Goal: Communication & Community: Answer question/provide support

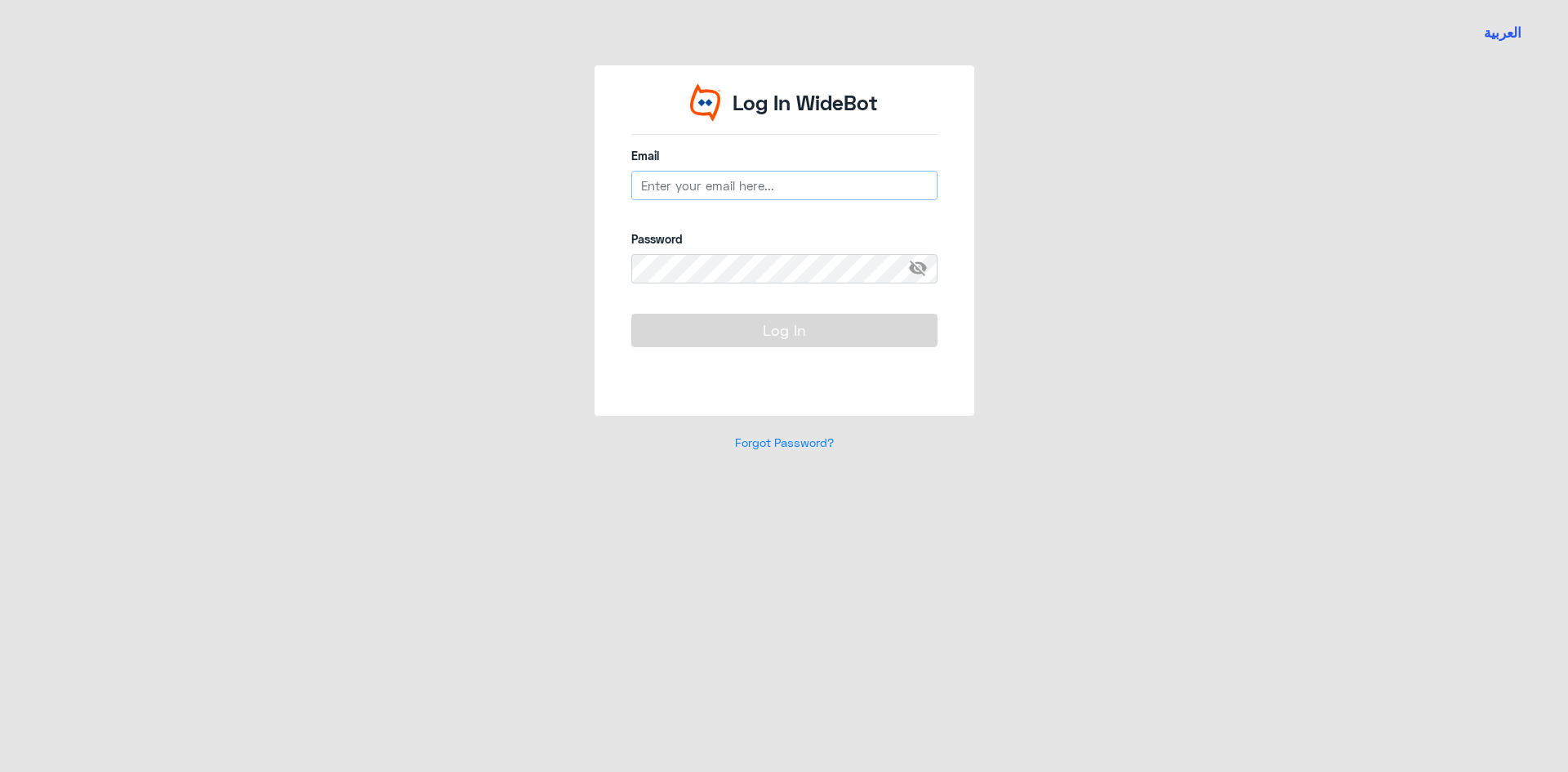
click at [715, 200] on input "email" at bounding box center [784, 185] width 306 height 30
type input "[EMAIL_ADDRESS][DOMAIN_NAME]"
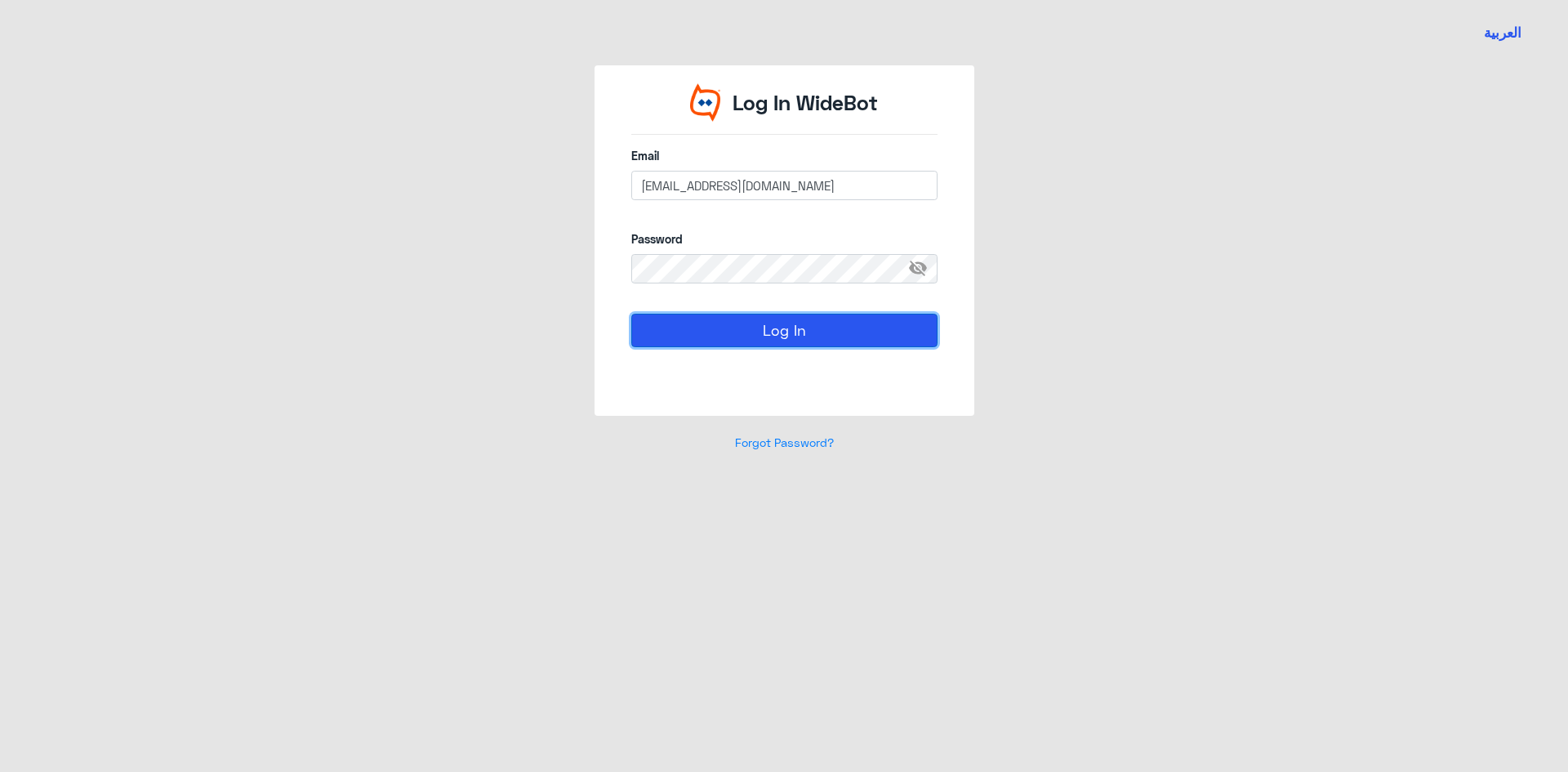
click at [756, 319] on button "Log In" at bounding box center [784, 330] width 306 height 33
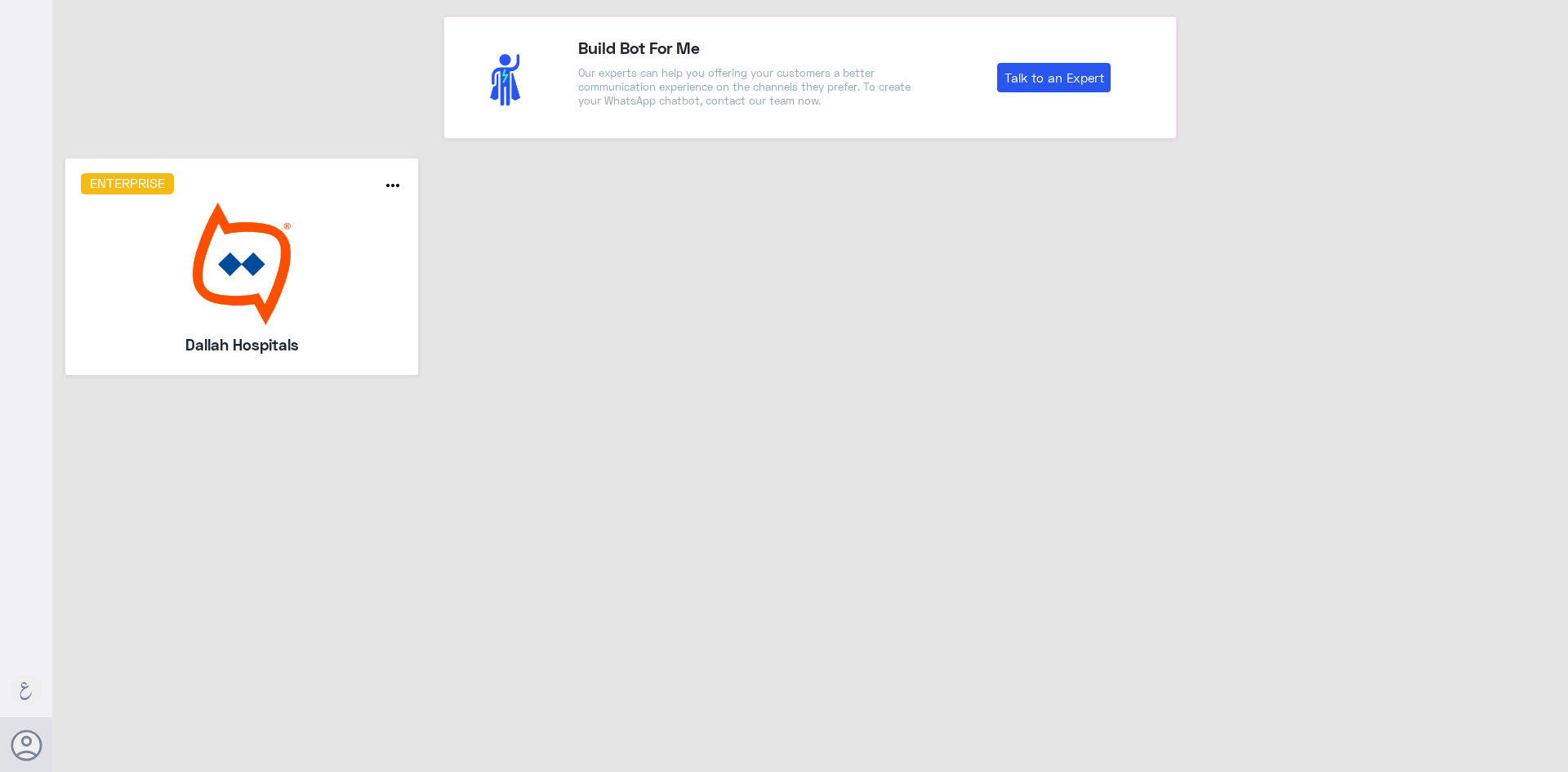
click at [188, 307] on img at bounding box center [242, 263] width 322 height 123
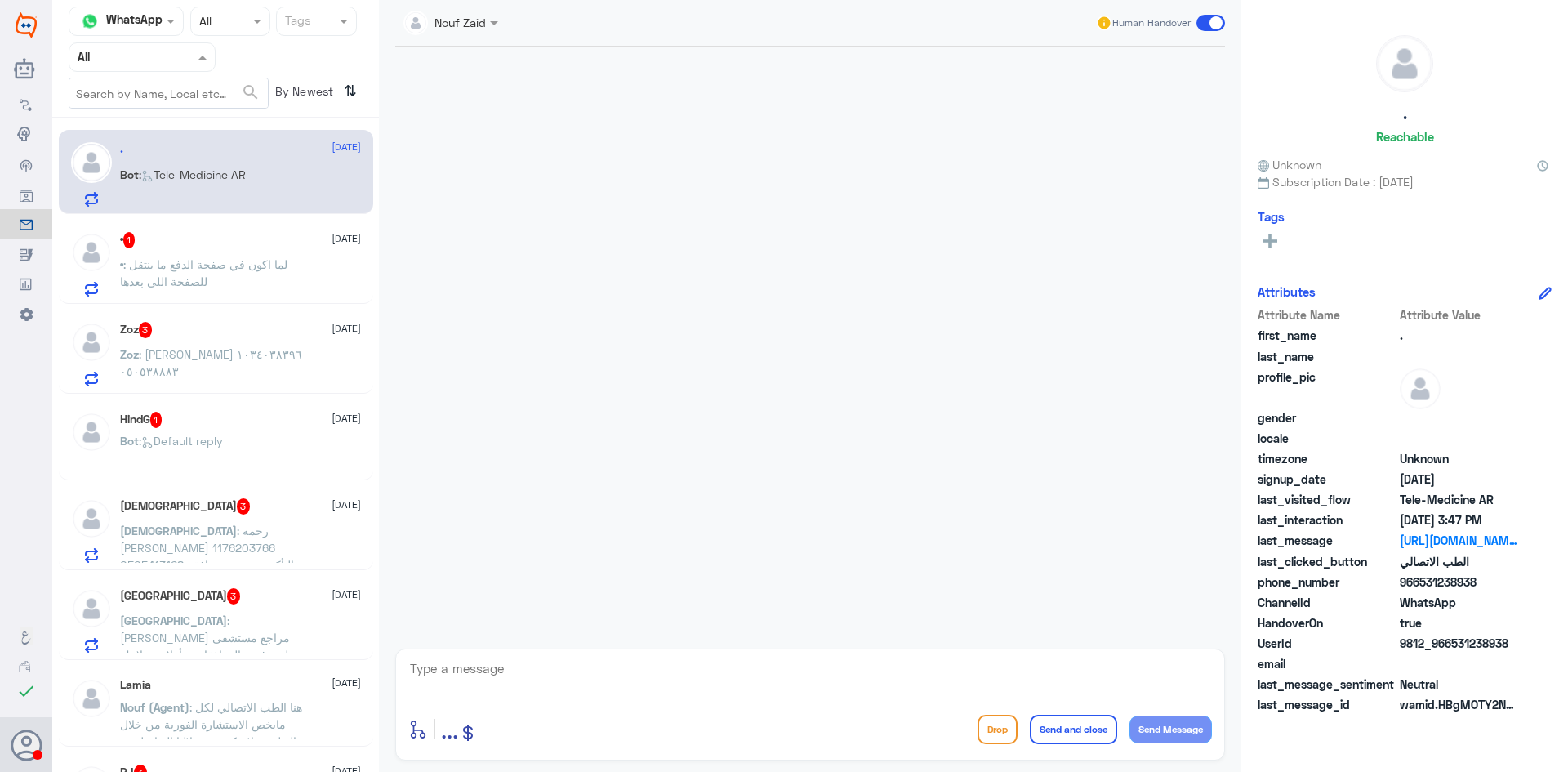
click at [137, 54] on input "text" at bounding box center [123, 57] width 90 height 19
click at [140, 154] on div "Your Inbox" at bounding box center [142, 167] width 147 height 37
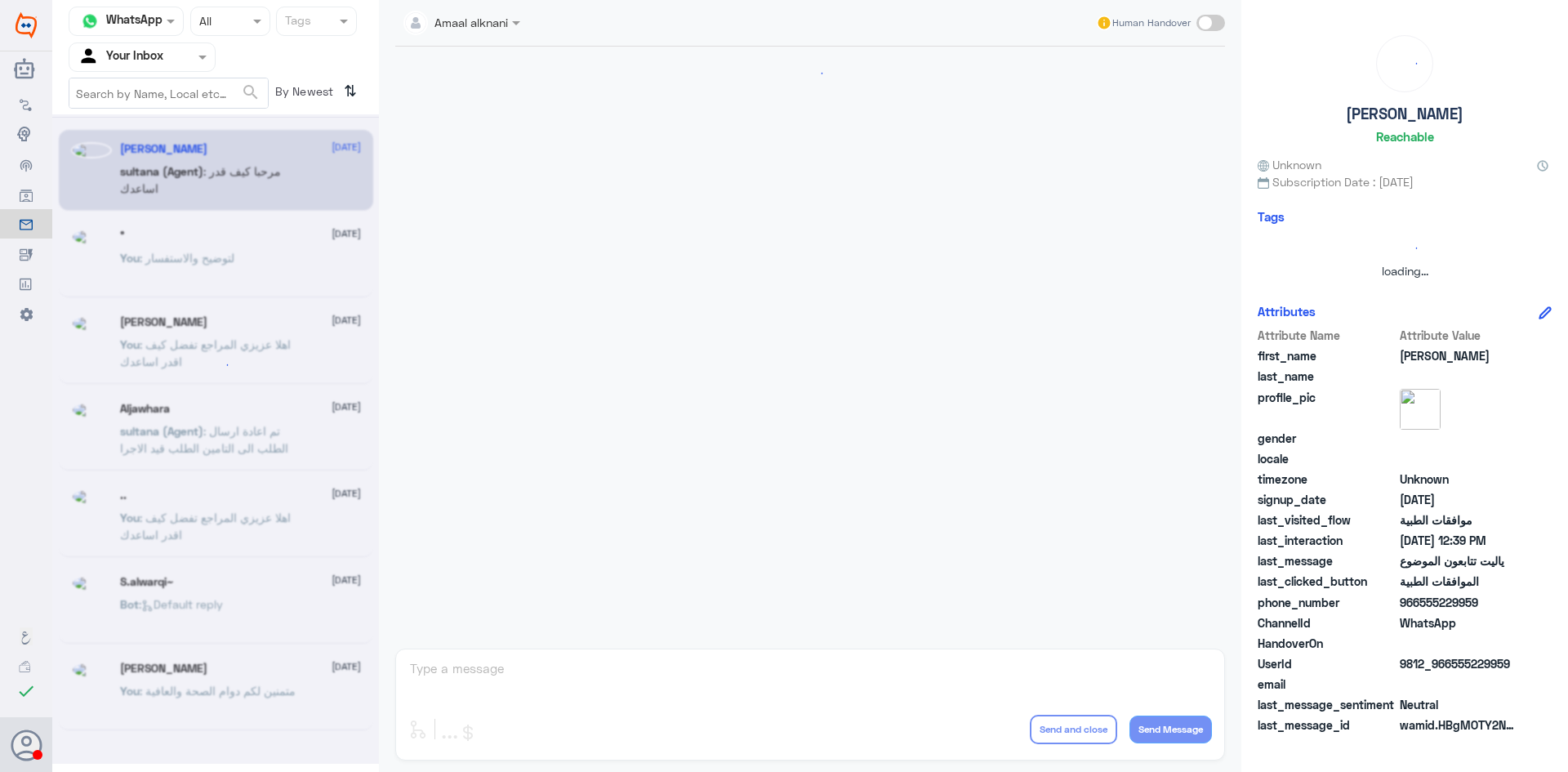
click at [135, 55] on input "text" at bounding box center [123, 57] width 90 height 19
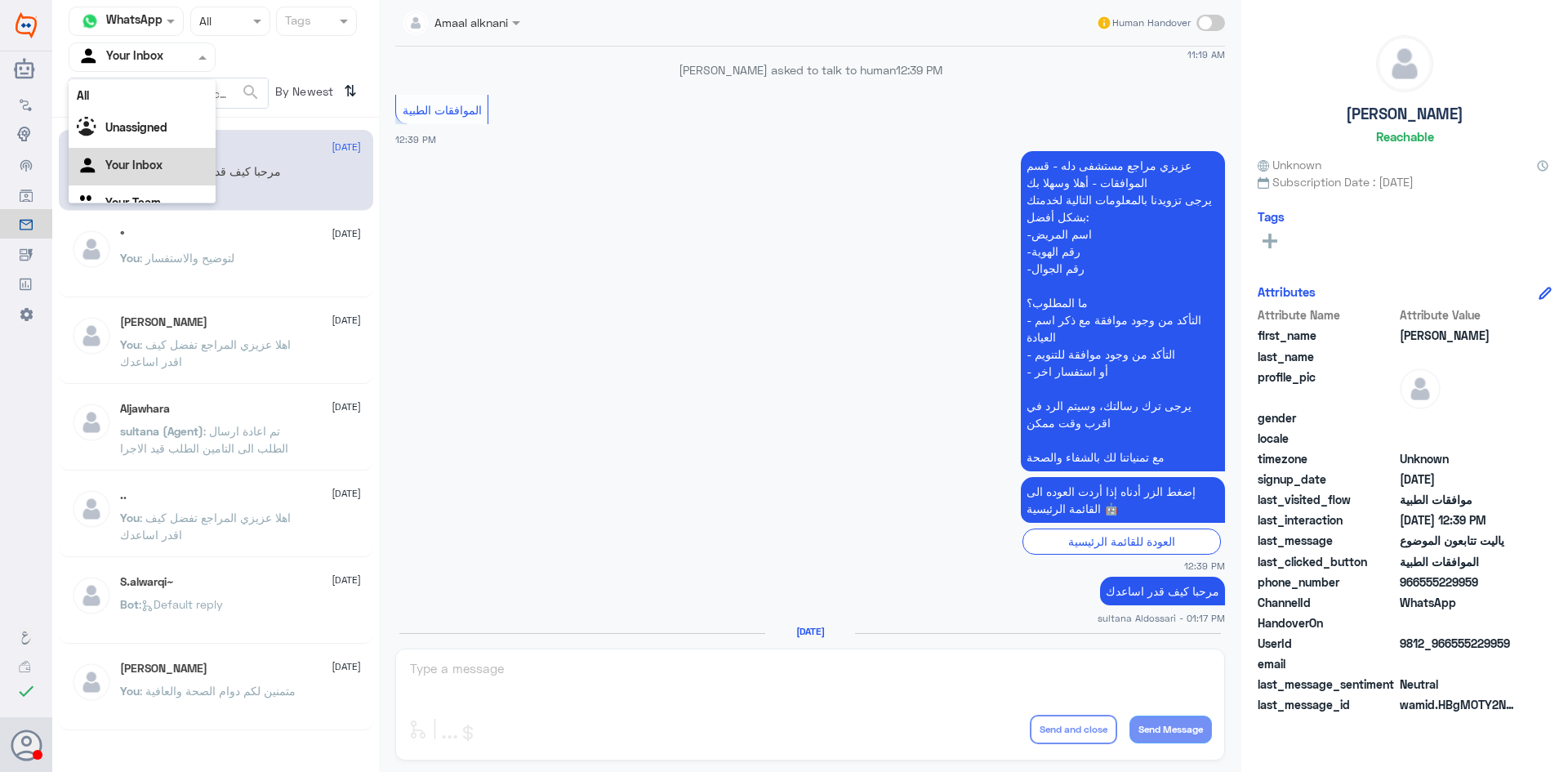
scroll to position [20, 0]
click at [132, 177] on Team "Your Team" at bounding box center [134, 182] width 56 height 14
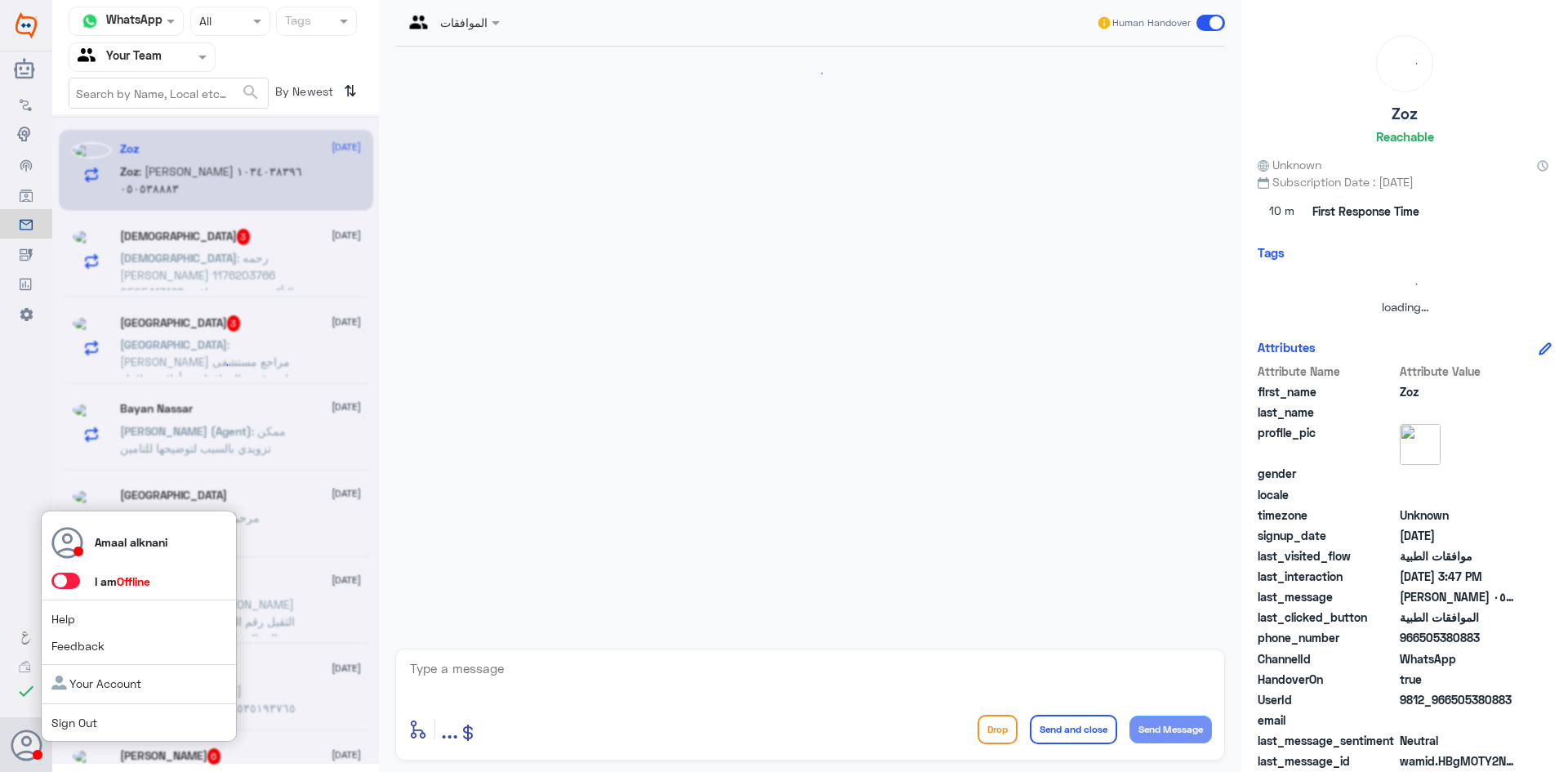
scroll to position [296, 0]
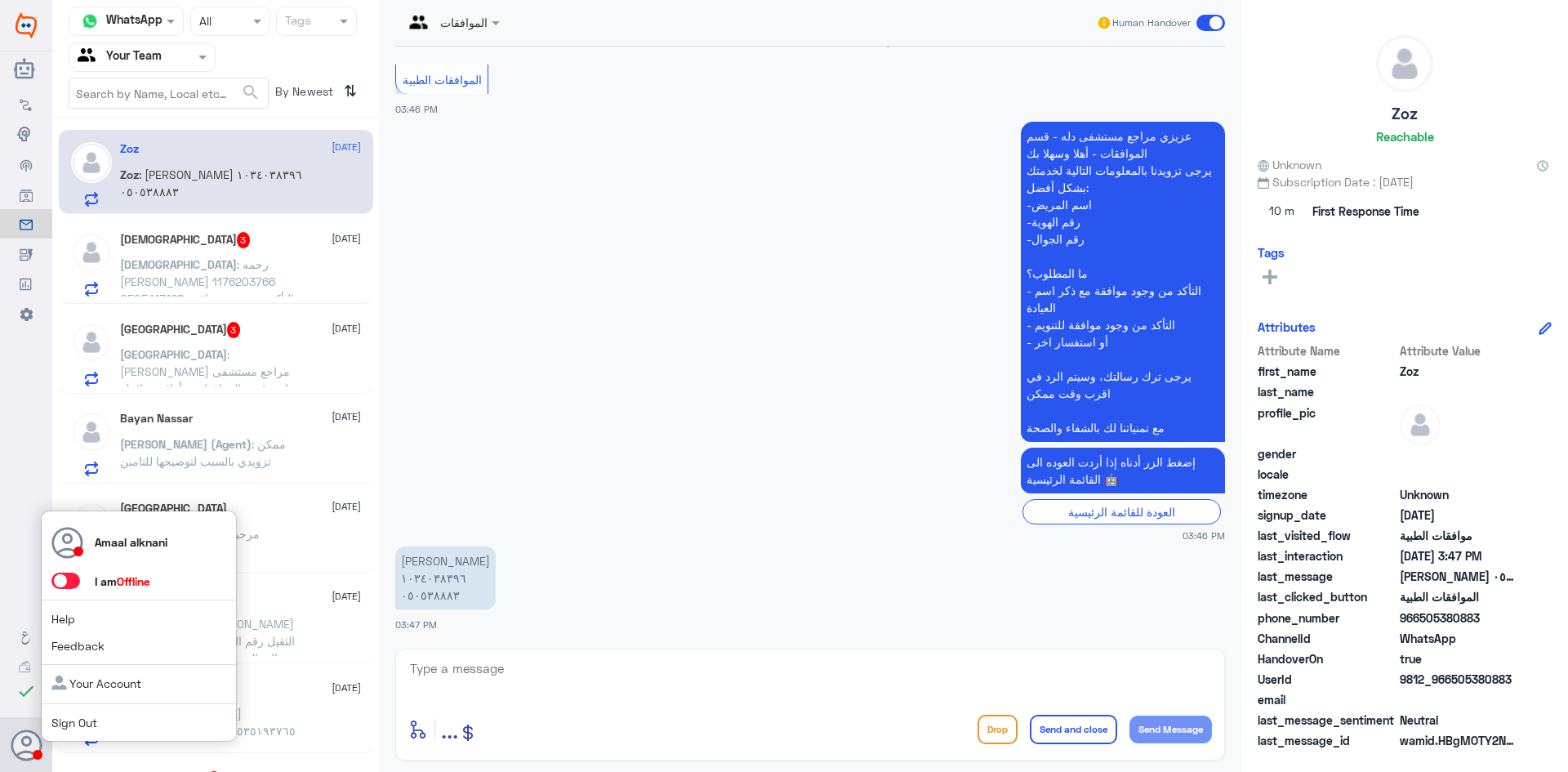
click at [73, 580] on span at bounding box center [66, 581] width 29 height 16
click at [0, 0] on input "checkbox" at bounding box center [0, 0] width 0 height 0
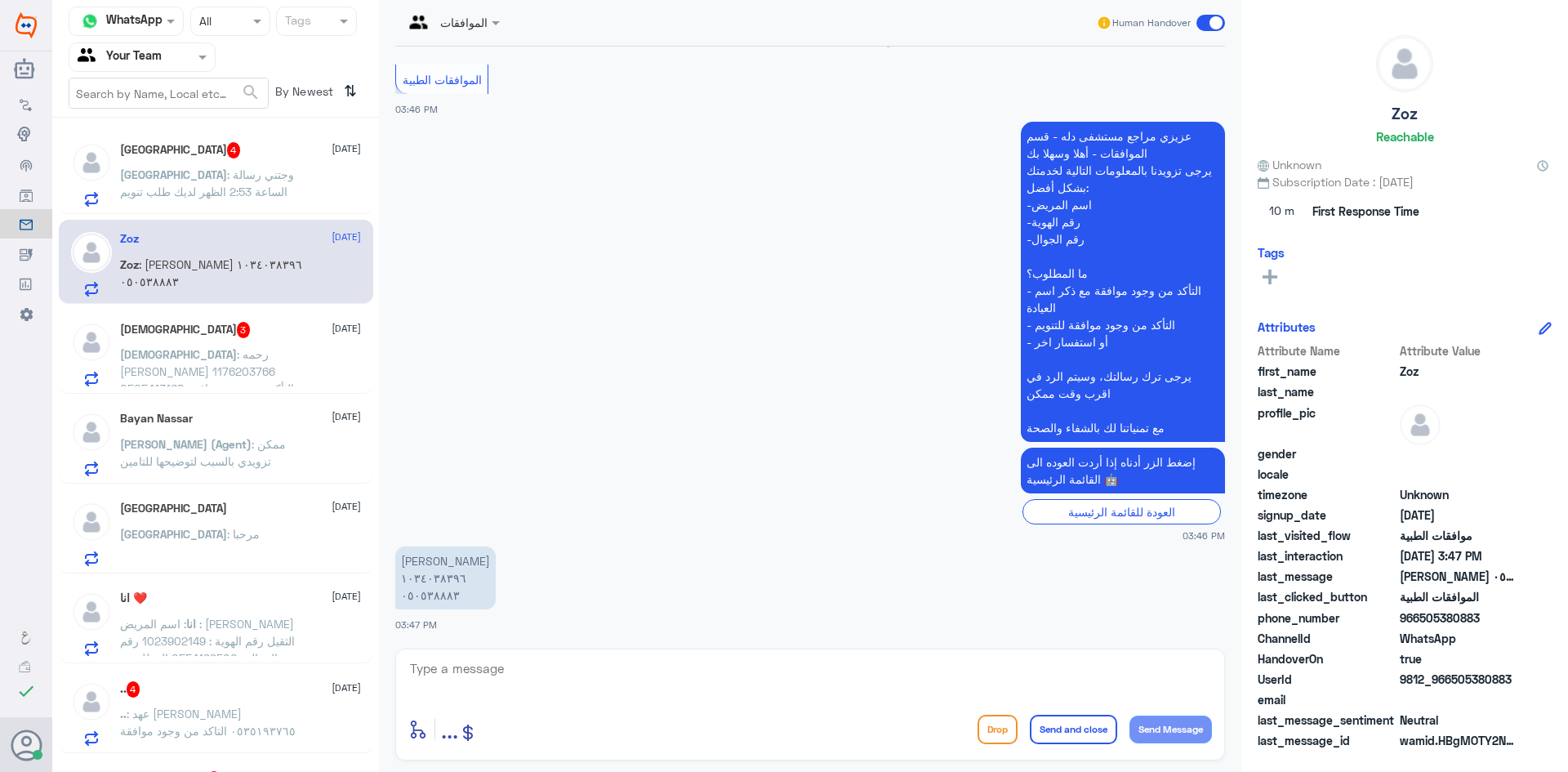
click at [165, 189] on span ": وجتني رسالة الساعة 2:53 الظهر لديك طلب تنويم" at bounding box center [207, 183] width 174 height 31
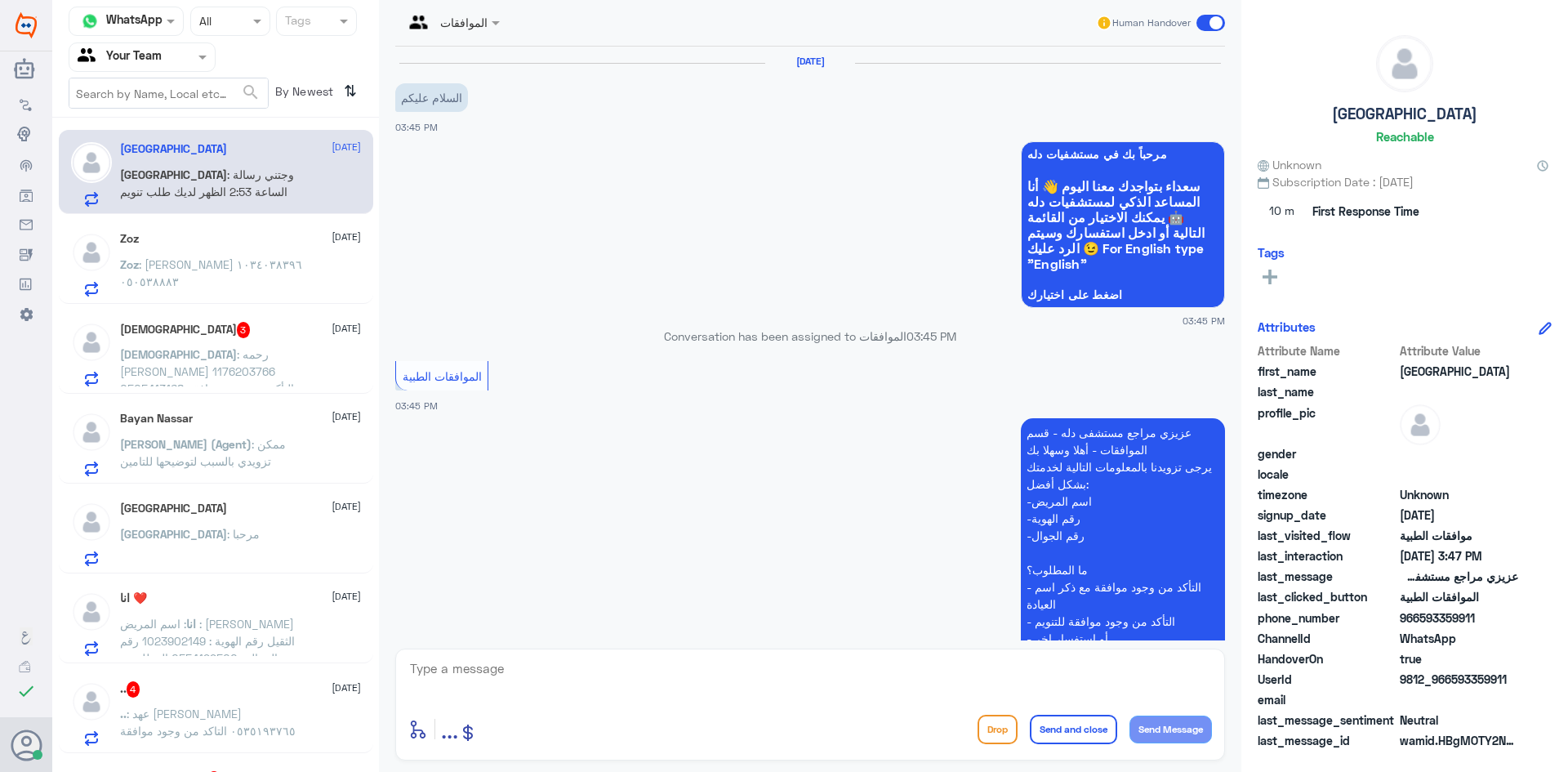
scroll to position [422, 0]
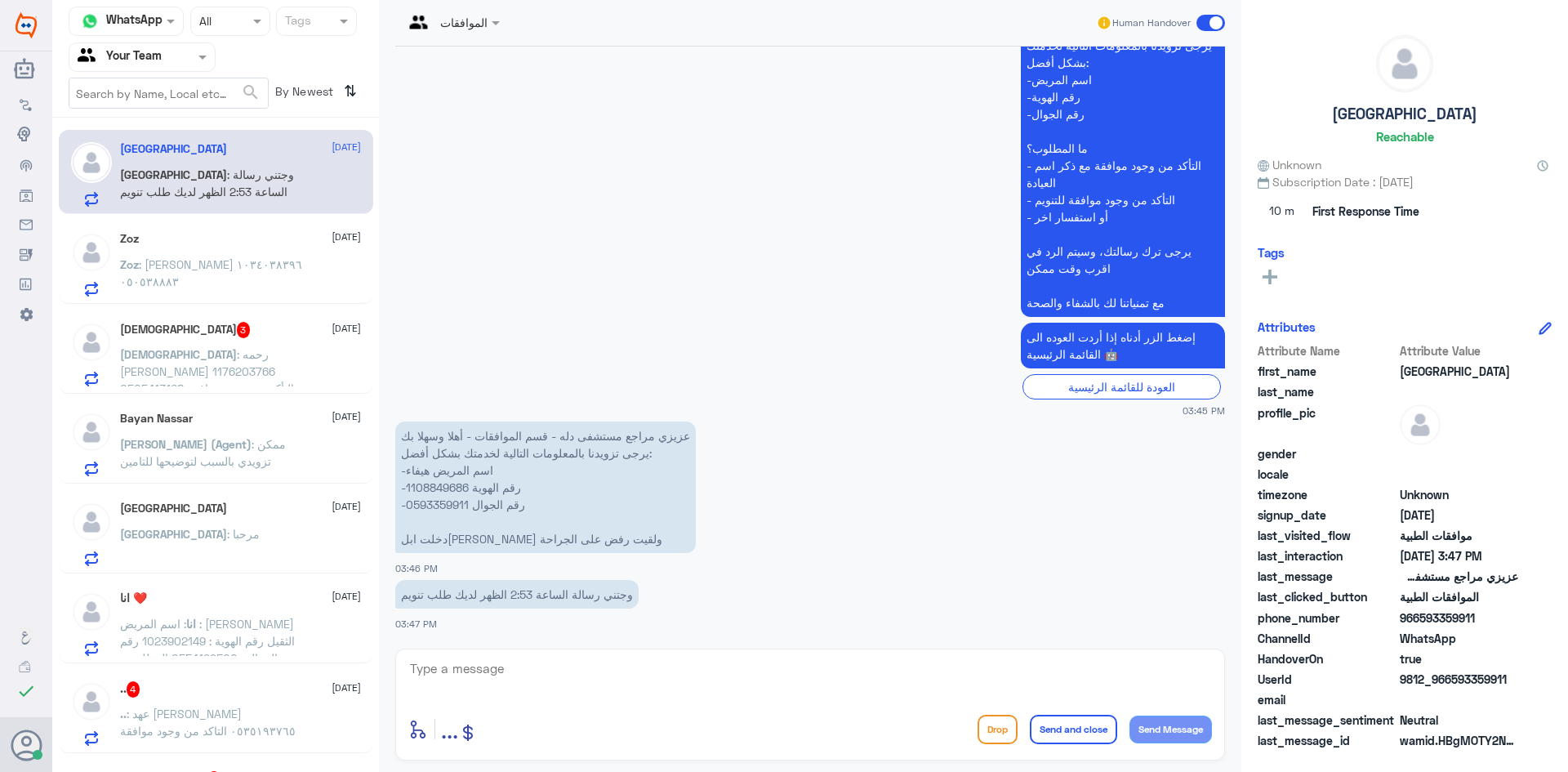
click at [435, 488] on p "عزيزي مراجع مستشفى دله - قسم الموافقات - أهلا وسهلا بك يرجى تزويدنا بالمعلومات …" at bounding box center [545, 487] width 300 height 131
copy p "1108849686"
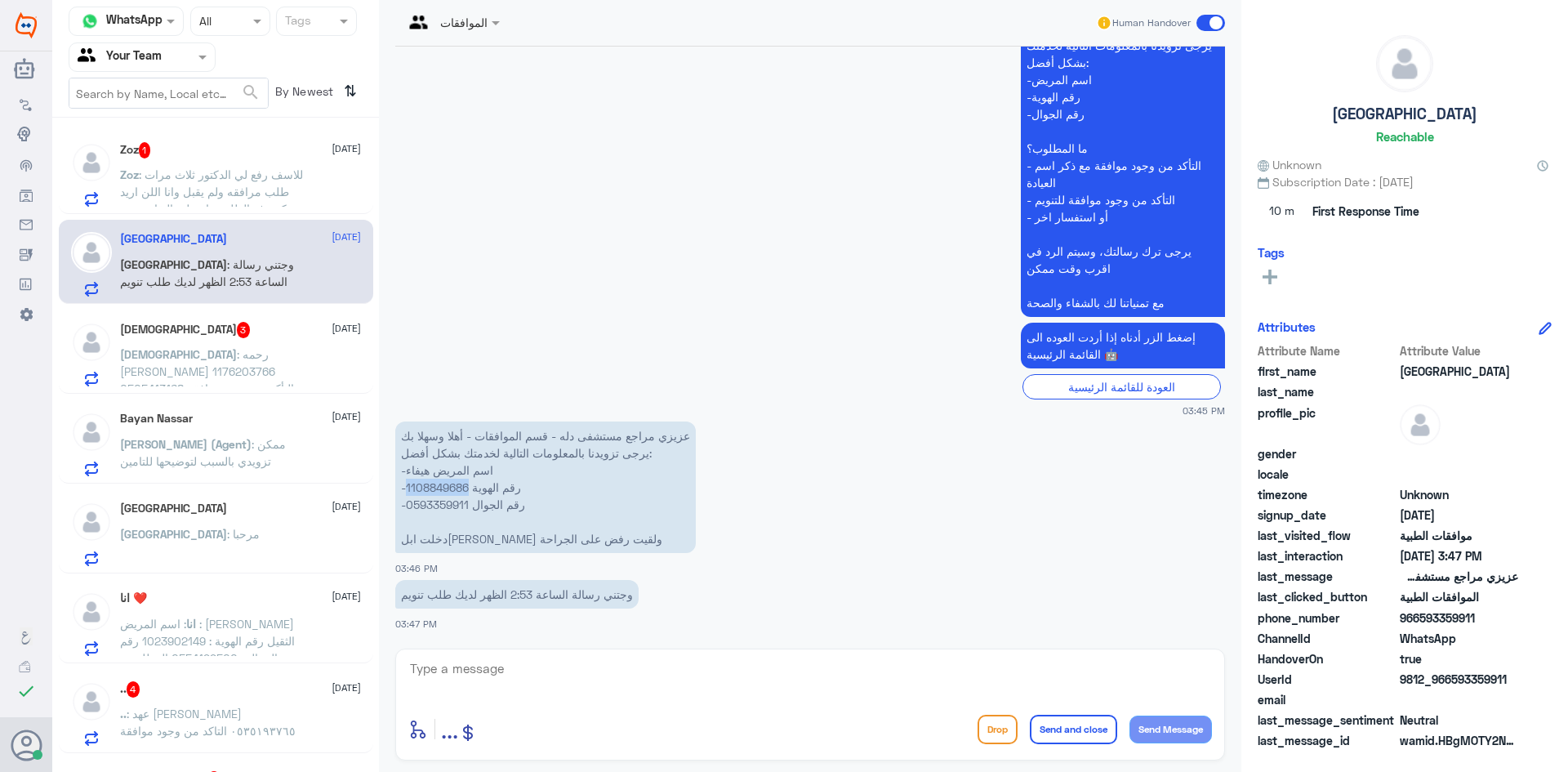
copy p "1108849686"
click at [572, 689] on textarea at bounding box center [811, 677] width 804 height 40
type textarea "تم رفع بياناتكم للفريق المختص بالعمليات"
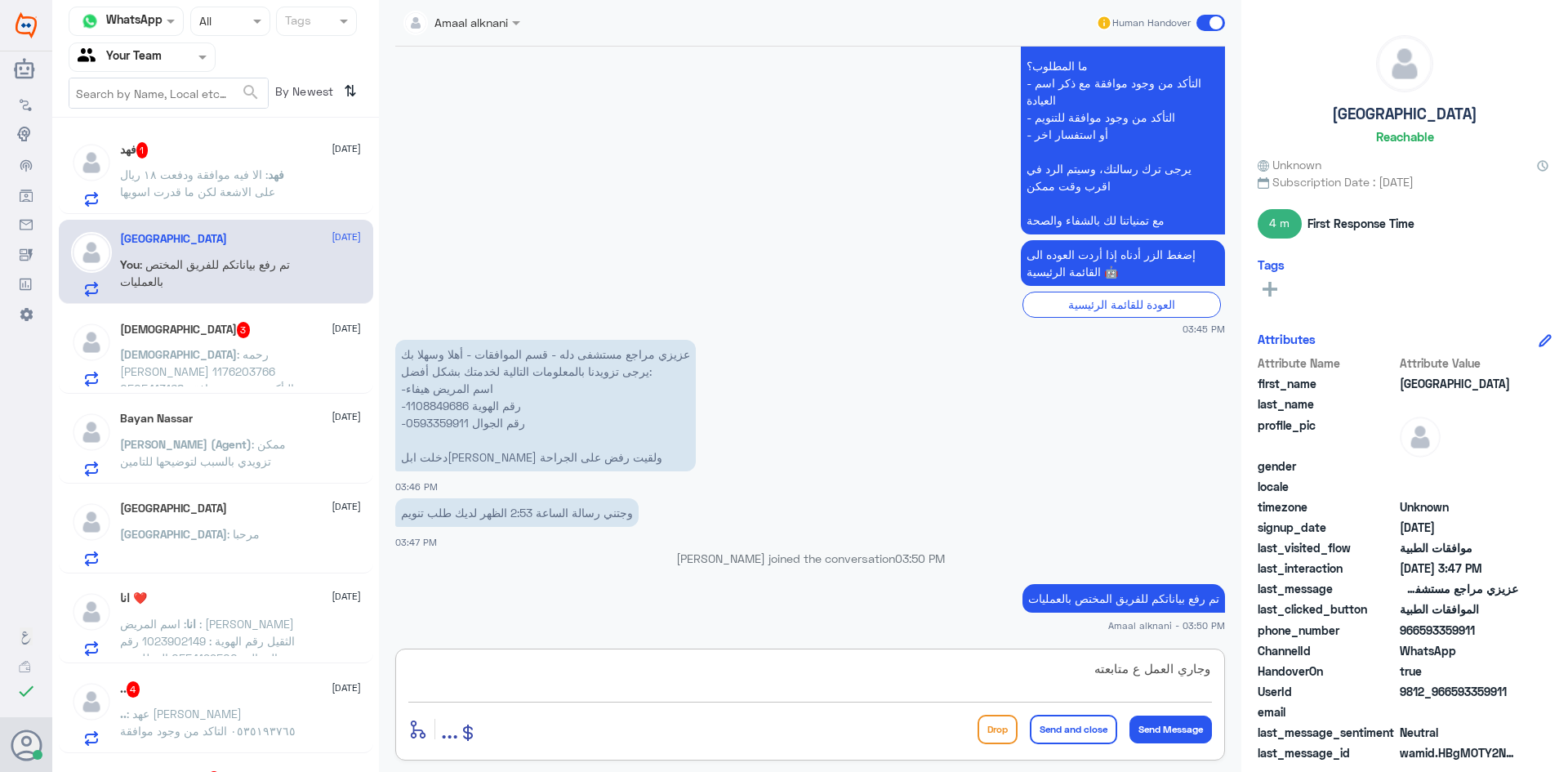
type textarea "وجاري العمل ع متابعته"
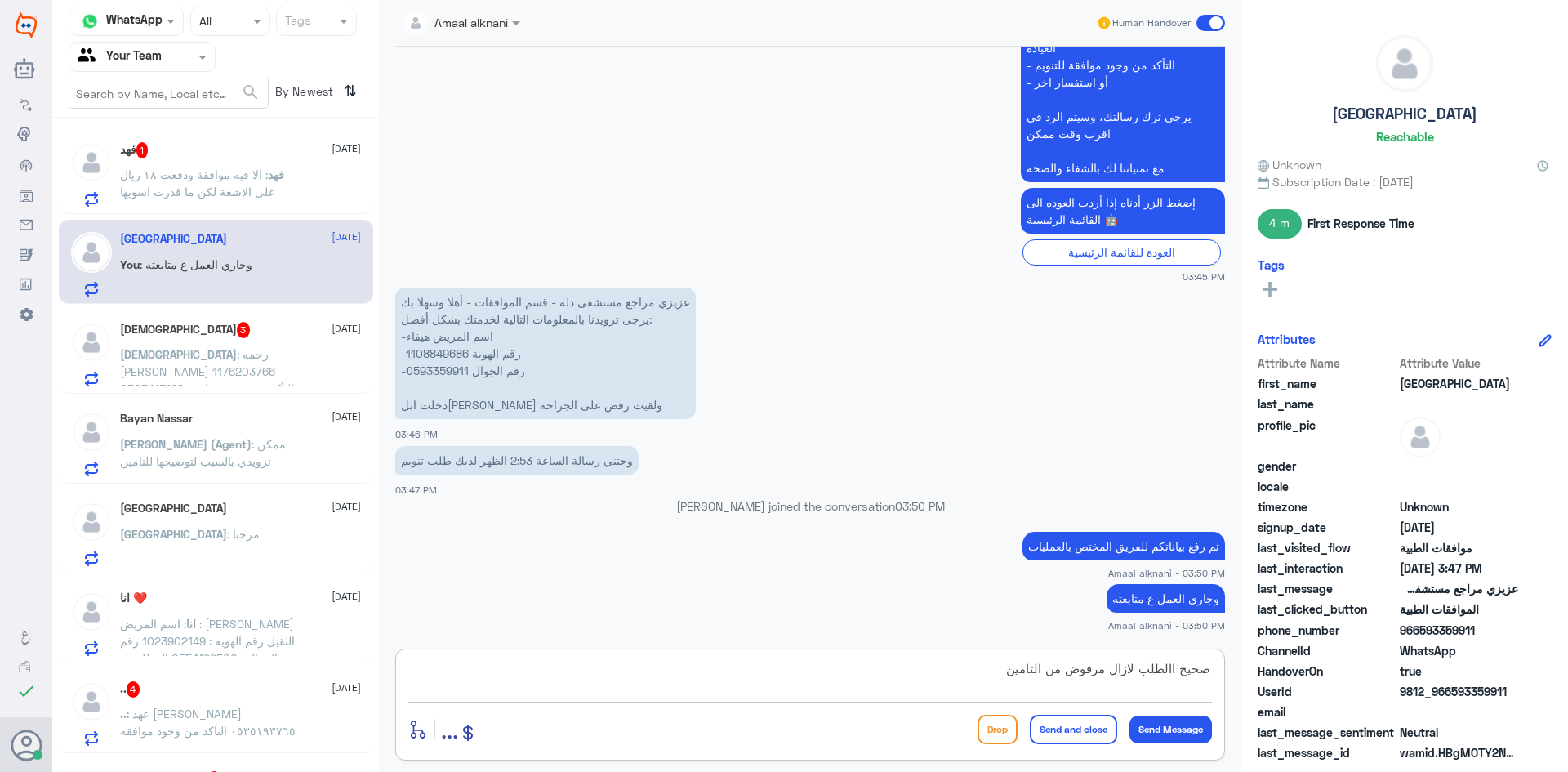
type textarea "صحيح االطلب لازال مرفوض من التامين"
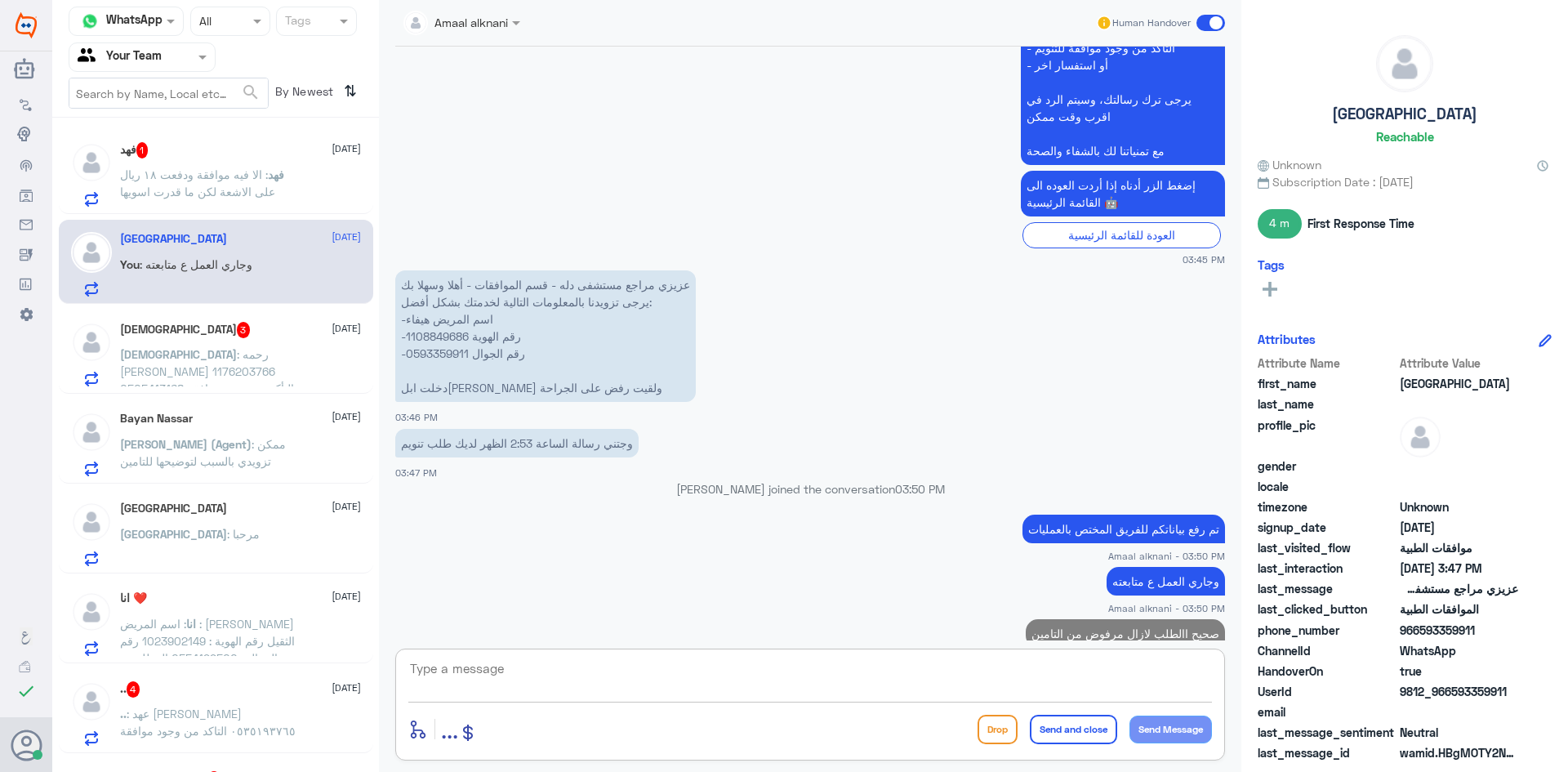
scroll to position [596, 0]
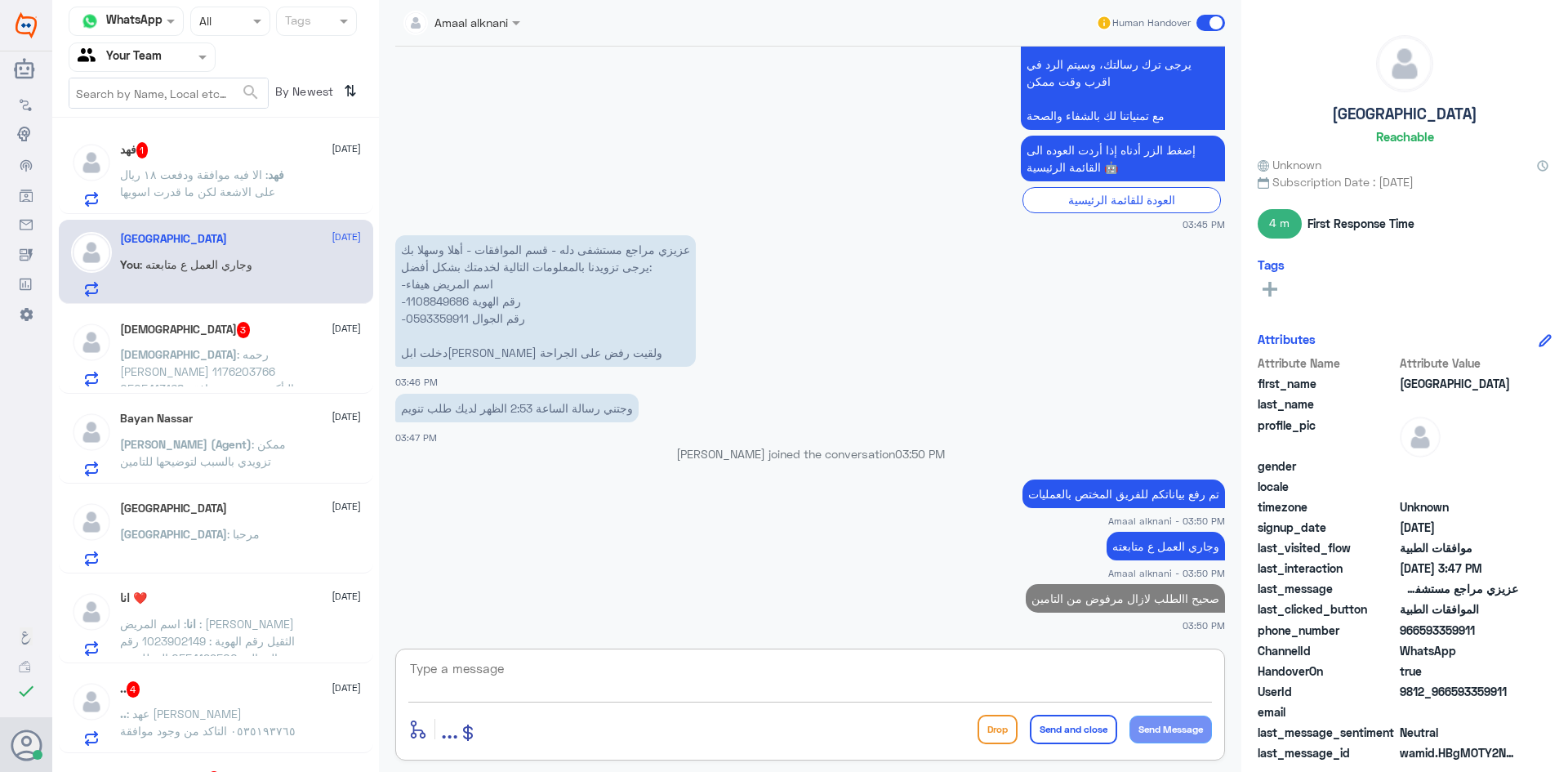
click at [247, 204] on p "[PERSON_NAME] : الا فيه موافقة ودفعت ١٨ ريال على الاشعة لكن ما قدرت اسويها" at bounding box center [212, 186] width 184 height 41
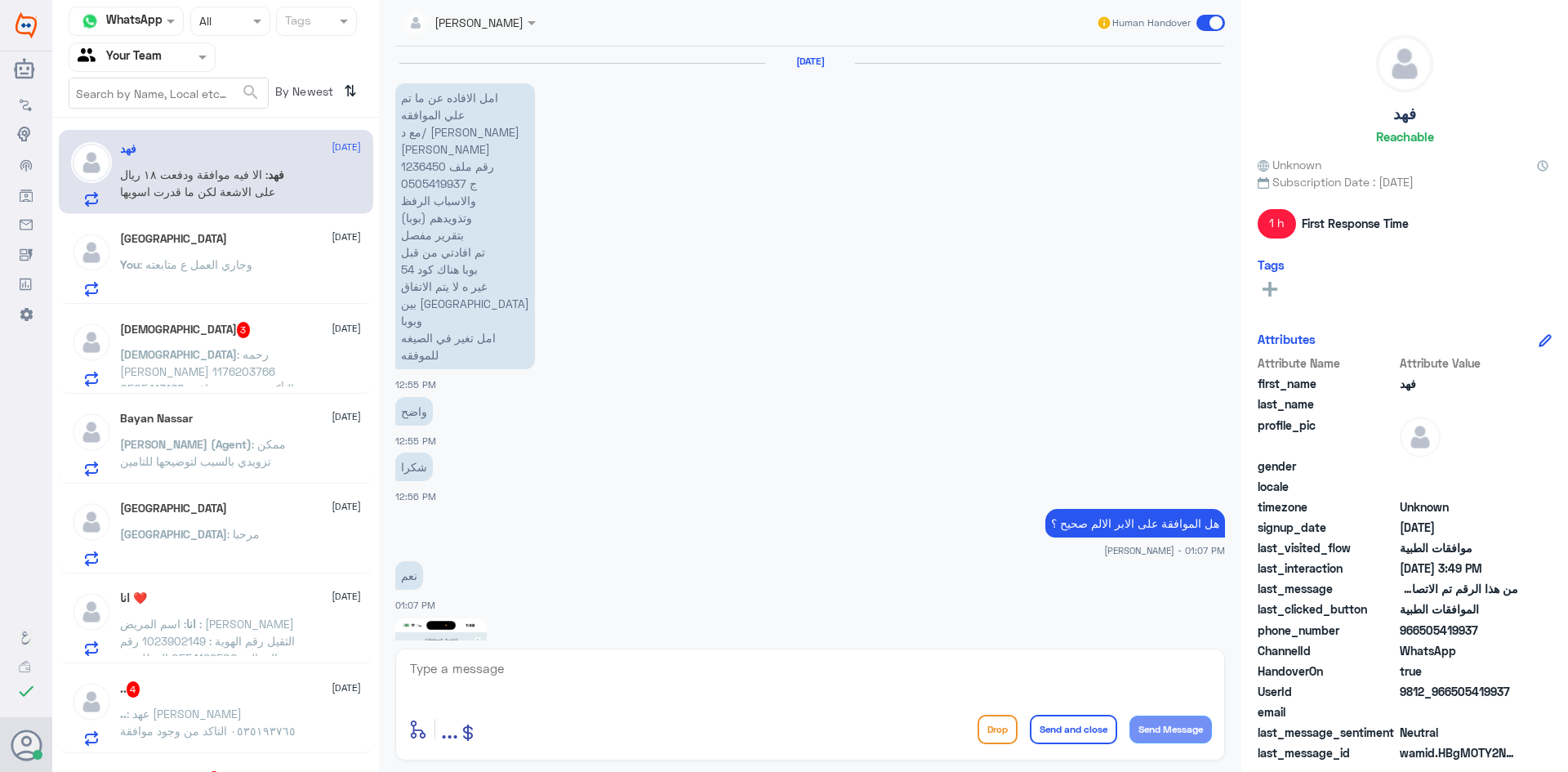
scroll to position [1860, 0]
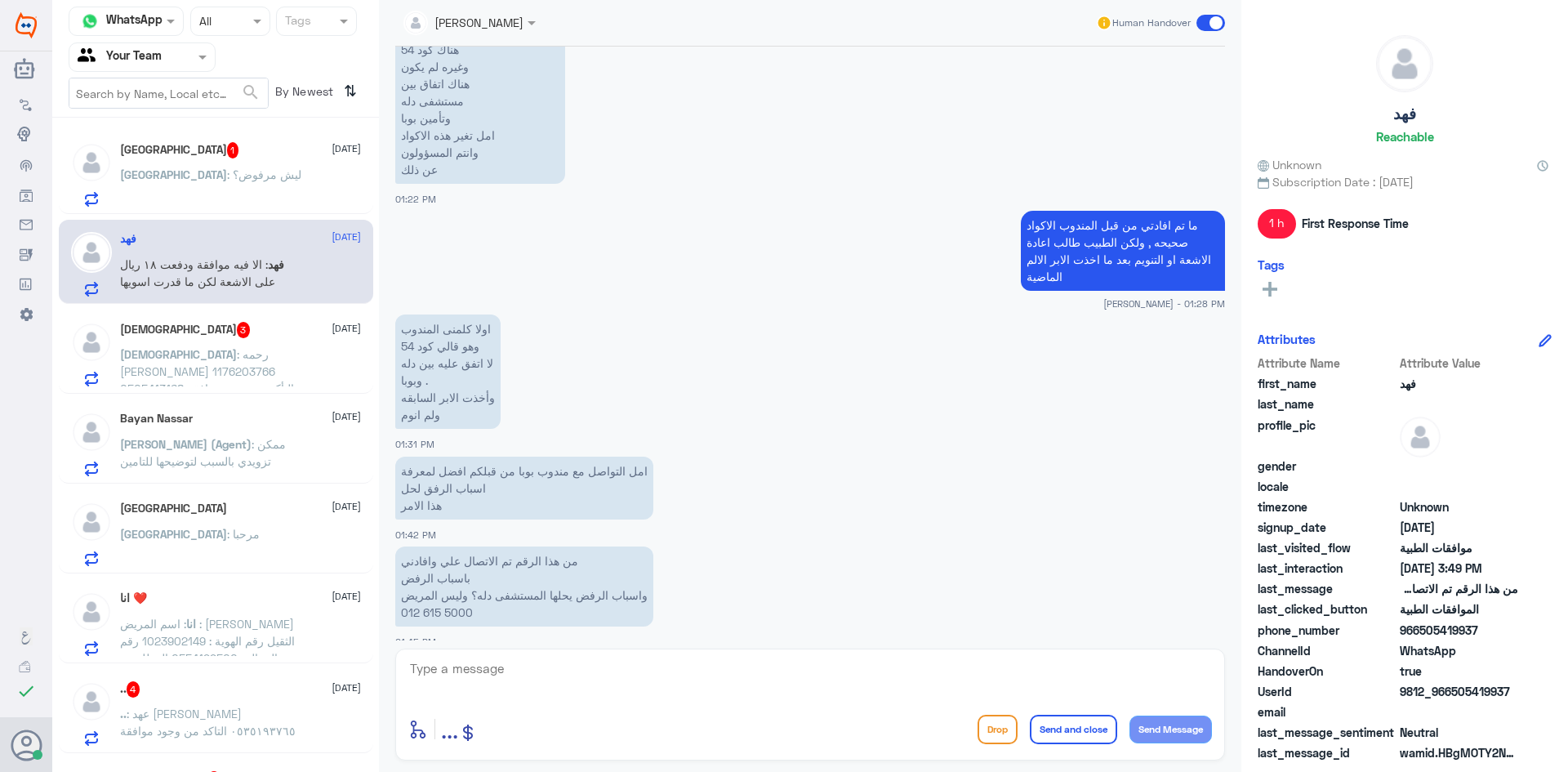
click at [266, 163] on div "[GEOGRAPHIC_DATA] 1 [DATE] [GEOGRAPHIC_DATA] : ليش مرفوض؟" at bounding box center [240, 174] width 241 height 64
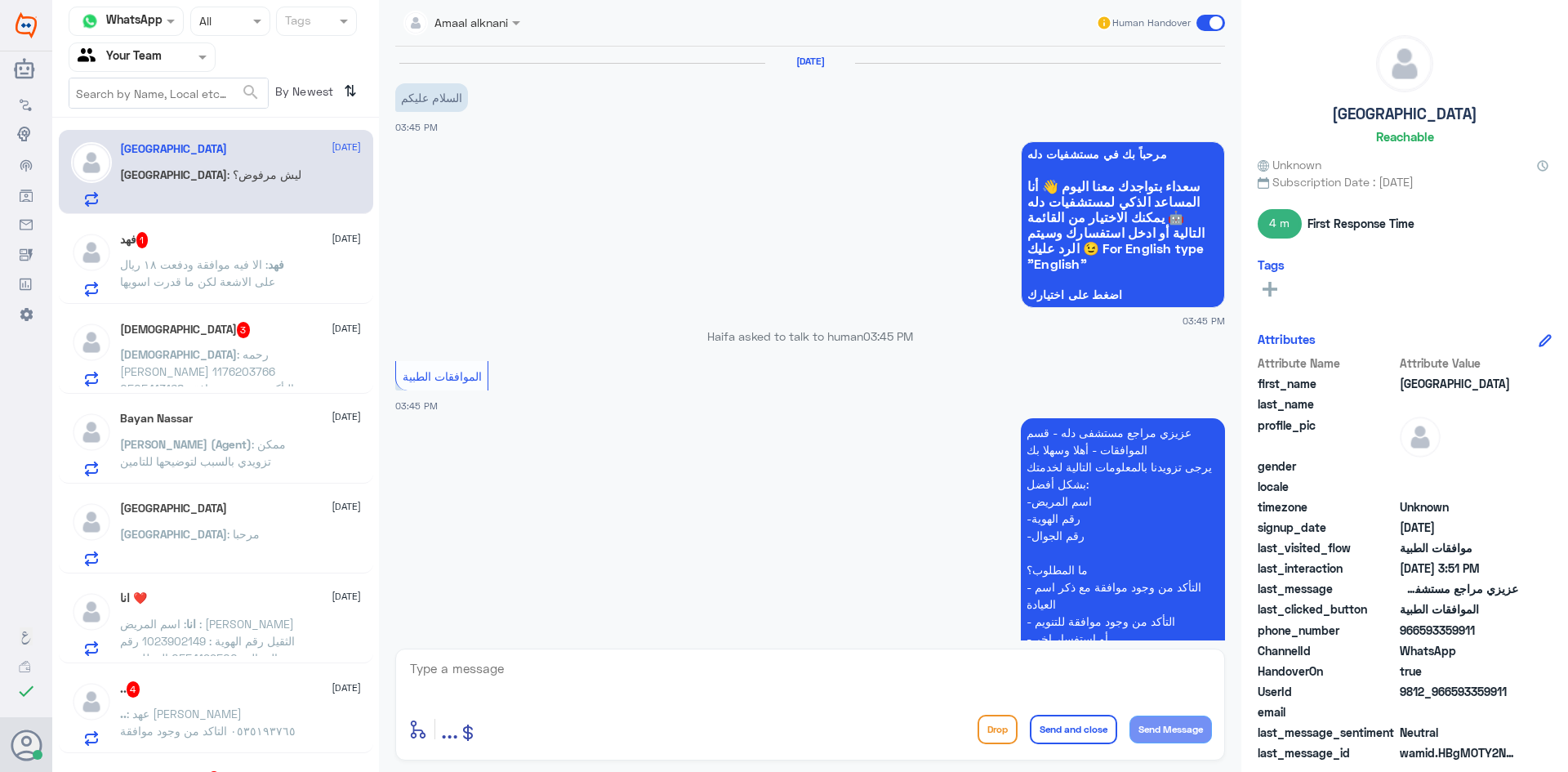
scroll to position [681, 0]
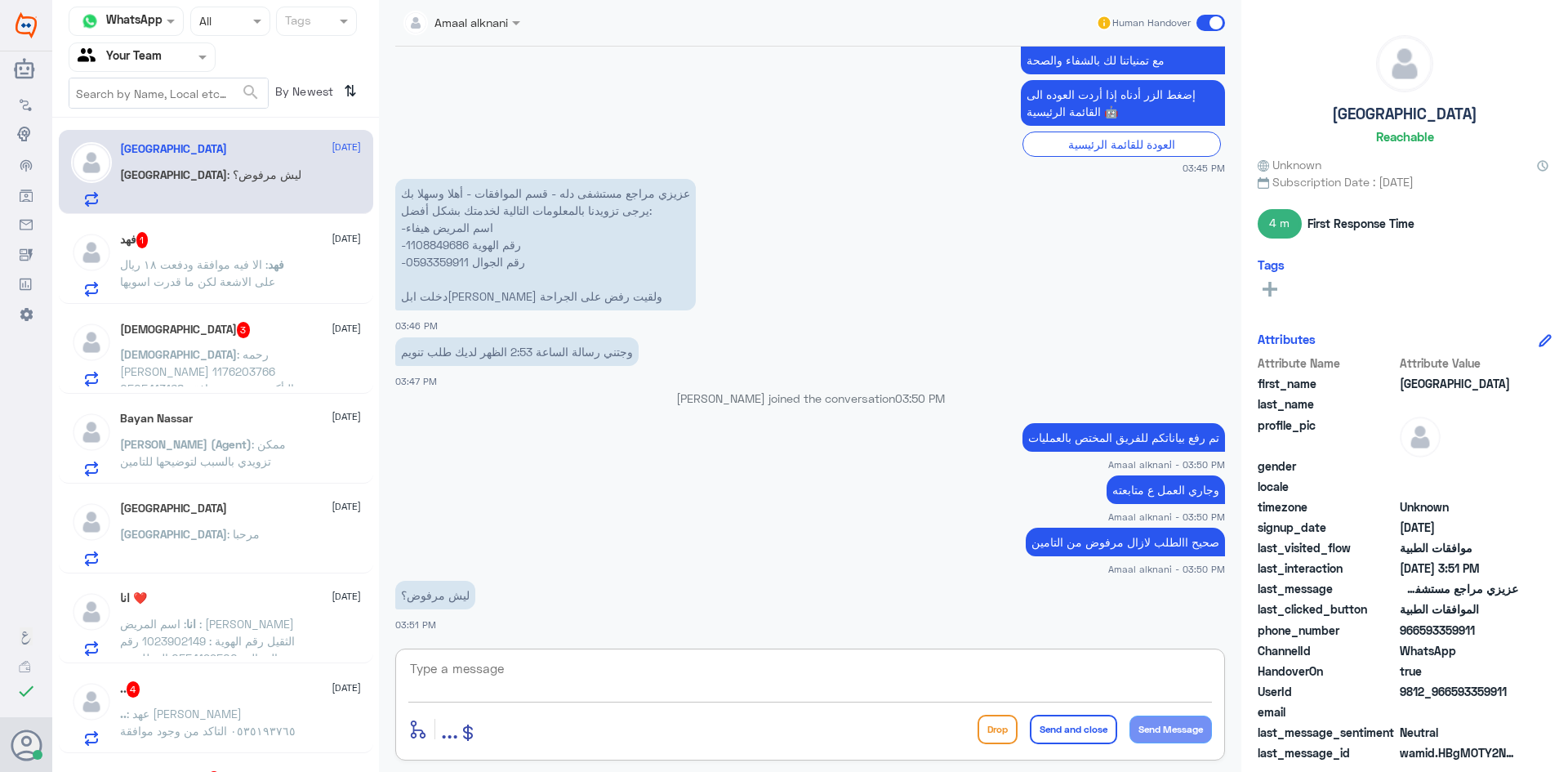
click at [562, 693] on textarea at bounding box center [811, 677] width 804 height 40
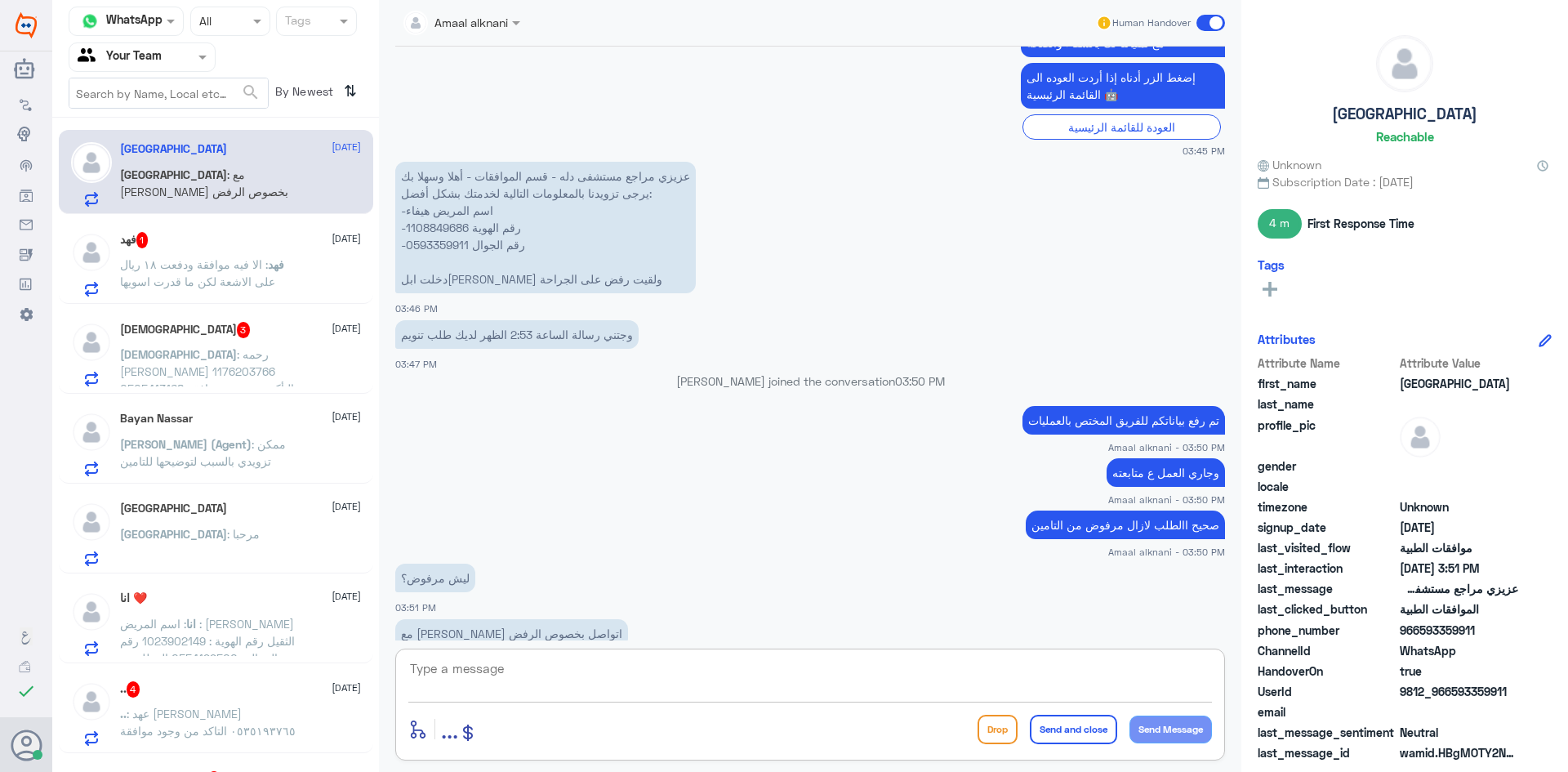
scroll to position [737, 0]
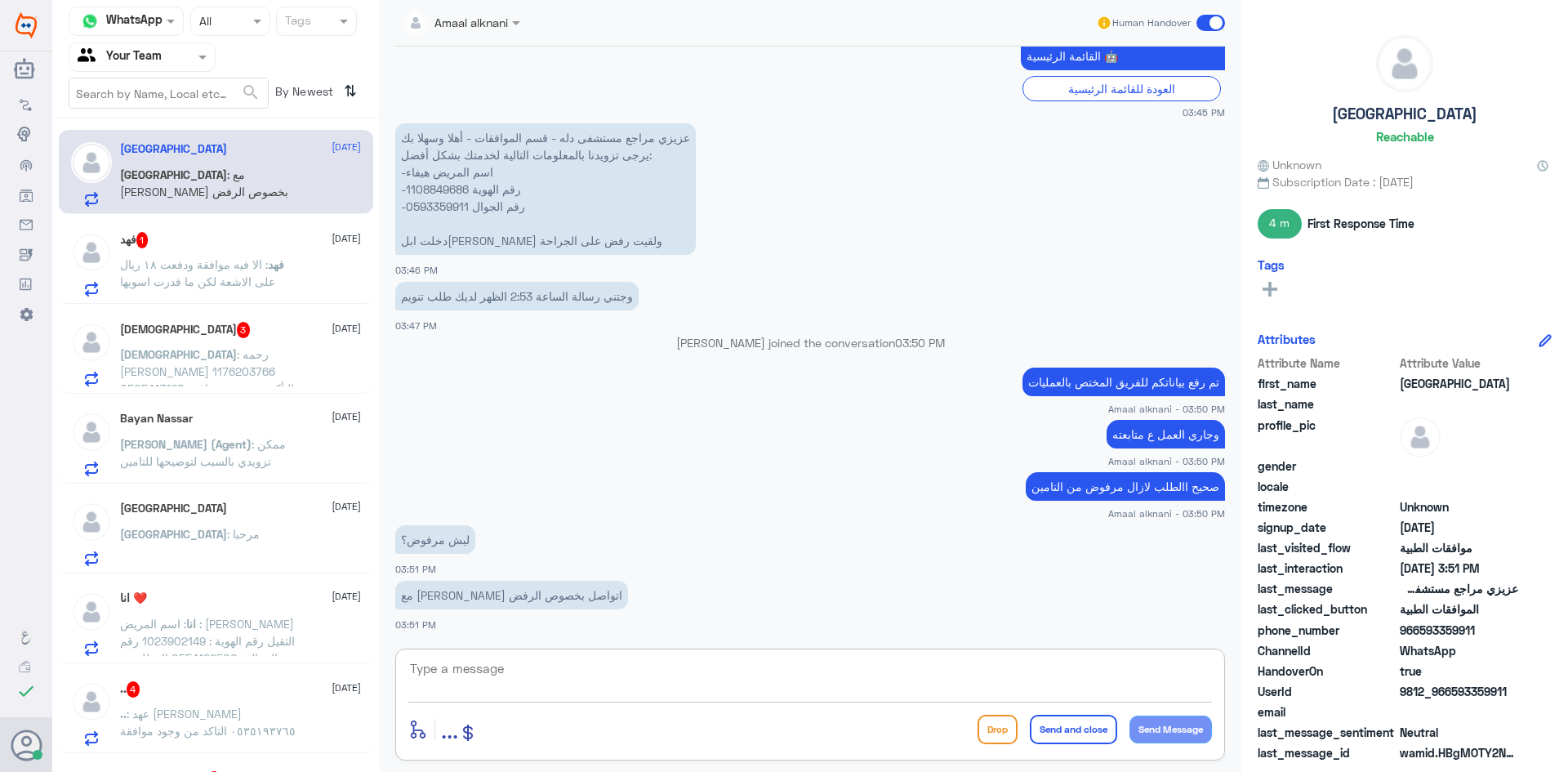
click at [533, 678] on textarea at bounding box center [811, 677] width 804 height 40
click at [602, 687] on textarea at bounding box center [811, 677] width 804 height 40
type textarea "ال[PERSON_NAME] يرفض نفس الكود المرفوع من الطبيب"
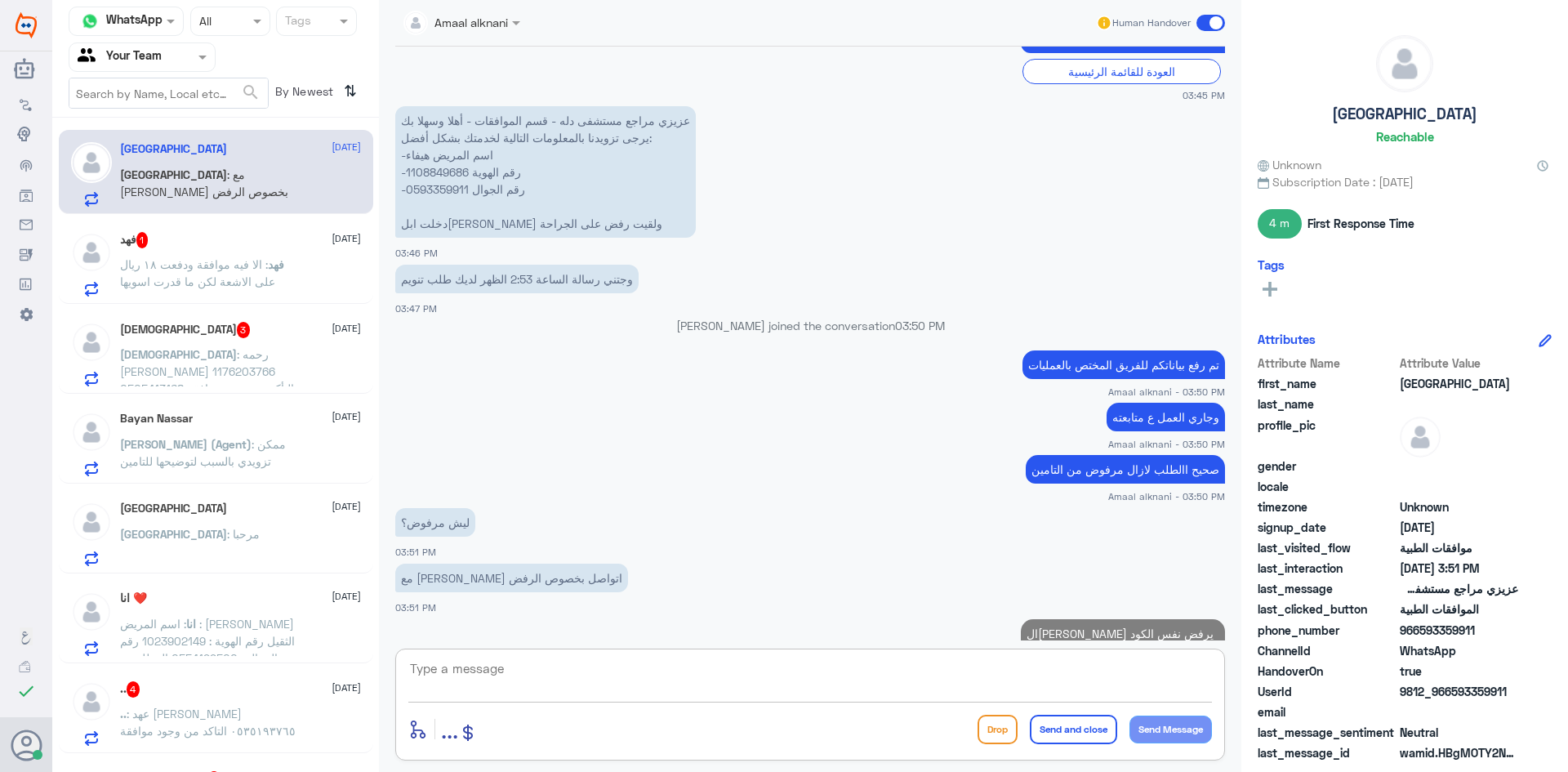
scroll to position [807, 0]
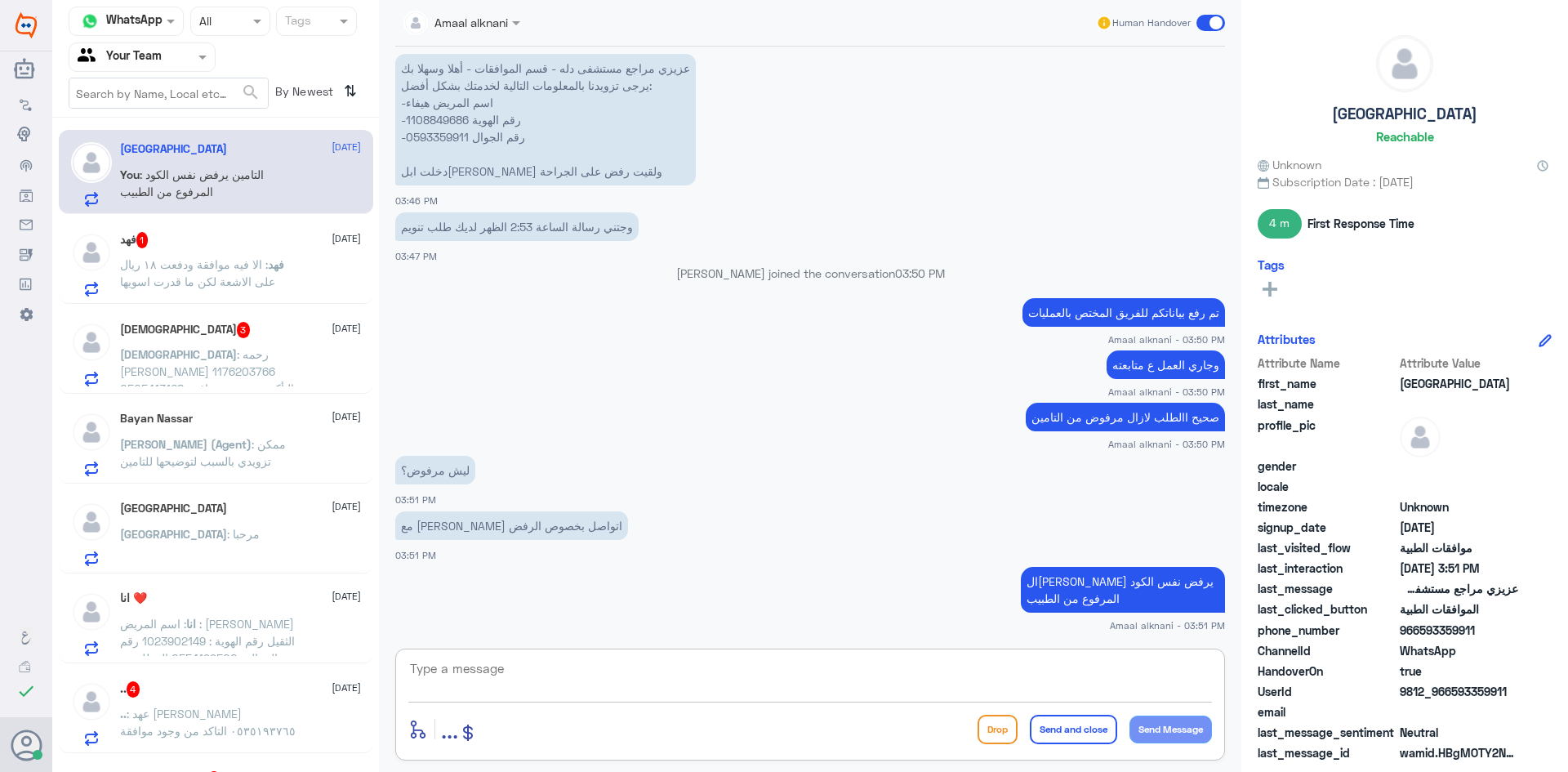
click at [590, 664] on textarea at bounding box center [811, 677] width 804 height 40
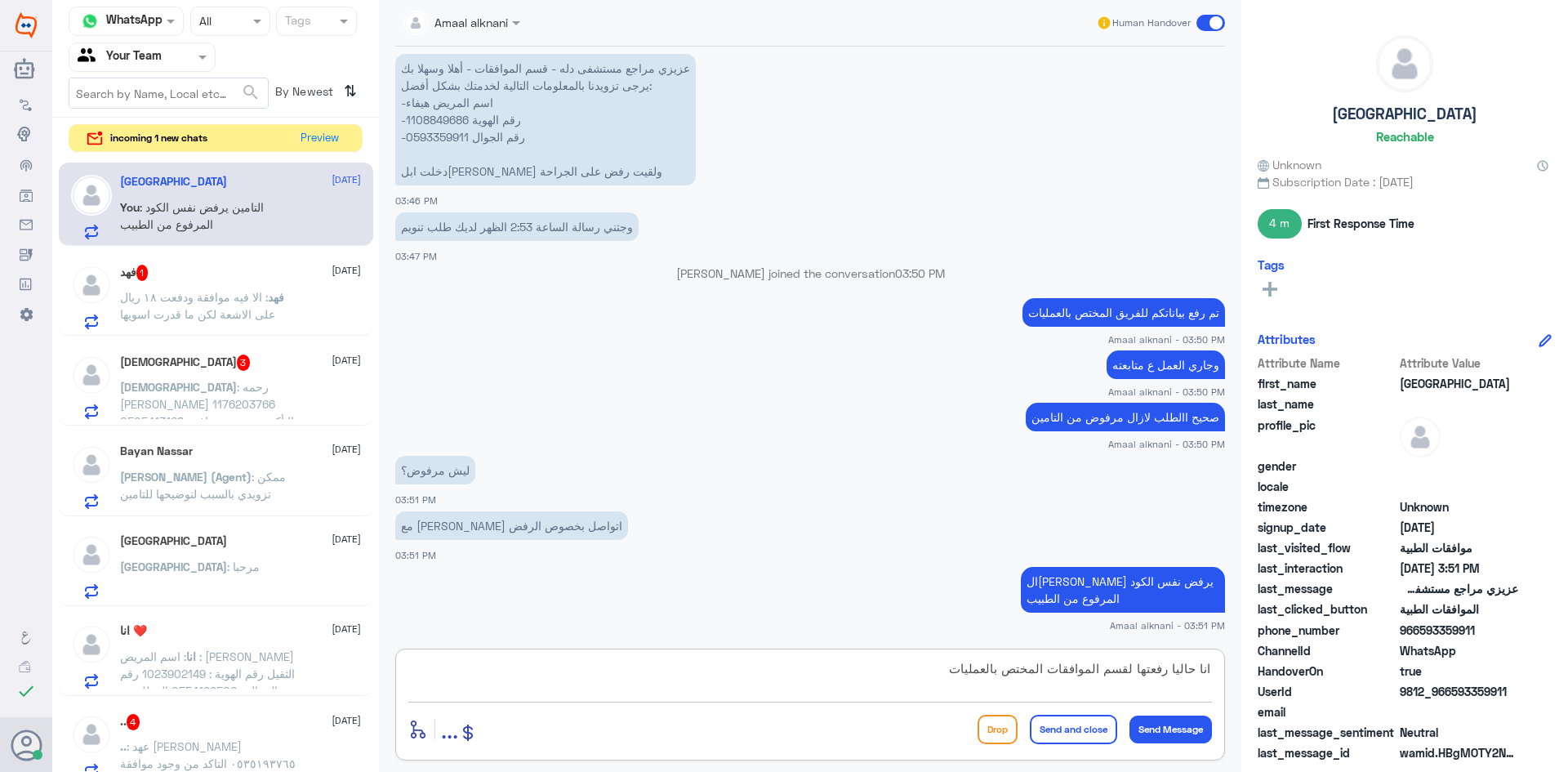
type textarea "انا حاليا رفعتها لقسم الموافقات المختص بالعمليات"
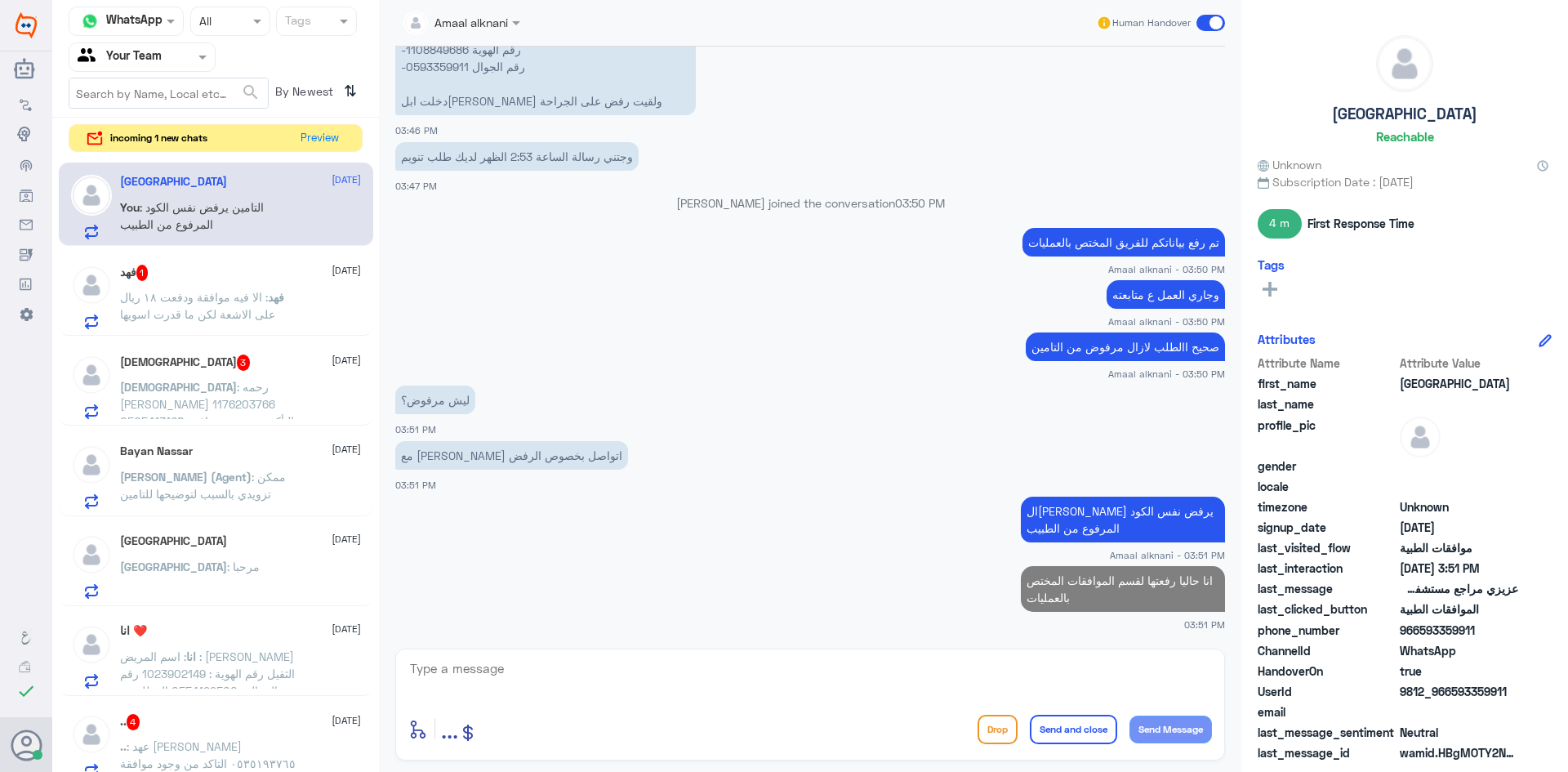
click at [278, 325] on p "[PERSON_NAME] : الا فيه موافقة ودفعت ١٨ ريال على الاشعة لكن ما قدرت اسويها" at bounding box center [212, 309] width 184 height 41
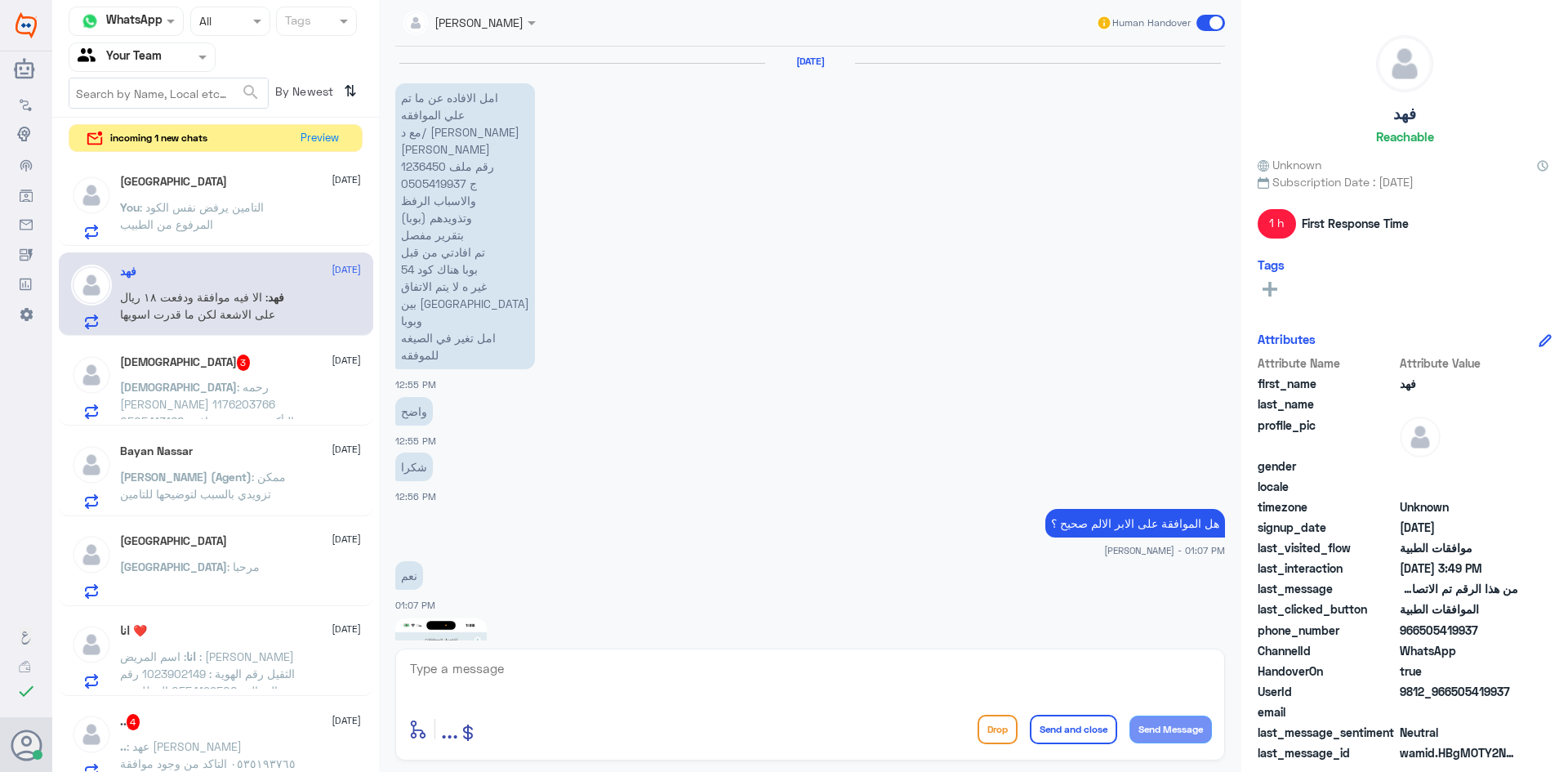
scroll to position [1860, 0]
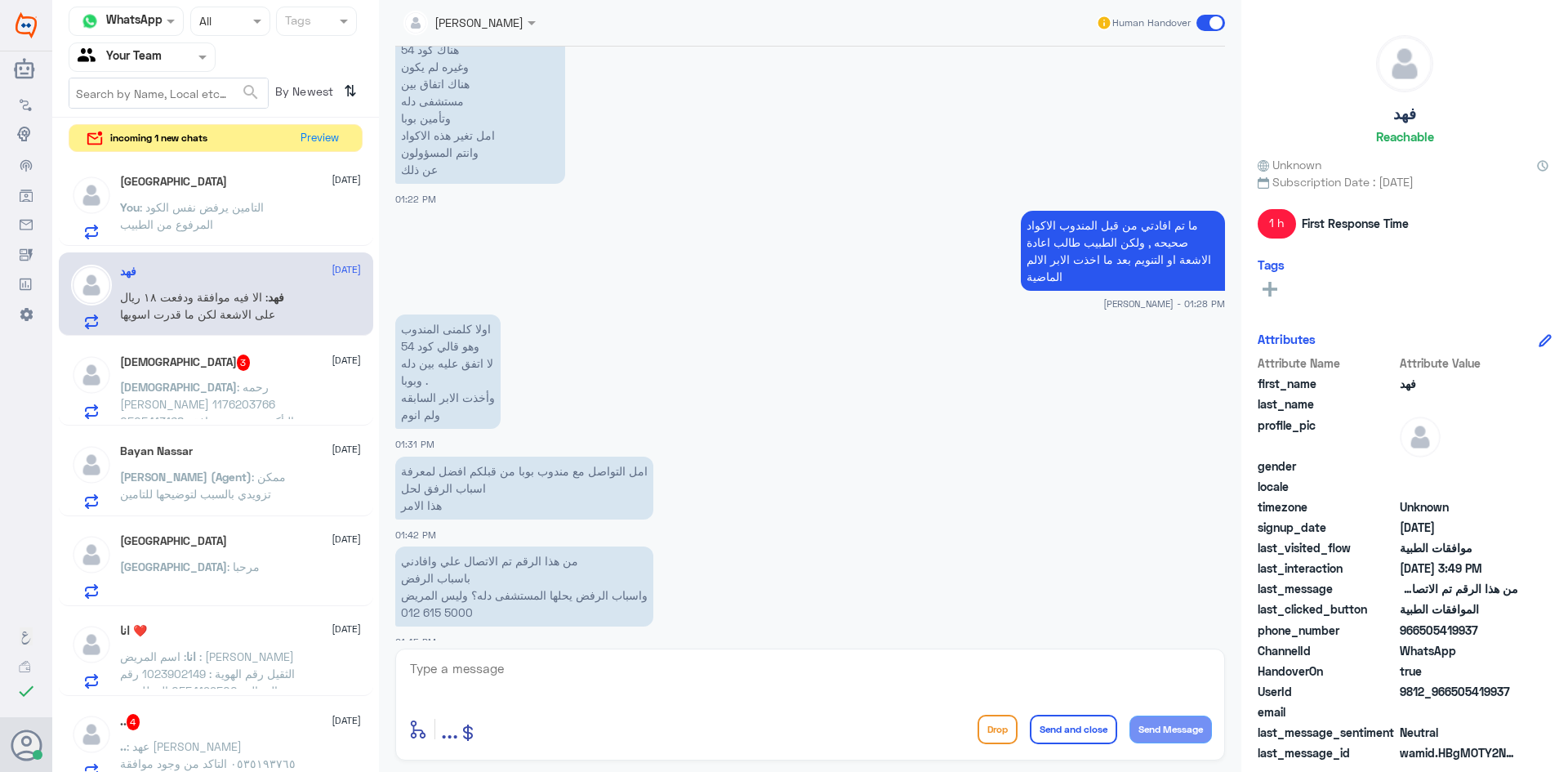
click at [548, 680] on textarea at bounding box center [811, 677] width 804 height 40
click at [168, 412] on p "سبحان : رحمه [PERSON_NAME] 1176203766 0505413168 التأكد من وجود موافقه عياده ال…" at bounding box center [212, 399] width 184 height 41
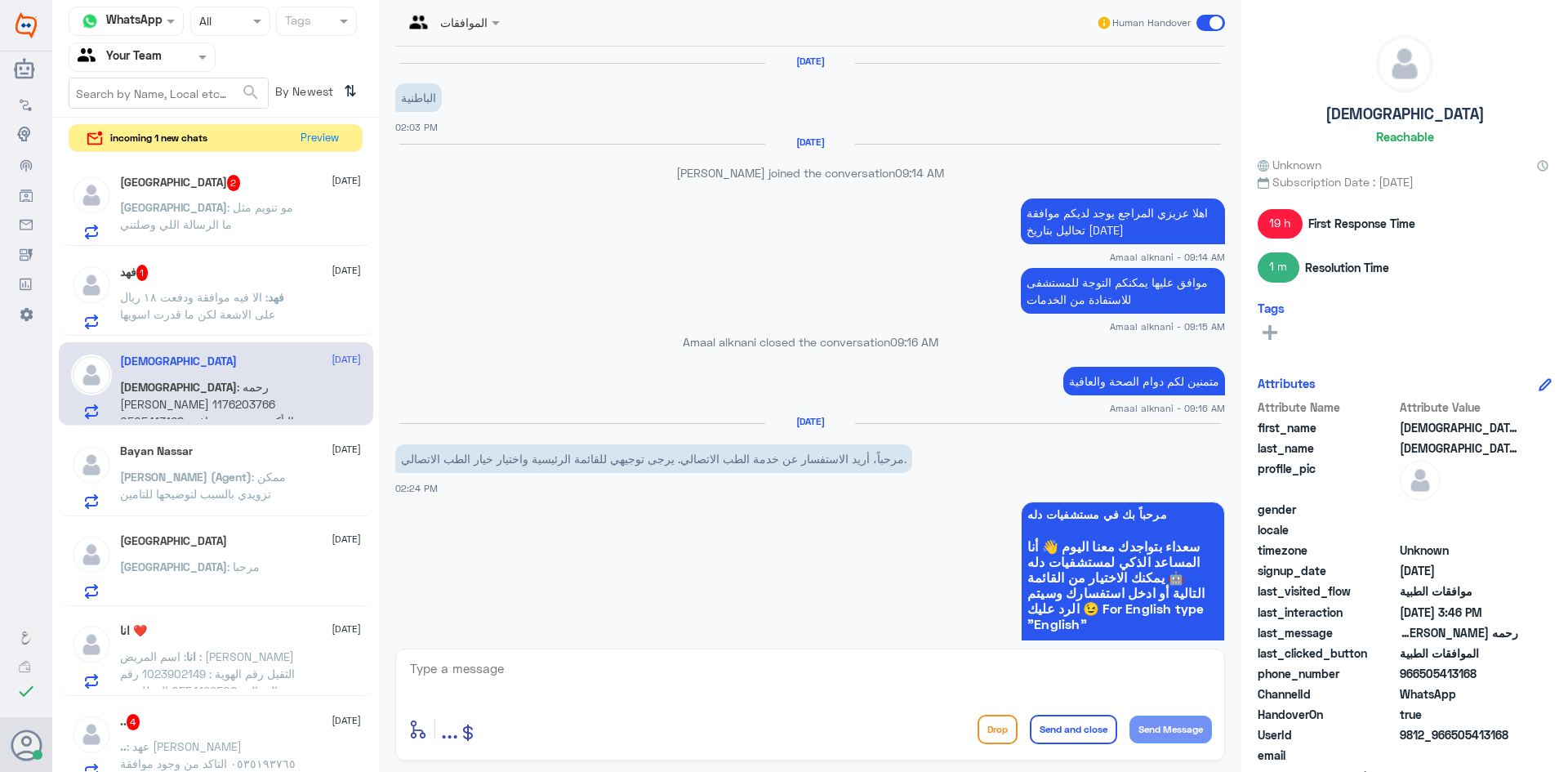
scroll to position [1550, 0]
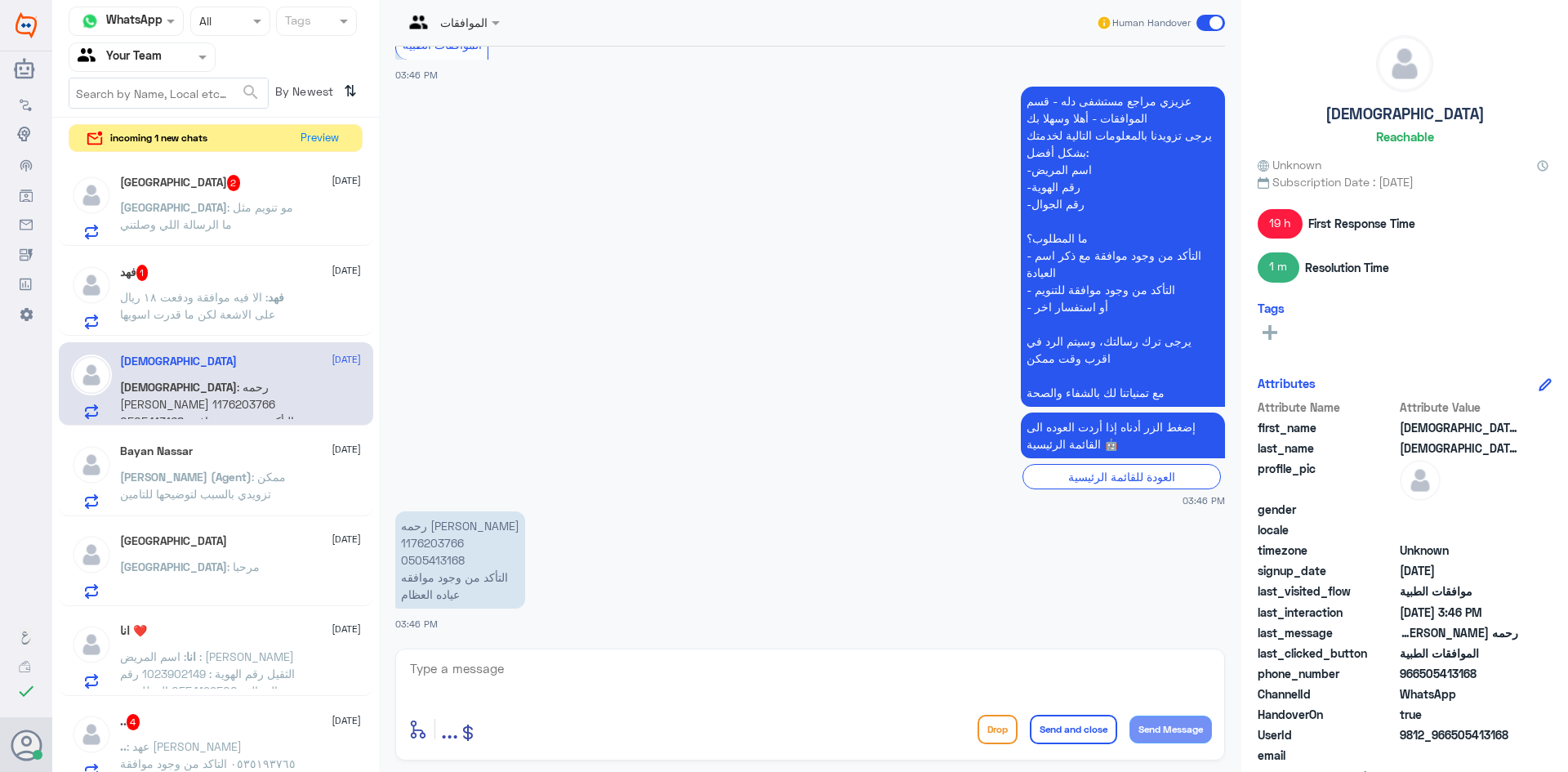
click at [420, 558] on p "رحمه [PERSON_NAME] 1176203766 0505413168 التأكد من وجود موافقه عياده العظام" at bounding box center [459, 560] width 129 height 97
copy p "0505413168"
click at [666, 663] on textarea at bounding box center [811, 677] width 804 height 40
type textarea "تم متابعة طلبكم عدة مرات"
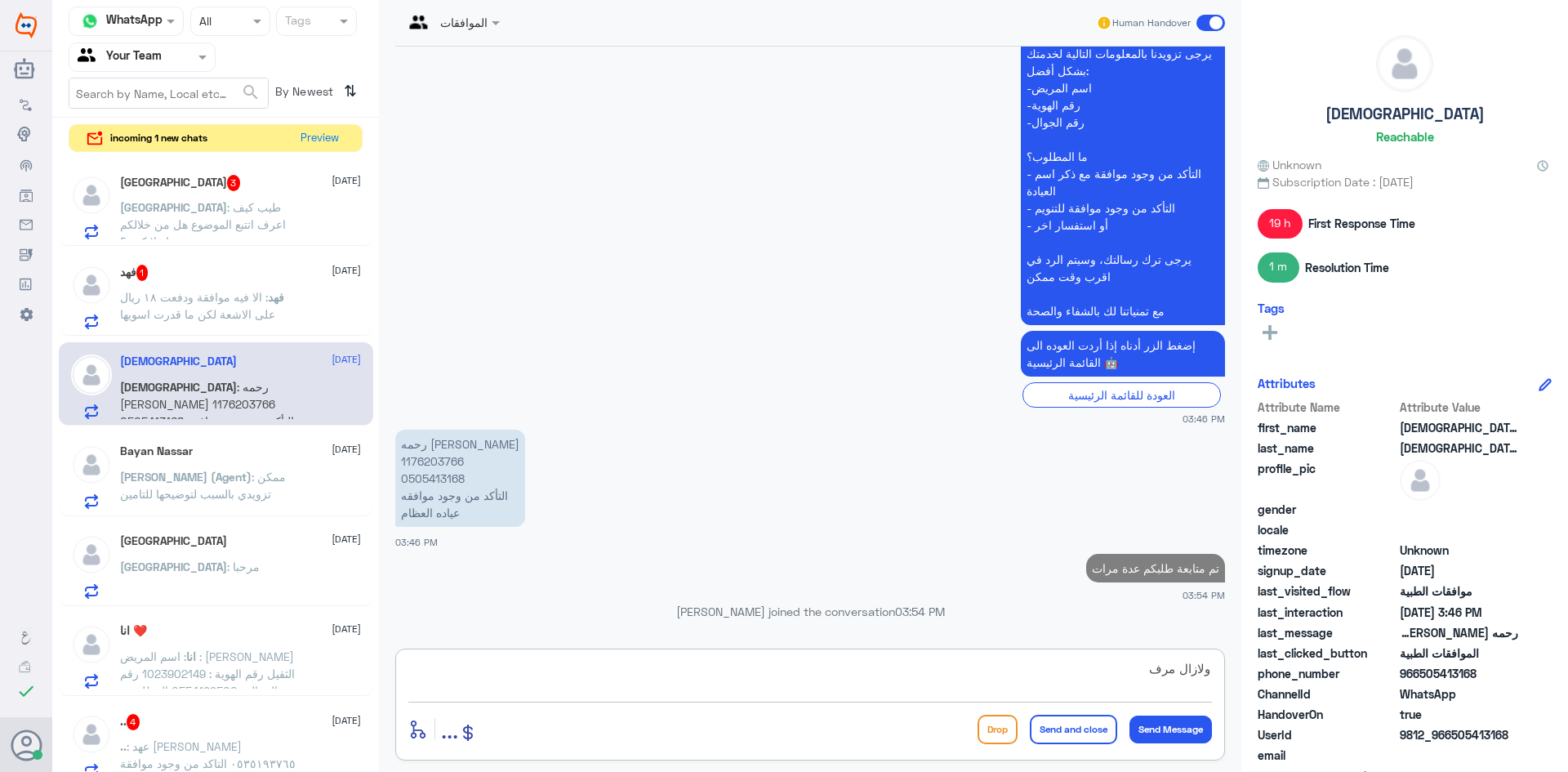
scroll to position [1598, 0]
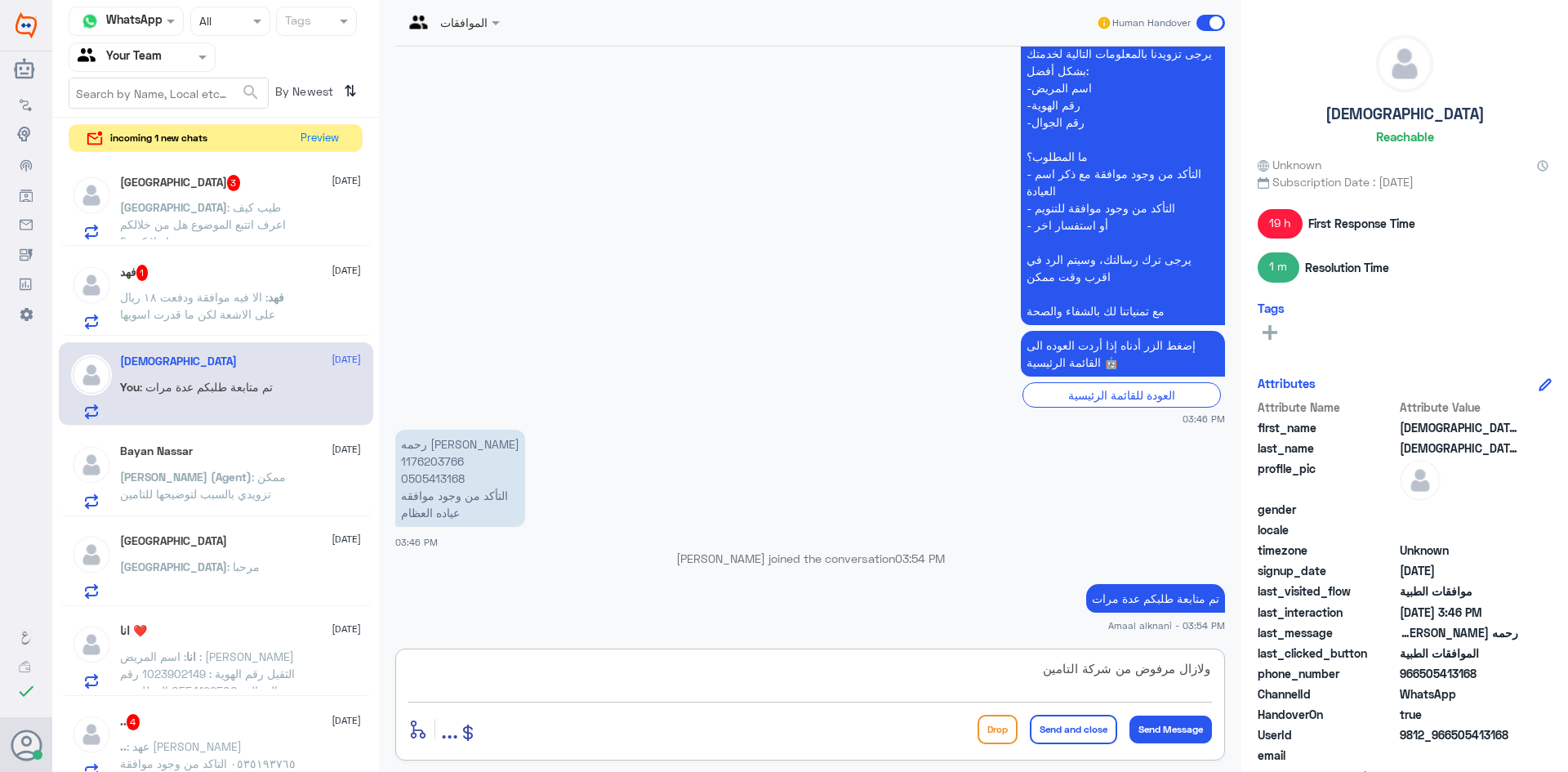
type textarea "ولازال مرفوض من شركة التامين"
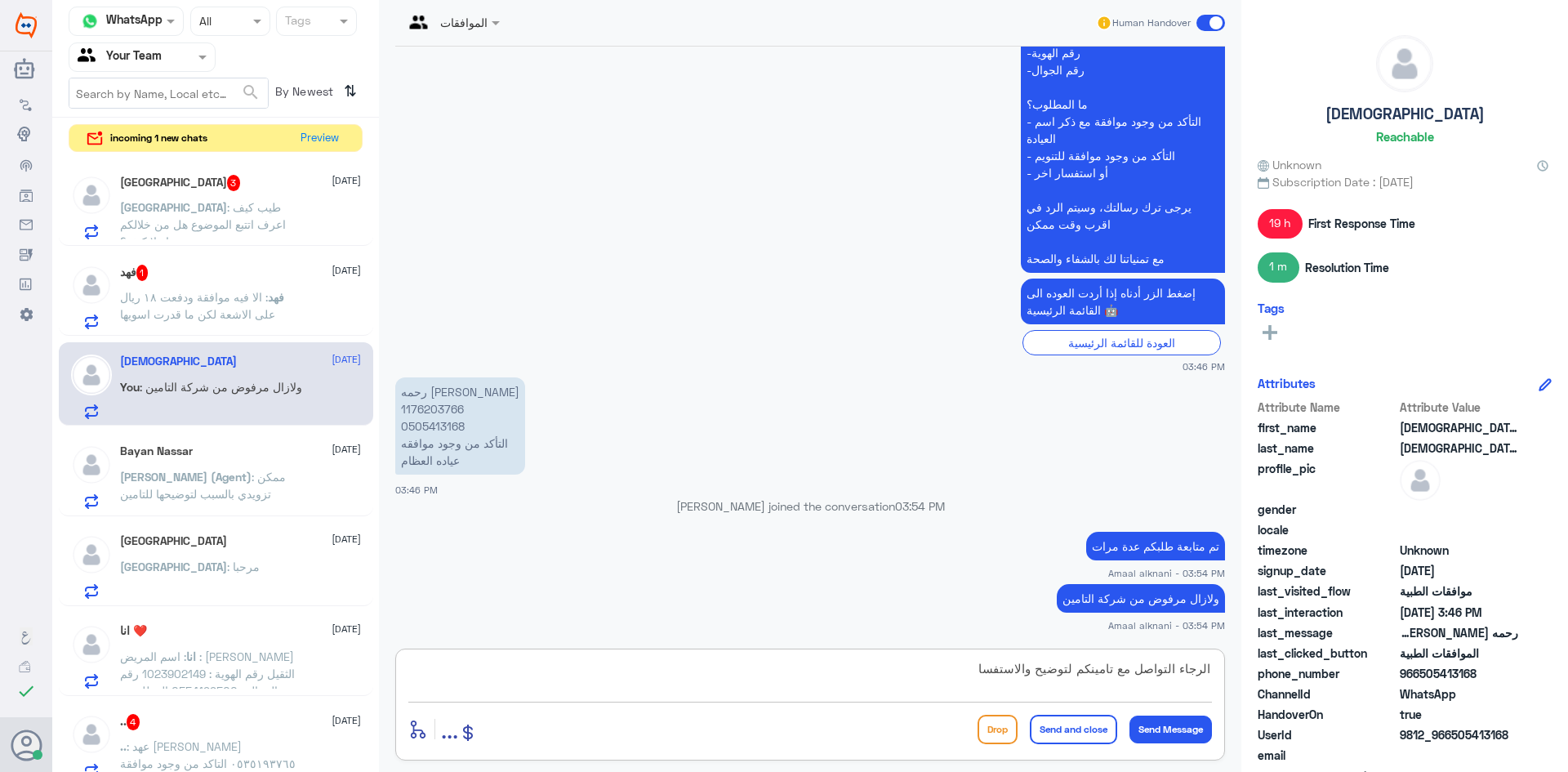
type textarea "الرجاء التواصل مع تامينكم لتوضيح والاستفسار"
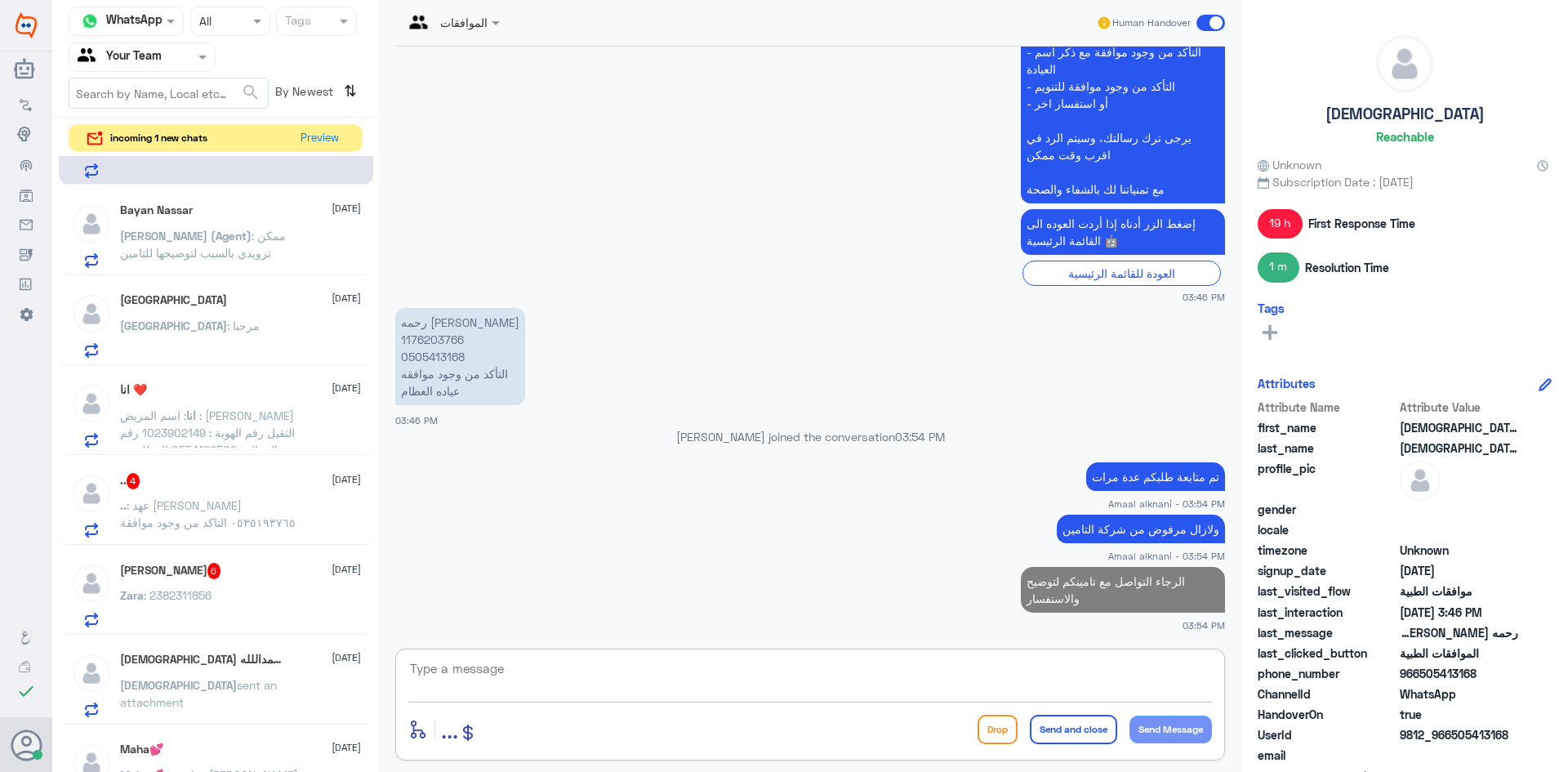
scroll to position [245, 0]
click at [221, 471] on div ".. 4 [DATE]" at bounding box center [240, 477] width 241 height 16
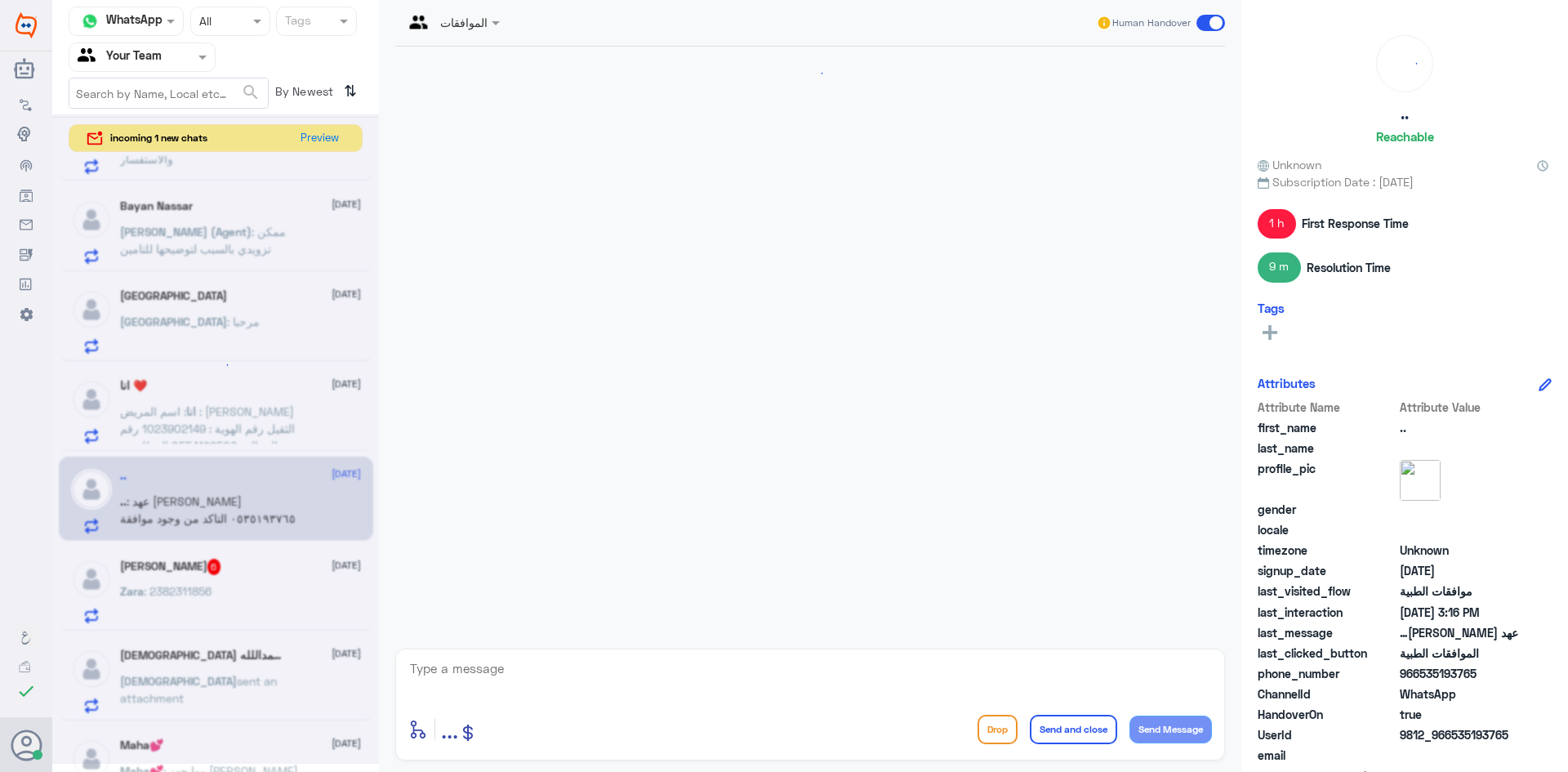
scroll to position [1967, 0]
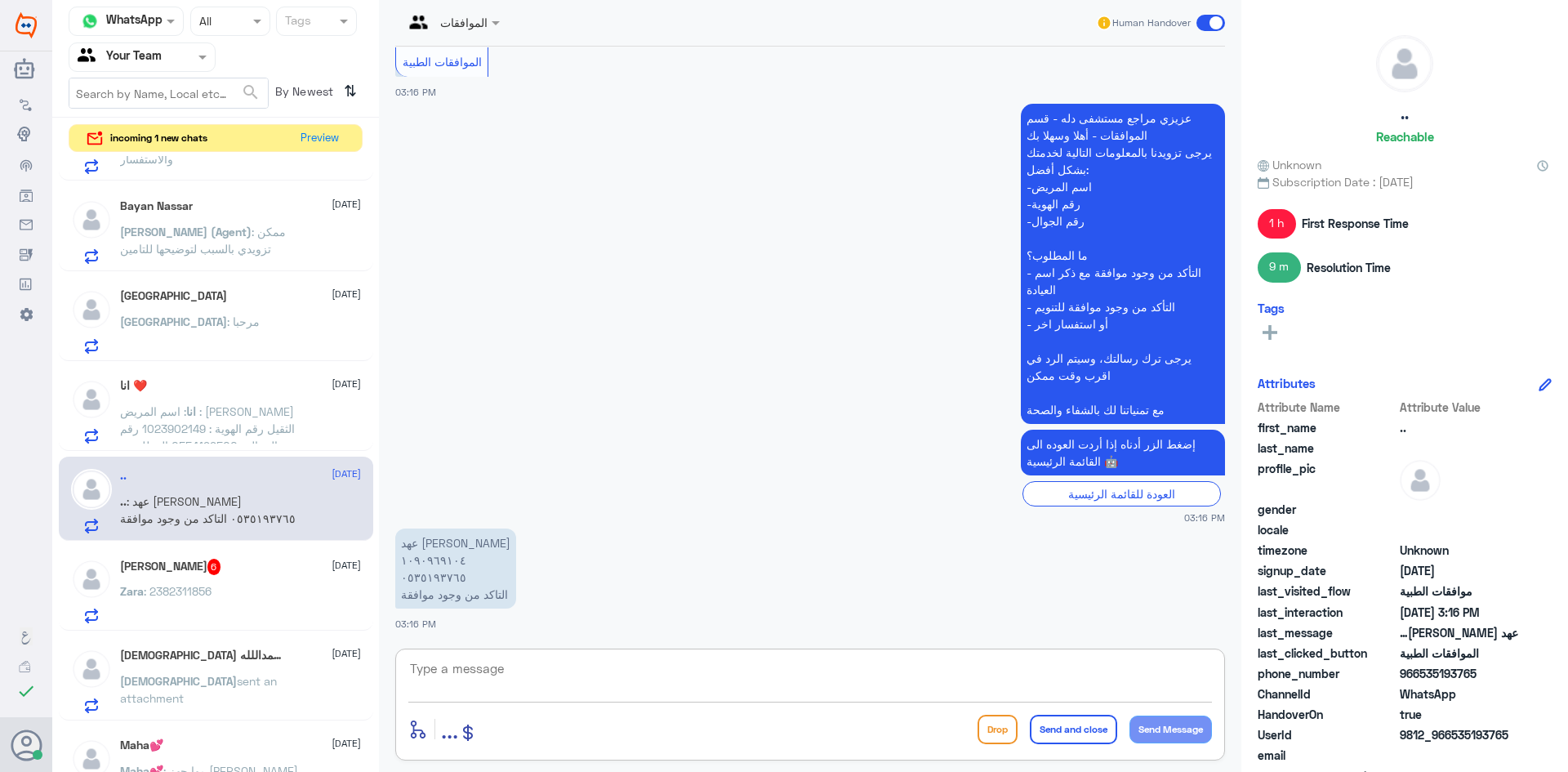
click at [586, 689] on textarea at bounding box center [811, 677] width 804 height 40
type textarea "0535193765"
drag, startPoint x: 485, startPoint y: 676, endPoint x: 296, endPoint y: 673, distance: 189.0
click at [296, 673] on div "Channel WhatsApp Status × All Tags Agent Filter Your Team search By Newest ⇅ in…" at bounding box center [810, 389] width 1516 height 777
click at [442, 665] on textarea at bounding box center [811, 677] width 804 height 40
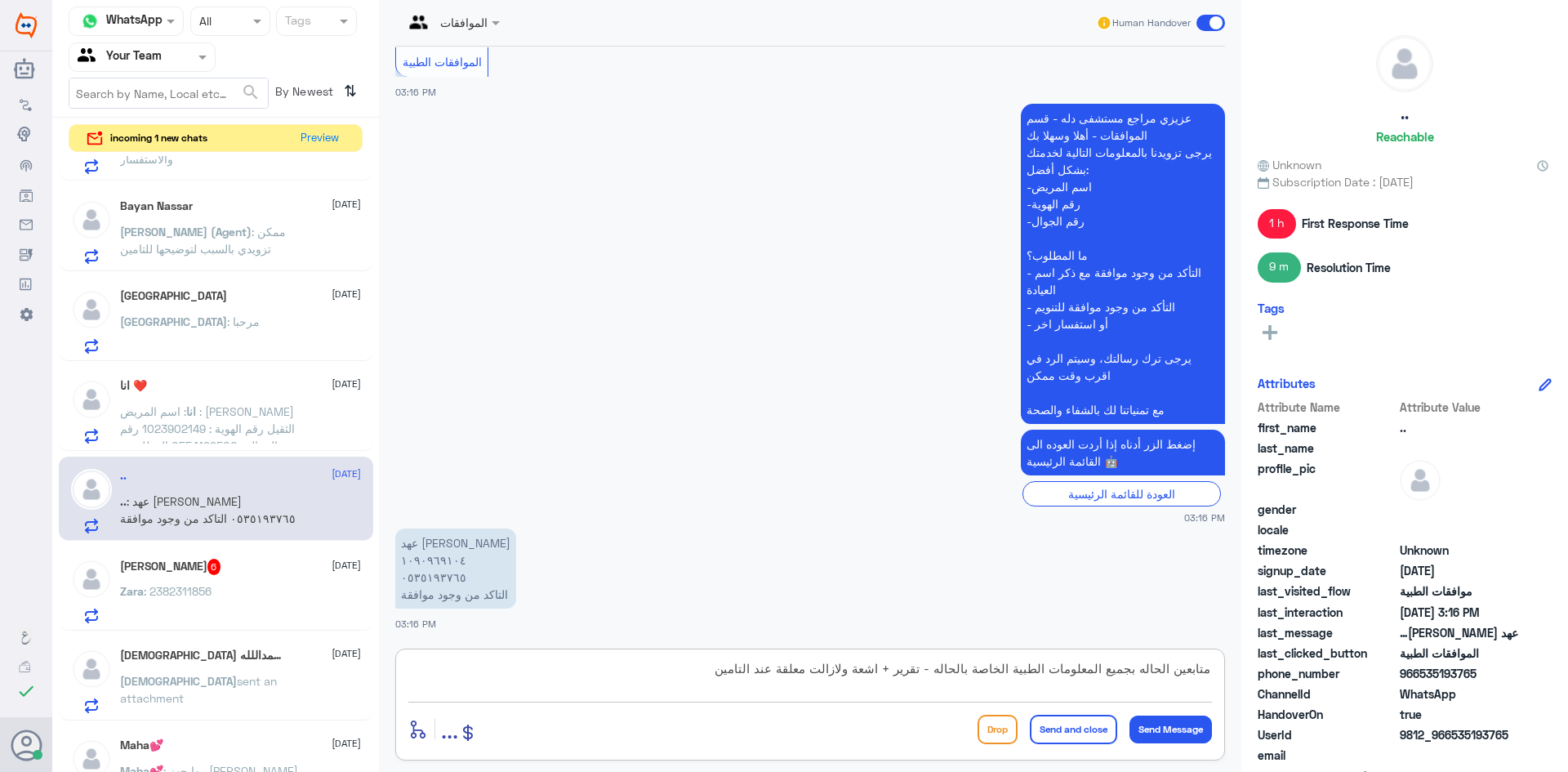
type textarea "متابعين الحاله بجميع المعلومات الطبية الخاصة بالحاله - تقرير + اشعة ولازالت معل…"
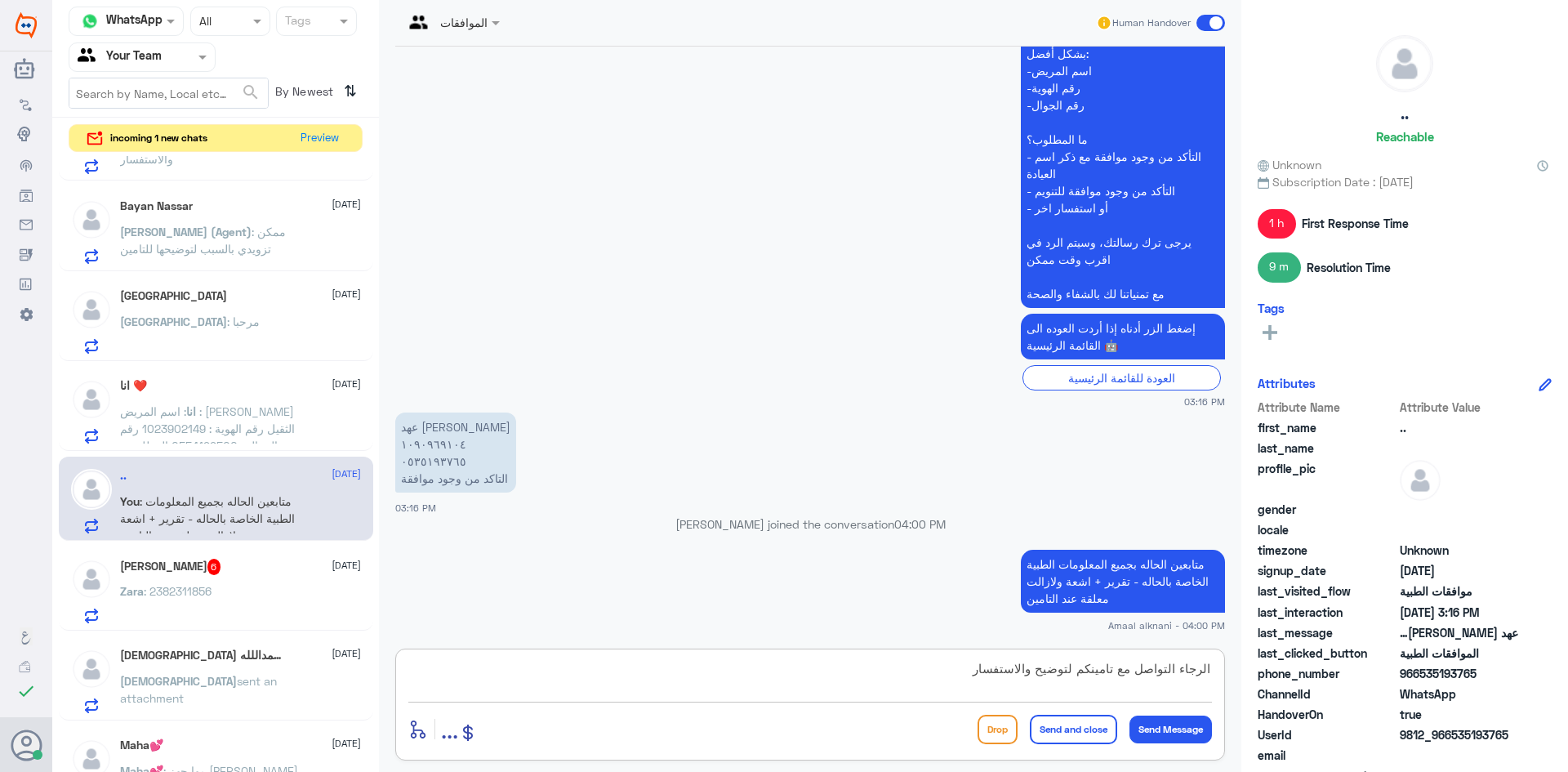
type textarea "الرجاء التواصل مع تامينكم لتوضيح والاستفسار"
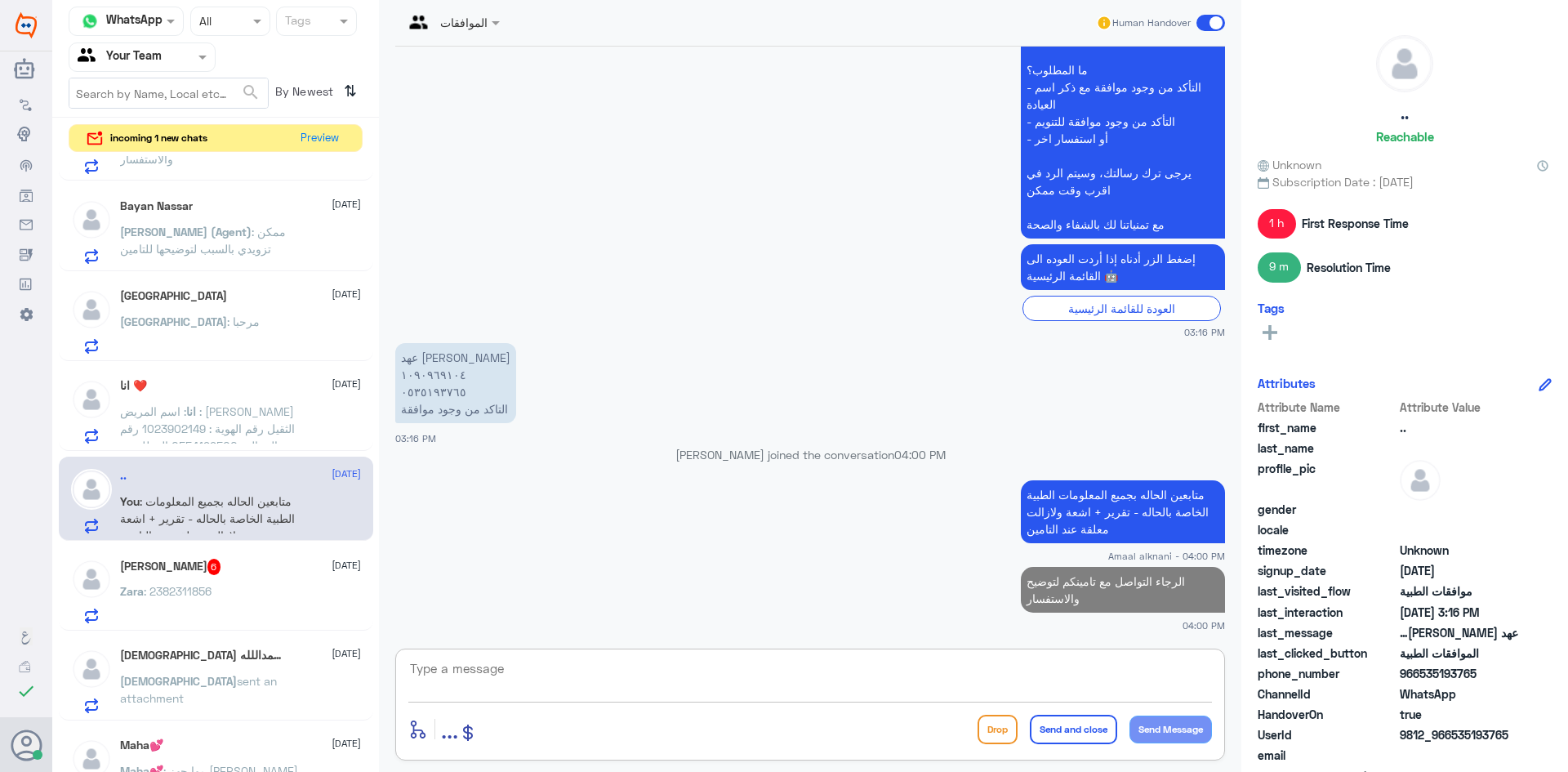
click at [258, 602] on div "Zara : 2382311856" at bounding box center [240, 604] width 241 height 36
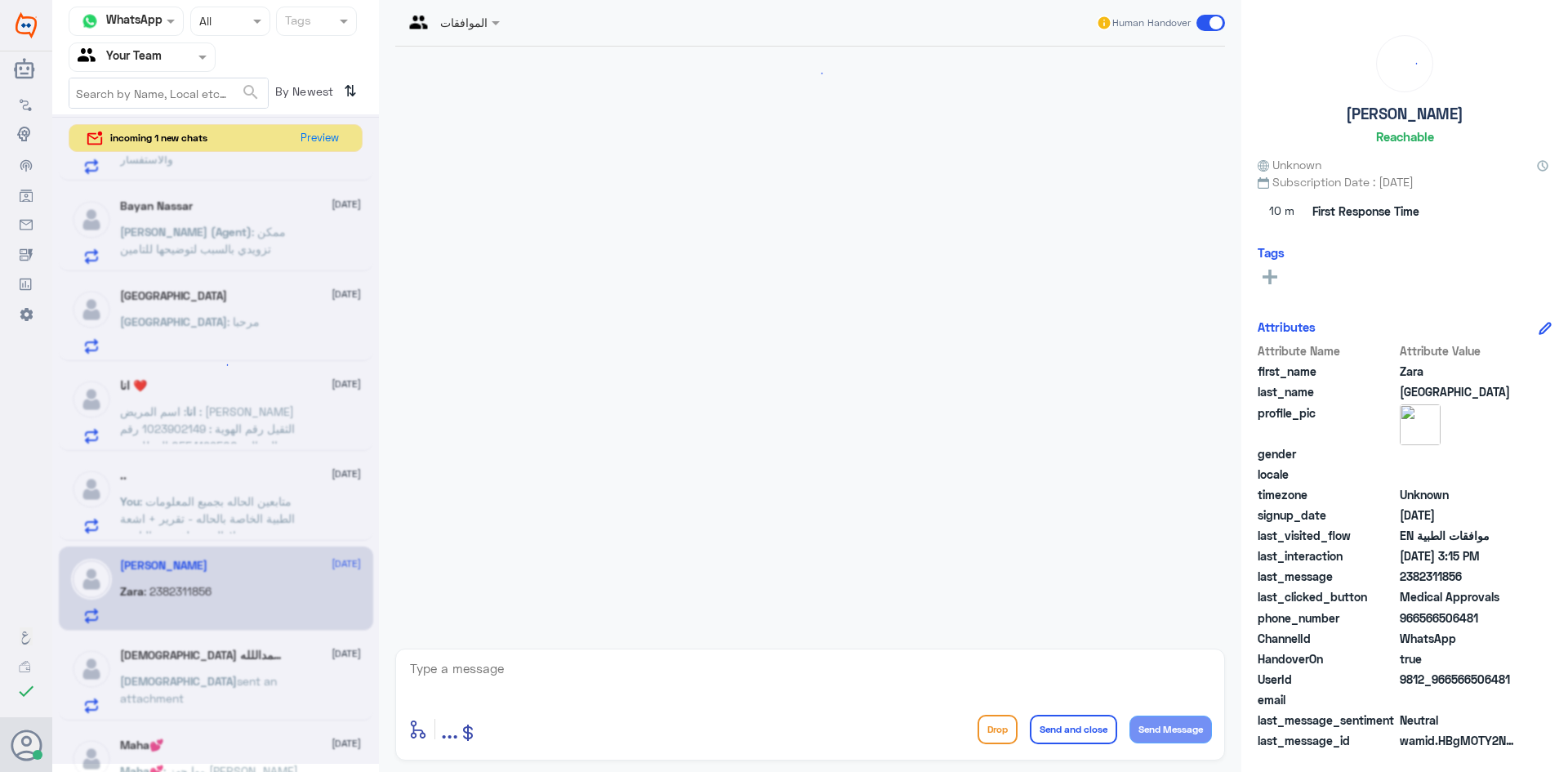
scroll to position [764, 0]
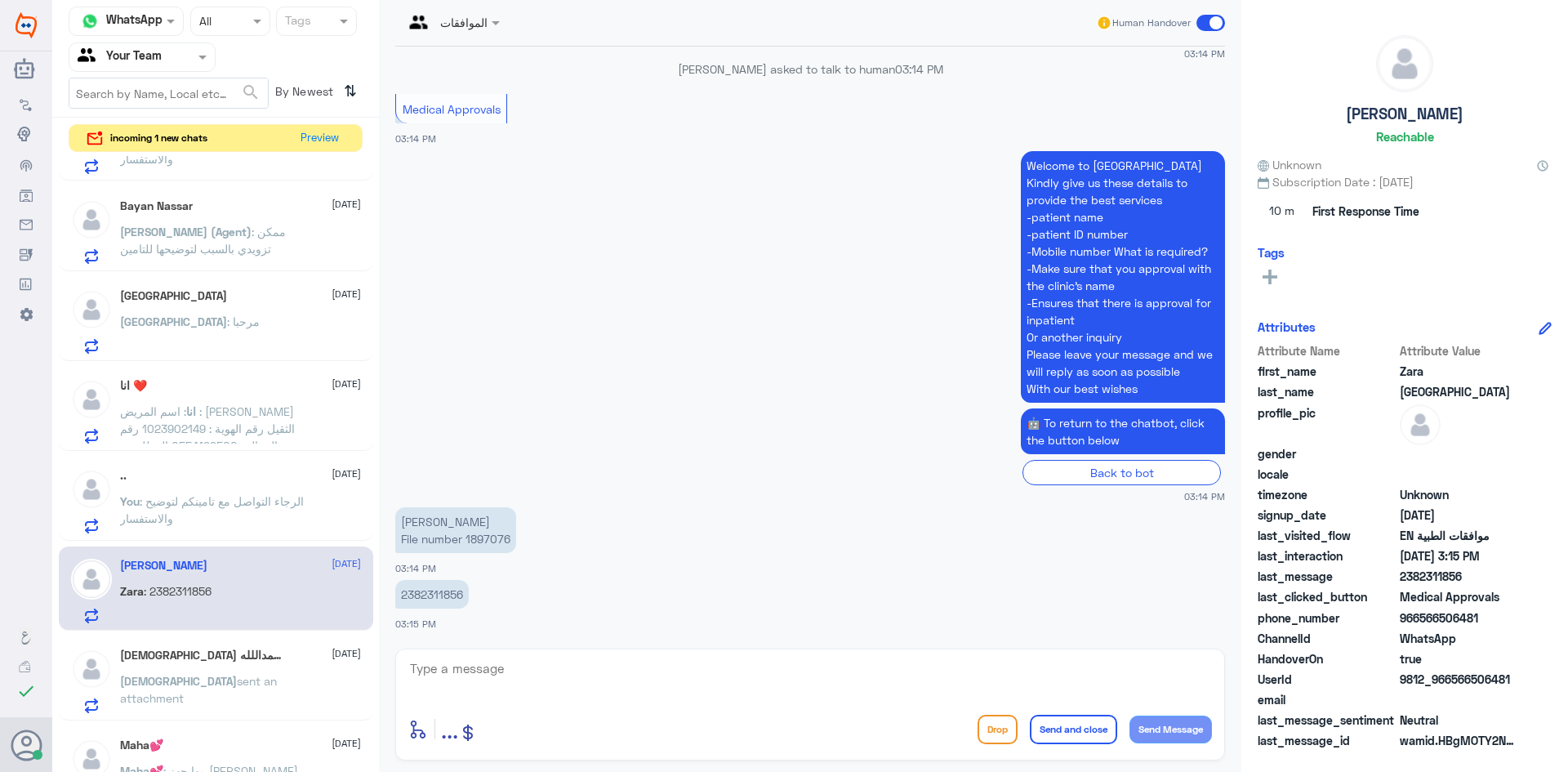
click at [426, 583] on p "2382311856" at bounding box center [432, 594] width 74 height 29
click at [421, 602] on p "2382311856" at bounding box center [432, 594] width 74 height 29
click at [421, 601] on p "2382311856" at bounding box center [432, 594] width 74 height 29
copy div "2382311856"
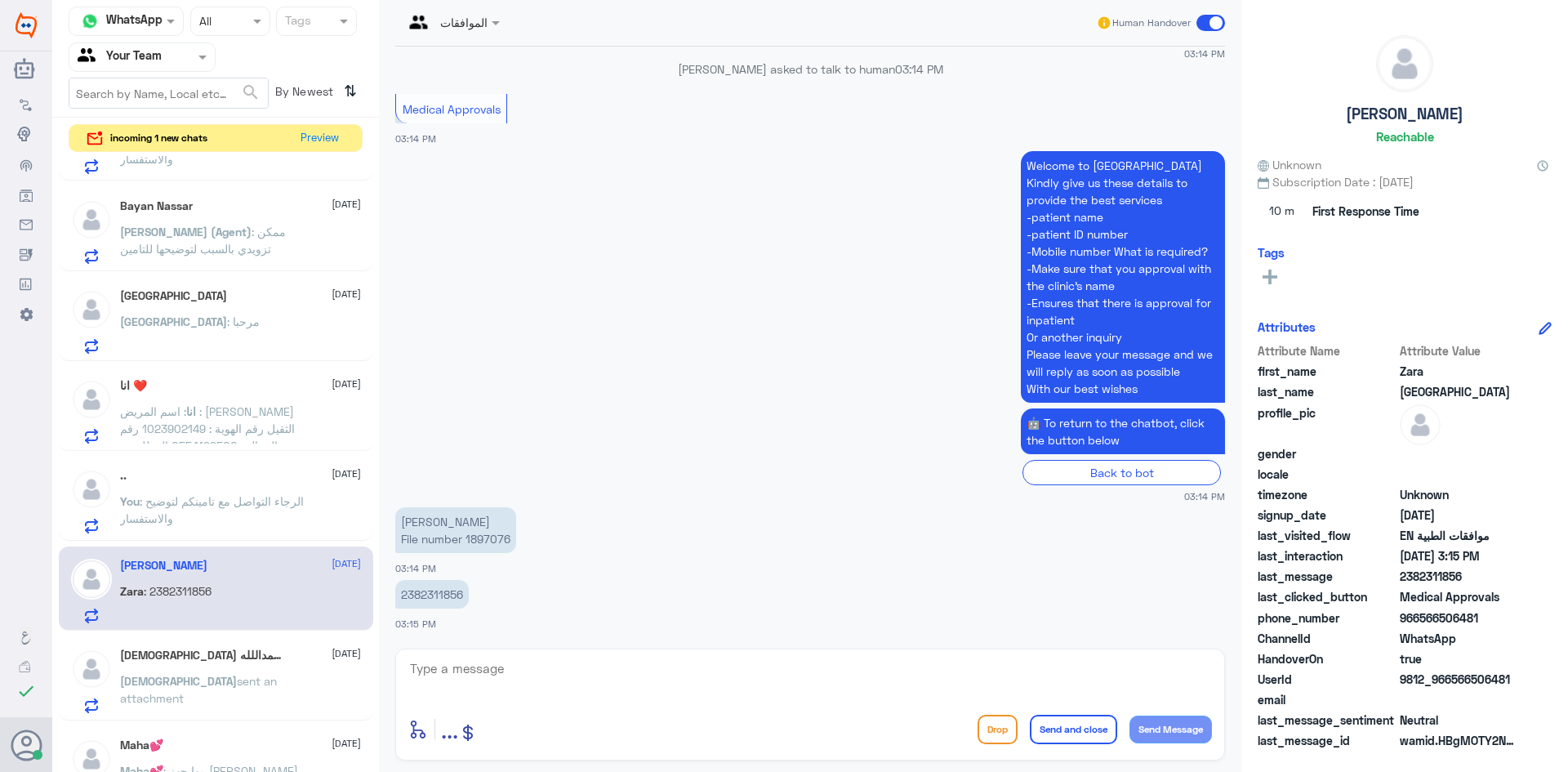
click at [486, 538] on p "[PERSON_NAME] File number 1897076" at bounding box center [455, 530] width 121 height 46
click at [487, 538] on p "[PERSON_NAME] File number 1897076" at bounding box center [455, 530] width 121 height 46
copy p "1897076"
click at [672, 683] on textarea at bounding box center [811, 677] width 804 height 40
type textarea "h"
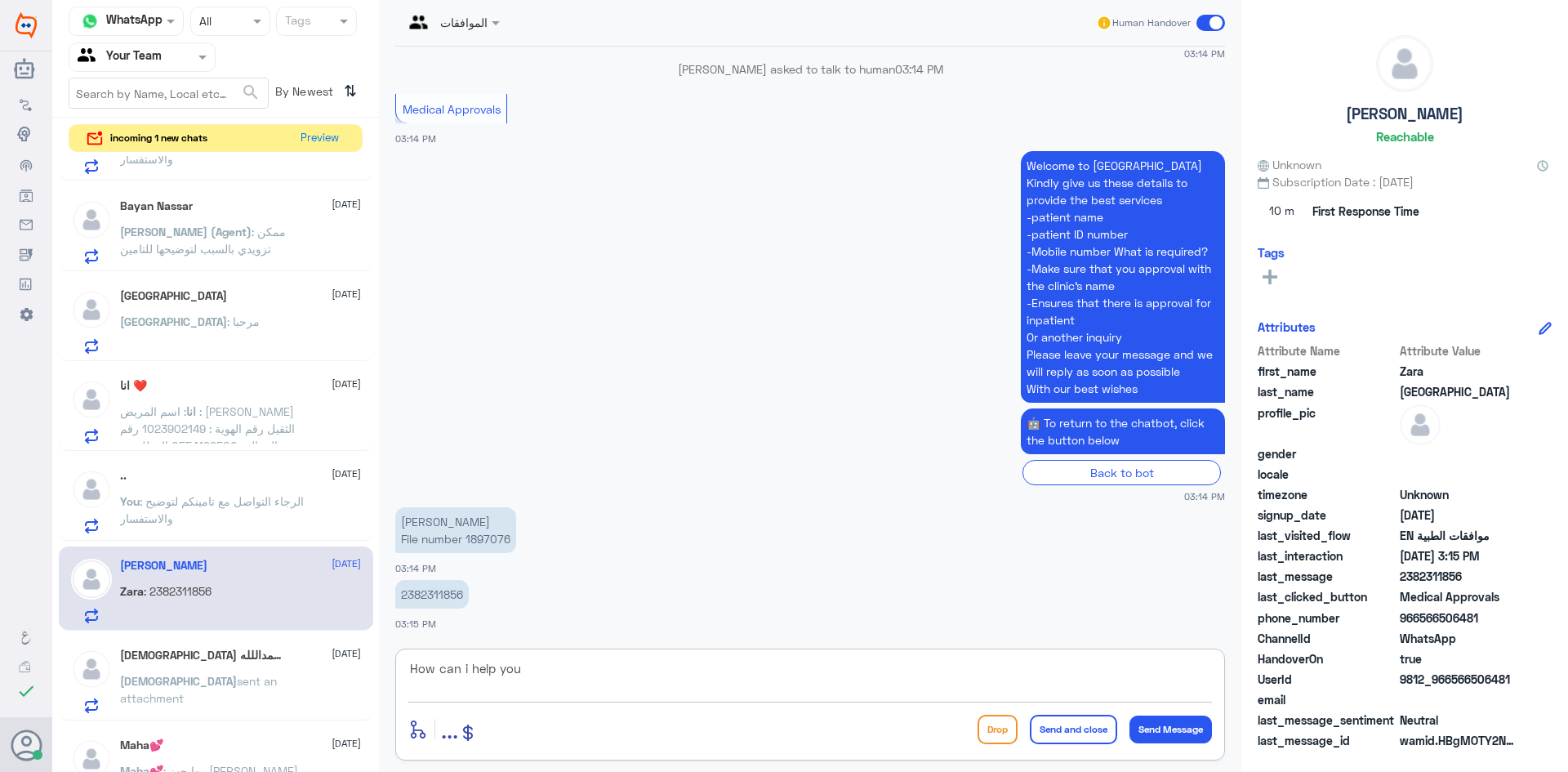
type textarea "How can i help you?"
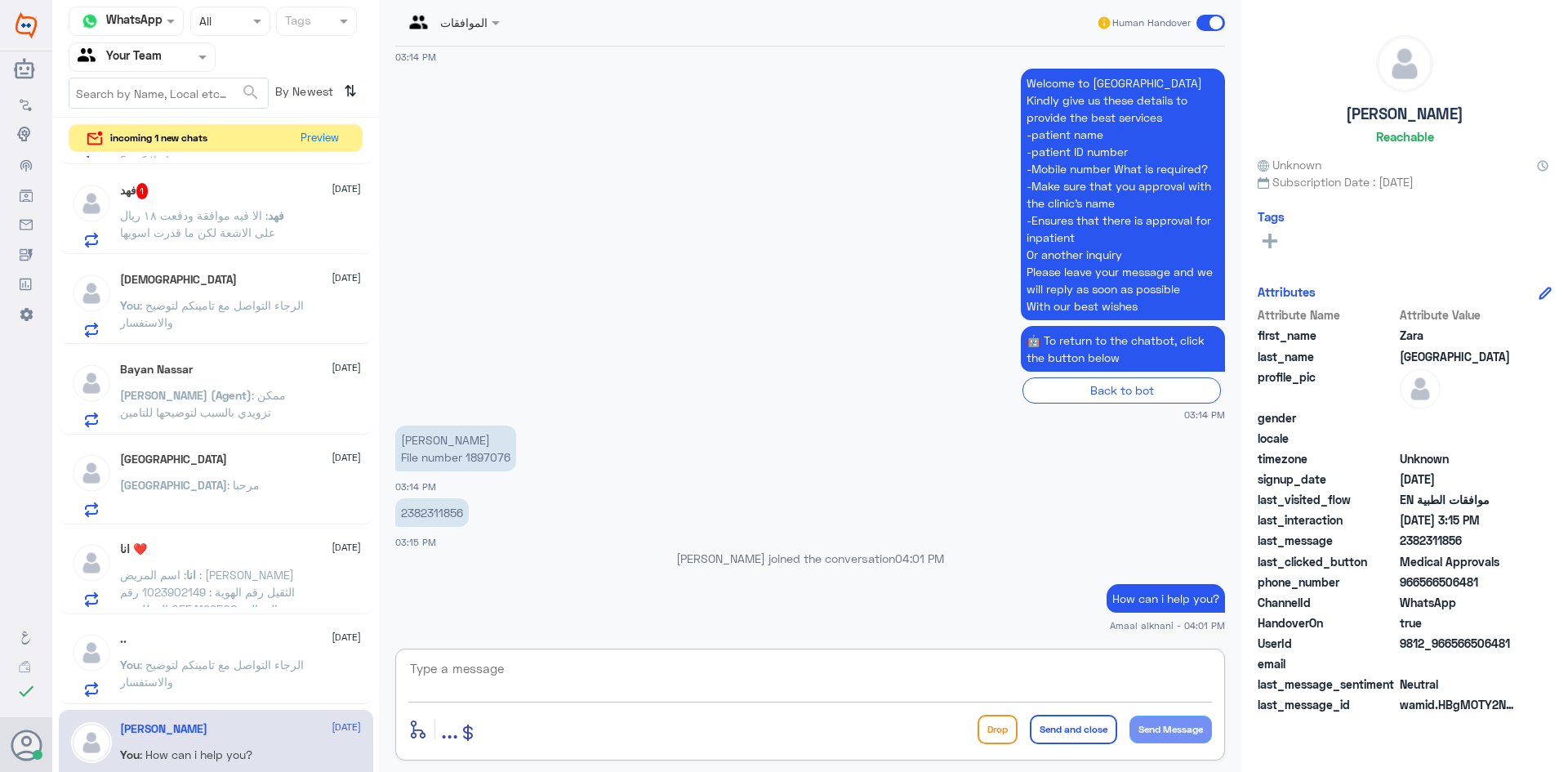
scroll to position [0, 0]
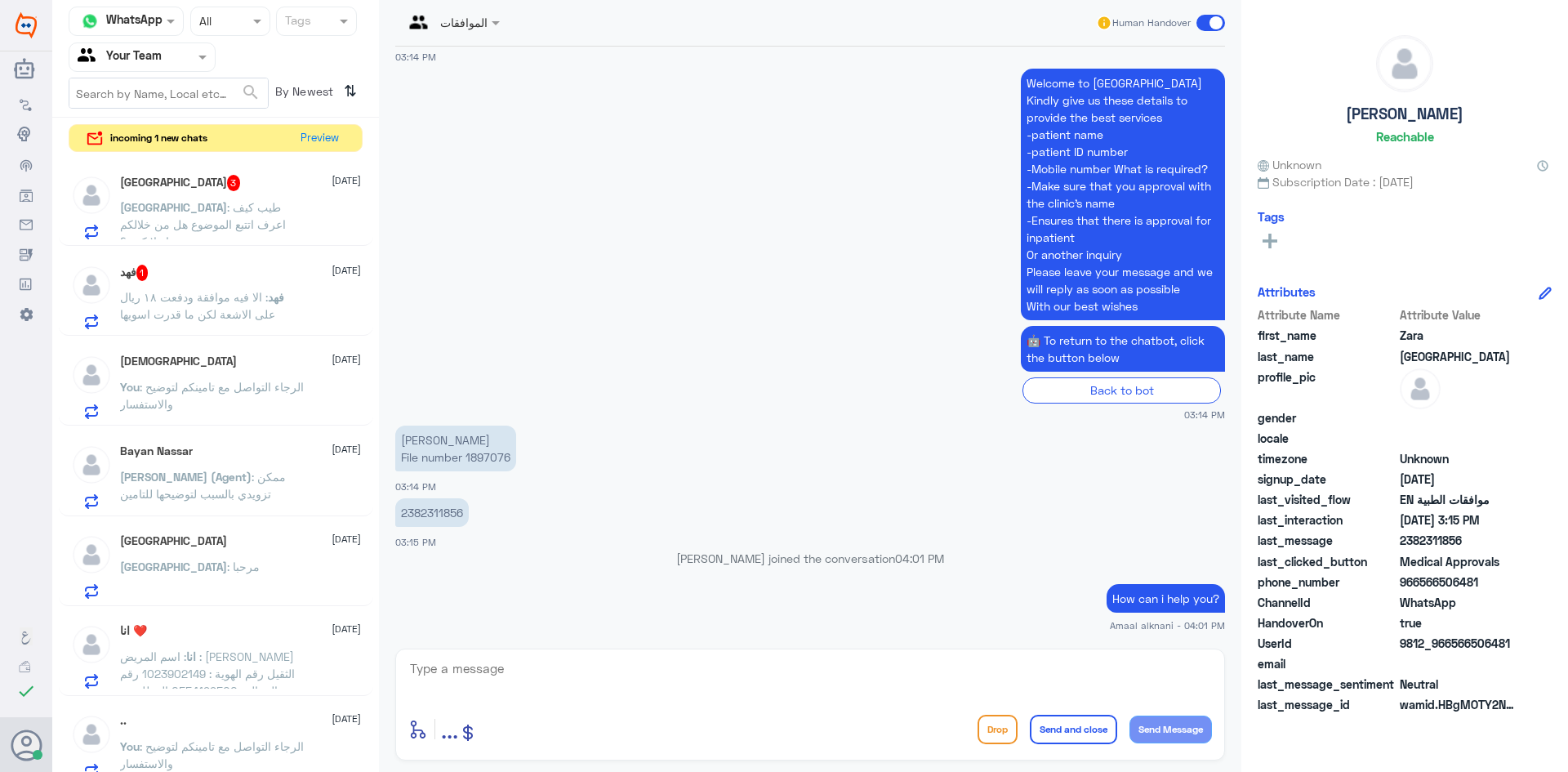
click at [170, 295] on span ": الا فيه موافقة ودفعت ١٨ ريال على الاشعة لكن ما قدرت اسويها" at bounding box center [197, 306] width 155 height 31
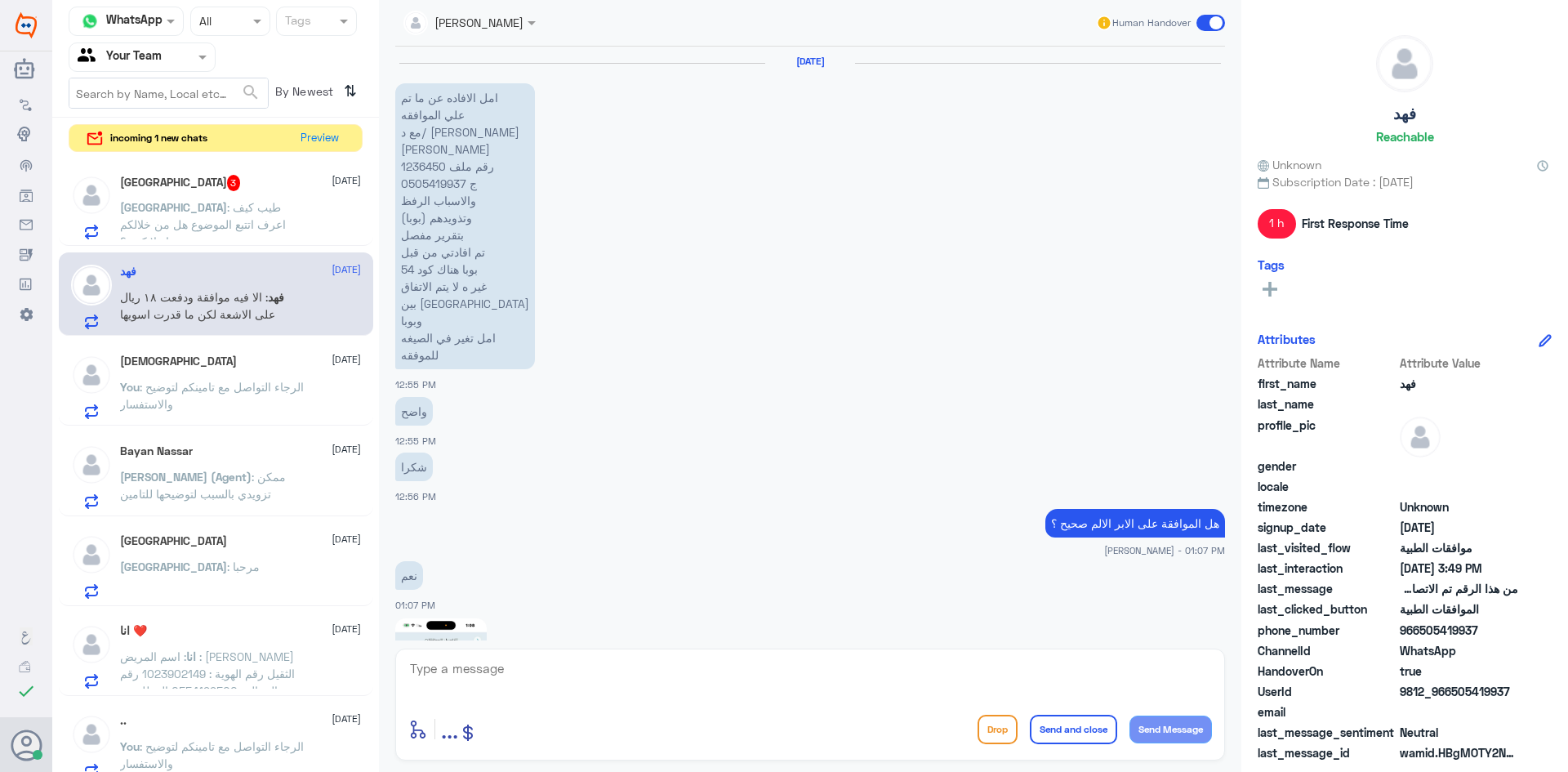
scroll to position [1860, 0]
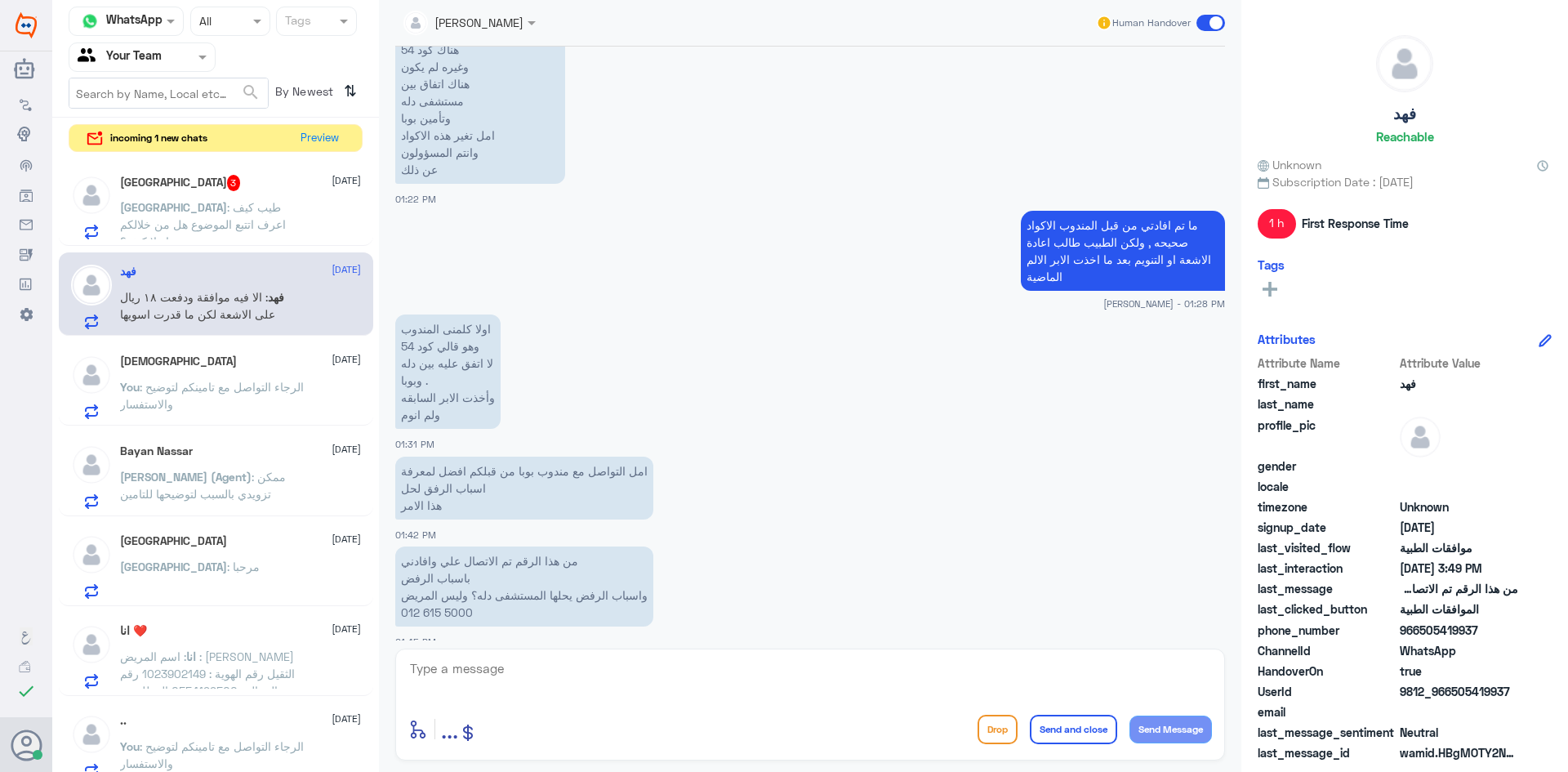
click at [200, 232] on p "[GEOGRAPHIC_DATA] : طيب كيف اعرف اتتبع الموضوع هل من خلالكم من هنا ولا كيف؟" at bounding box center [212, 219] width 184 height 41
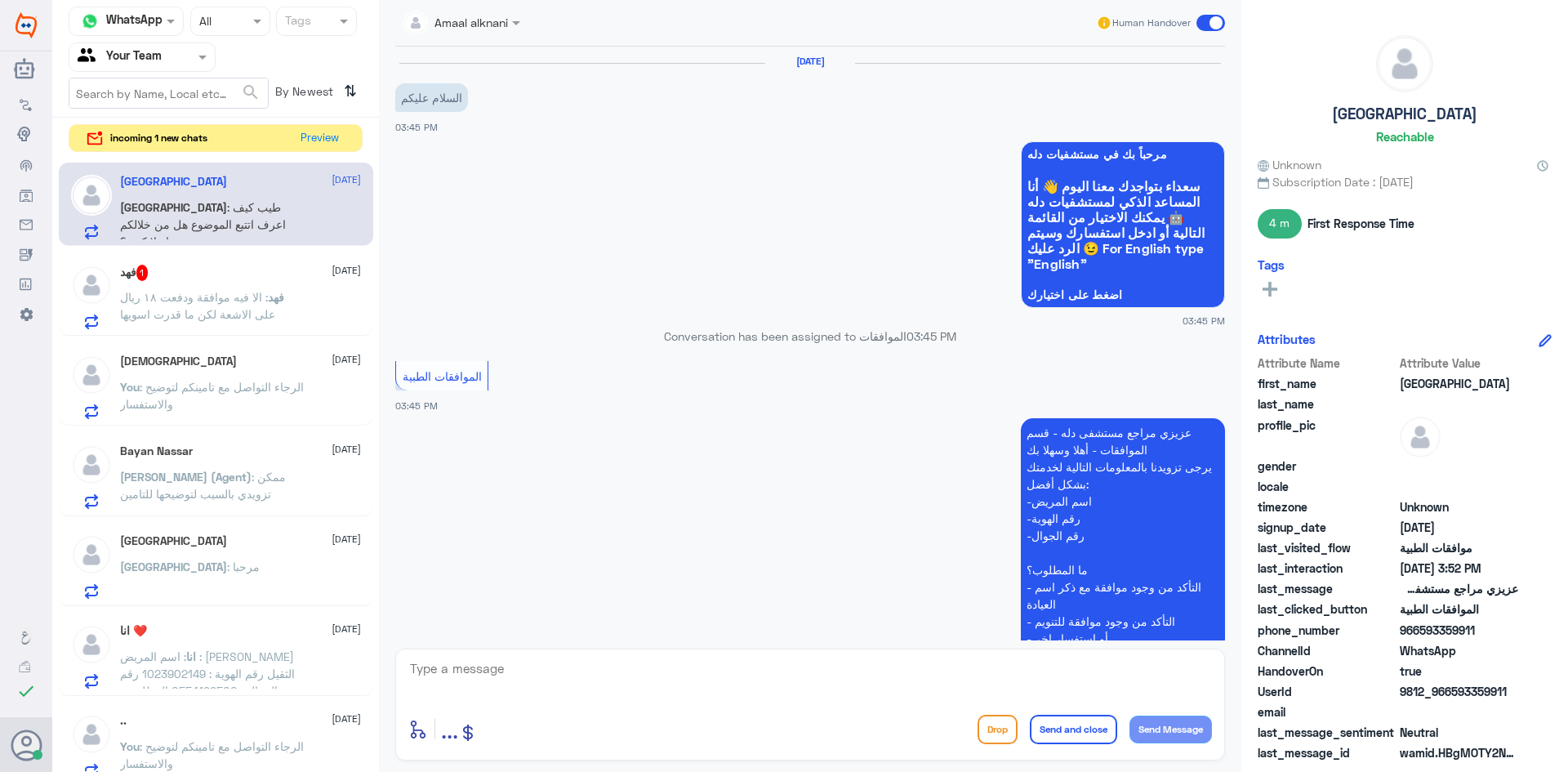
scroll to position [1045, 0]
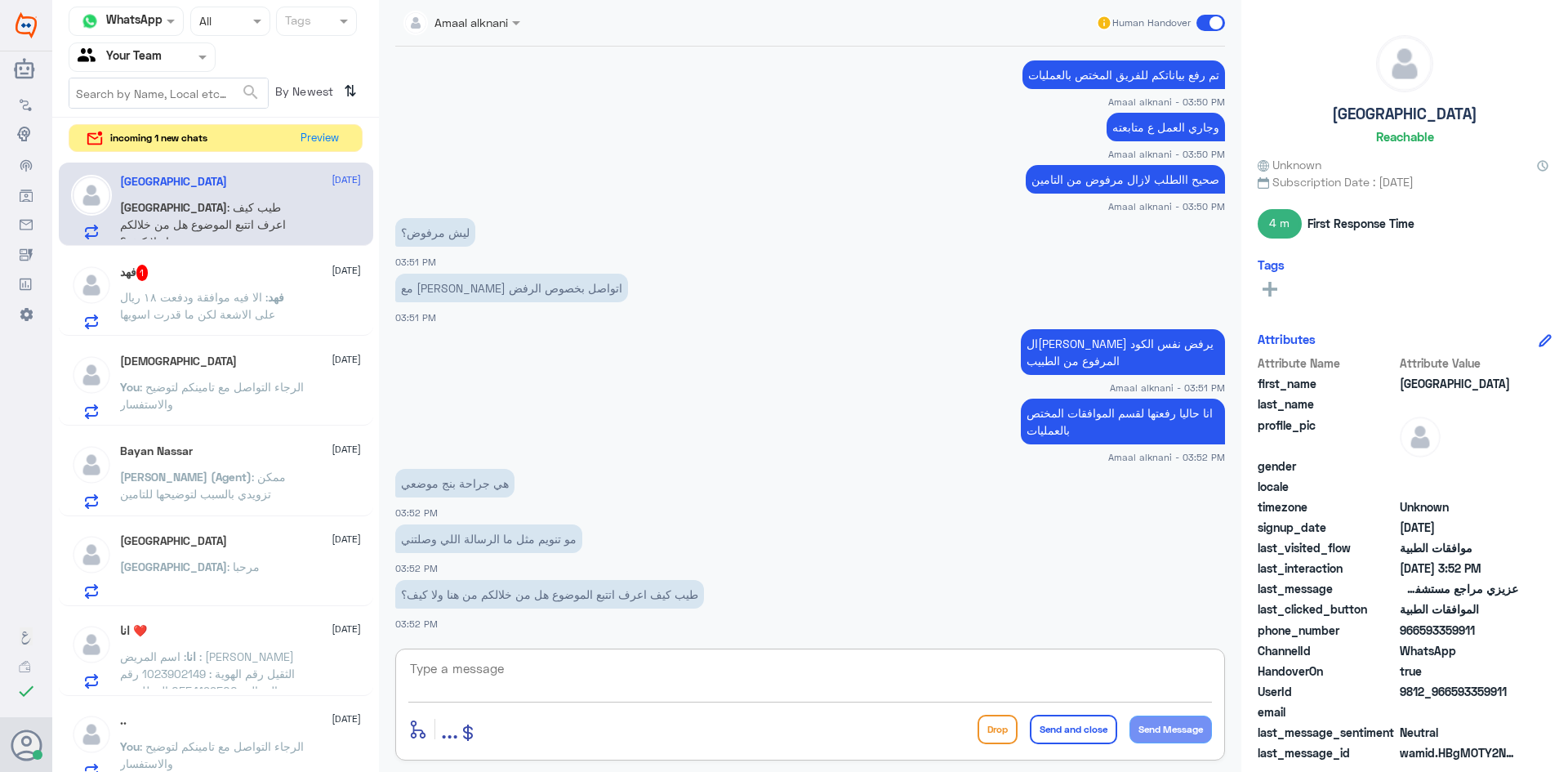
click at [435, 678] on textarea at bounding box center [811, 677] width 804 height 40
type textarea "l"
type textarea "من هنا يمكننا افادتكم بالموافقة"
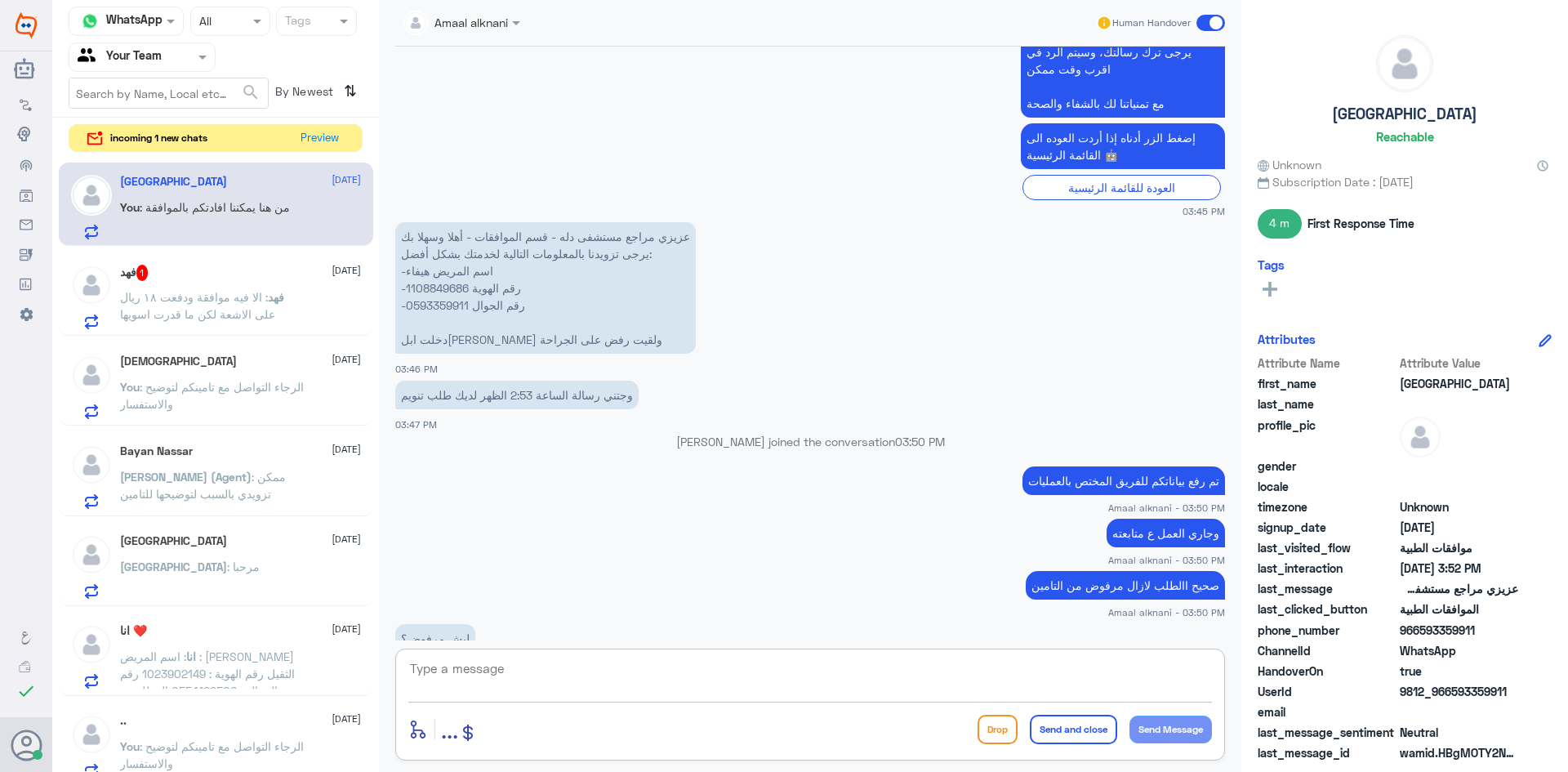
scroll to position [606, 0]
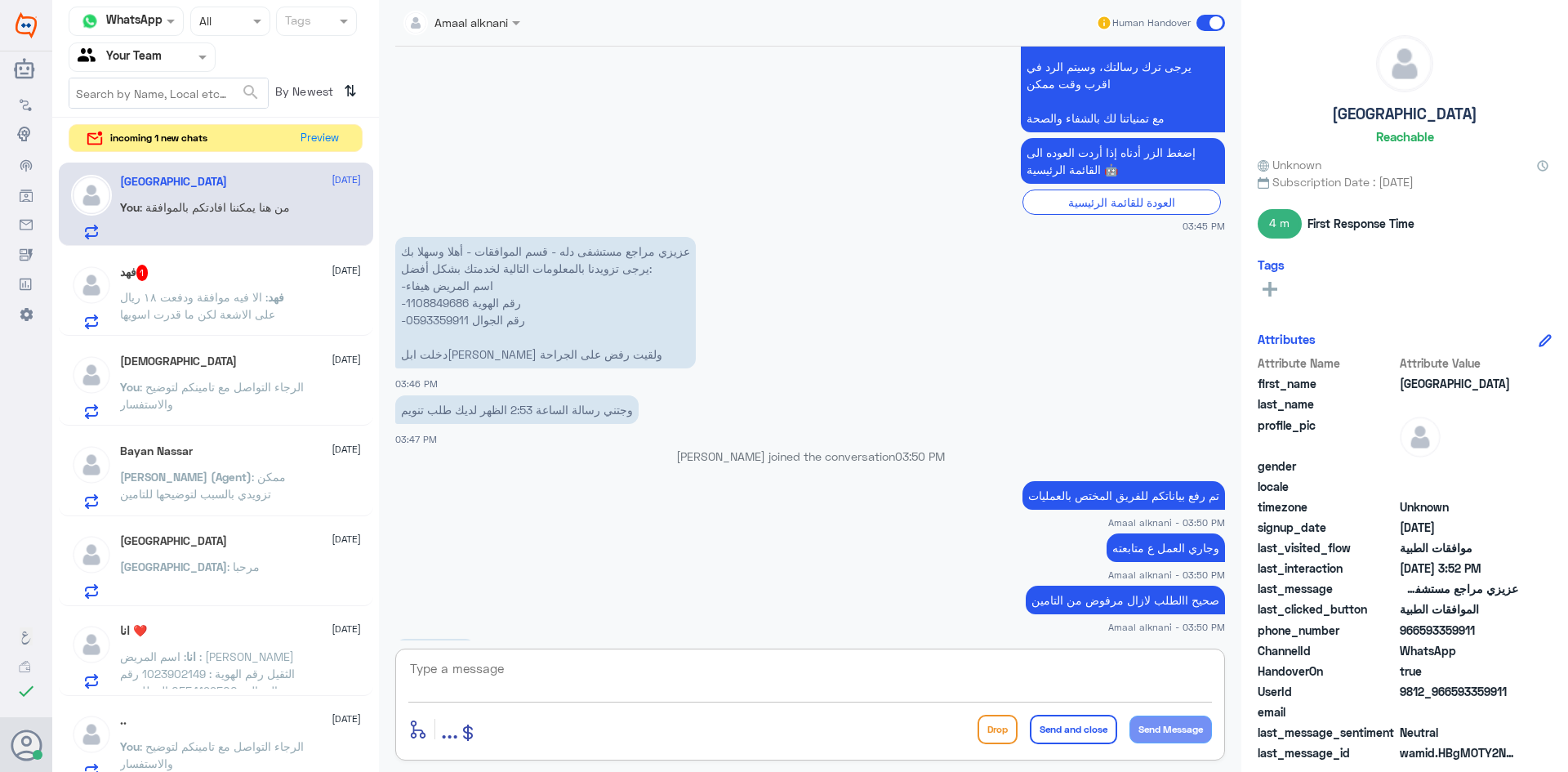
click at [440, 319] on p "عزيزي مراجع مستشفى دله - قسم الموافقات - أهلا وسهلا بك يرجى تزويدنا بالمعلومات …" at bounding box center [545, 302] width 300 height 131
click at [450, 299] on p "عزيزي مراجع مستشفى دله - قسم الموافقات - أهلا وسهلا بك يرجى تزويدنا بالمعلومات …" at bounding box center [545, 302] width 300 height 131
copy p "1108849686"
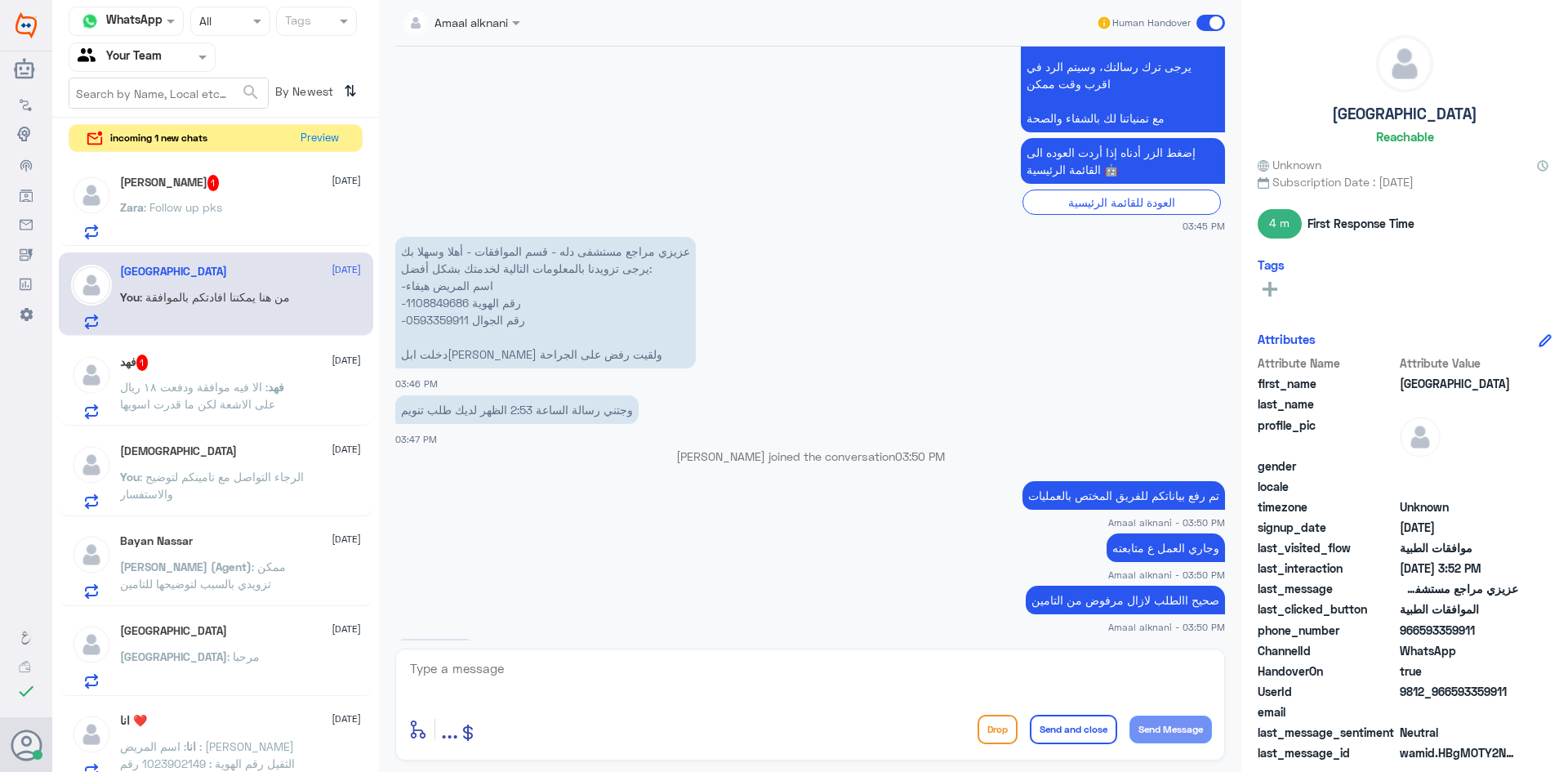
click at [669, 686] on textarea at bounding box center [811, 677] width 804 height 40
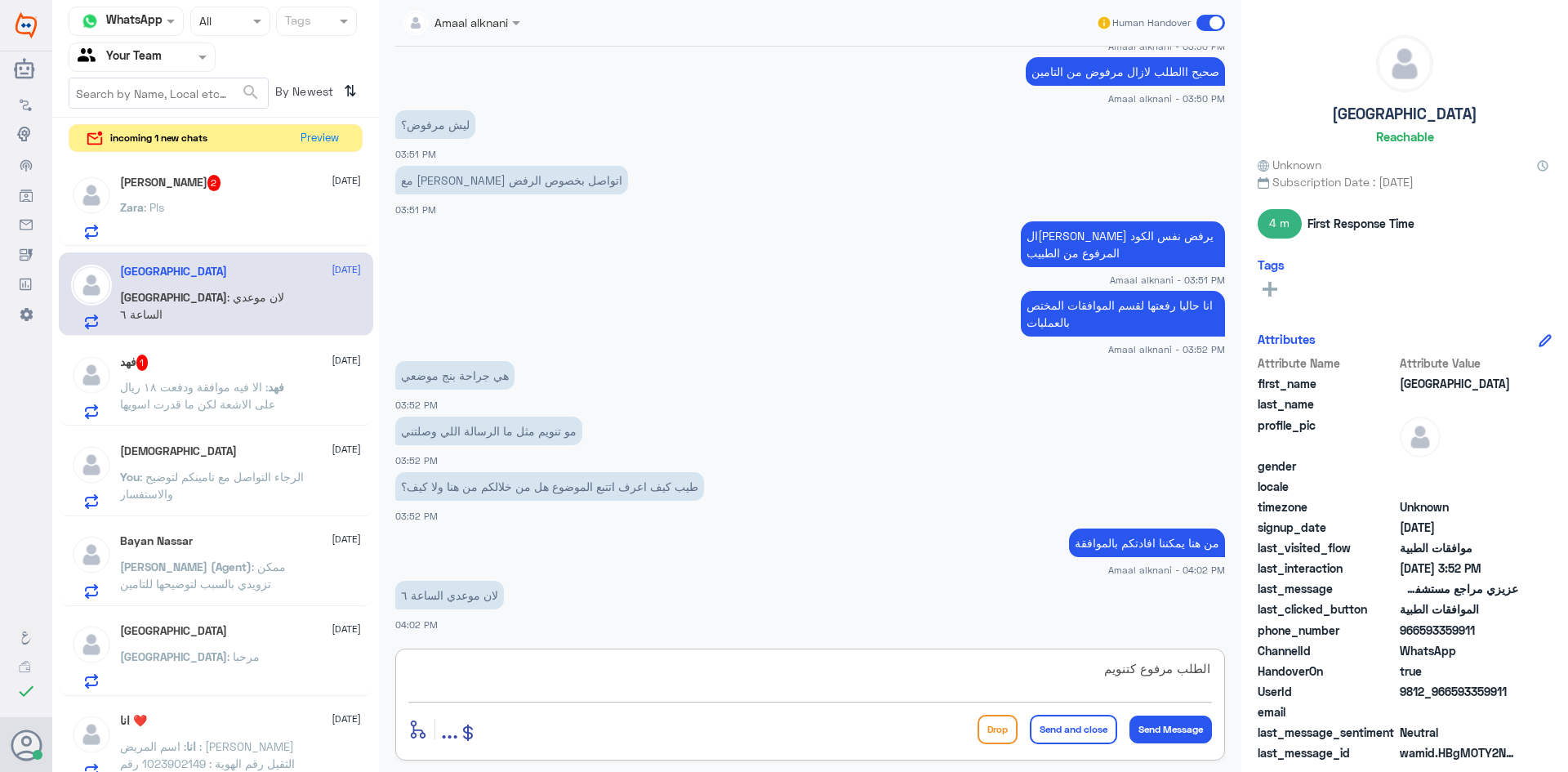
type textarea "الطلب مرفوع كتنويم"
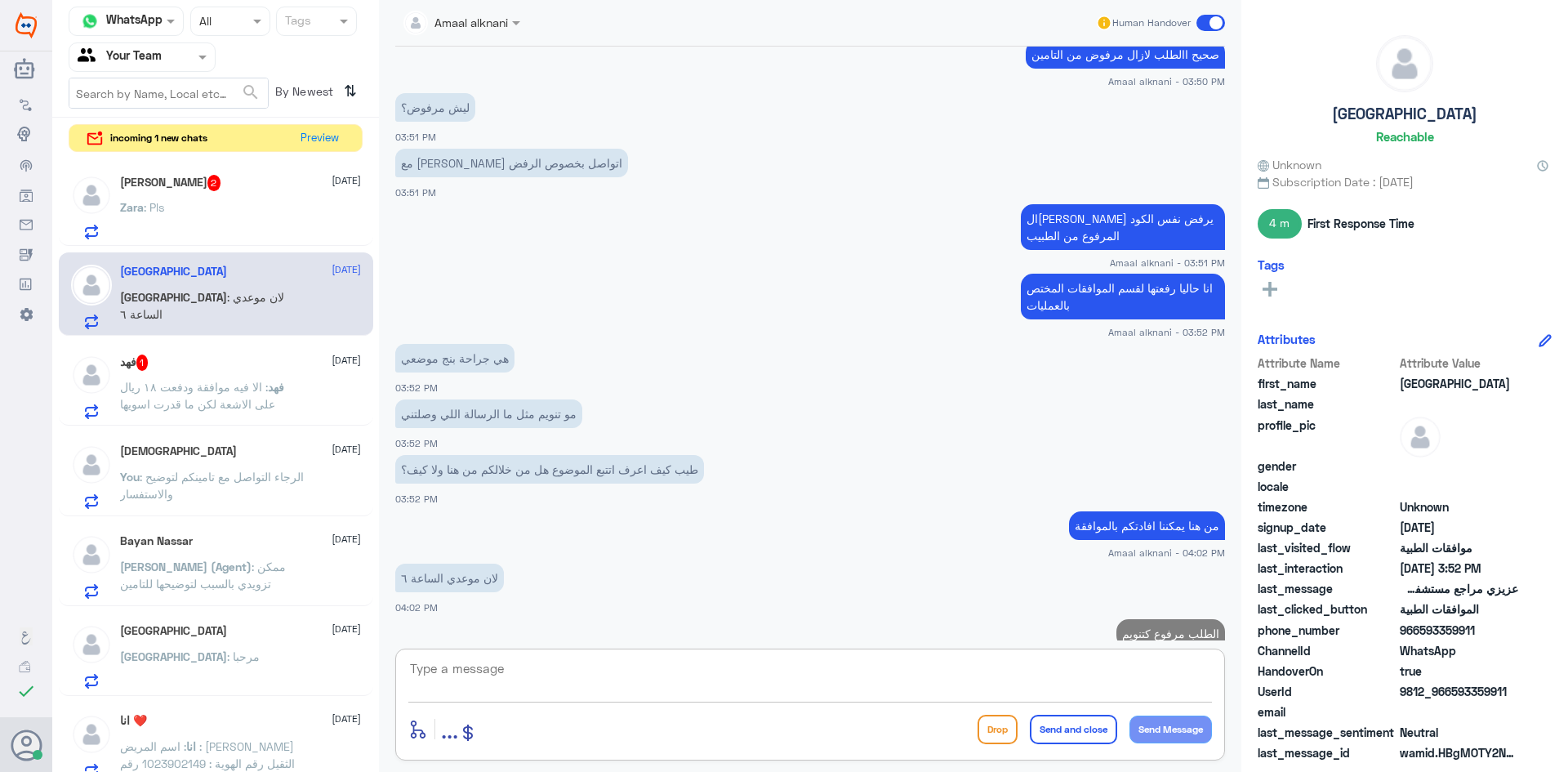
scroll to position [1205, 0]
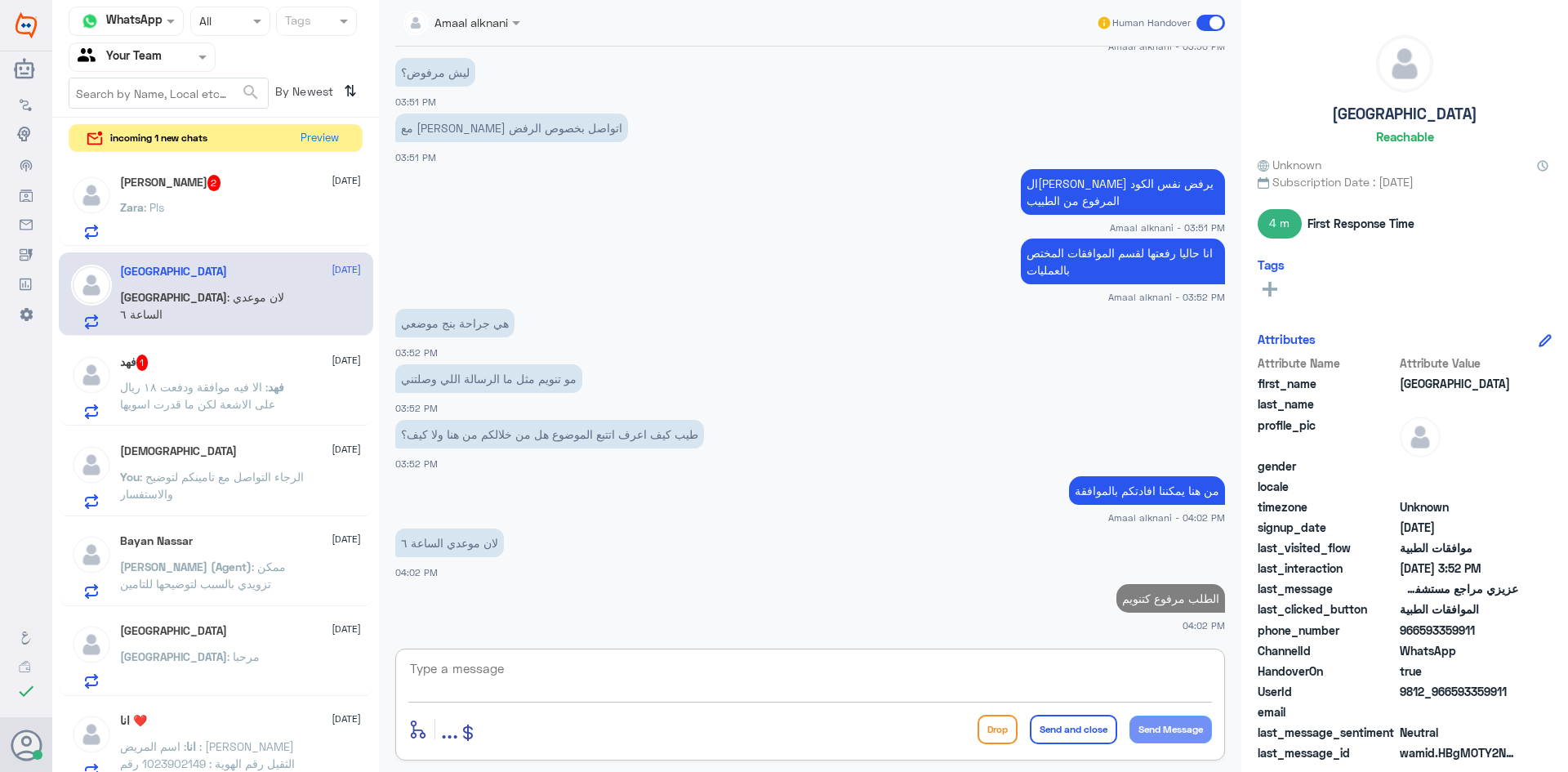
click at [564, 676] on textarea at bounding box center [811, 677] width 804 height 40
drag, startPoint x: 564, startPoint y: 676, endPoint x: 562, endPoint y: 687, distance: 11.2
click at [562, 687] on textarea at bounding box center [811, 677] width 804 height 40
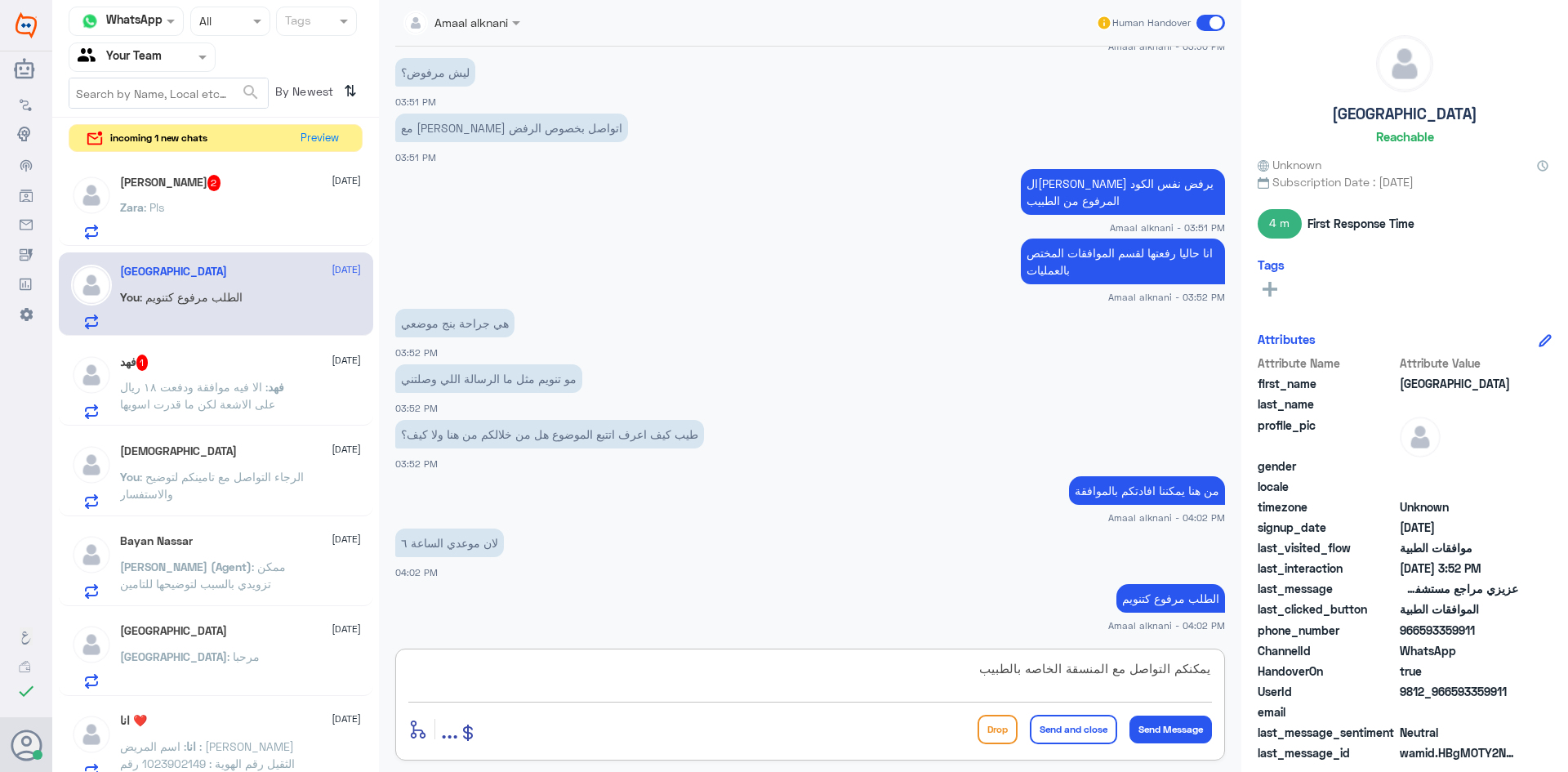
type textarea "يمكنكم التواصل مع المنسقة الخاصه بالطبيب"
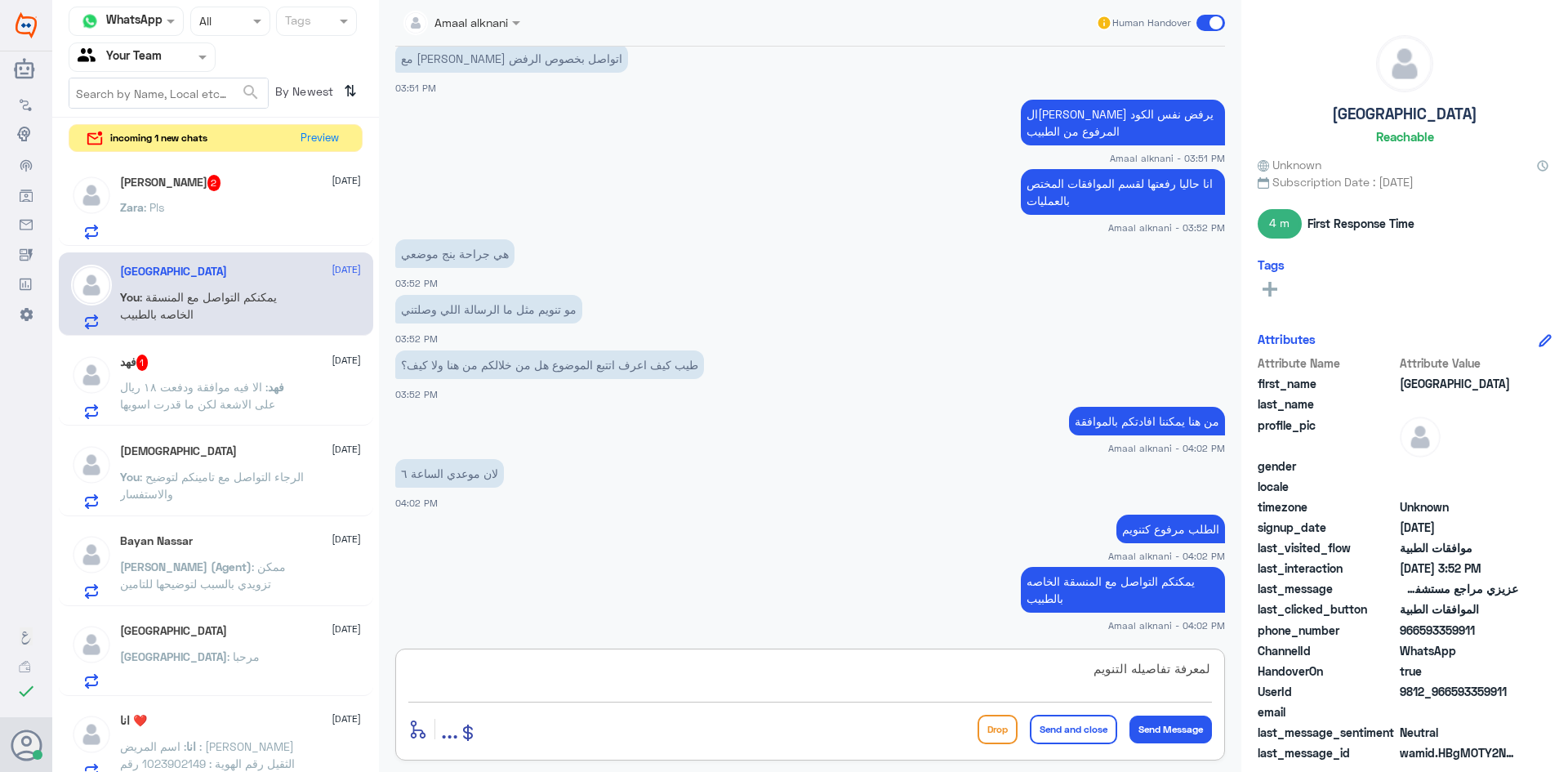
type textarea "لمعرفة تفاصيله التنويم"
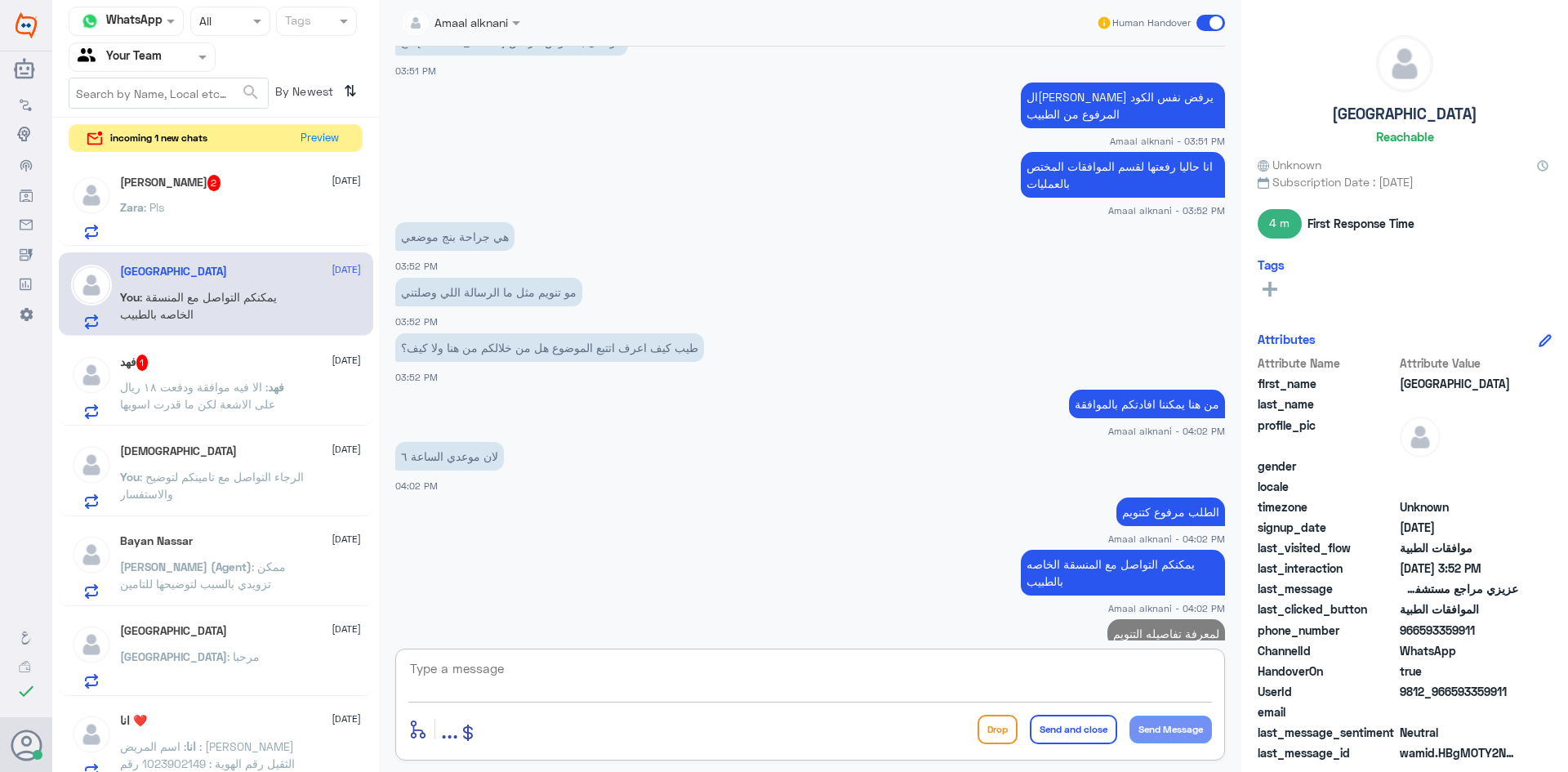
scroll to position [1326, 0]
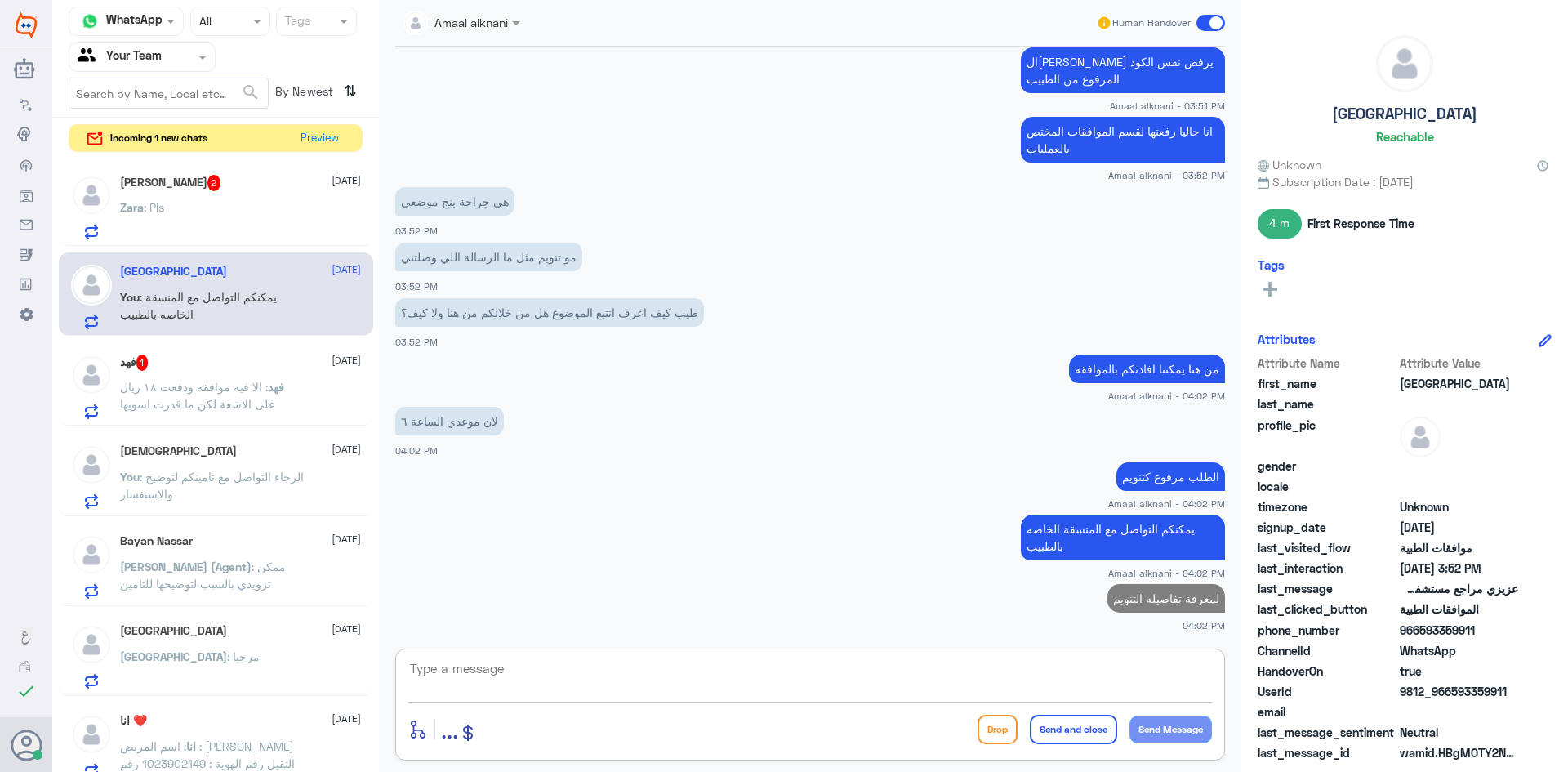
click at [199, 207] on div "Zara : Pls" at bounding box center [240, 220] width 241 height 36
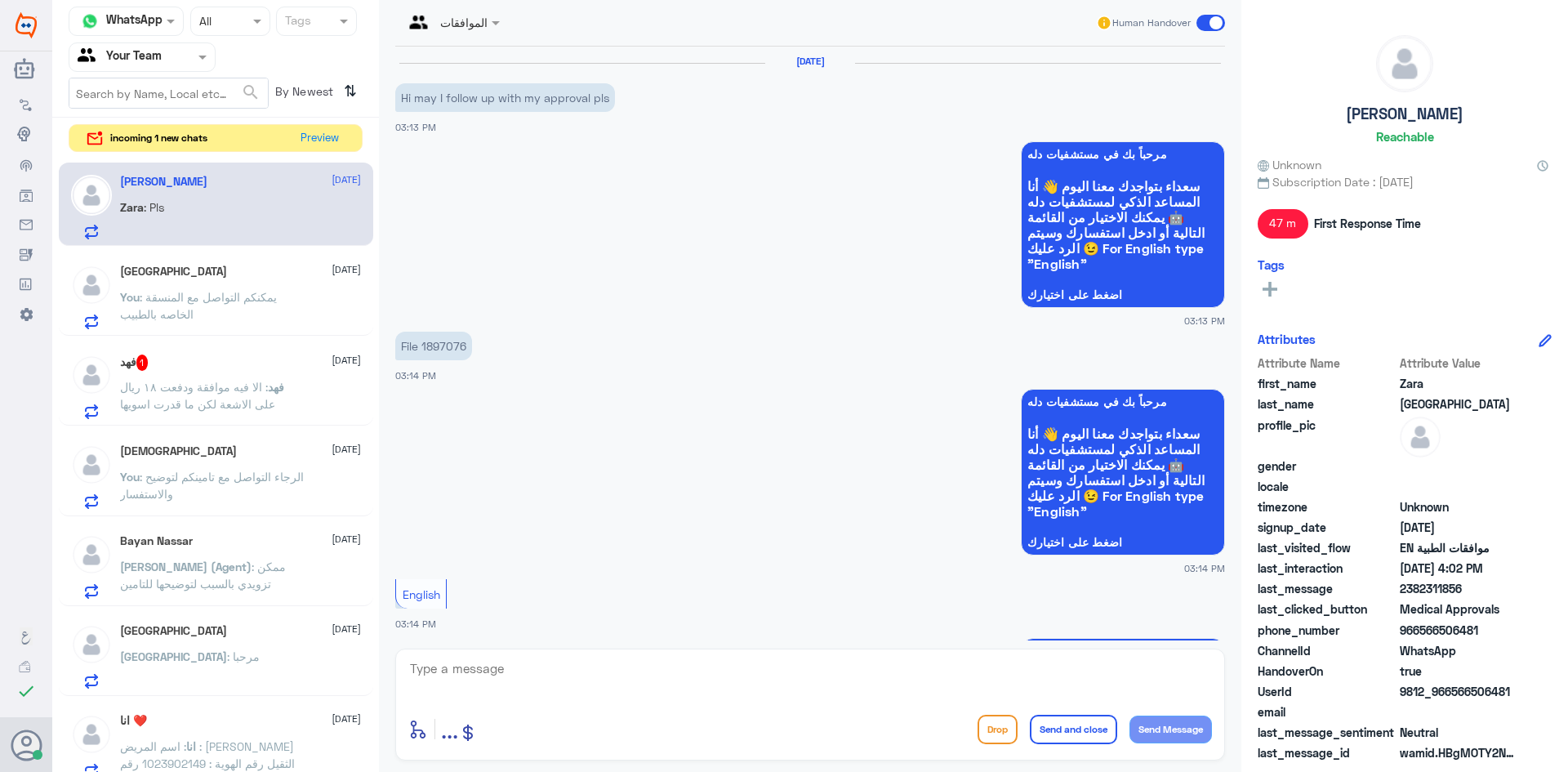
scroll to position [957, 0]
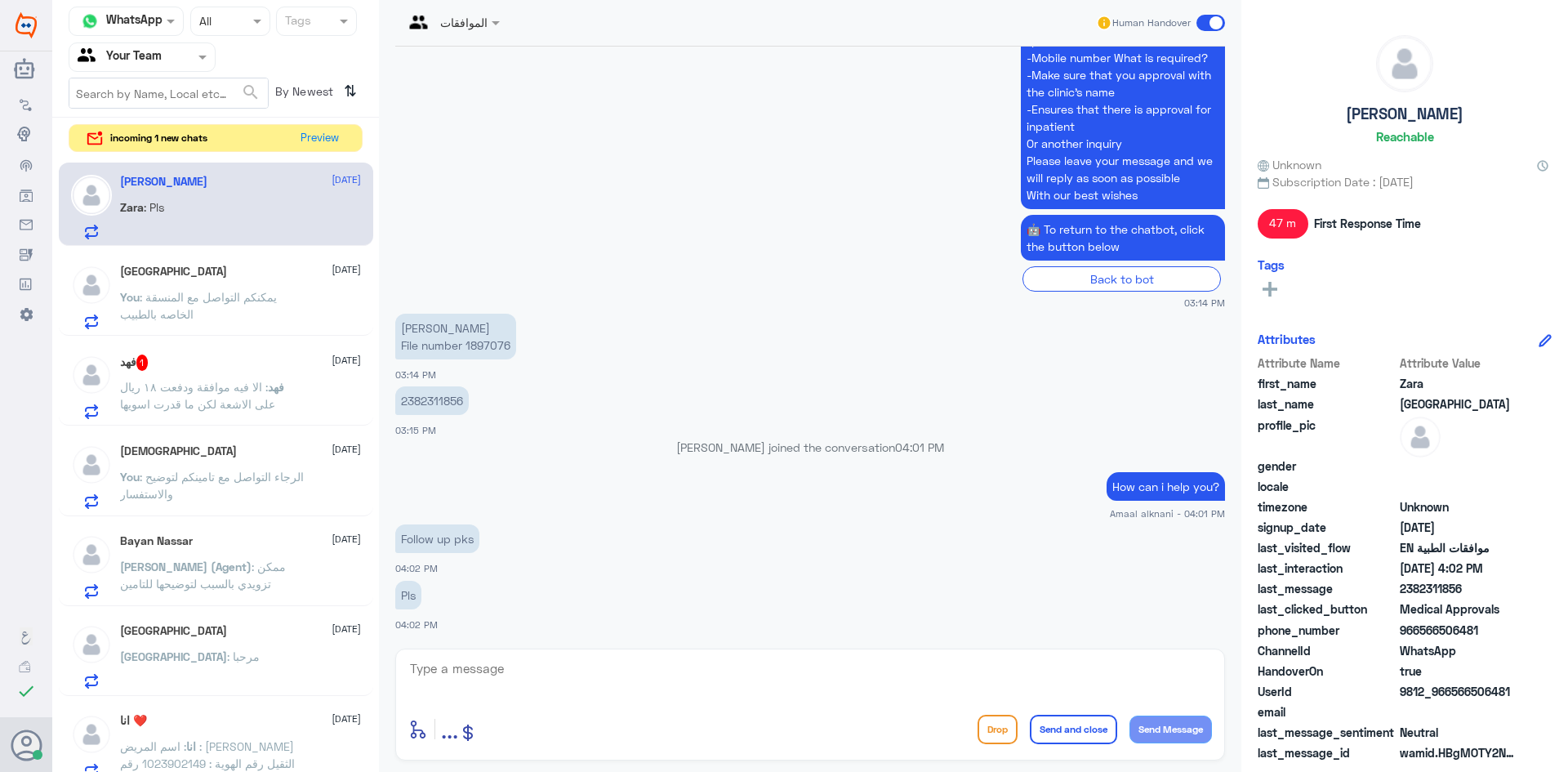
click at [492, 670] on textarea at bounding box center [811, 677] width 804 height 40
click at [476, 678] on textarea at bounding box center [811, 677] width 804 height 40
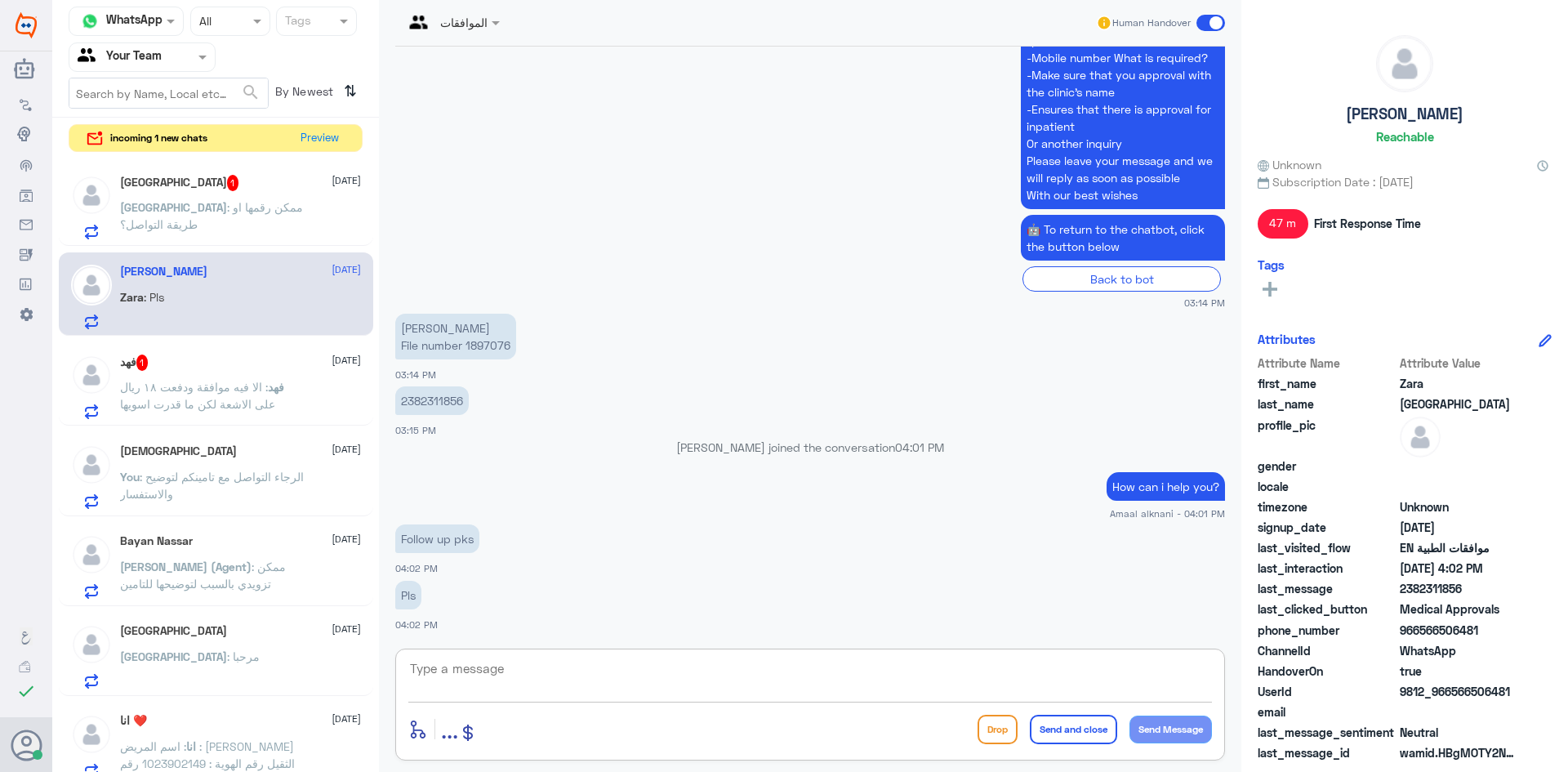
drag, startPoint x: 470, startPoint y: 669, endPoint x: 405, endPoint y: 627, distance: 77.4
click at [467, 663] on textarea at bounding box center [811, 677] width 804 height 40
paste textarea "What is an approval request?"
type textarea "What is an approval request?"
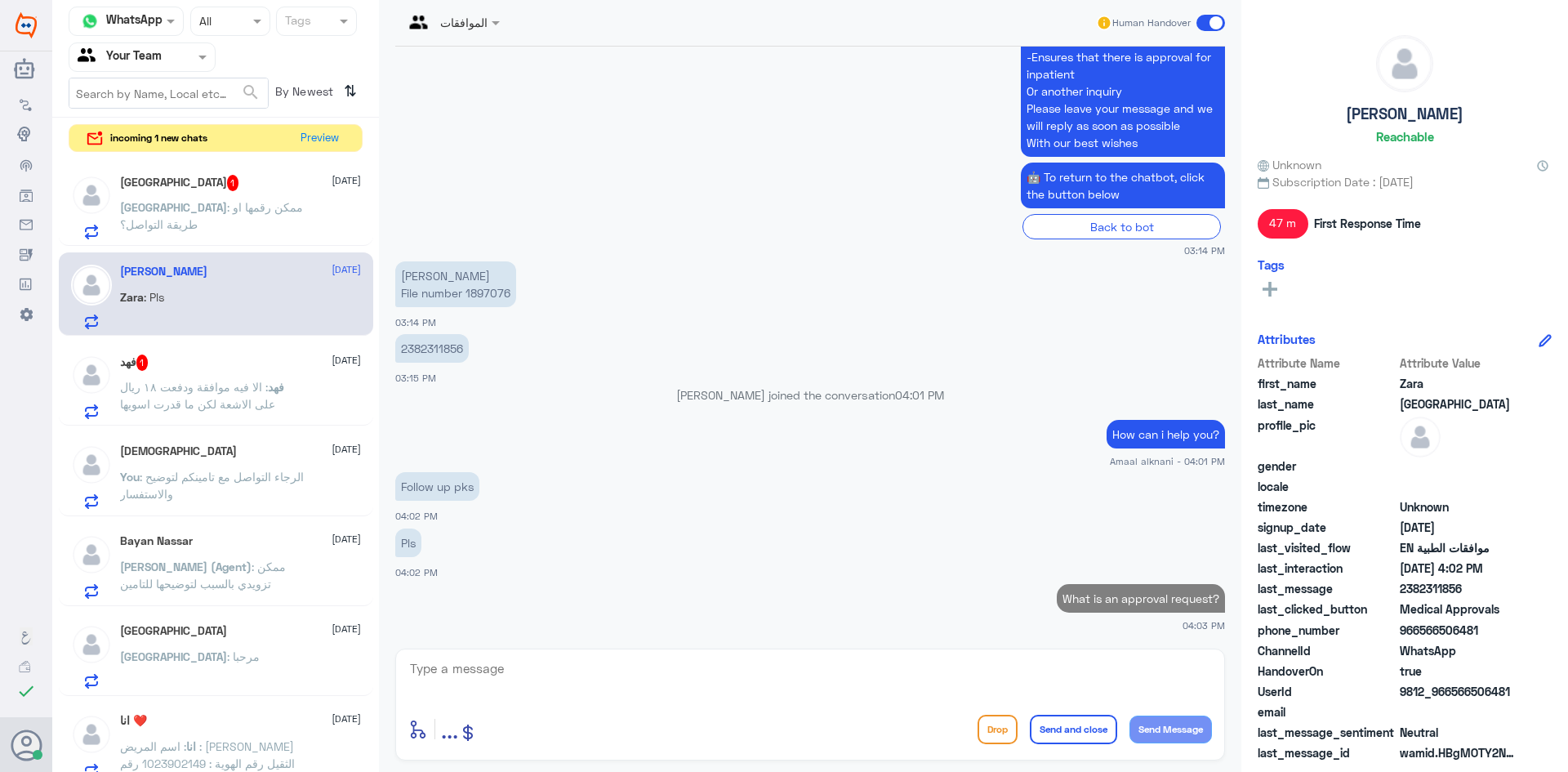
click at [197, 401] on span ": الا فيه موافقة ودفعت ١٨ ريال على الاشعة لكن ما قدرت اسويها" at bounding box center [197, 395] width 155 height 31
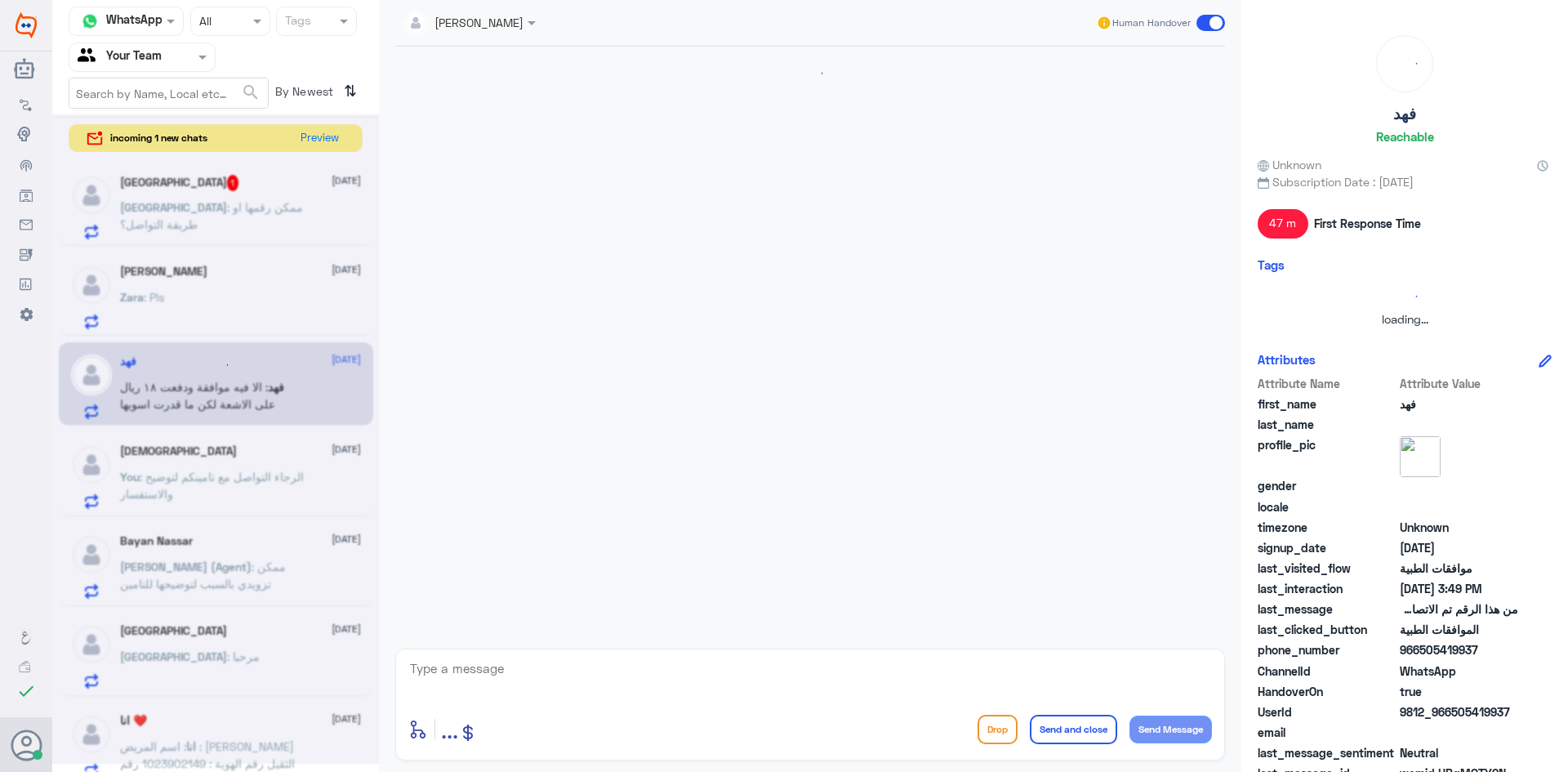
scroll to position [1860, 0]
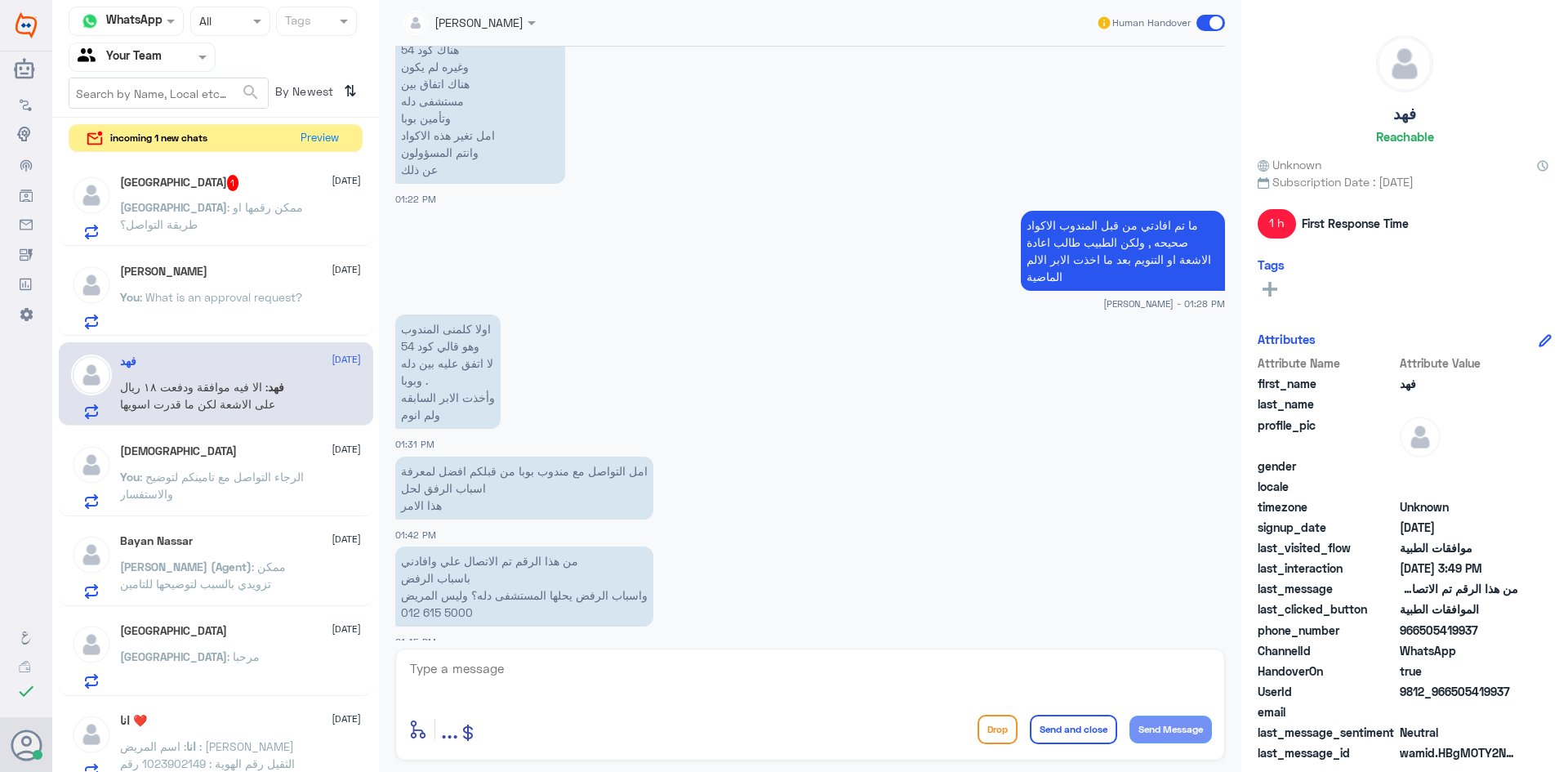
click at [194, 281] on div "Zara Trinidad [DATE] You : What is an approval request?" at bounding box center [240, 297] width 241 height 64
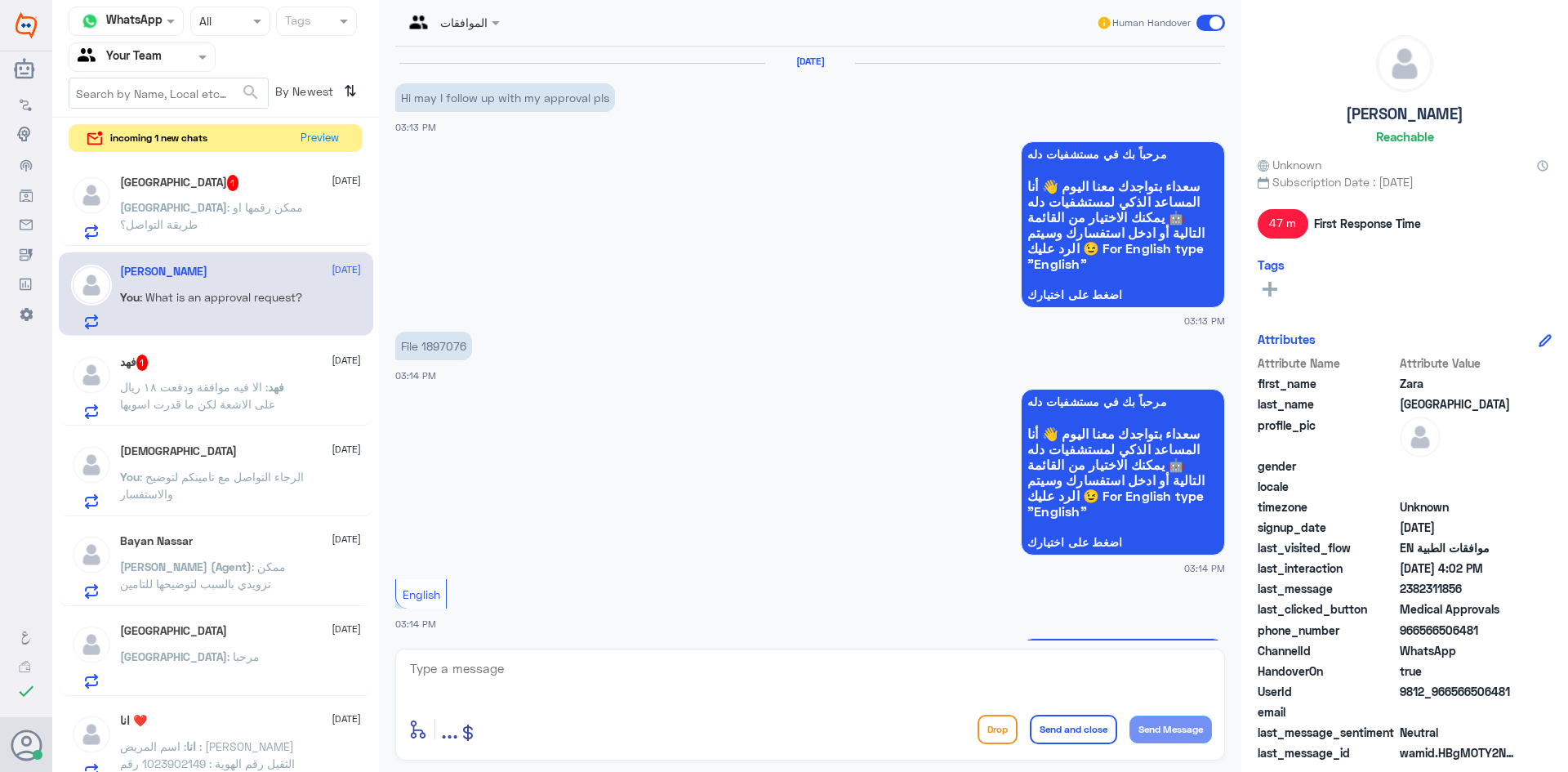
scroll to position [1010, 0]
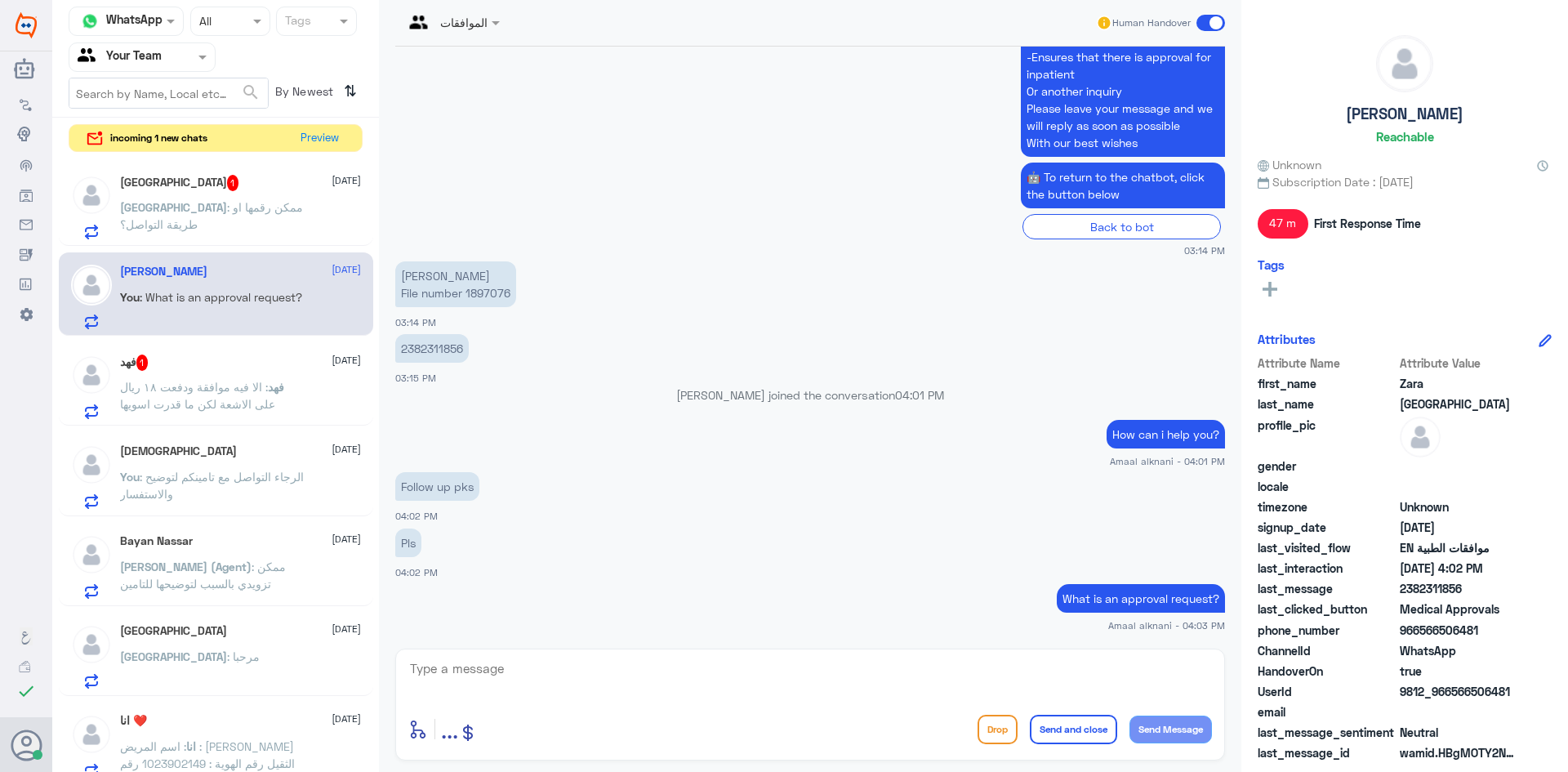
click at [200, 206] on span ": ممكن رقمها او طريقة التواصل؟" at bounding box center [212, 215] width 183 height 31
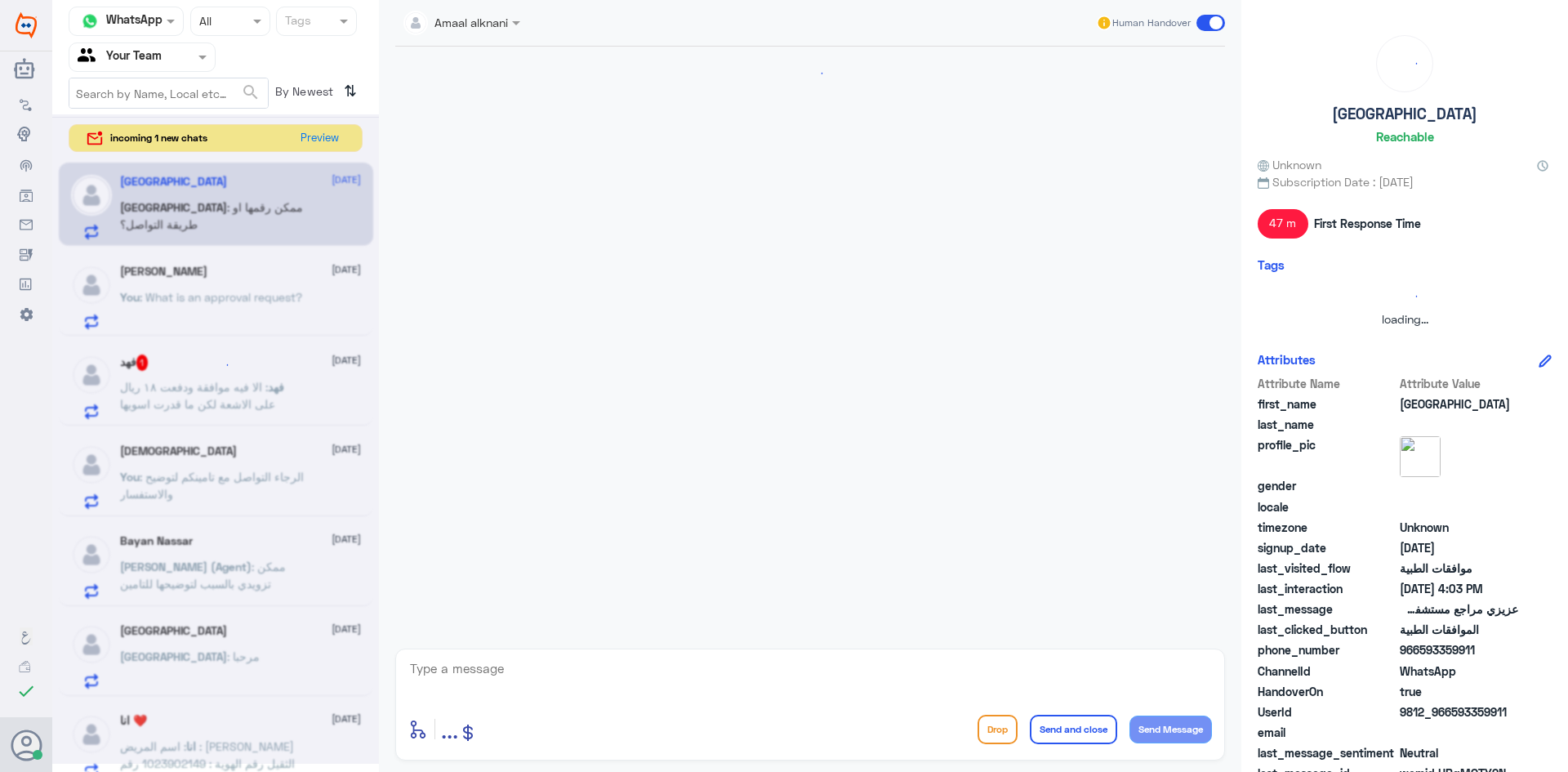
scroll to position [1048, 0]
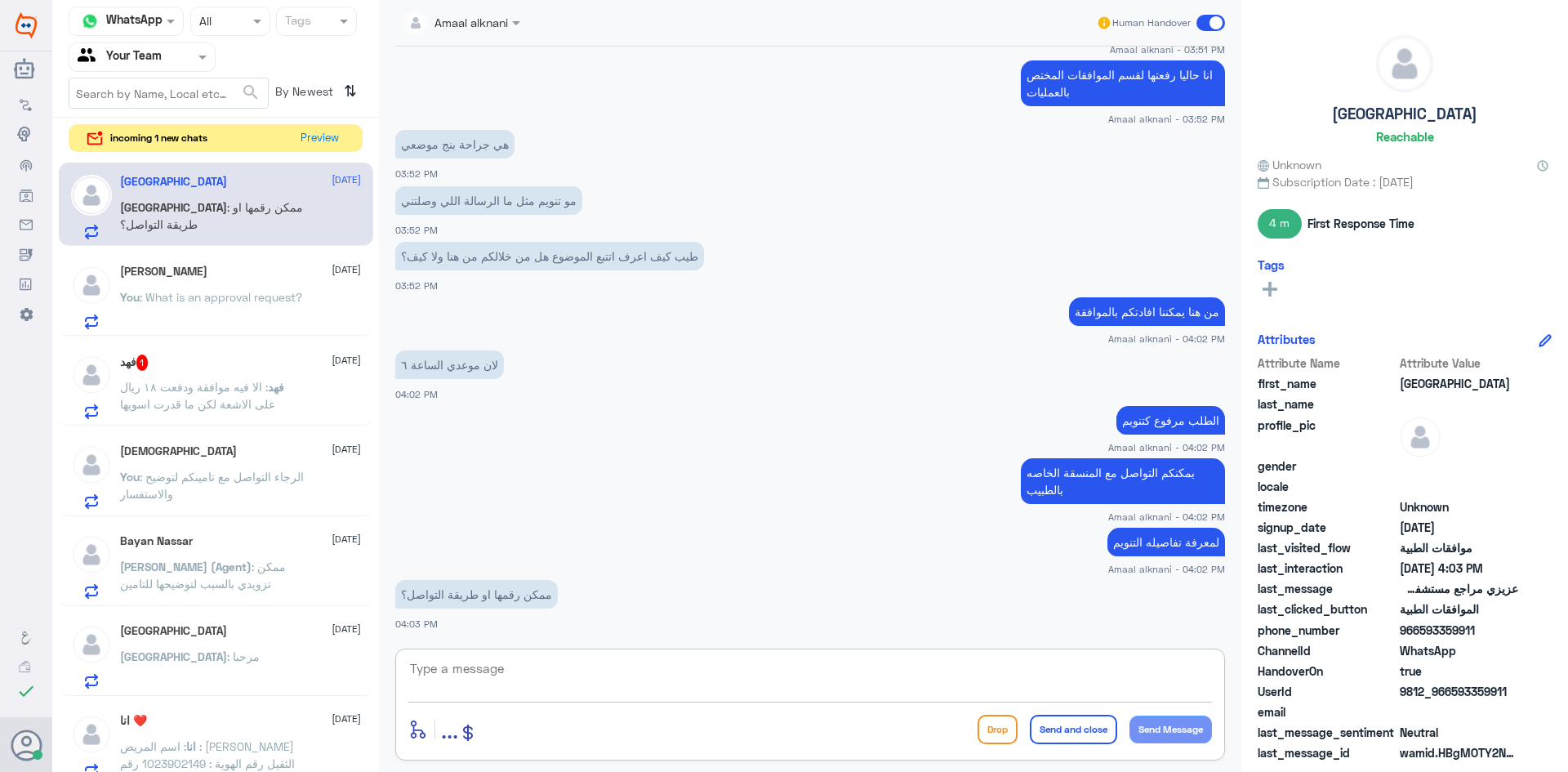
click at [542, 681] on textarea at bounding box center [811, 677] width 804 height 40
type textarea "ل"
type textarea "عن طريق خدمة العملاء الرقم الموحد 920012222 بالاتصال لافادتكم برقم المنسق"
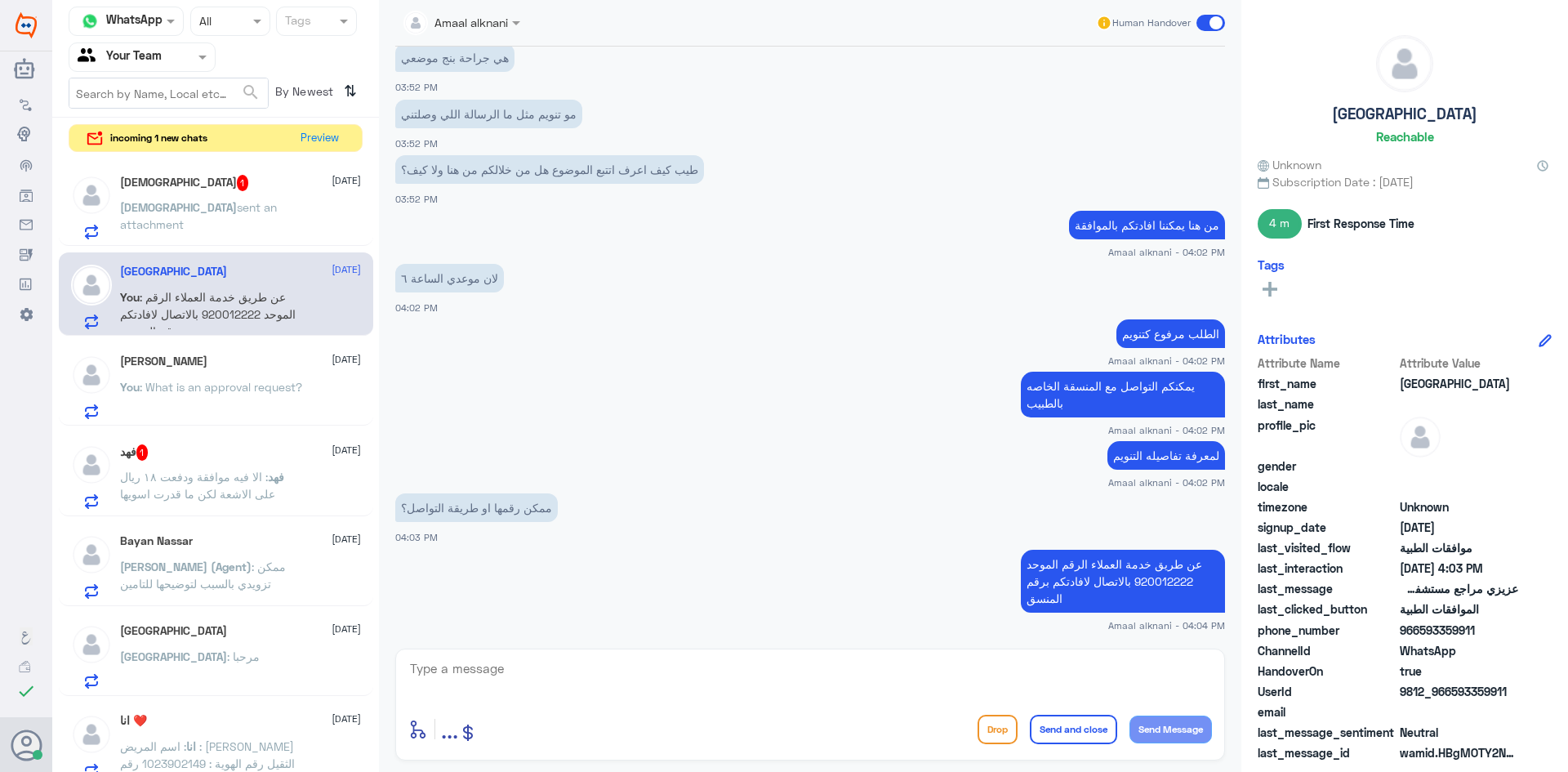
click at [223, 207] on span "sent an attachment" at bounding box center [198, 215] width 157 height 31
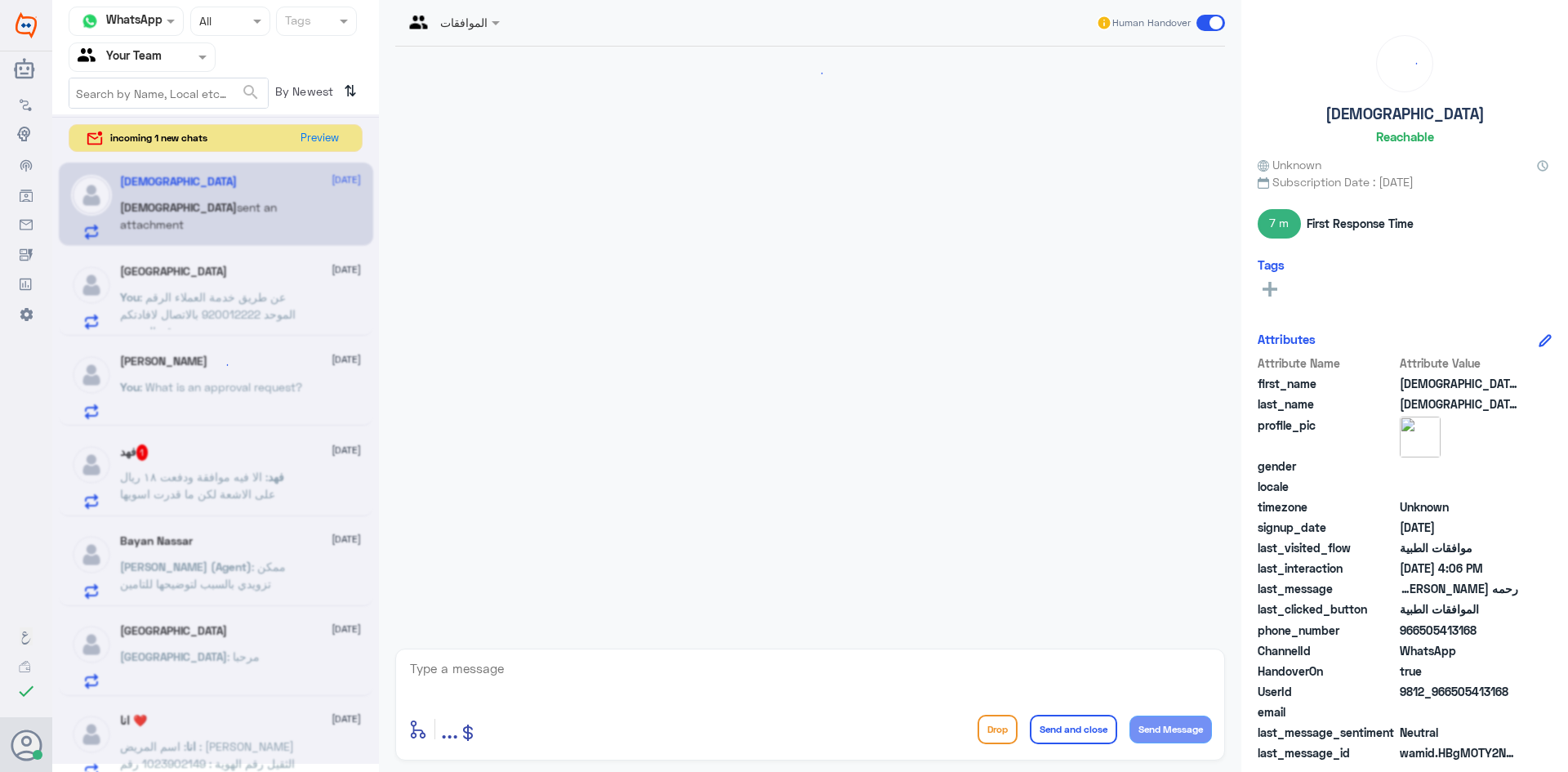
scroll to position [1554, 0]
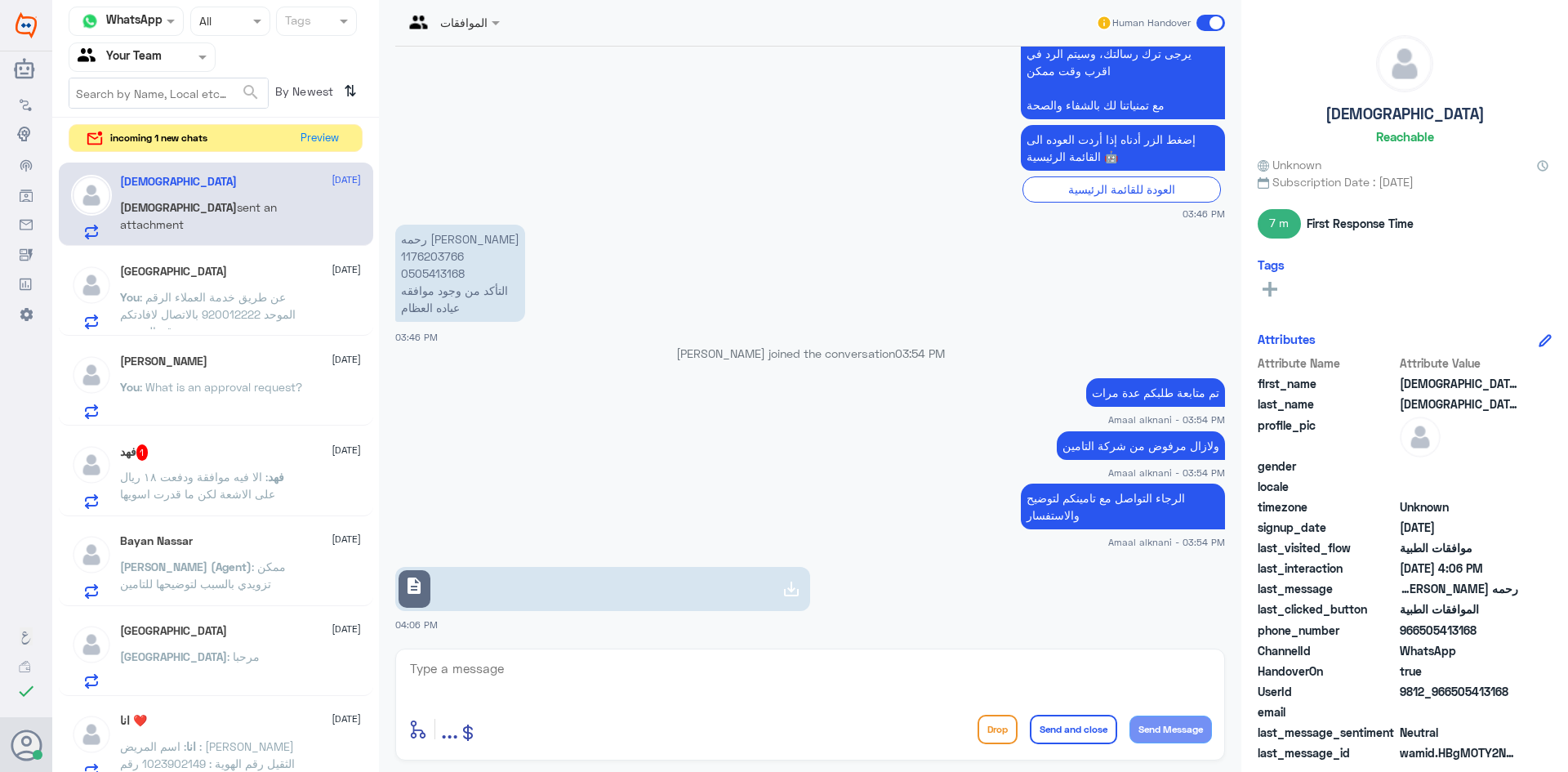
click at [547, 684] on textarea at bounding box center [811, 677] width 804 height 40
click at [547, 593] on link "description" at bounding box center [602, 589] width 415 height 44
click at [506, 675] on textarea at bounding box center [811, 677] width 804 height 40
type textarea "صحيح"
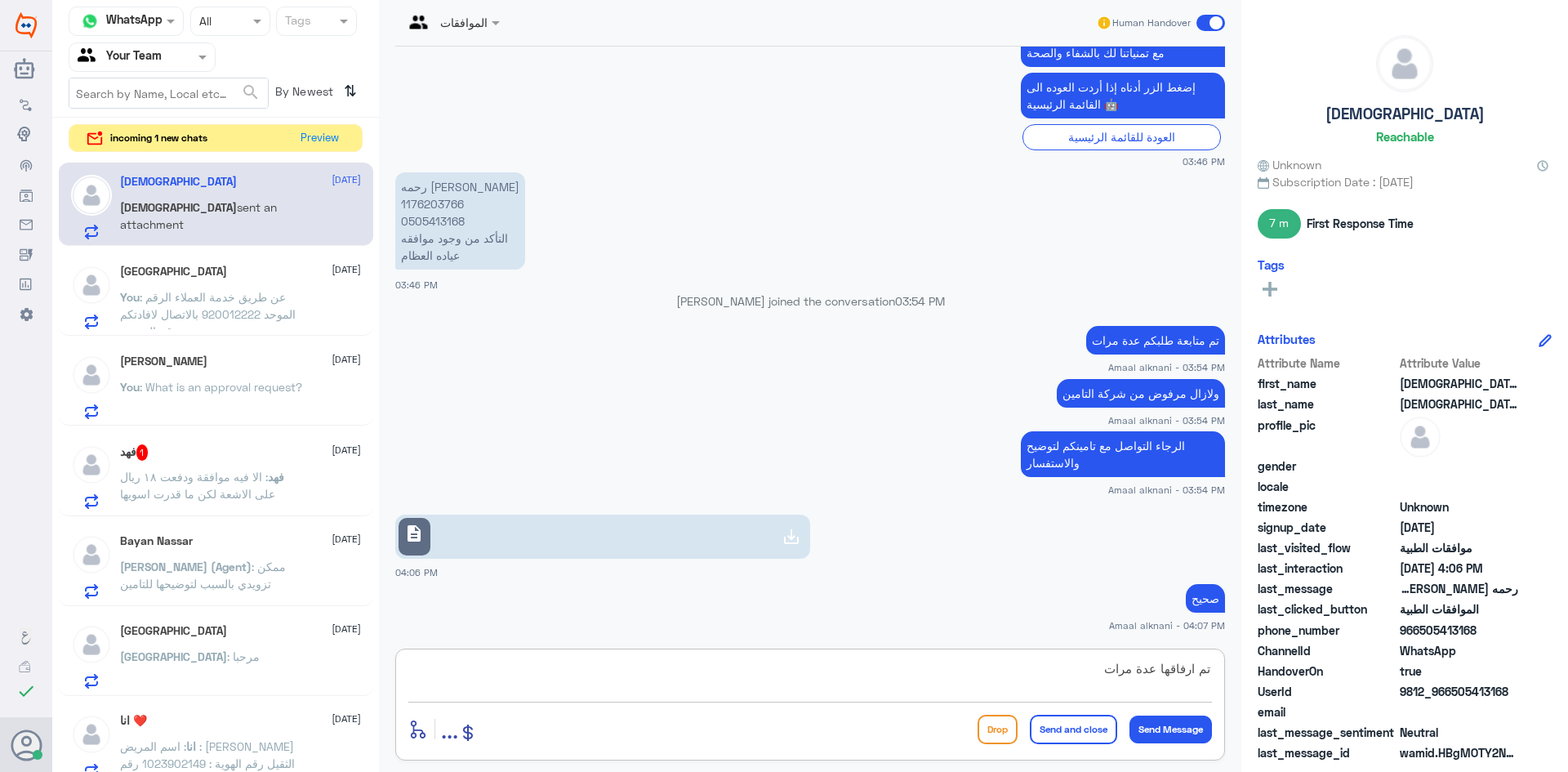
type textarea "تم ارفاقها عدة مرات"
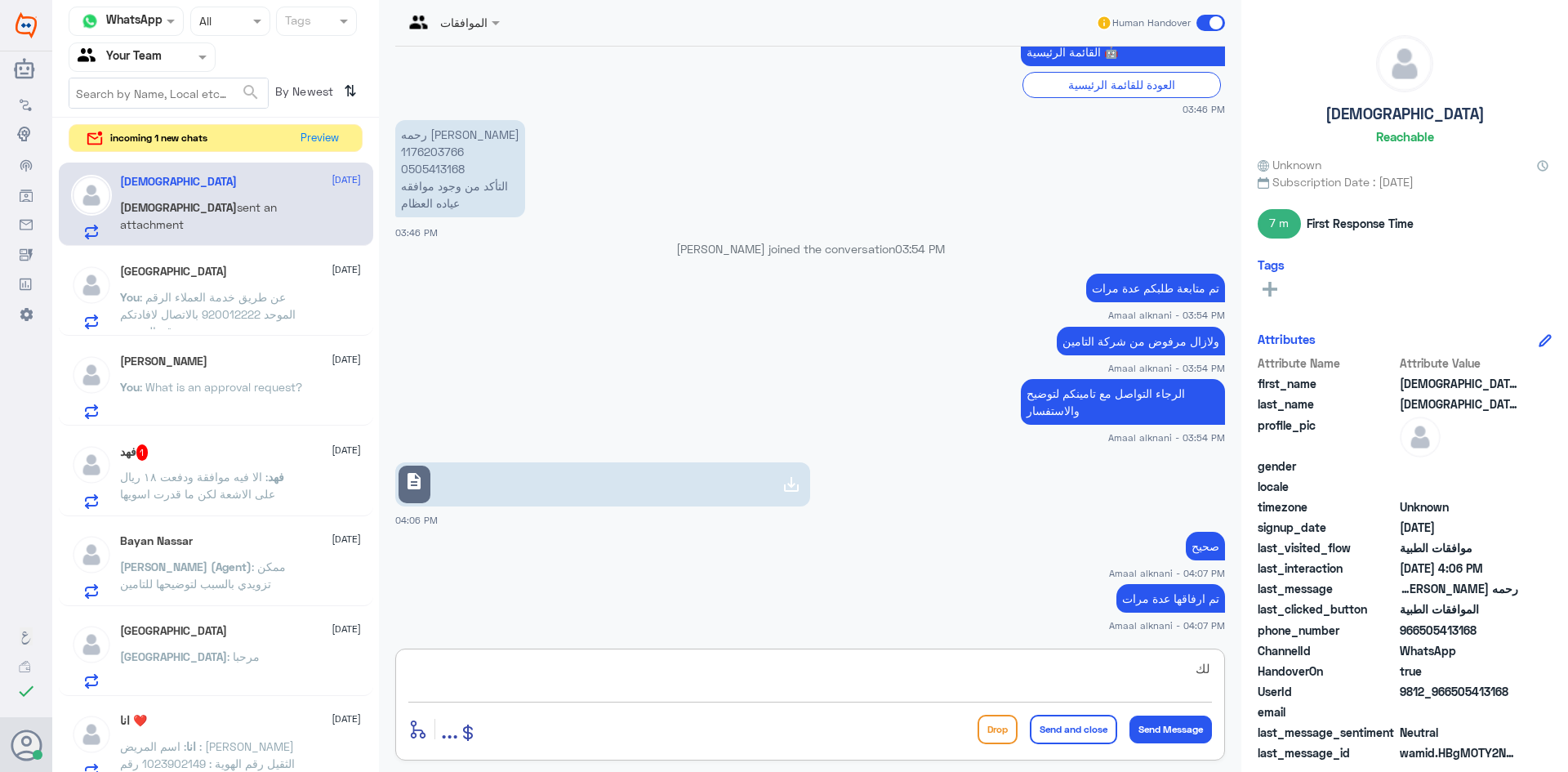
type textarea "ل"
click at [325, 136] on button "Preview" at bounding box center [320, 138] width 51 height 25
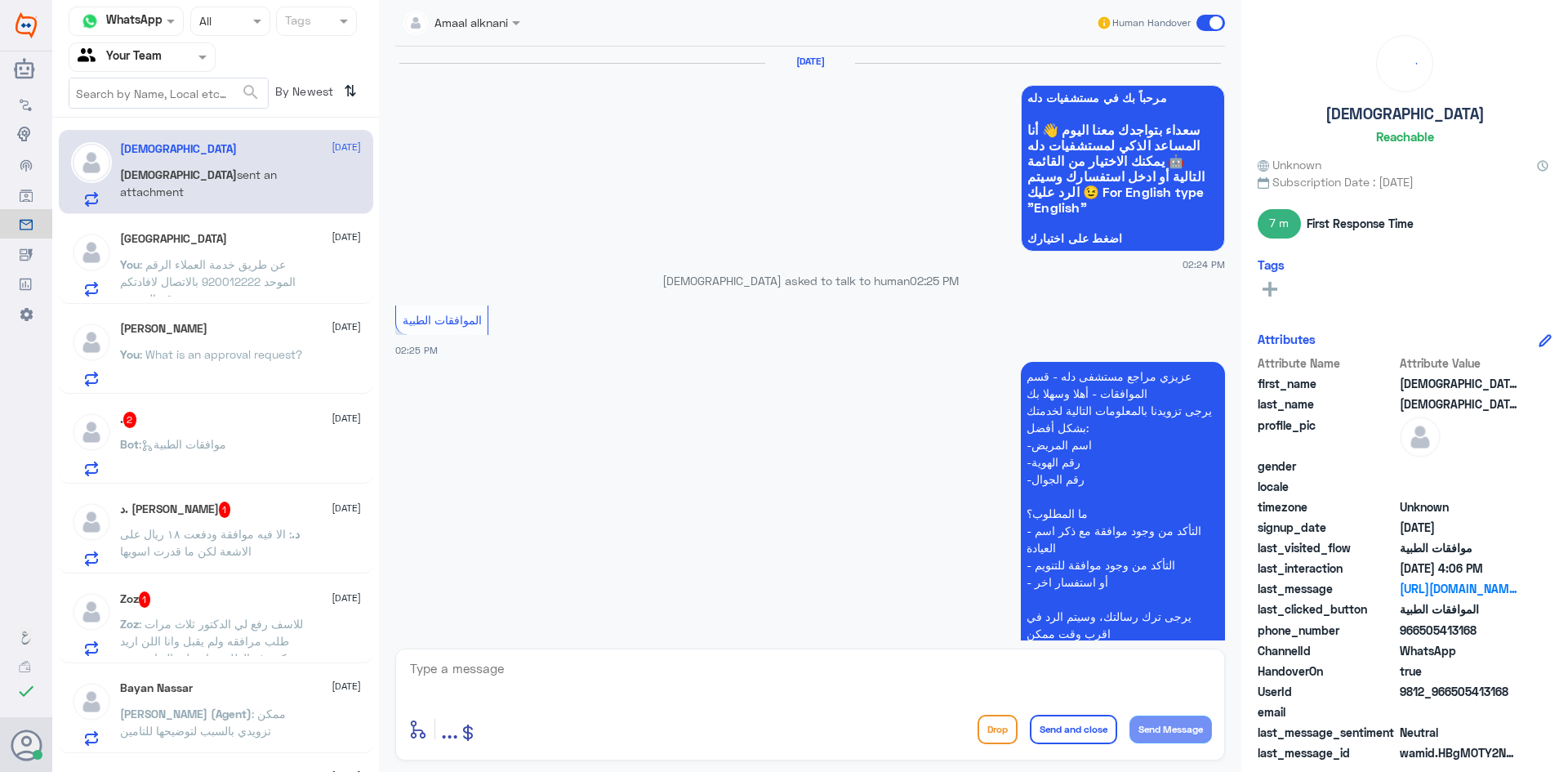
scroll to position [1526, 0]
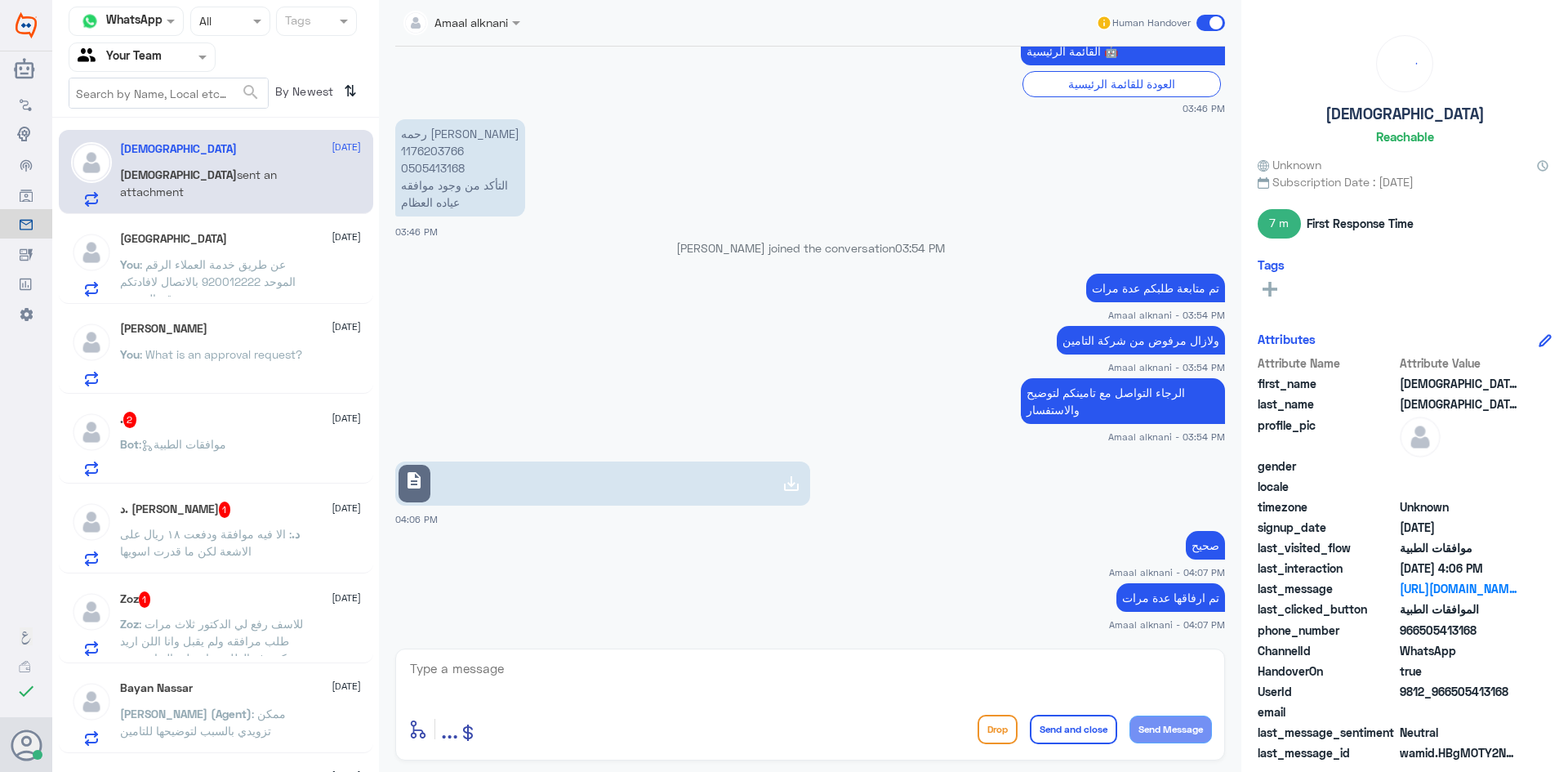
click at [501, 676] on textarea at bounding box center [811, 677] width 804 height 40
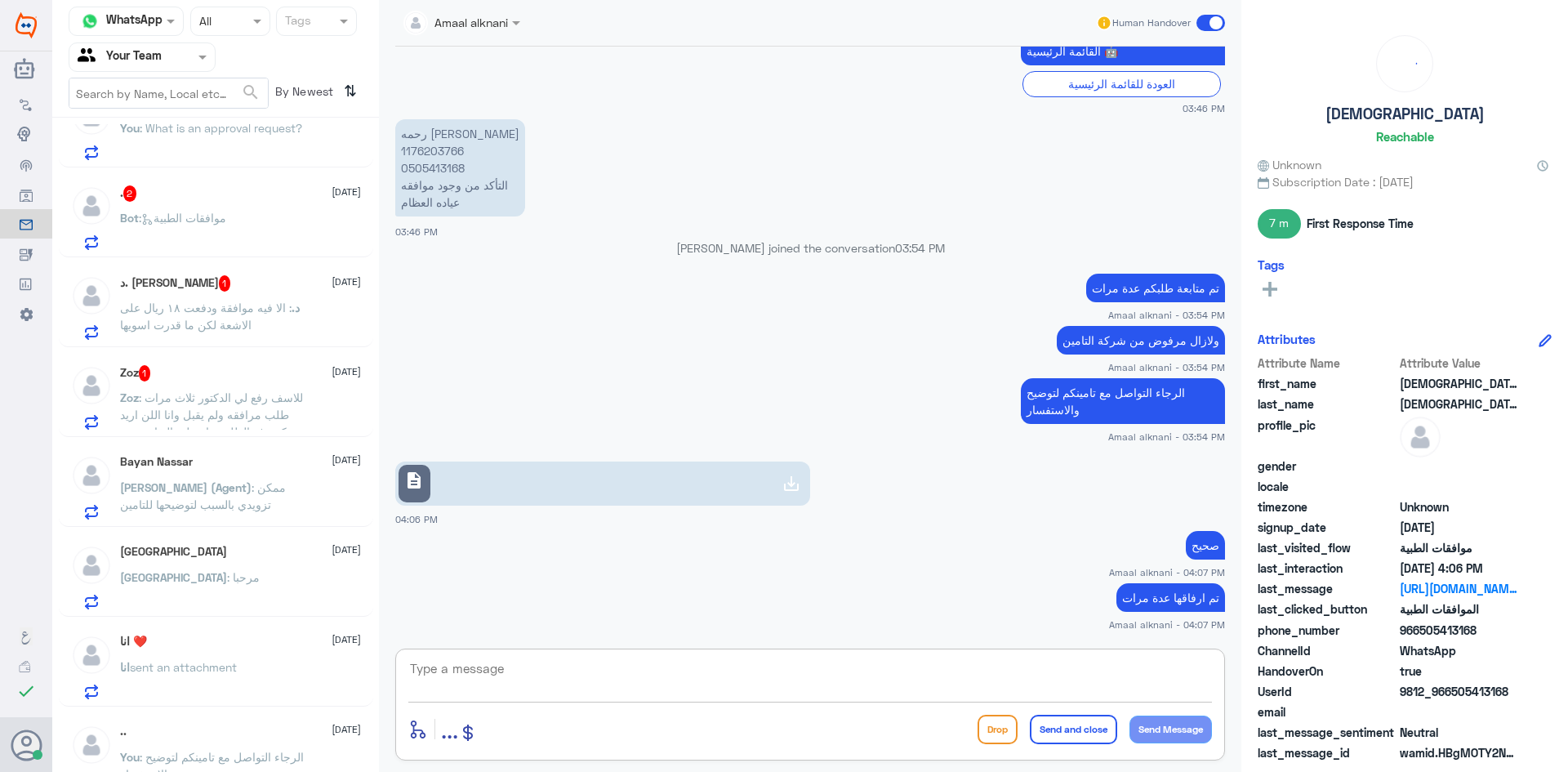
scroll to position [327, 0]
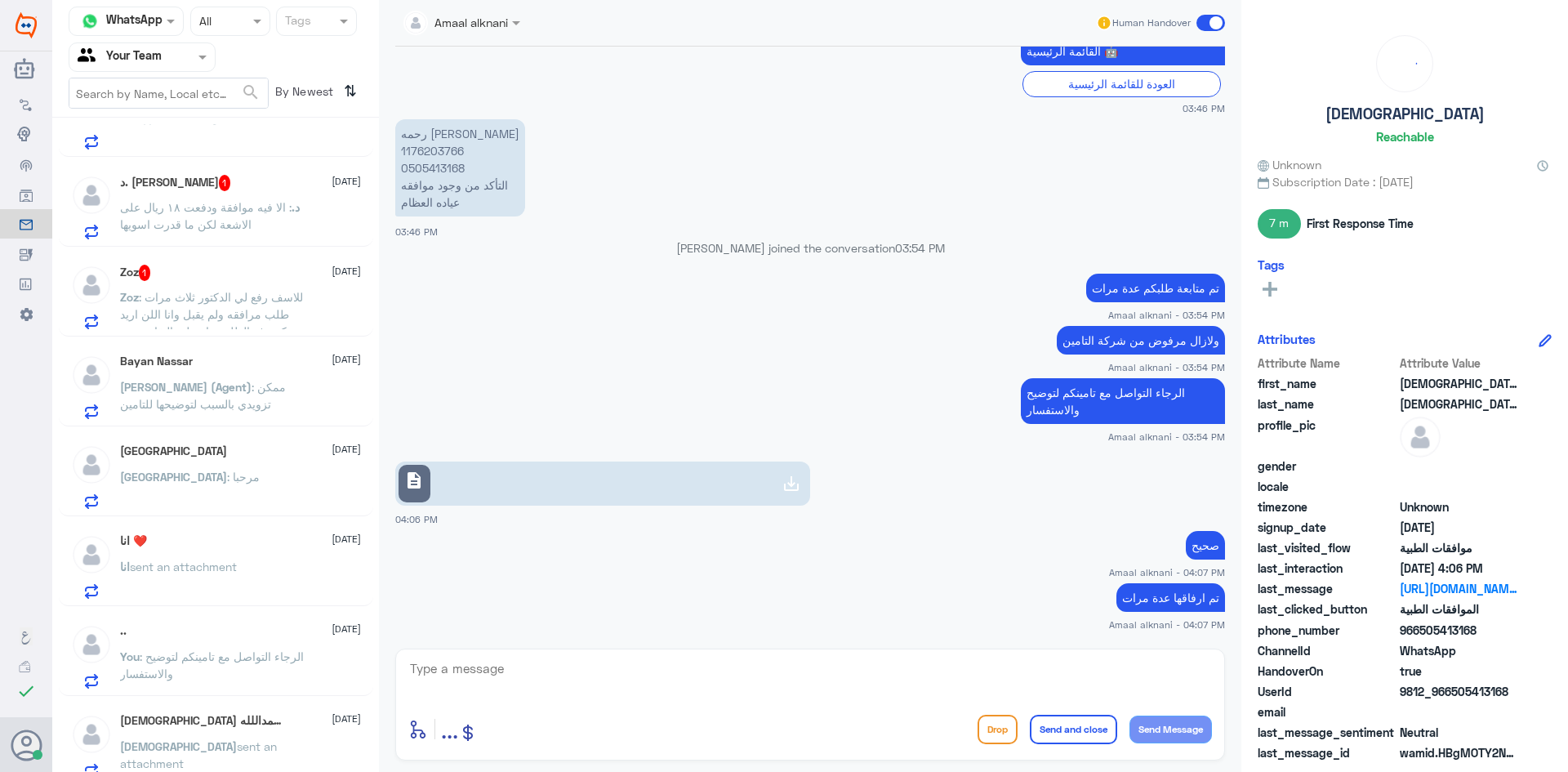
click at [270, 301] on span ": للاسف رفع لي الدكتور ثلاث مرات طلب مرافقه ولم يقبل وانا اللن اريد منكم رفع ال…" at bounding box center [212, 349] width 183 height 117
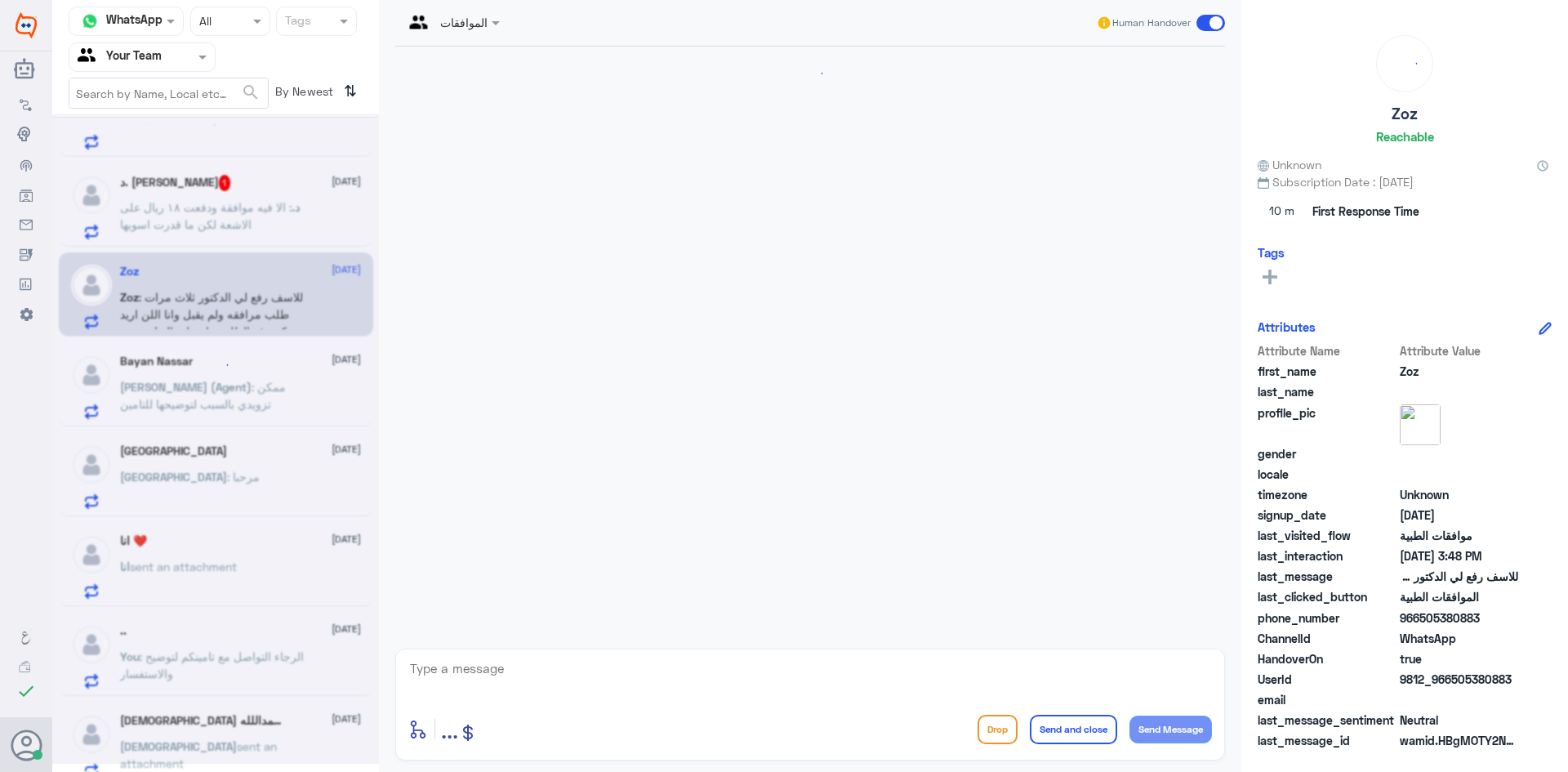
scroll to position [370, 0]
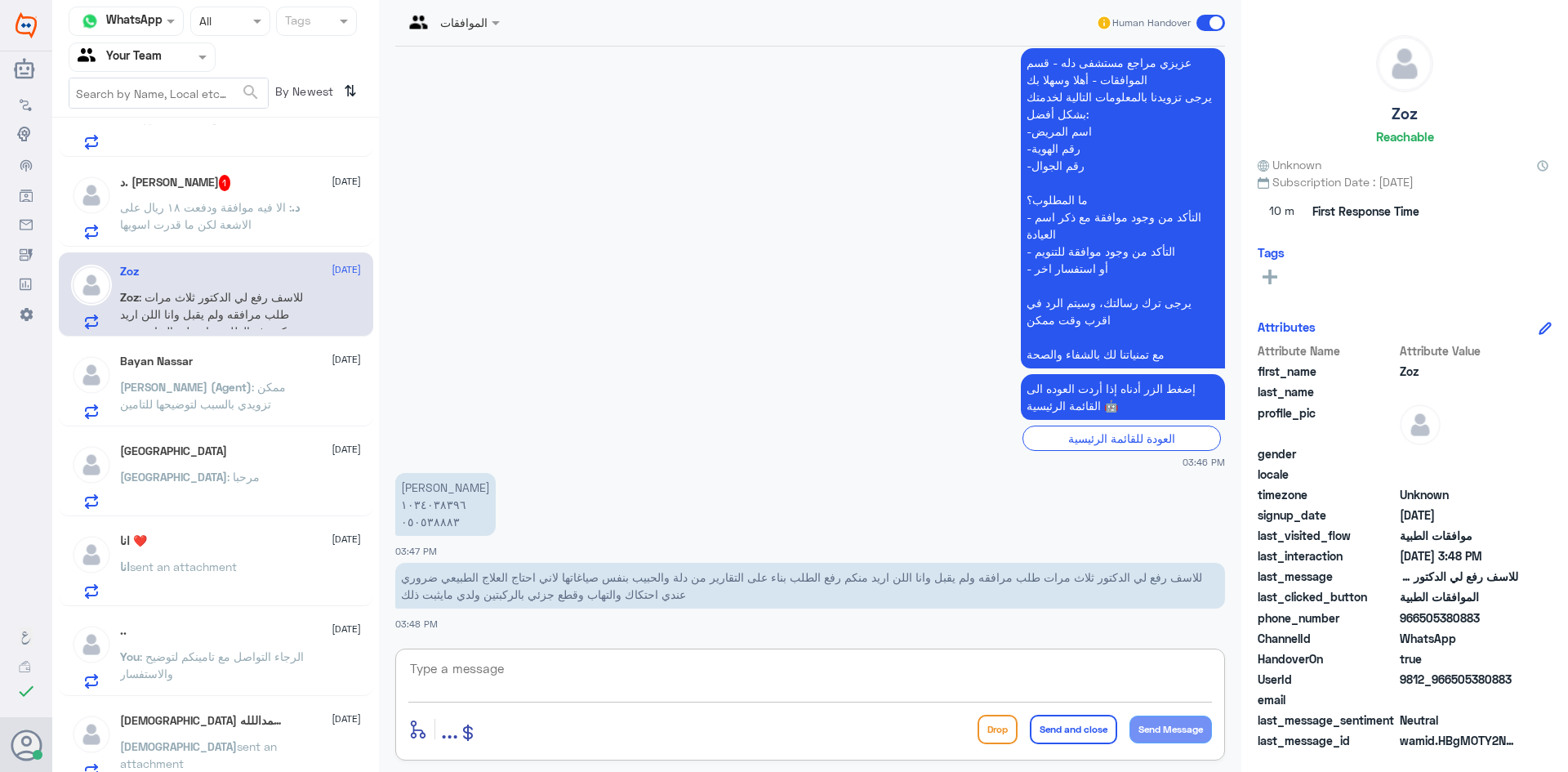
click at [530, 674] on textarea at bounding box center [811, 677] width 804 height 40
click at [498, 692] on textarea at bounding box center [811, 677] width 804 height 40
type textarea "050538883"
drag, startPoint x: 497, startPoint y: 661, endPoint x: 207, endPoint y: 654, distance: 290.1
click at [207, 654] on div "Channel WhatsApp Status × All Tags Agent Filter Your Team search By Newest ⇅ [D…" at bounding box center [810, 389] width 1516 height 777
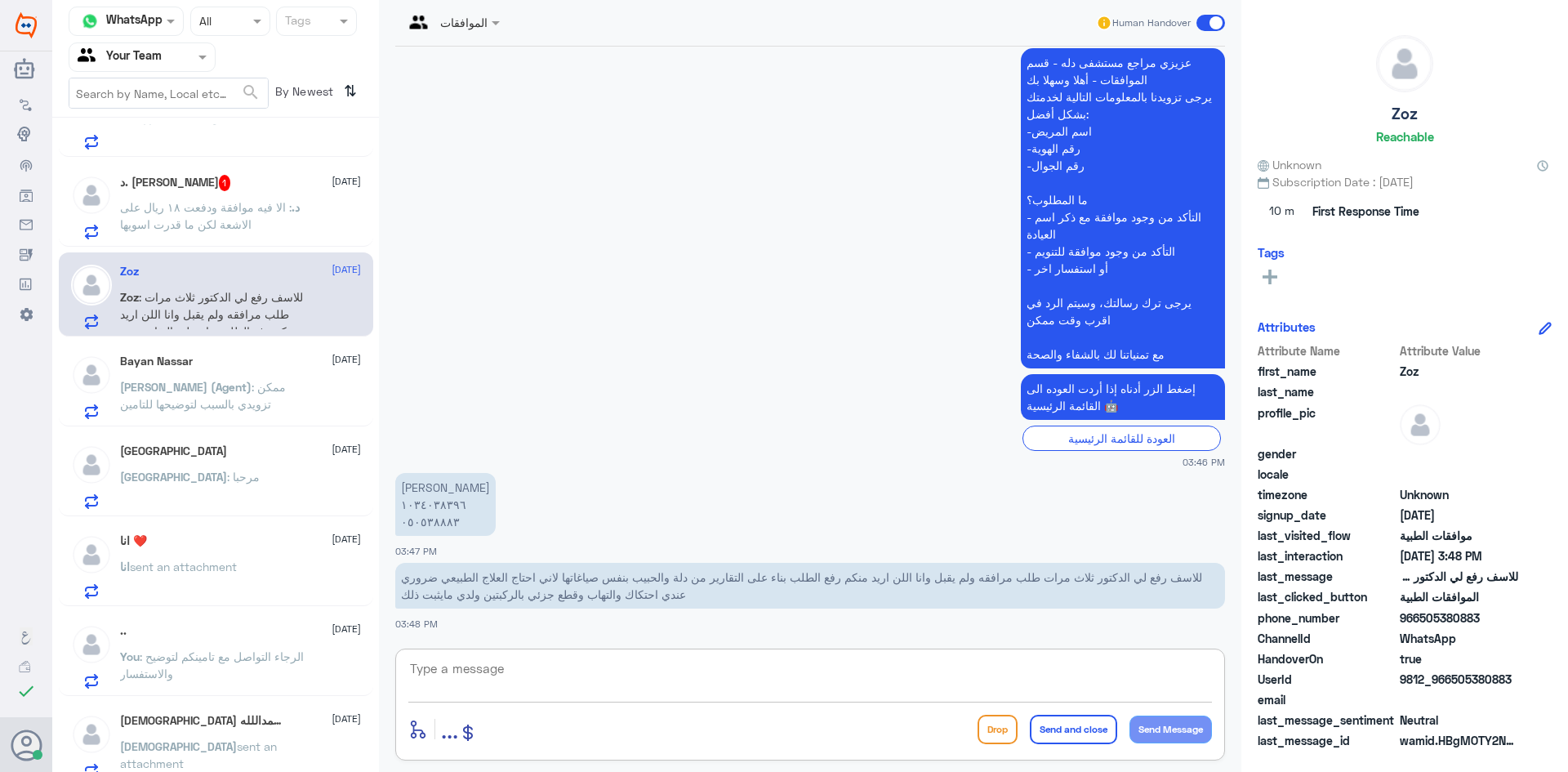
click at [553, 666] on textarea at bounding box center [811, 677] width 804 height 40
type textarea "1034038396"
drag, startPoint x: 522, startPoint y: 670, endPoint x: 179, endPoint y: 634, distance: 344.9
click at [190, 659] on div "Channel WhatsApp Status × All Tags Agent Filter Your Team search By Newest ⇅ [D…" at bounding box center [810, 389] width 1516 height 777
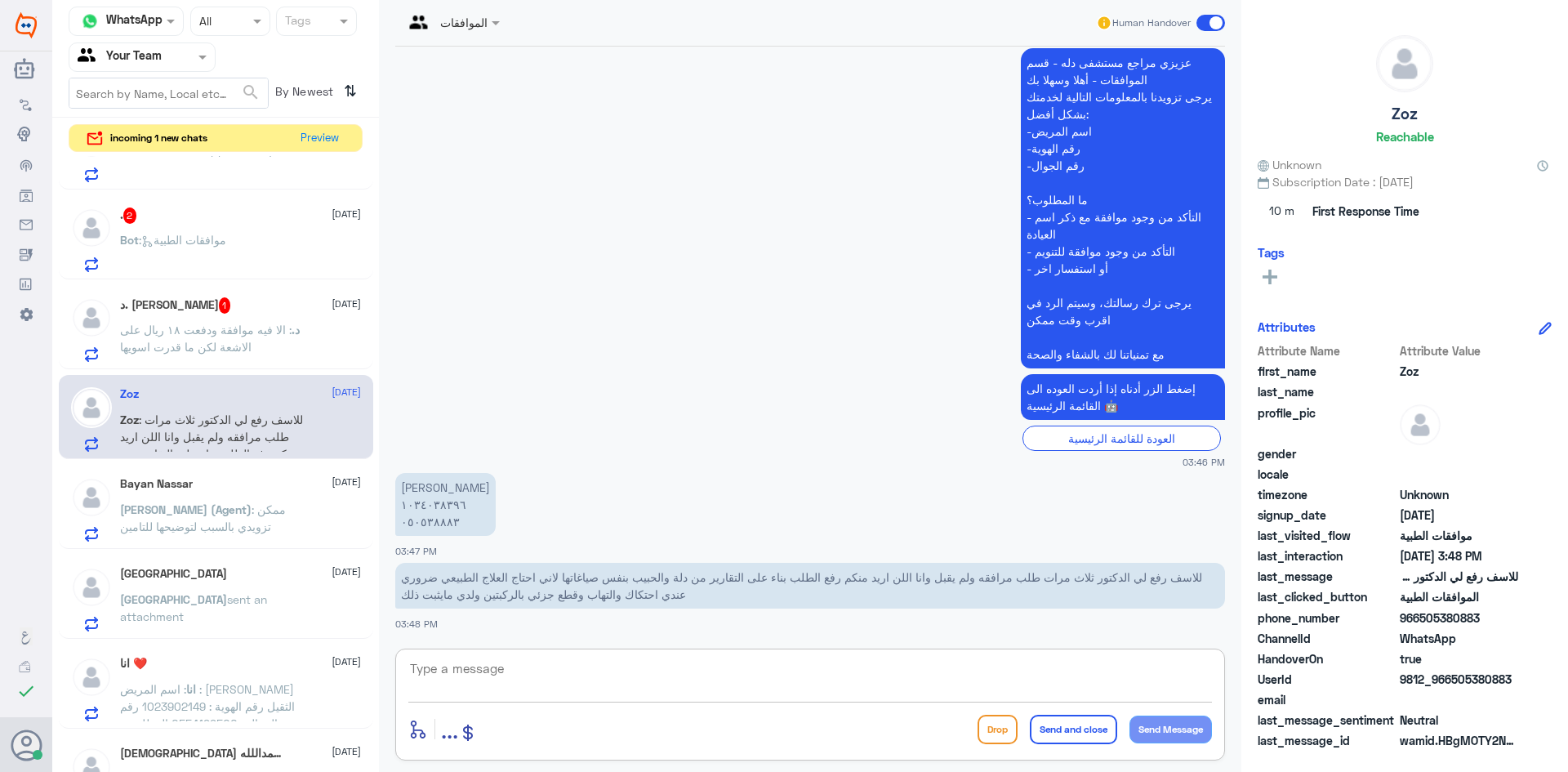
click at [536, 676] on textarea at bounding box center [811, 677] width 804 height 40
type textarea "تم متابعة طلبكم مرة اخرى"
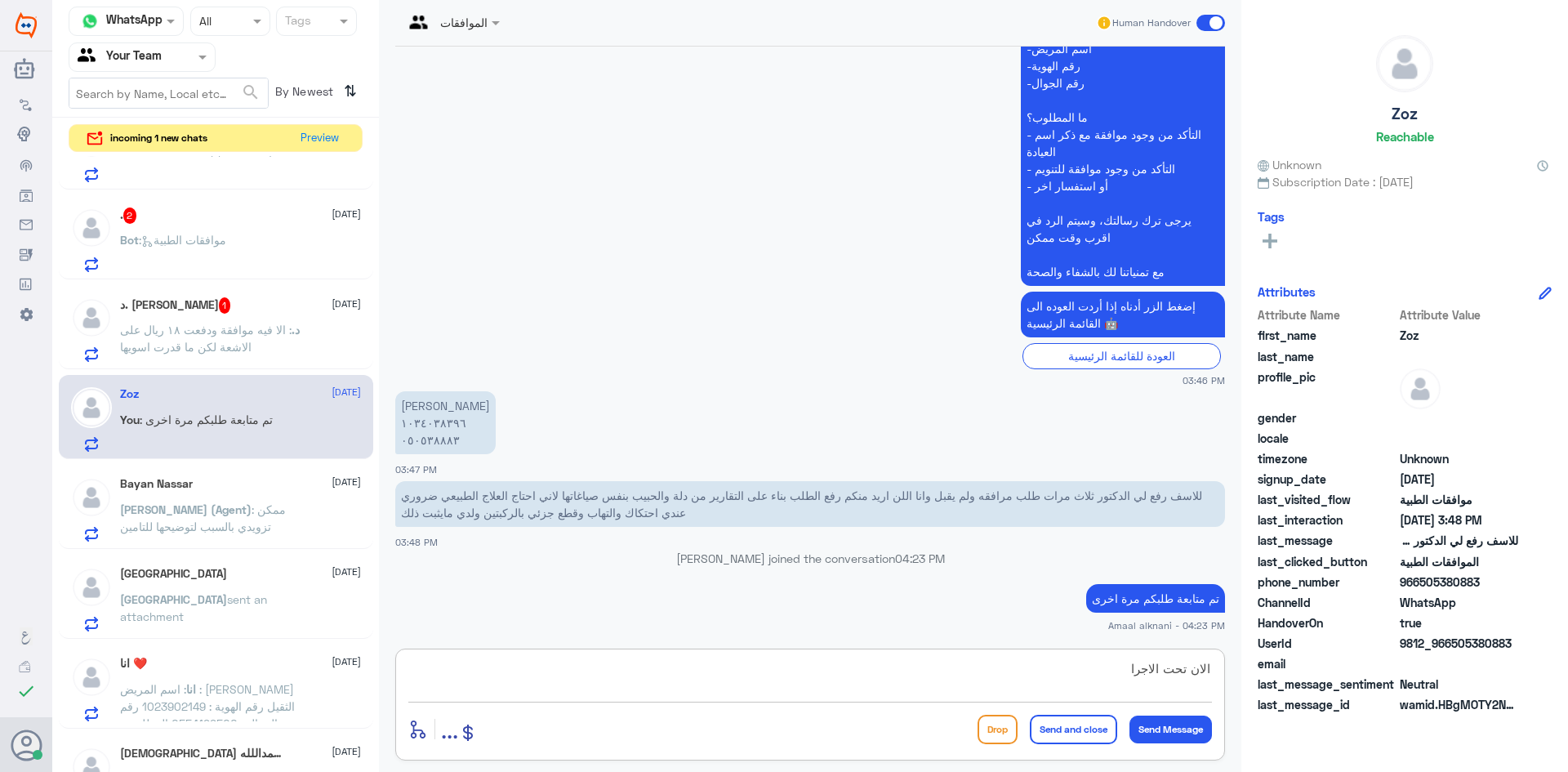
type textarea "الان تحت الاجراء"
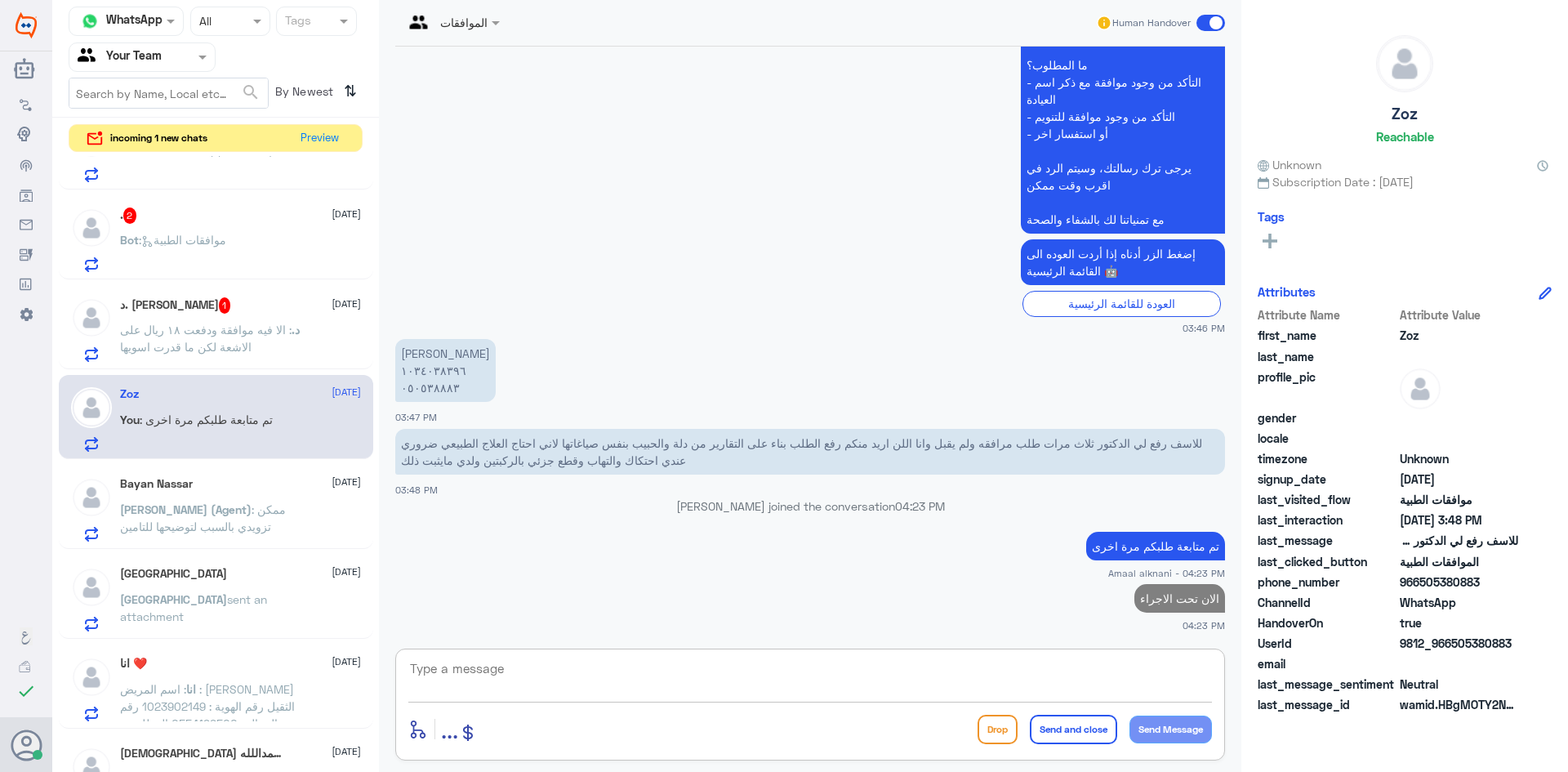
click at [242, 330] on span ": الا فيه موافقة ودفعت ١٨ ريال على الاشعة لكن ما قدرت اسويها" at bounding box center [206, 338] width 172 height 31
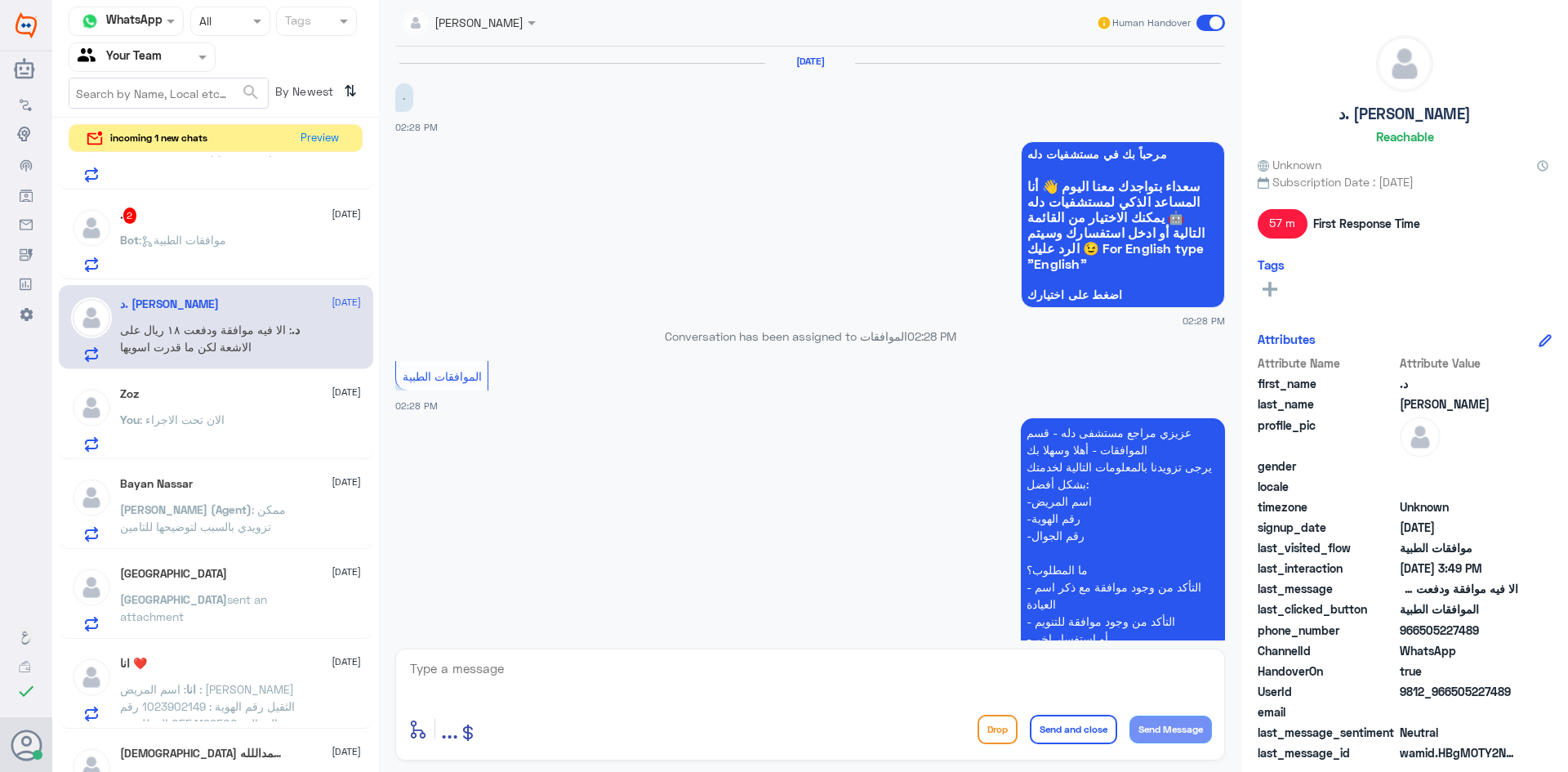
scroll to position [526, 0]
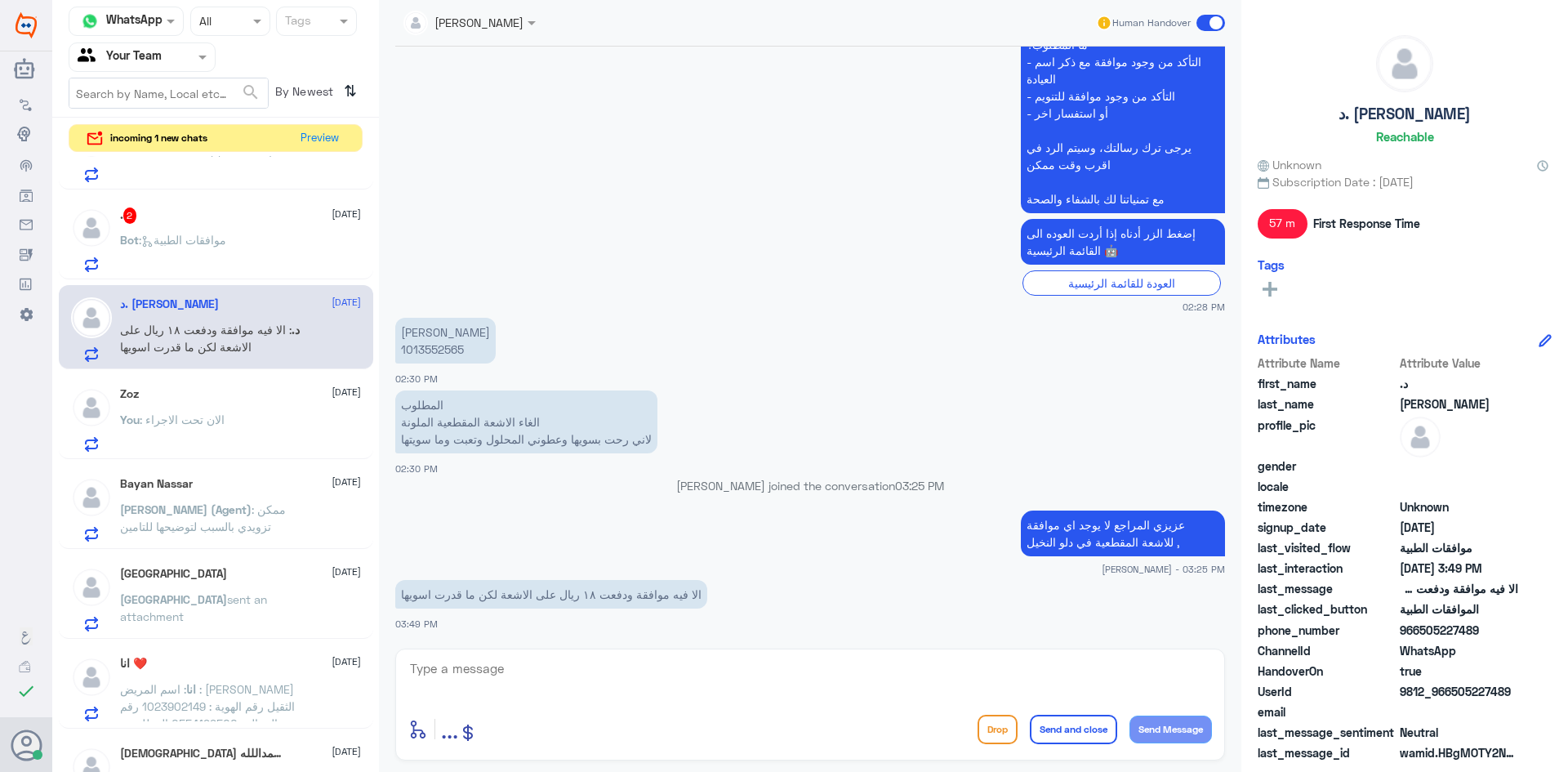
click at [476, 675] on textarea at bounding box center [811, 677] width 804 height 40
click at [226, 250] on p "Bot : موافقات الطبية" at bounding box center [173, 251] width 106 height 41
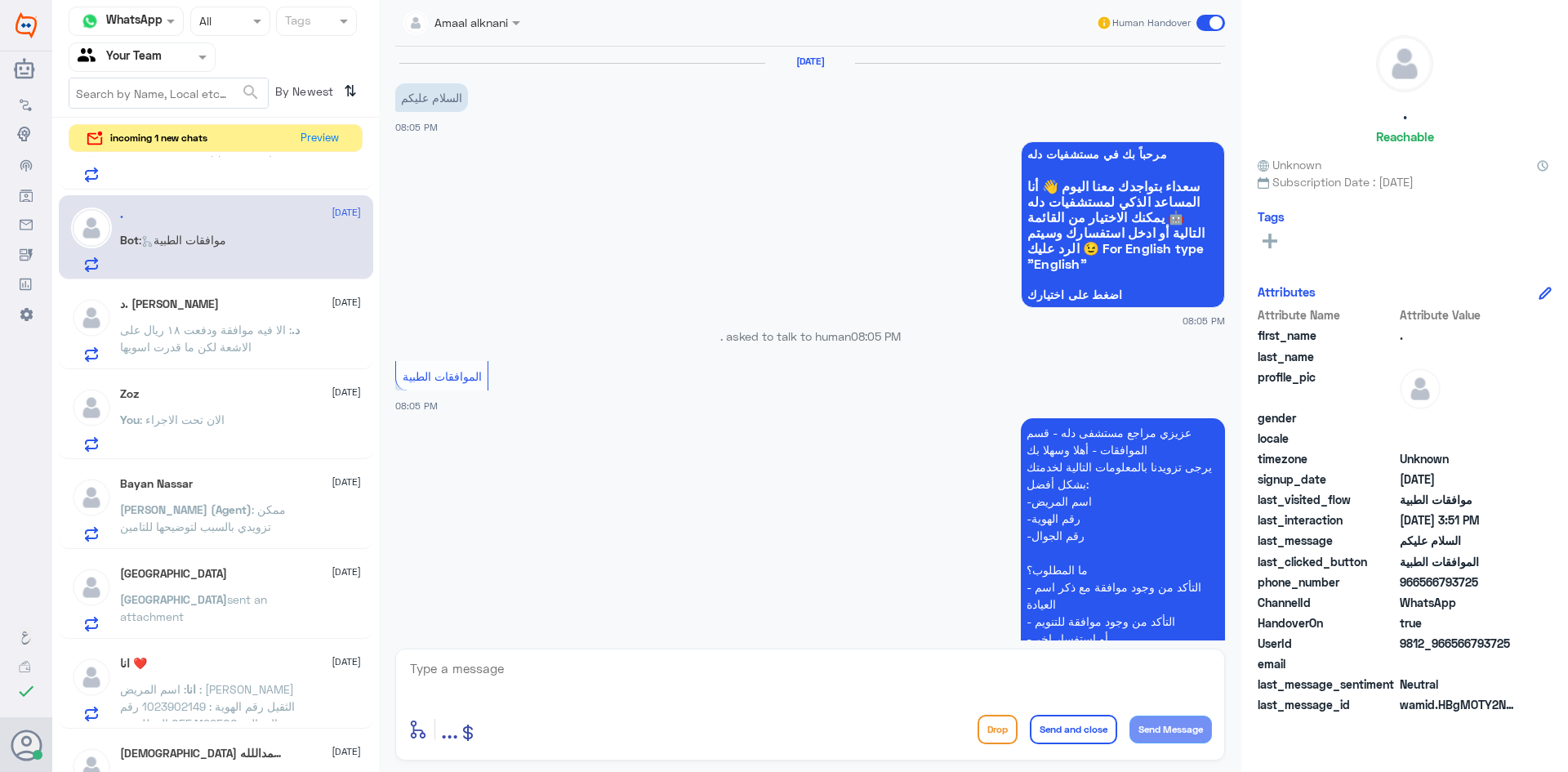
scroll to position [1338, 0]
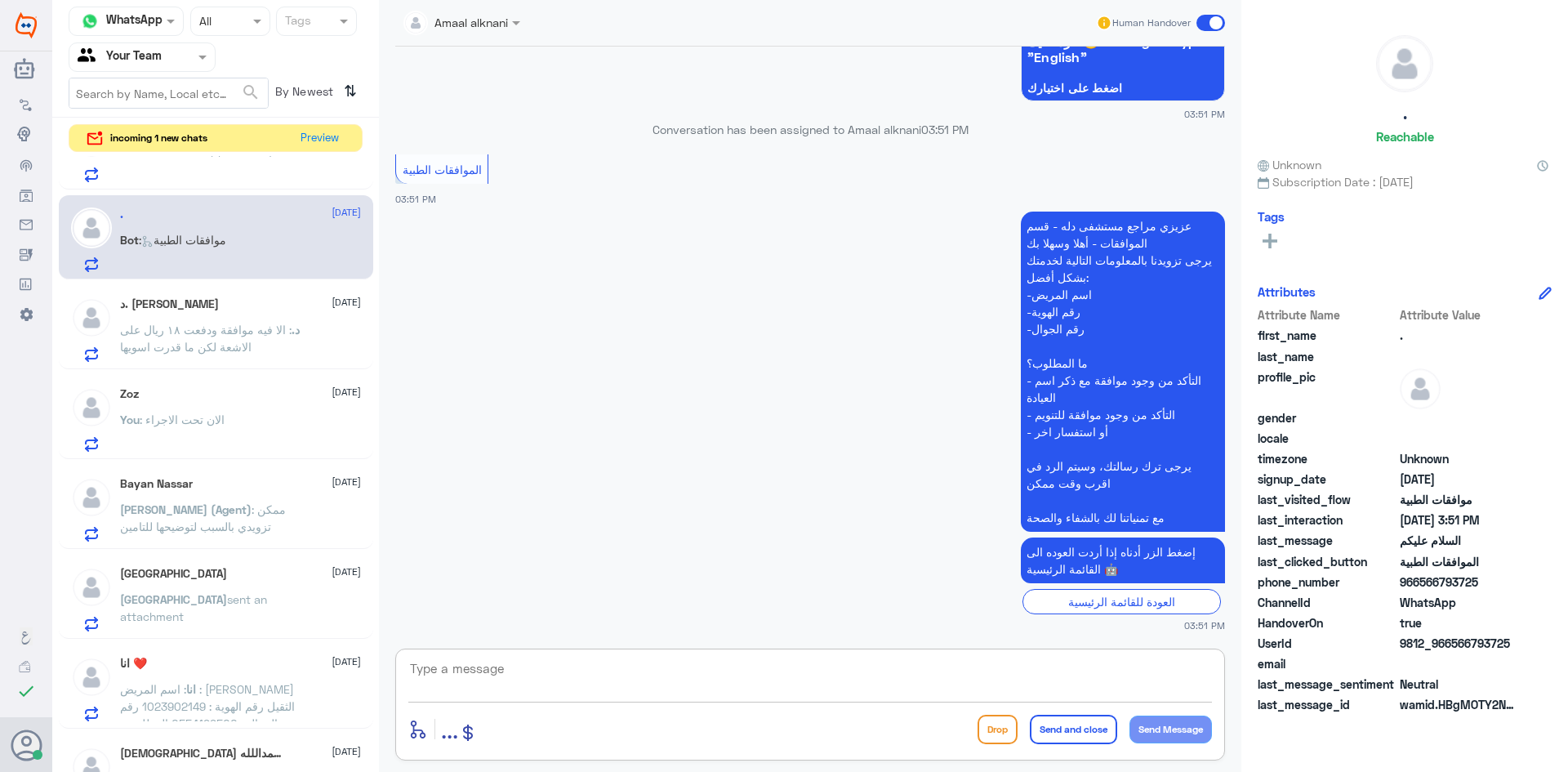
click at [502, 667] on textarea at bounding box center [811, 677] width 804 height 40
type textarea "تفضل كيف اقدر اساعدك"
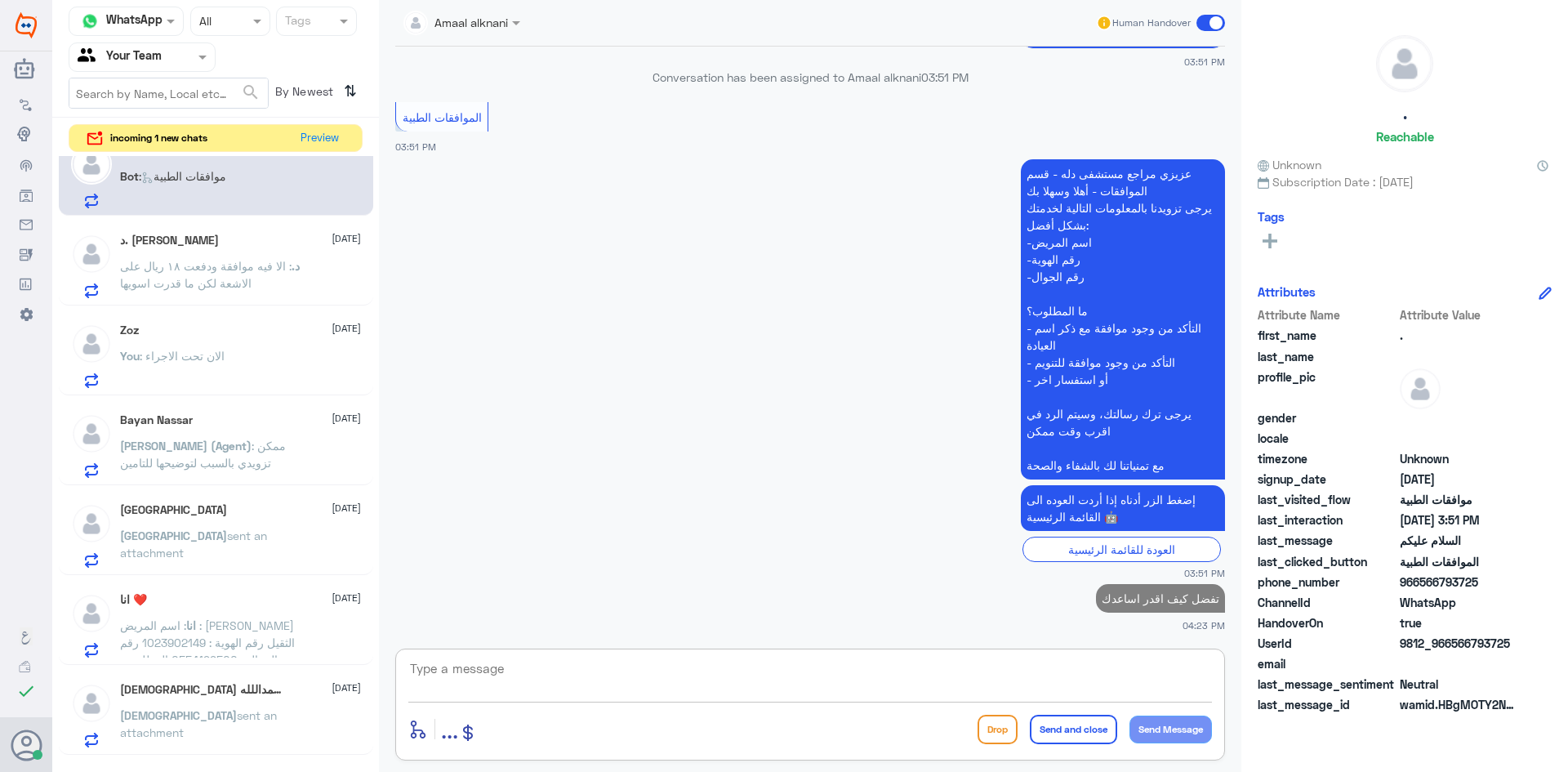
scroll to position [409, 0]
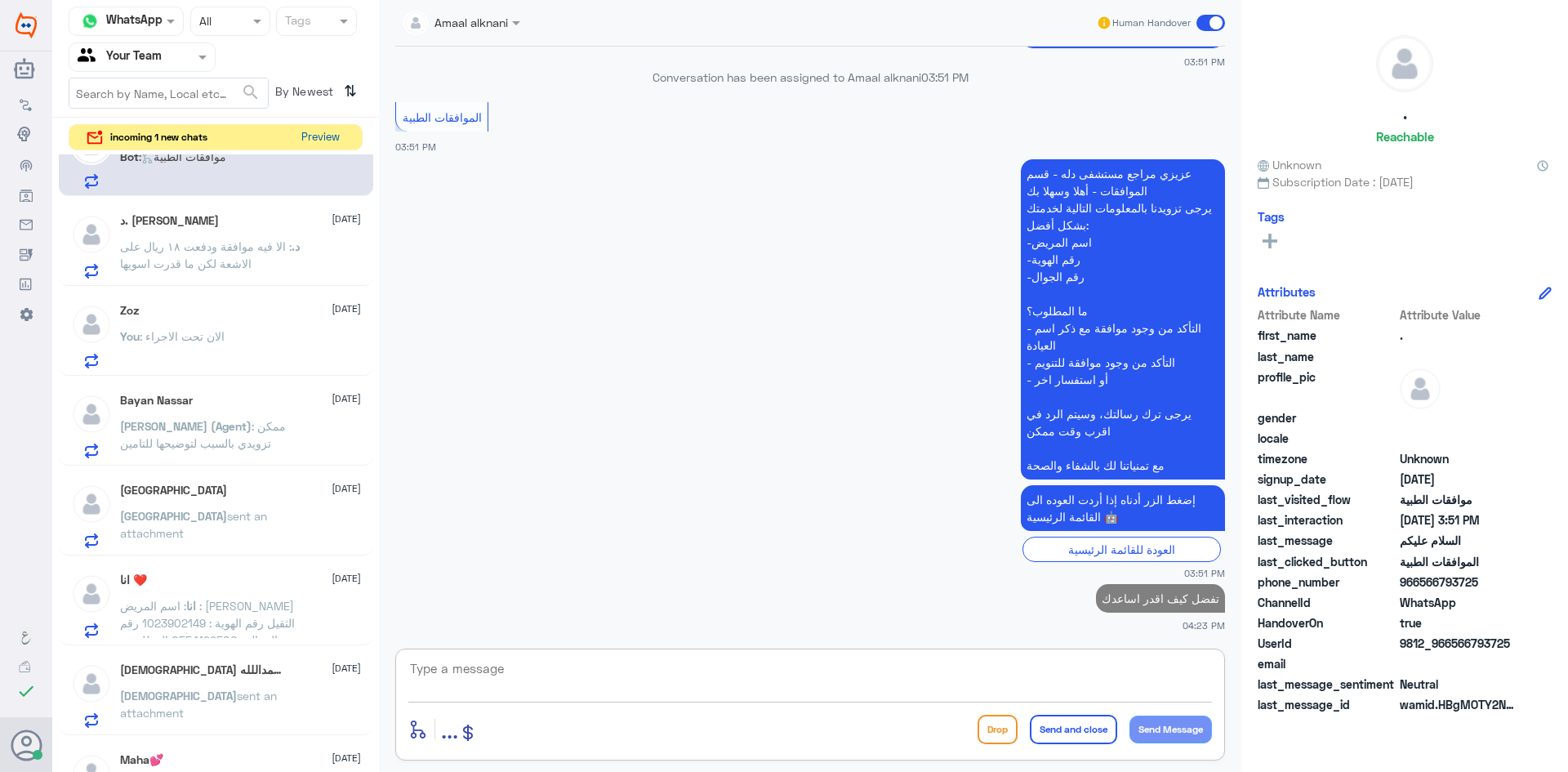
click at [331, 136] on button "Preview" at bounding box center [320, 138] width 51 height 25
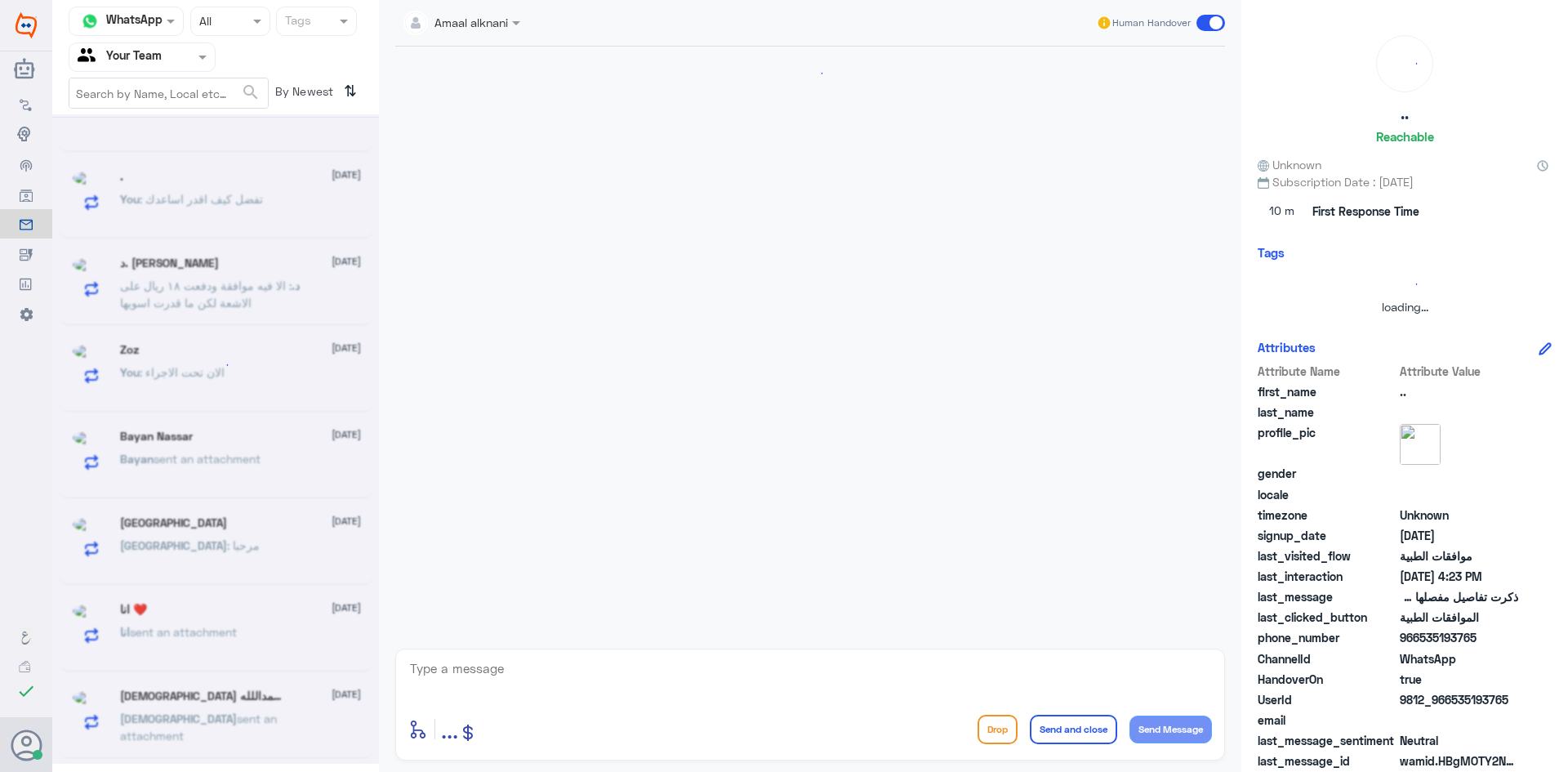
scroll to position [409, 0]
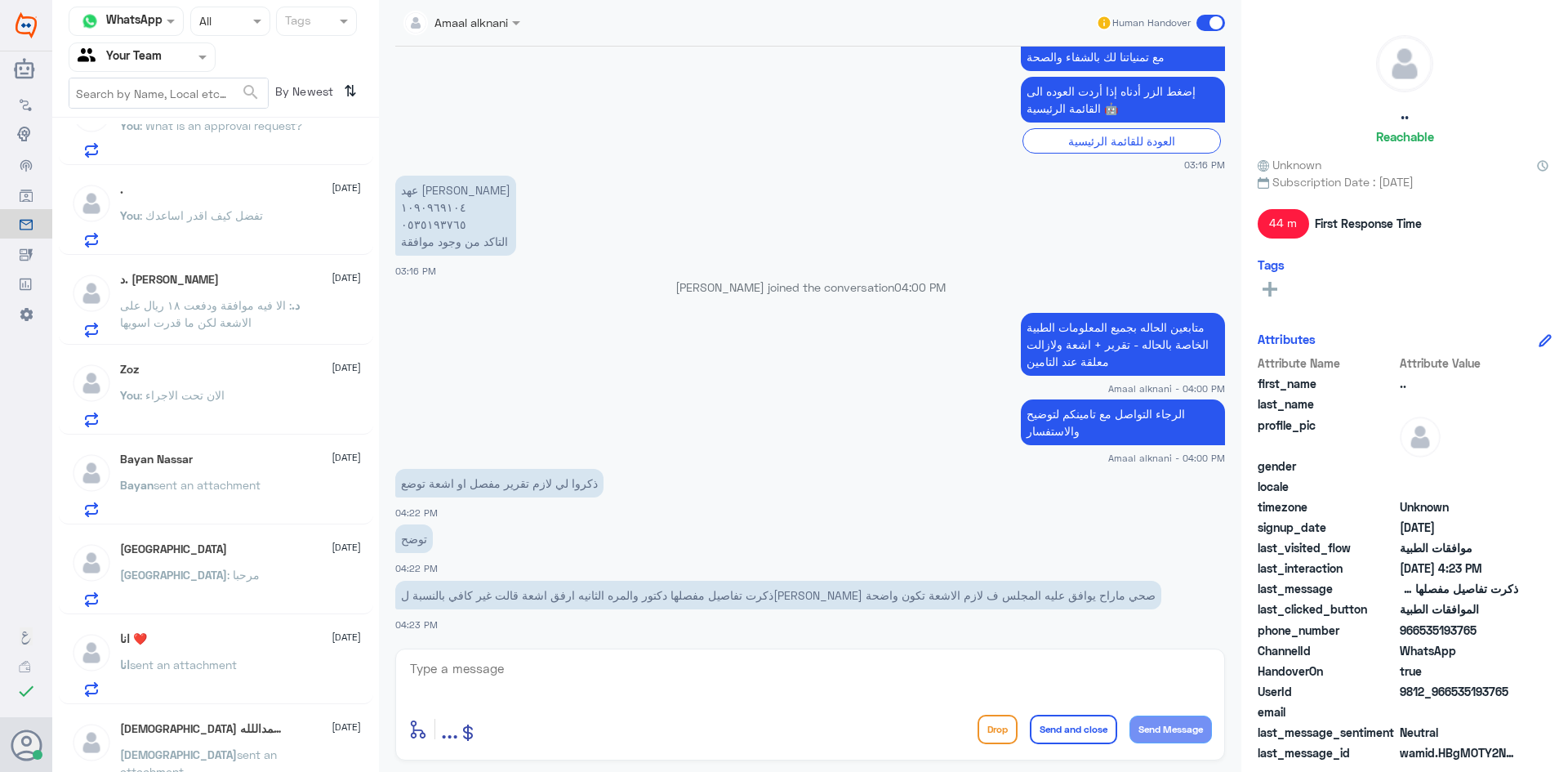
click at [575, 745] on div "enter flow name ... Drop Send and close Send Message" at bounding box center [811, 729] width 804 height 36
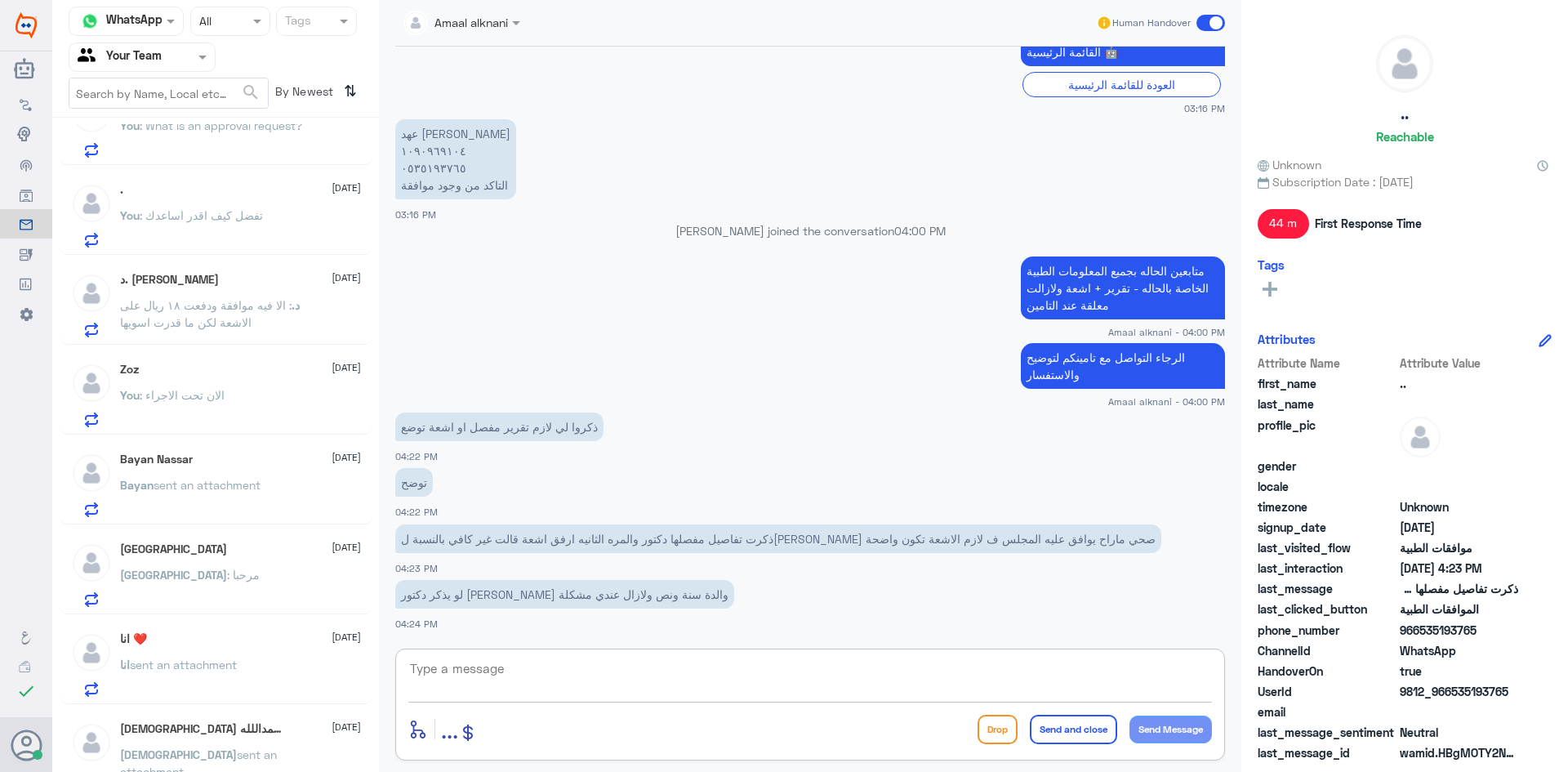
click at [575, 682] on textarea at bounding box center [811, 677] width 804 height 40
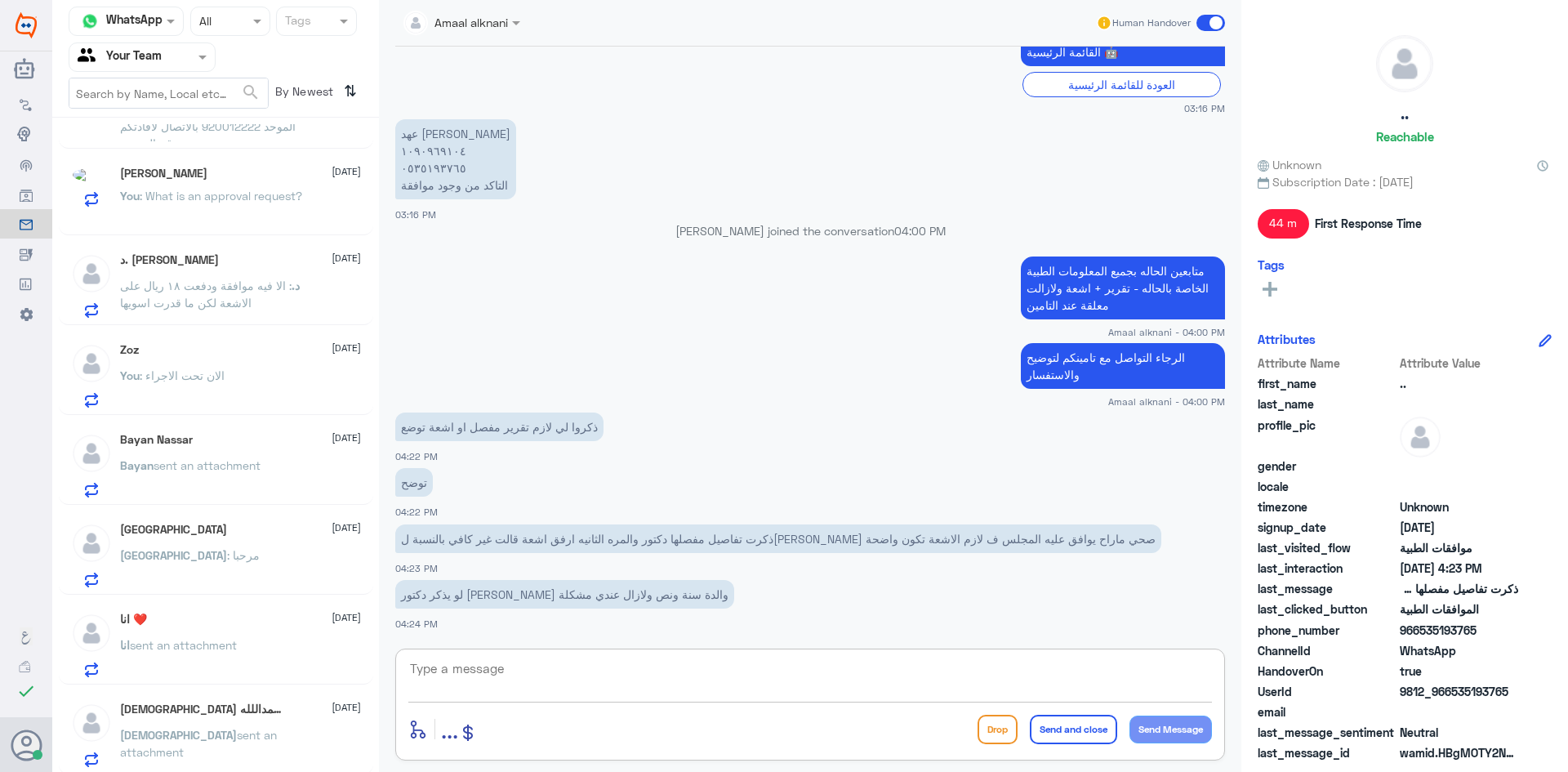
scroll to position [409, 0]
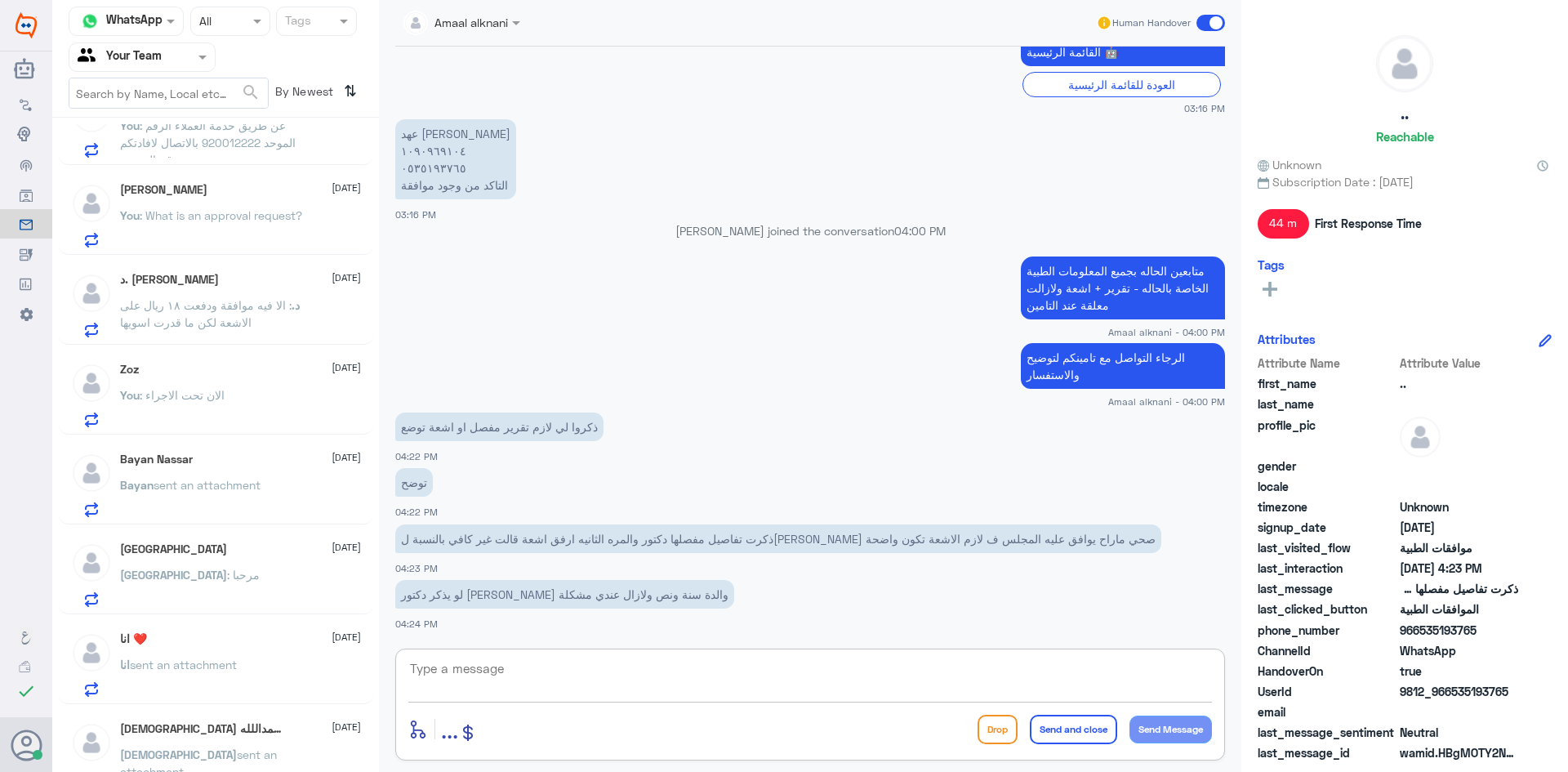
click at [575, 682] on textarea at bounding box center [811, 677] width 804 height 40
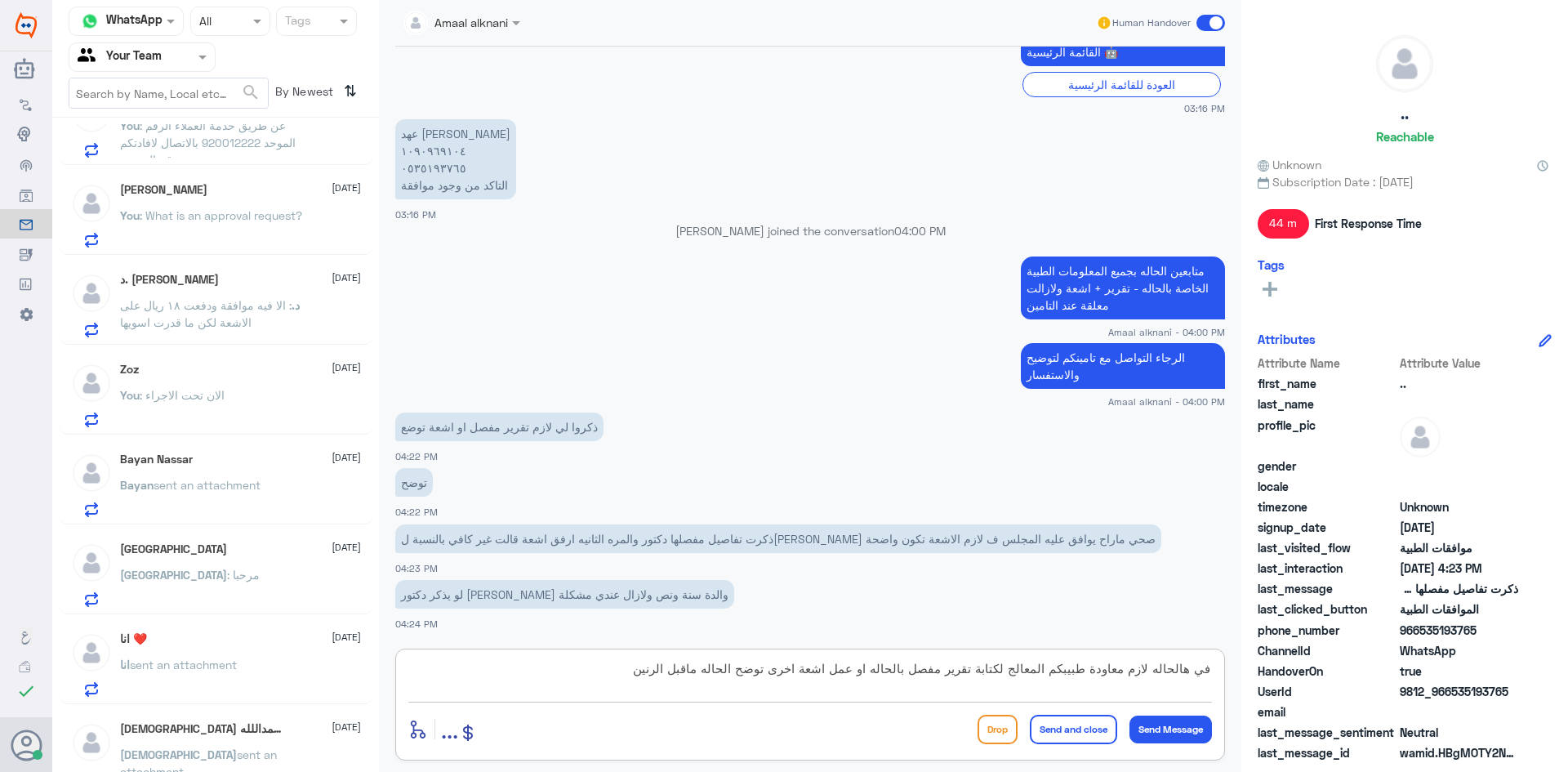
type textarea "في هالحاله لازم معاودة طبيبكم المعالج لكتابة تقرير مفصل بالحاله او عمل اشعة اخر…"
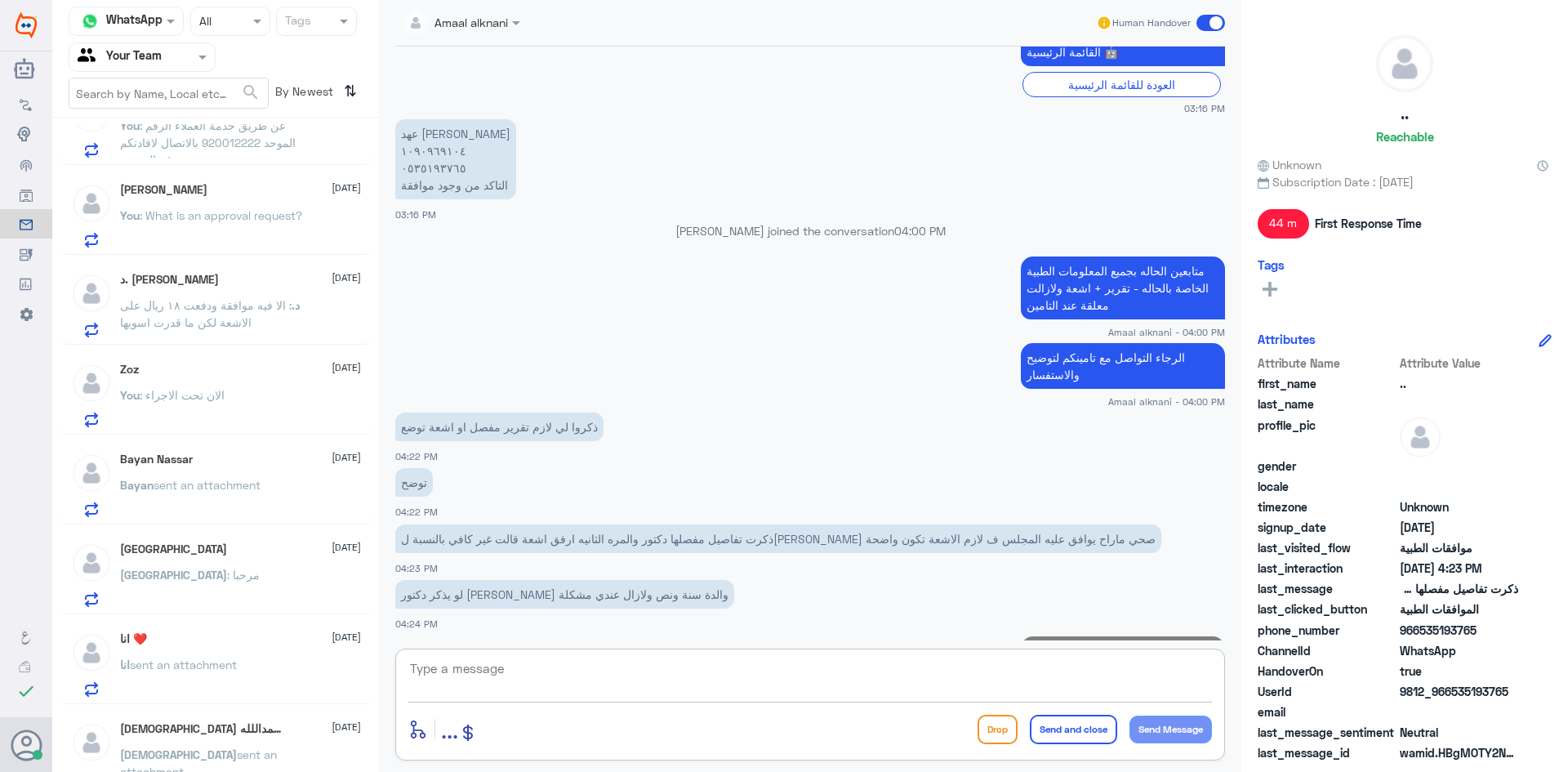
scroll to position [1887, 0]
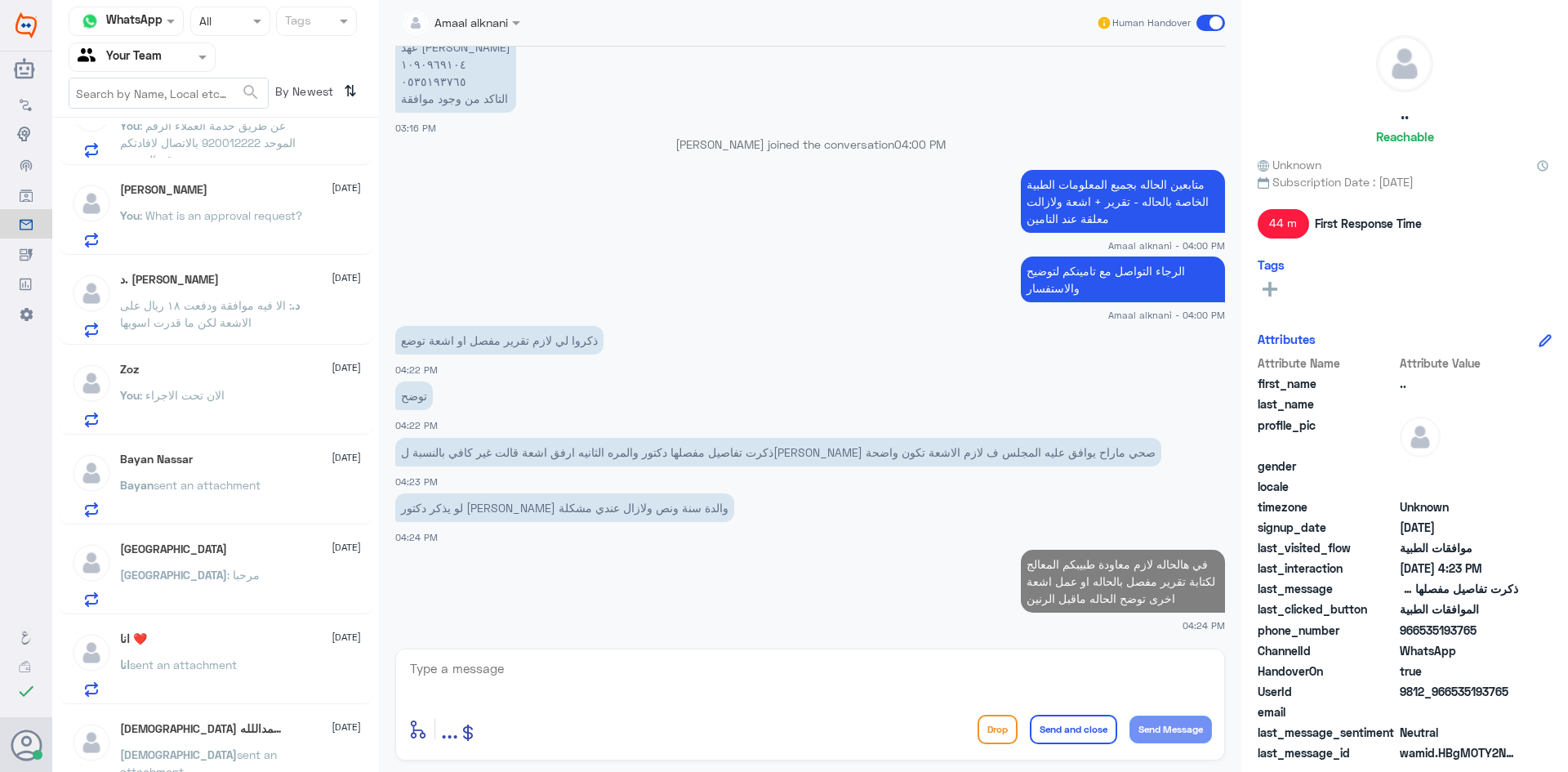
click at [701, 708] on div "enter flow name ... Drop Send and close Send Message" at bounding box center [810, 704] width 830 height 112
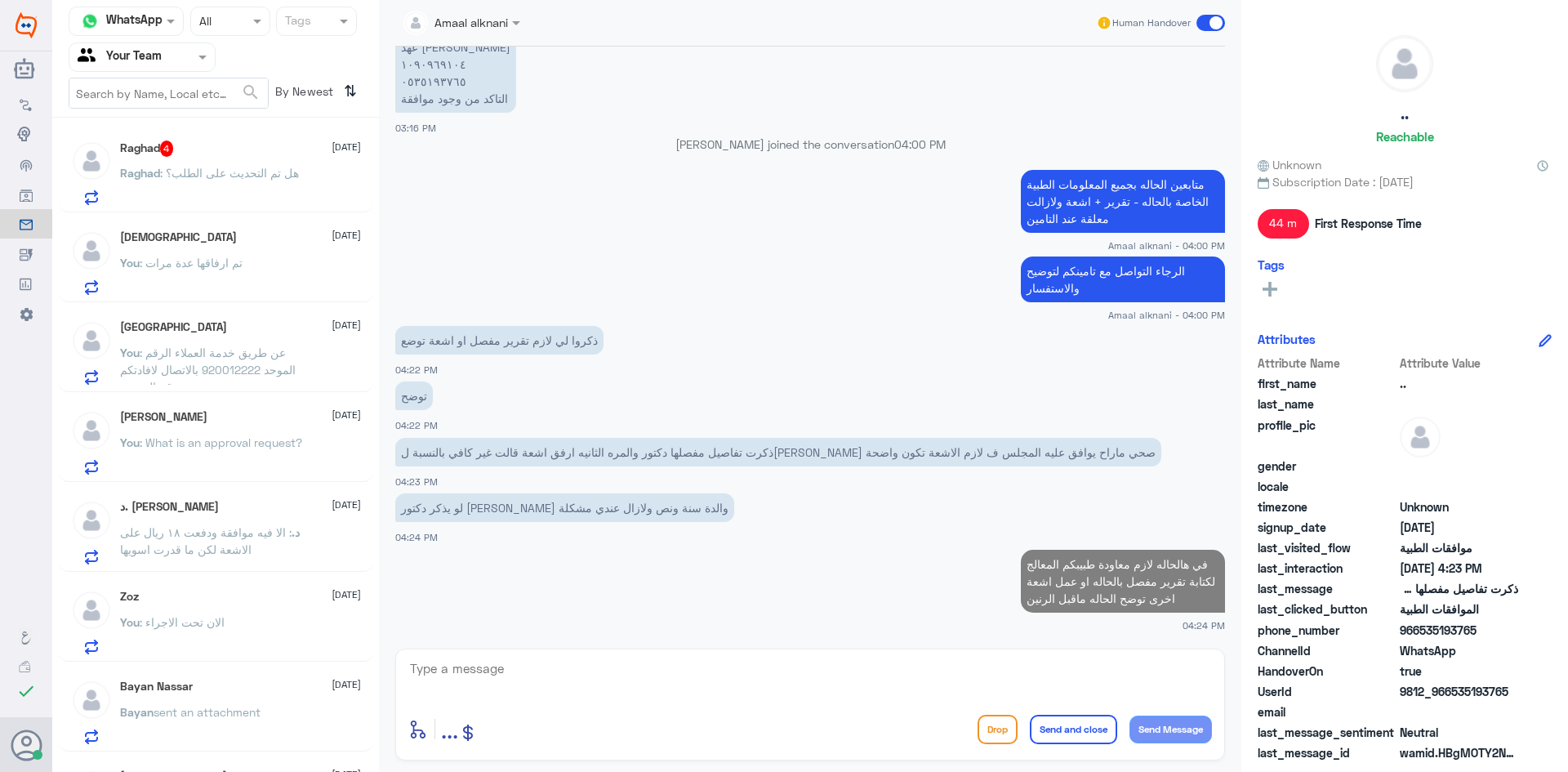
scroll to position [163, 0]
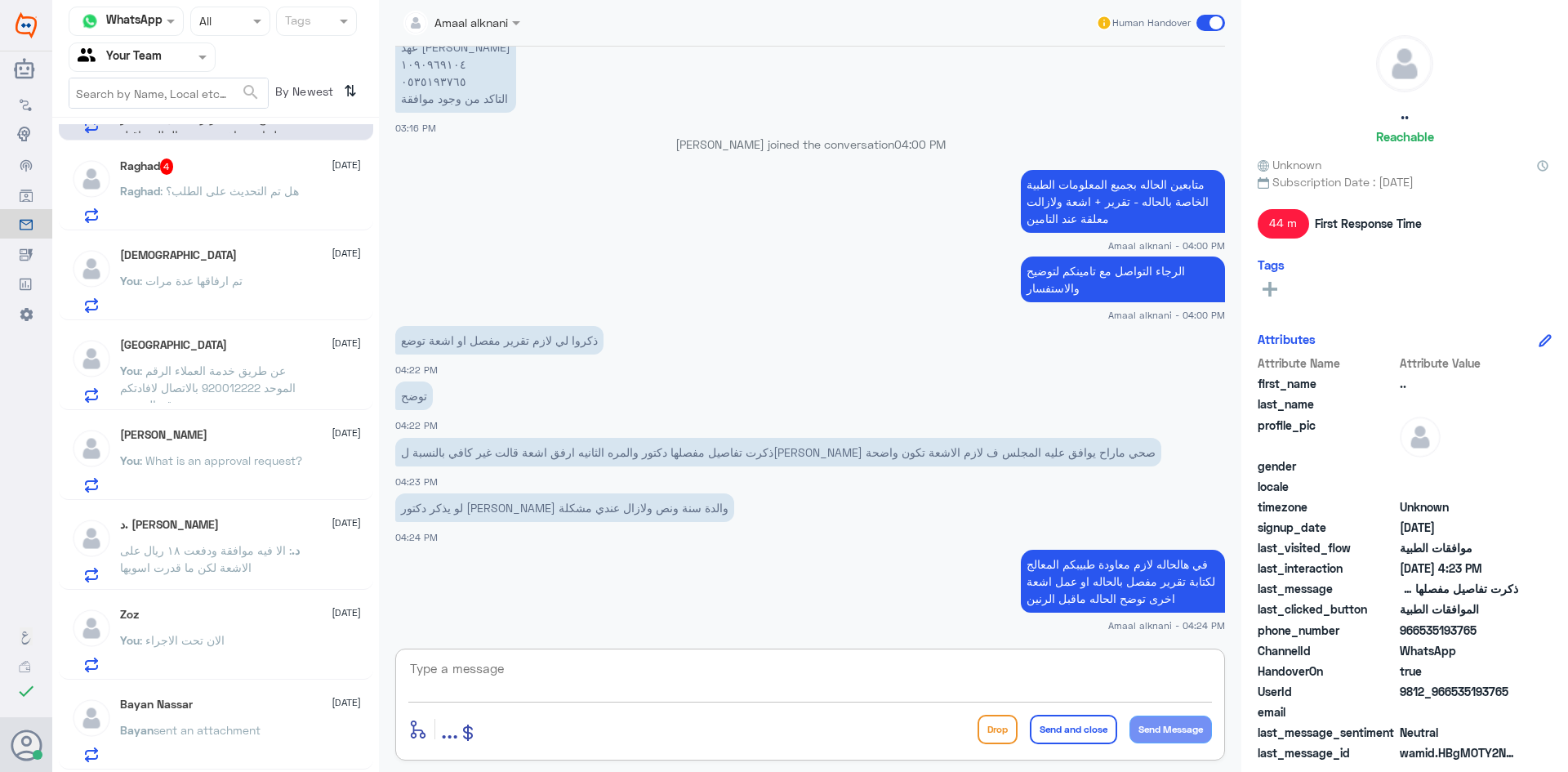
click at [520, 670] on textarea at bounding box center [811, 677] width 804 height 40
type textarea "لايوجد لدينا تواصل مع الاطباء"
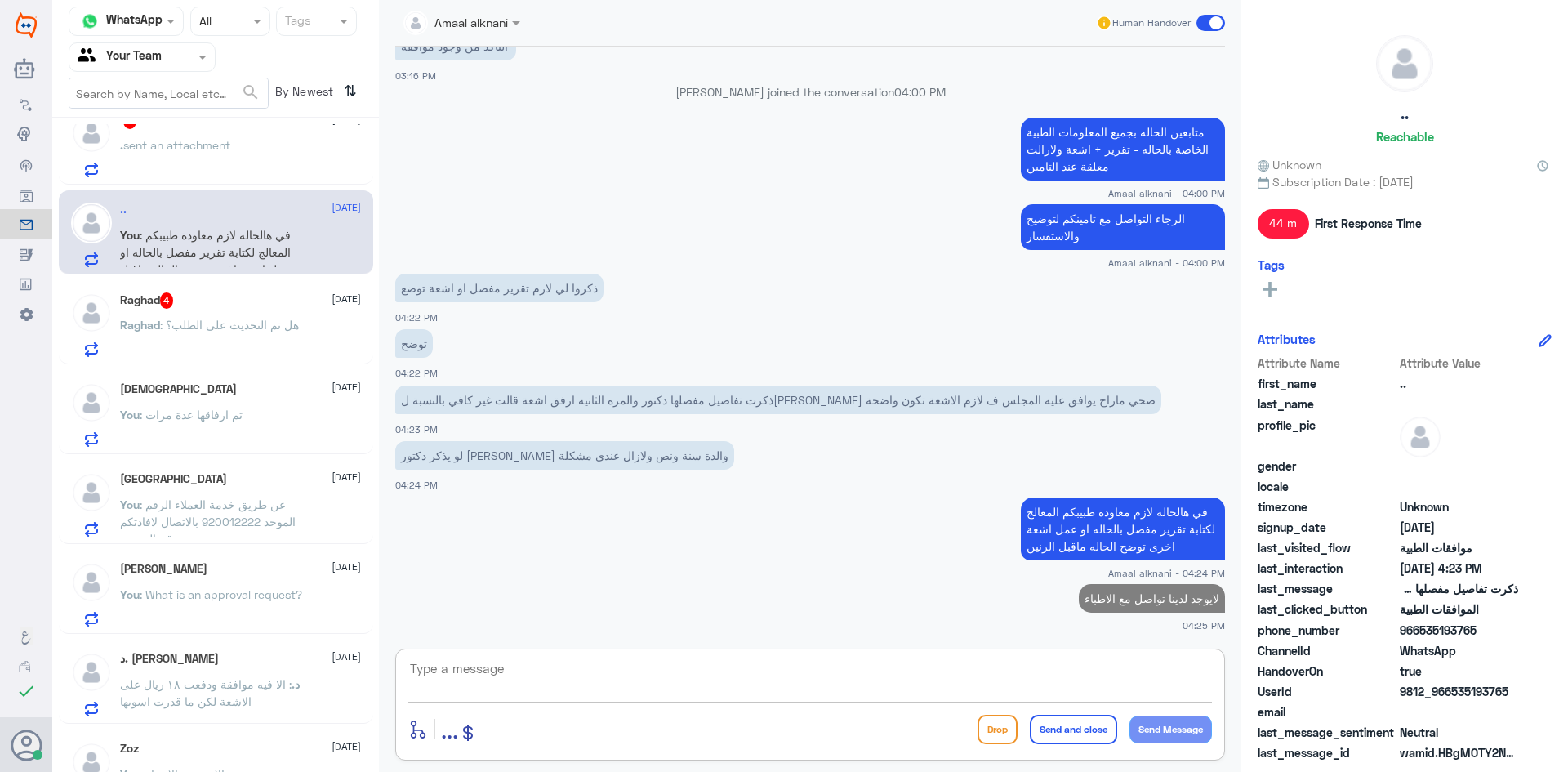
scroll to position [0, 0]
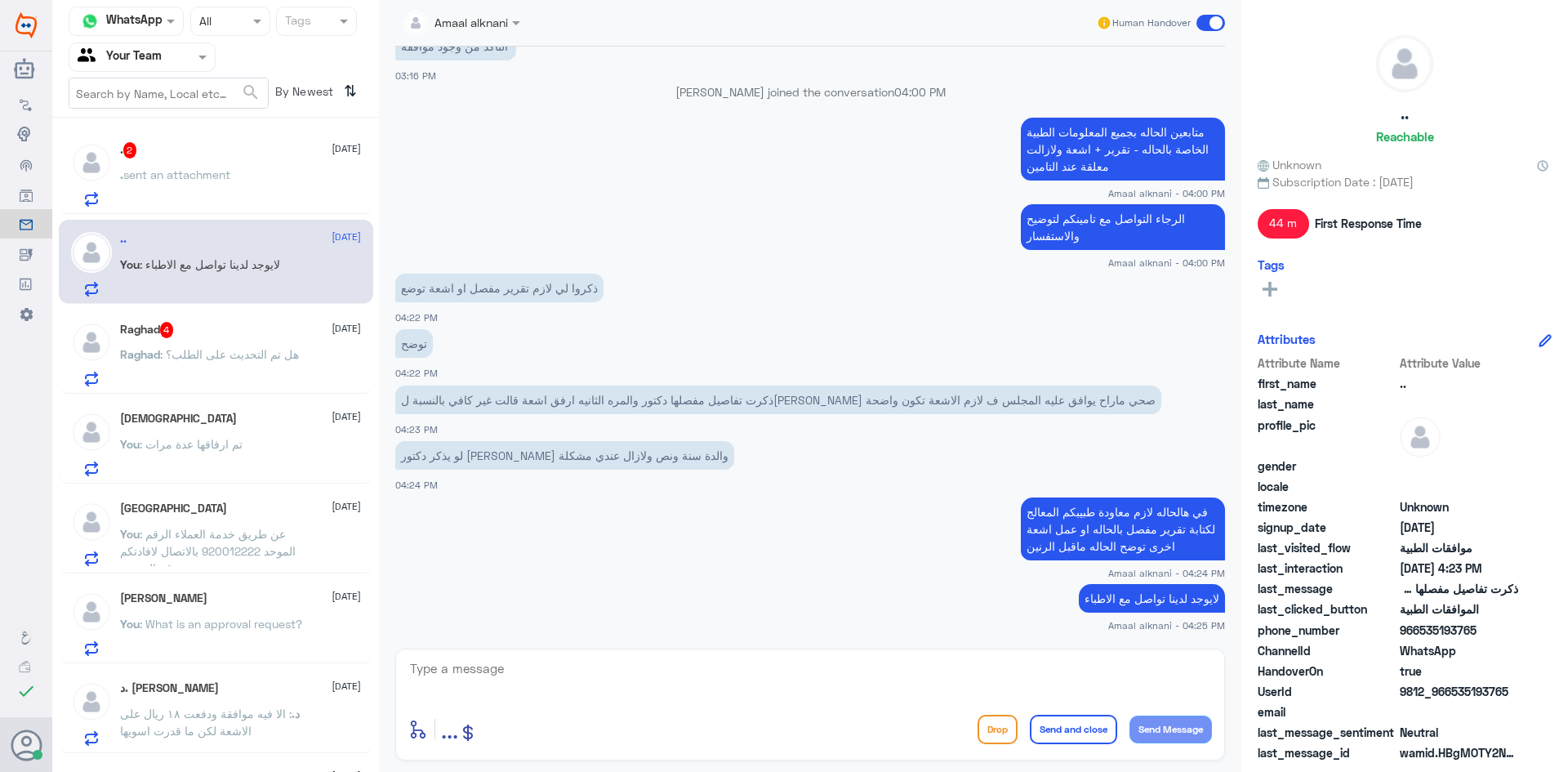
click at [249, 172] on div ". sent an attachment" at bounding box center [240, 188] width 241 height 36
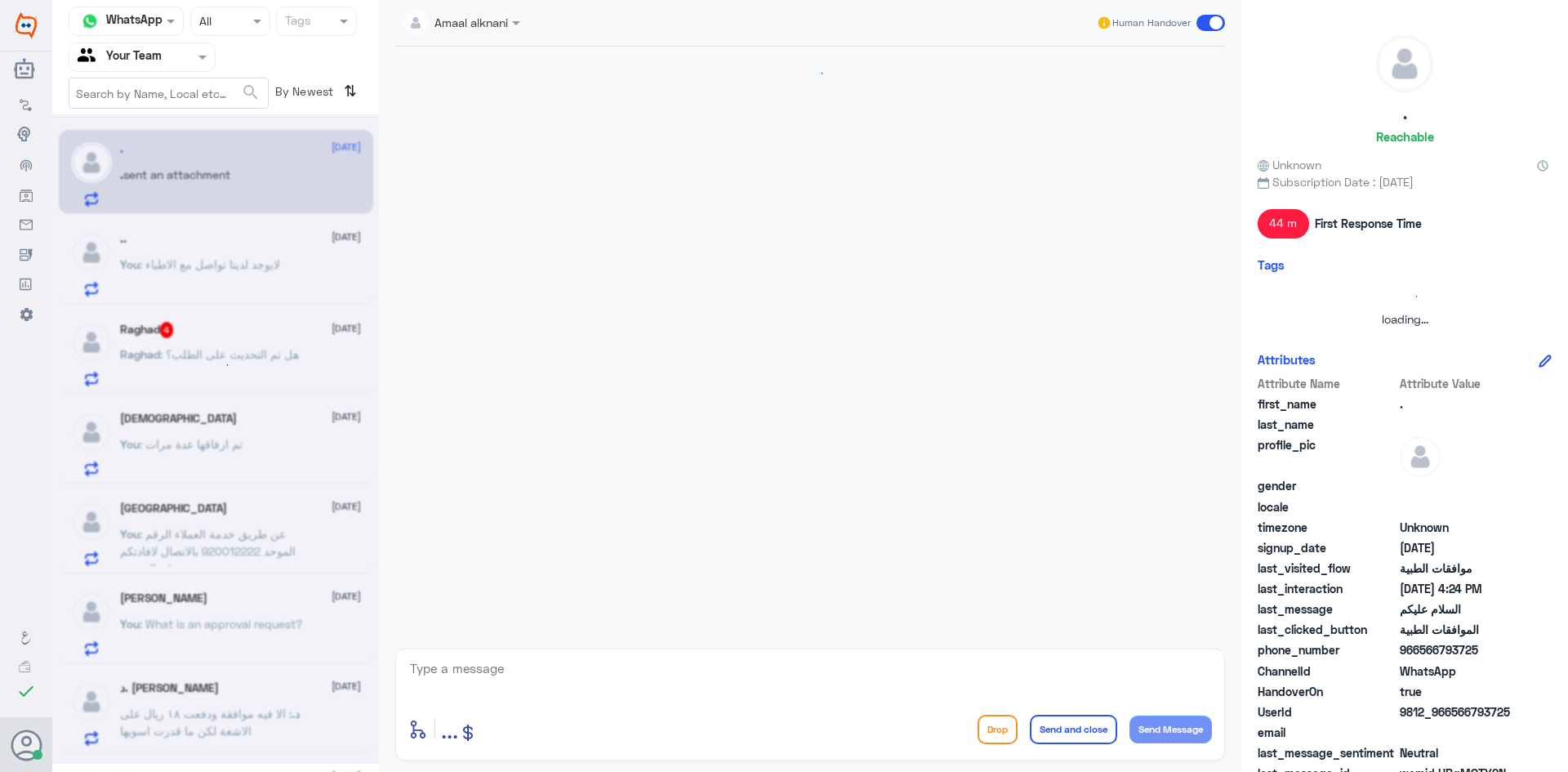
click at [509, 672] on textarea at bounding box center [811, 677] width 804 height 40
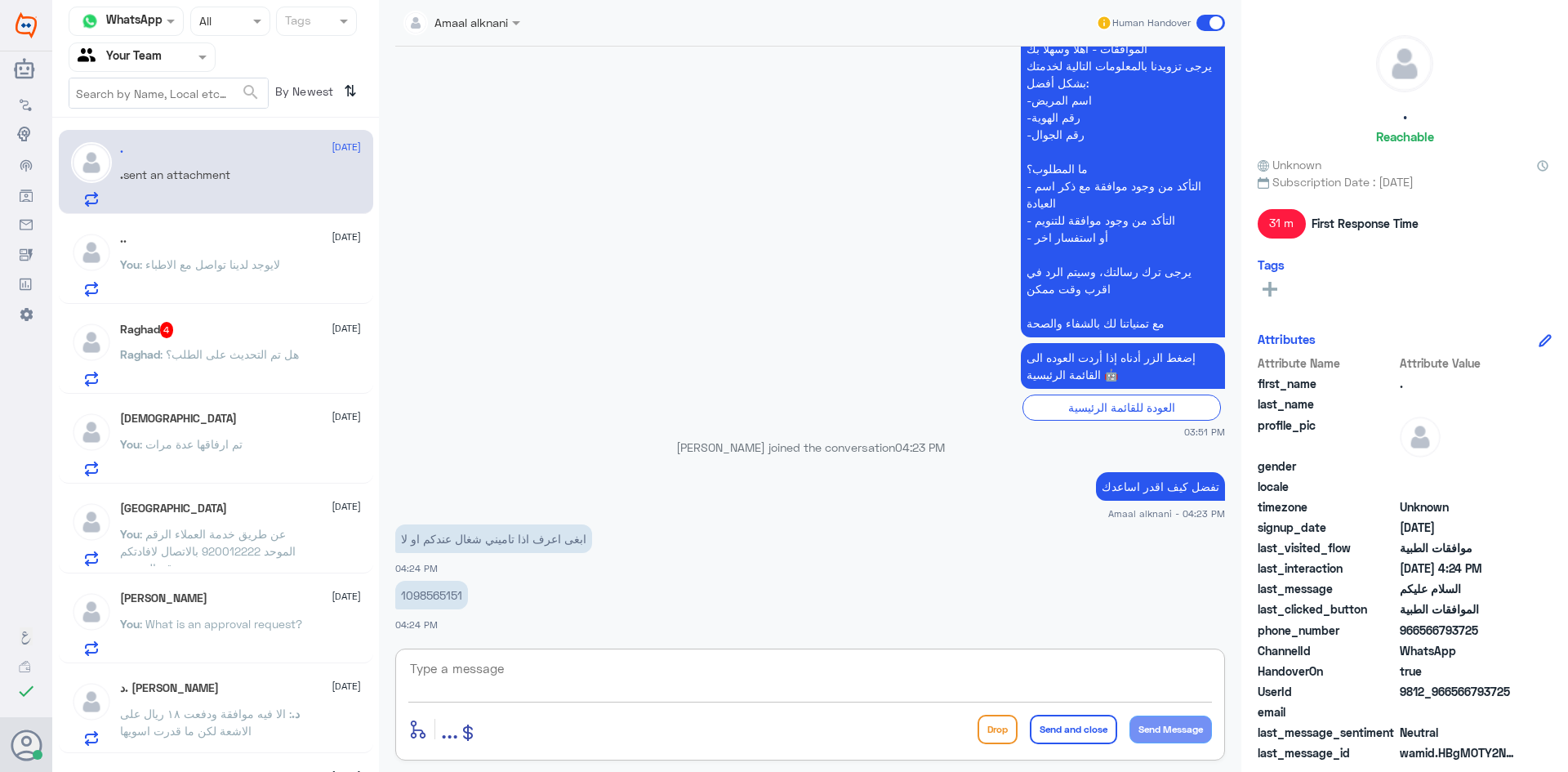
click at [497, 671] on textarea at bounding box center [811, 677] width 804 height 40
click at [1051, 675] on textarea "الرجاء التواصل مع تامينكم لمرعفة مزودي الخدمة" at bounding box center [811, 677] width 804 height 40
click at [928, 668] on textarea "الرجاء التواصل مع تامينكم لمعرفة مزودي الخدمة" at bounding box center [811, 677] width 804 height 40
type textarea "الرجاء التواصل مع تامينكم لمعرفة مزودي الخدمة ونسبة التغطية والمنافع المقدمة"
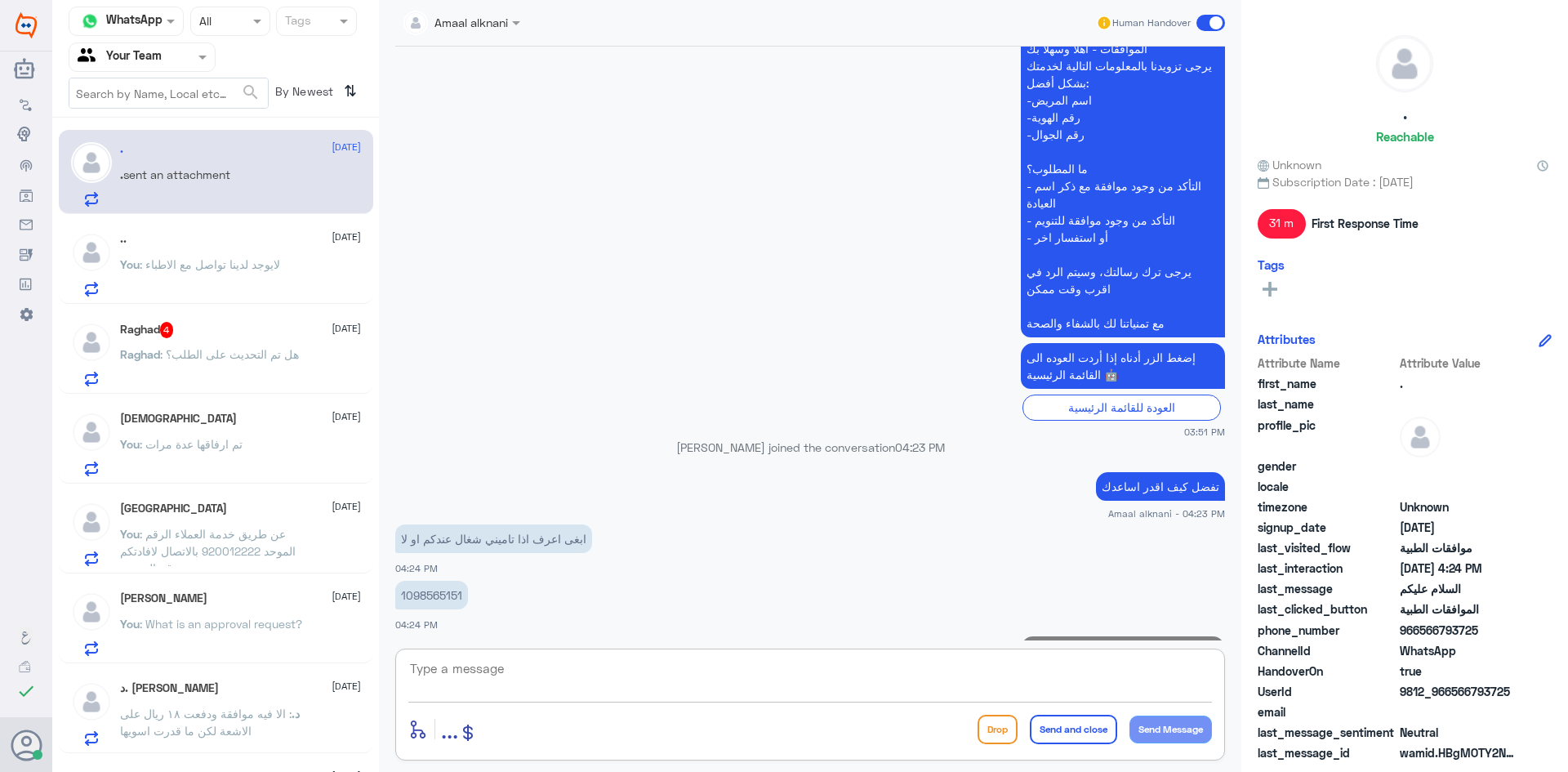
scroll to position [1563, 0]
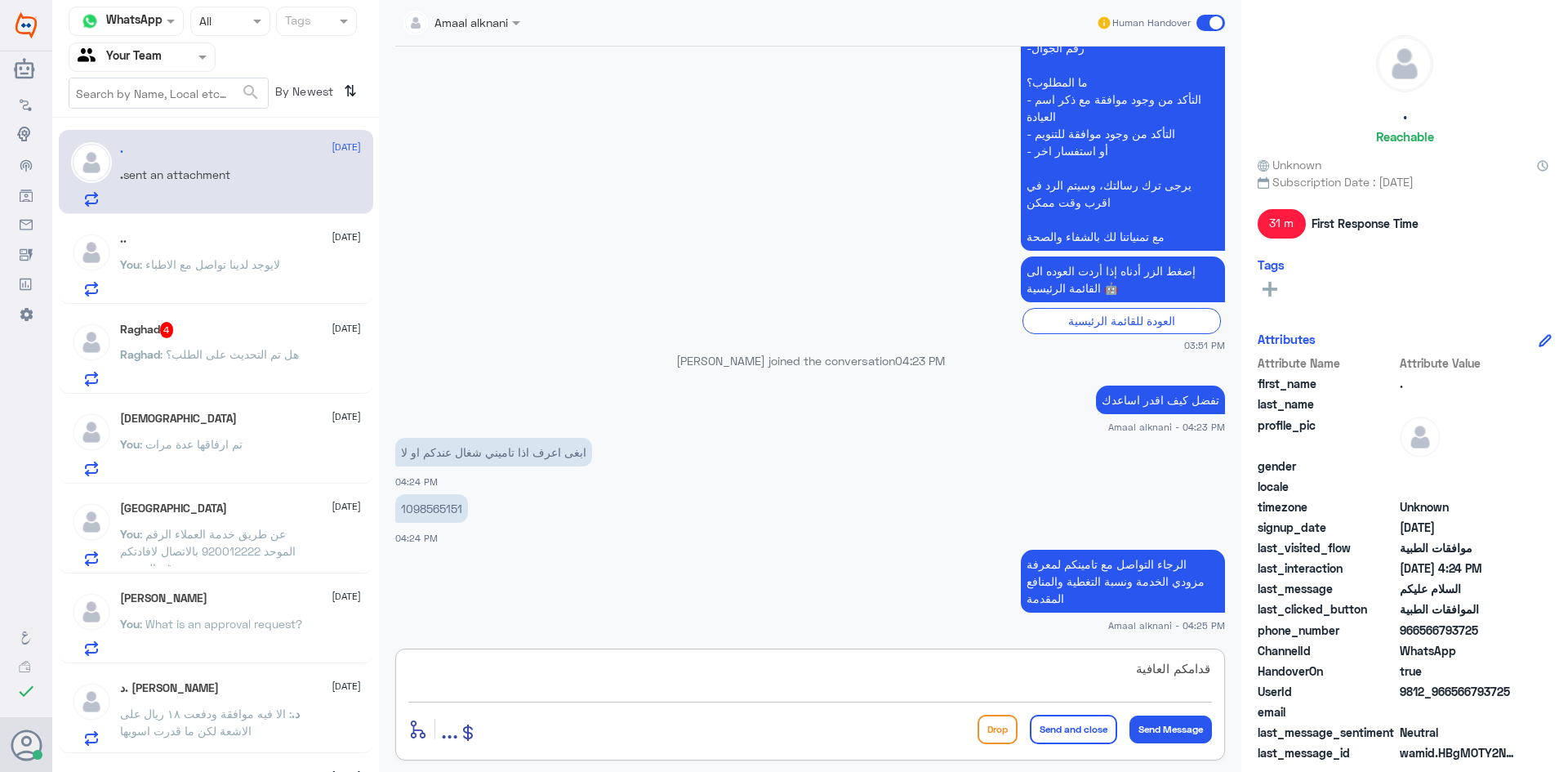
type textarea "قدامكم العافية"
click at [1074, 732] on button "Send and close" at bounding box center [1073, 730] width 87 height 30
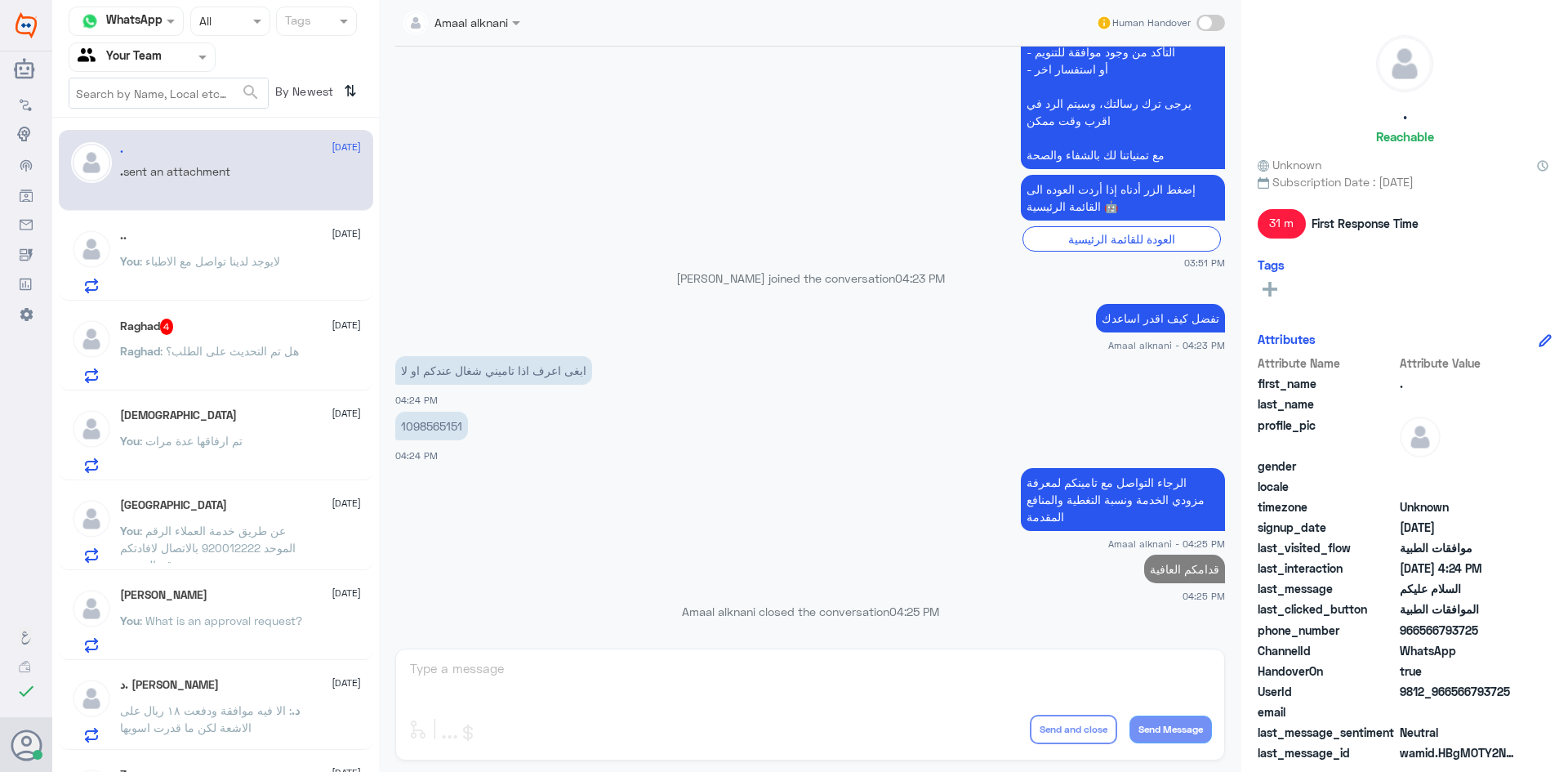
click at [201, 350] on span ": هل تم التحديث على الطلب؟" at bounding box center [229, 350] width 139 height 14
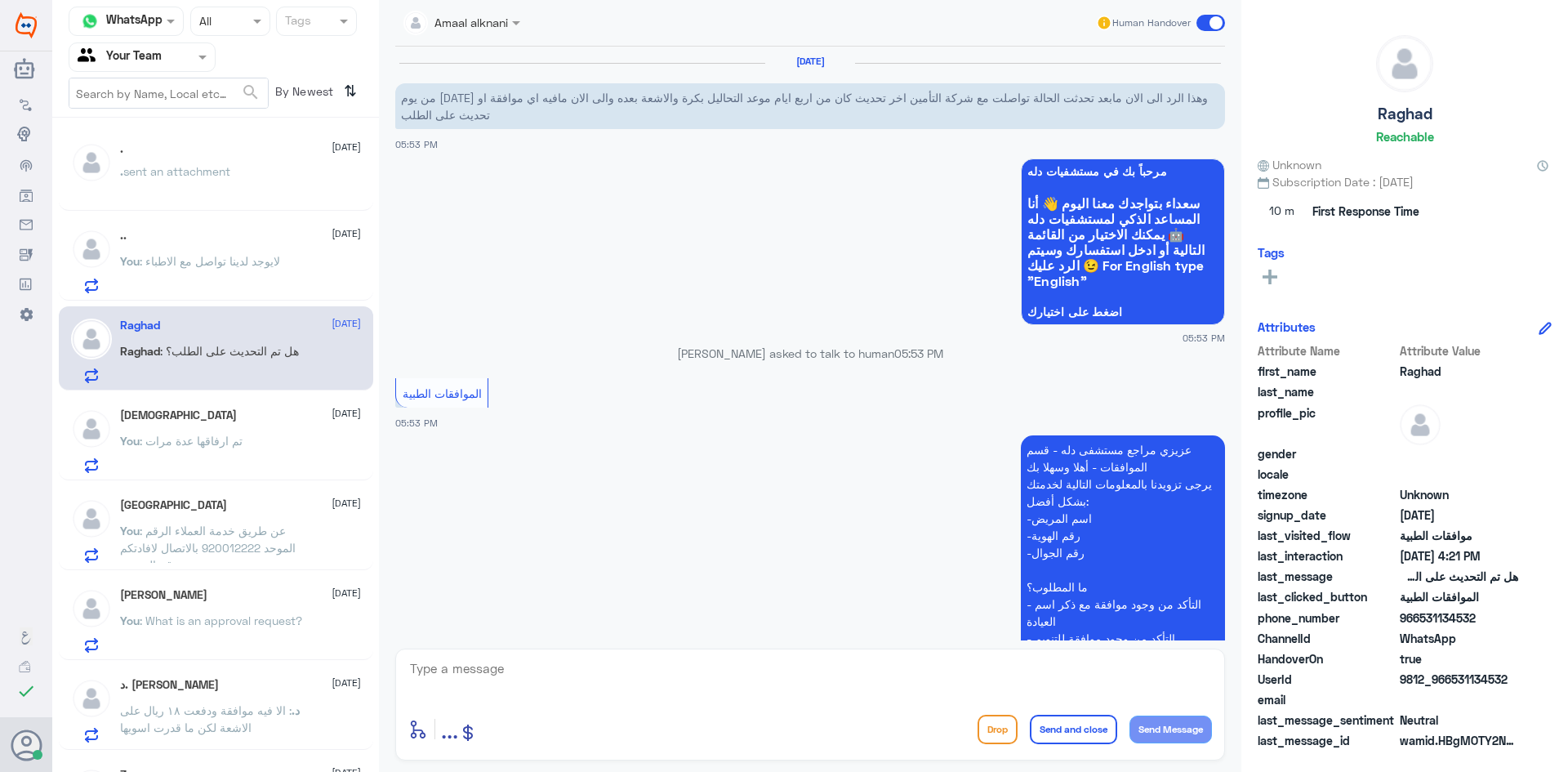
scroll to position [1982, 0]
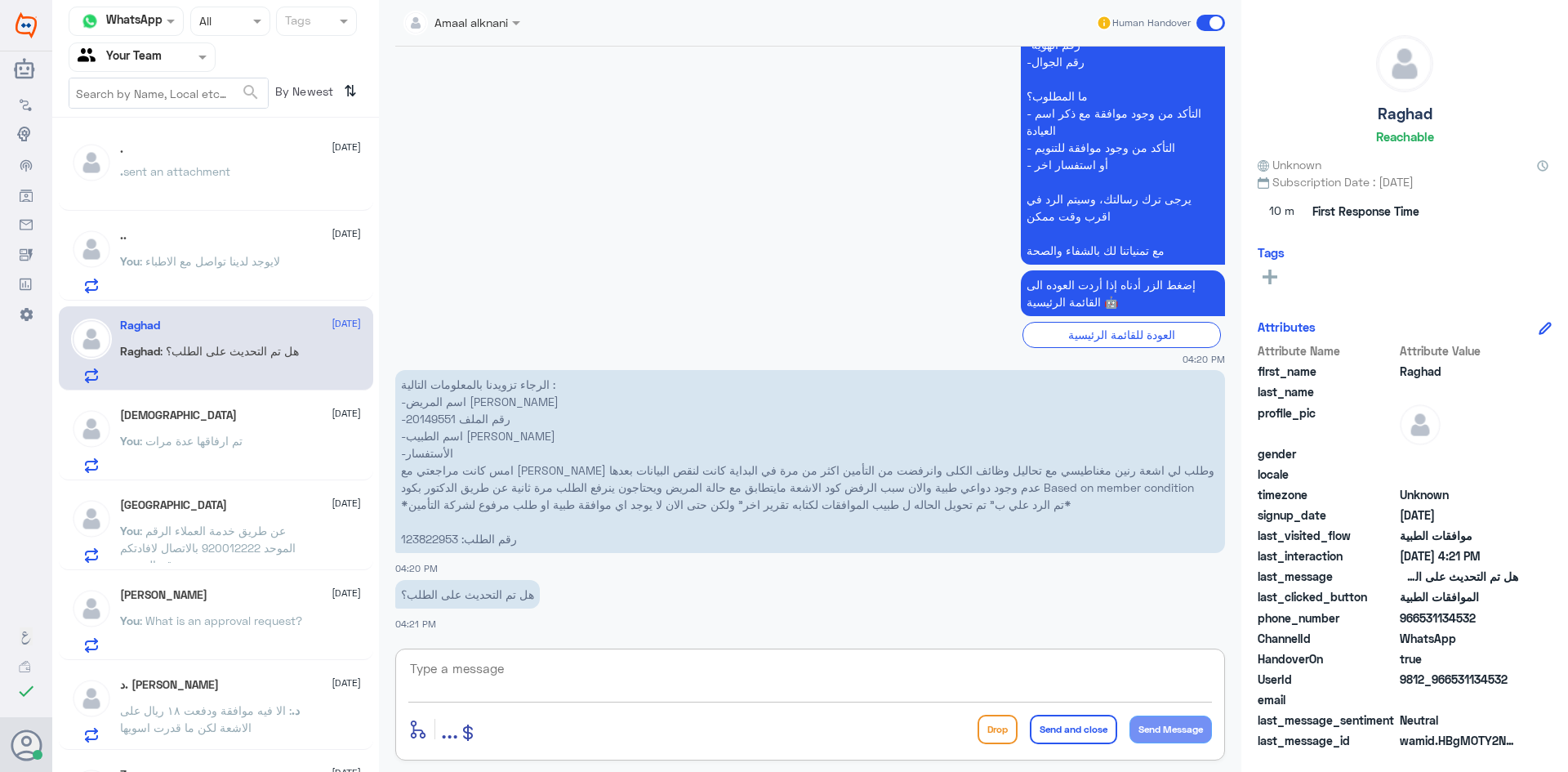
click at [534, 671] on textarea at bounding box center [811, 677] width 804 height 40
click at [421, 405] on p "الرجاء تزويدنا بالمعلومات التالية : -اسم المريض [PERSON_NAME] -رقم الملف 201495…" at bounding box center [810, 461] width 830 height 183
copy p "20149551"
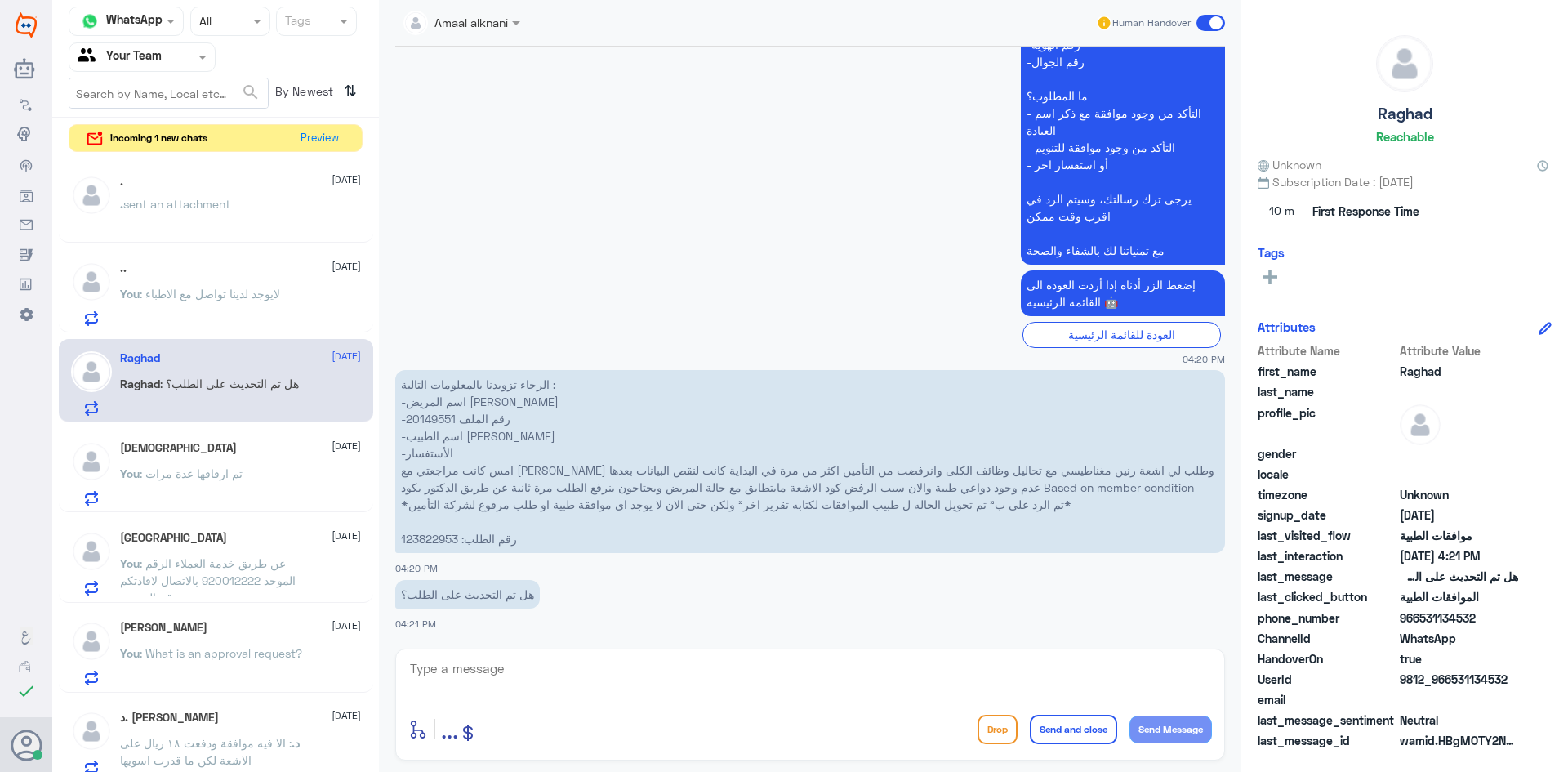
click at [663, 663] on textarea at bounding box center [811, 677] width 804 height 40
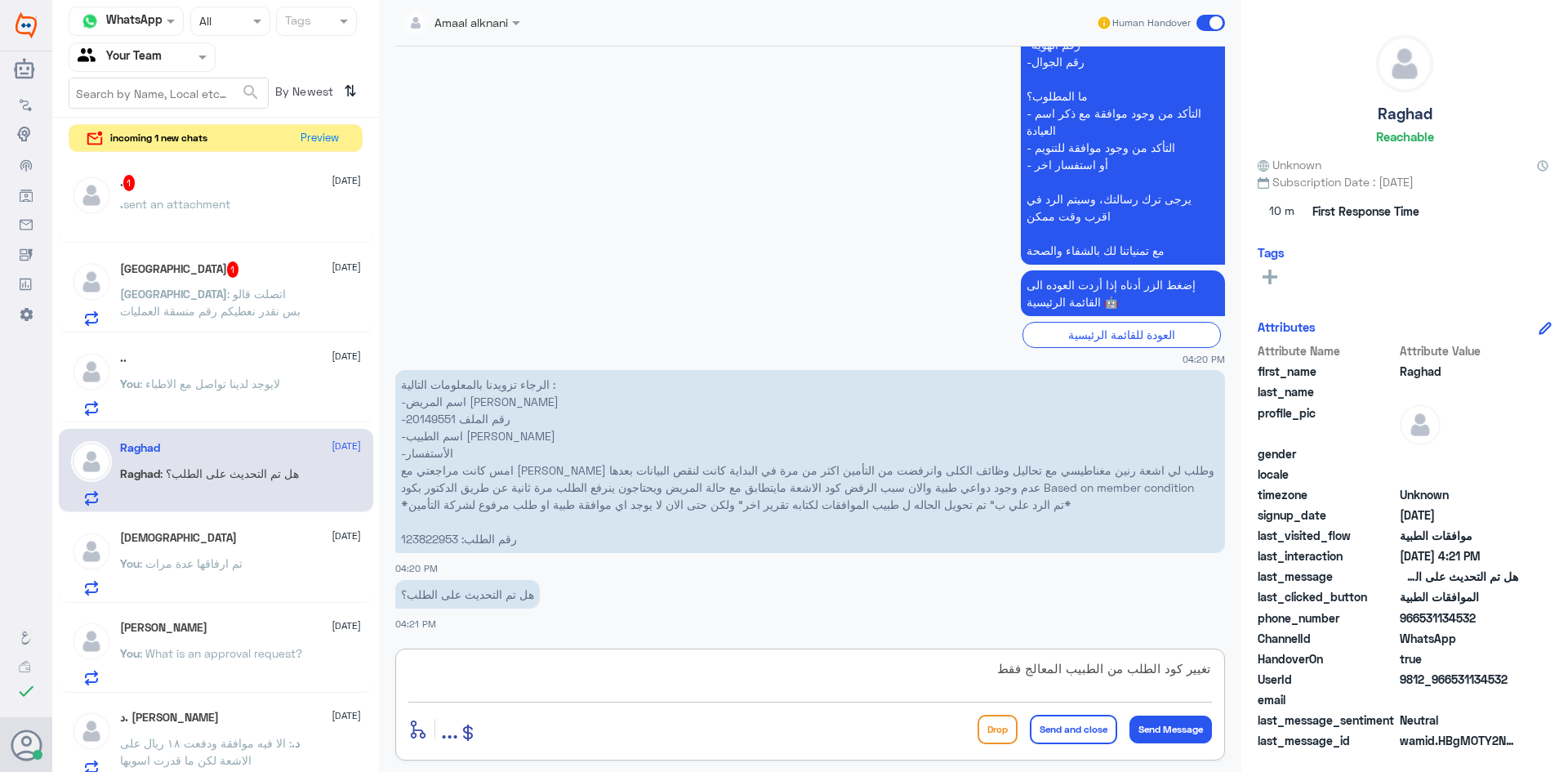
type textarea "تغيير كود الطلب من الطبيب المعالج فقط"
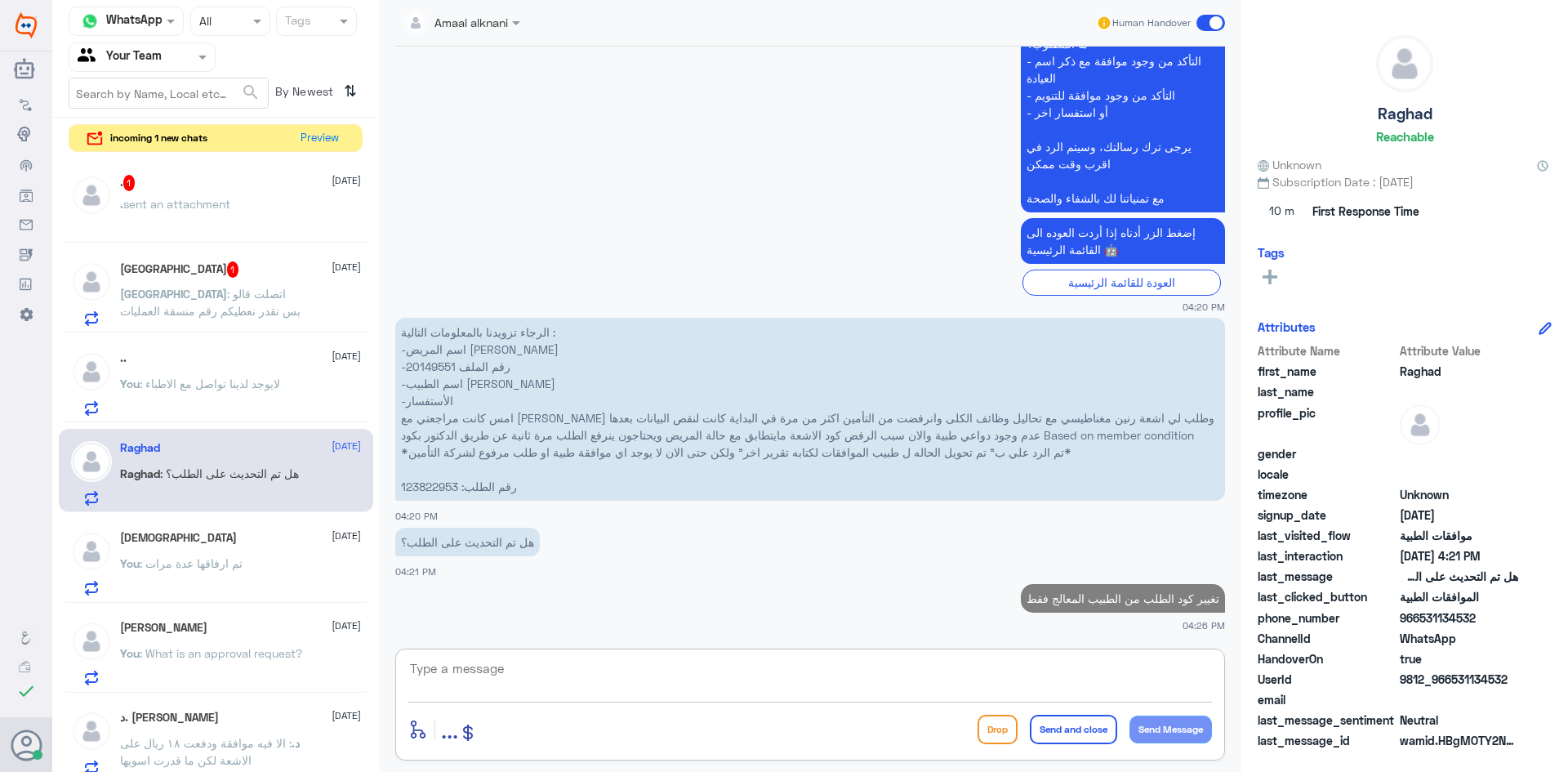
click at [785, 678] on textarea at bounding box center [811, 677] width 804 height 40
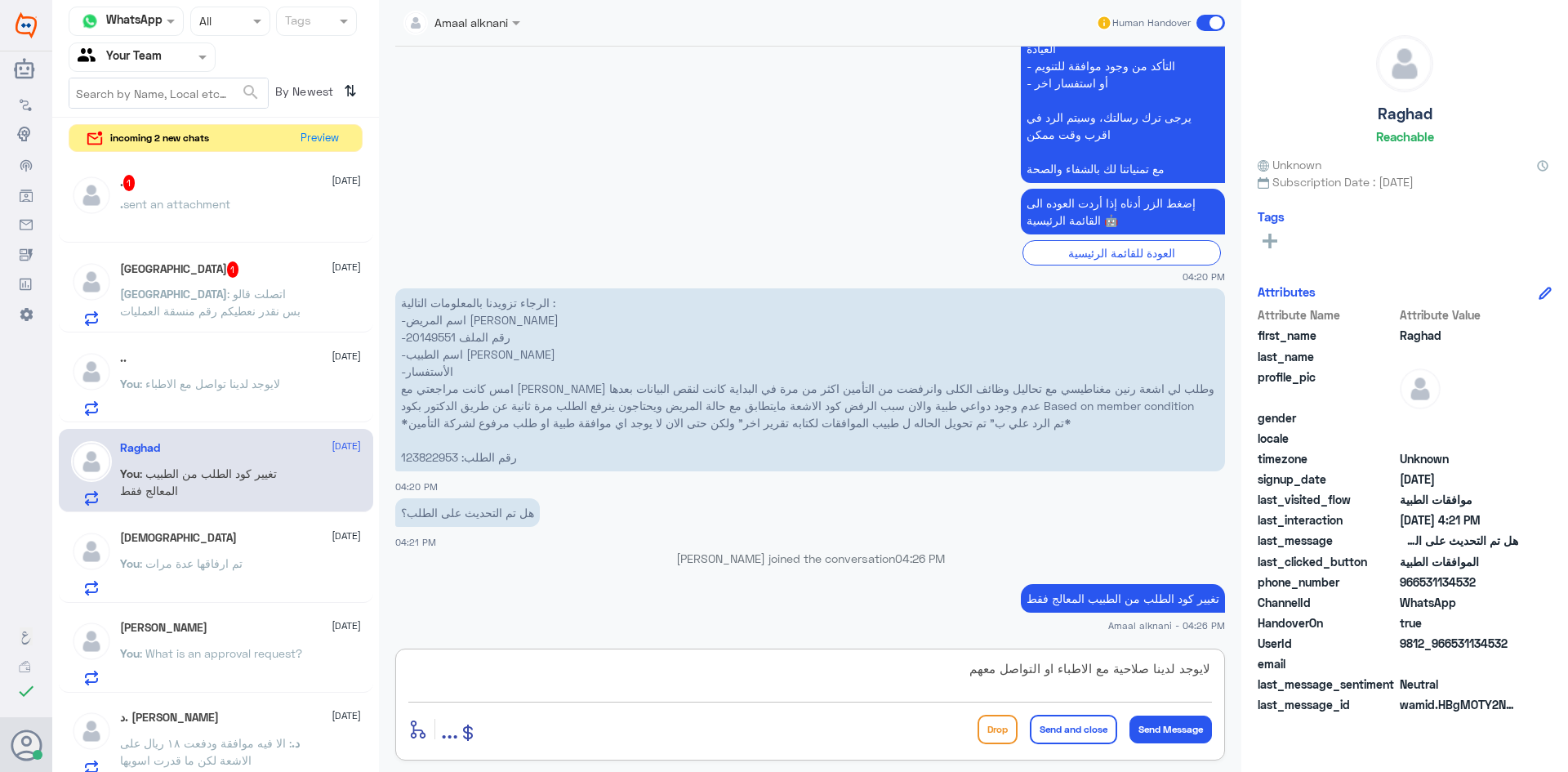
type textarea "لايوجد لدينا صلاحية مع الاطباء او التواصل معهم"
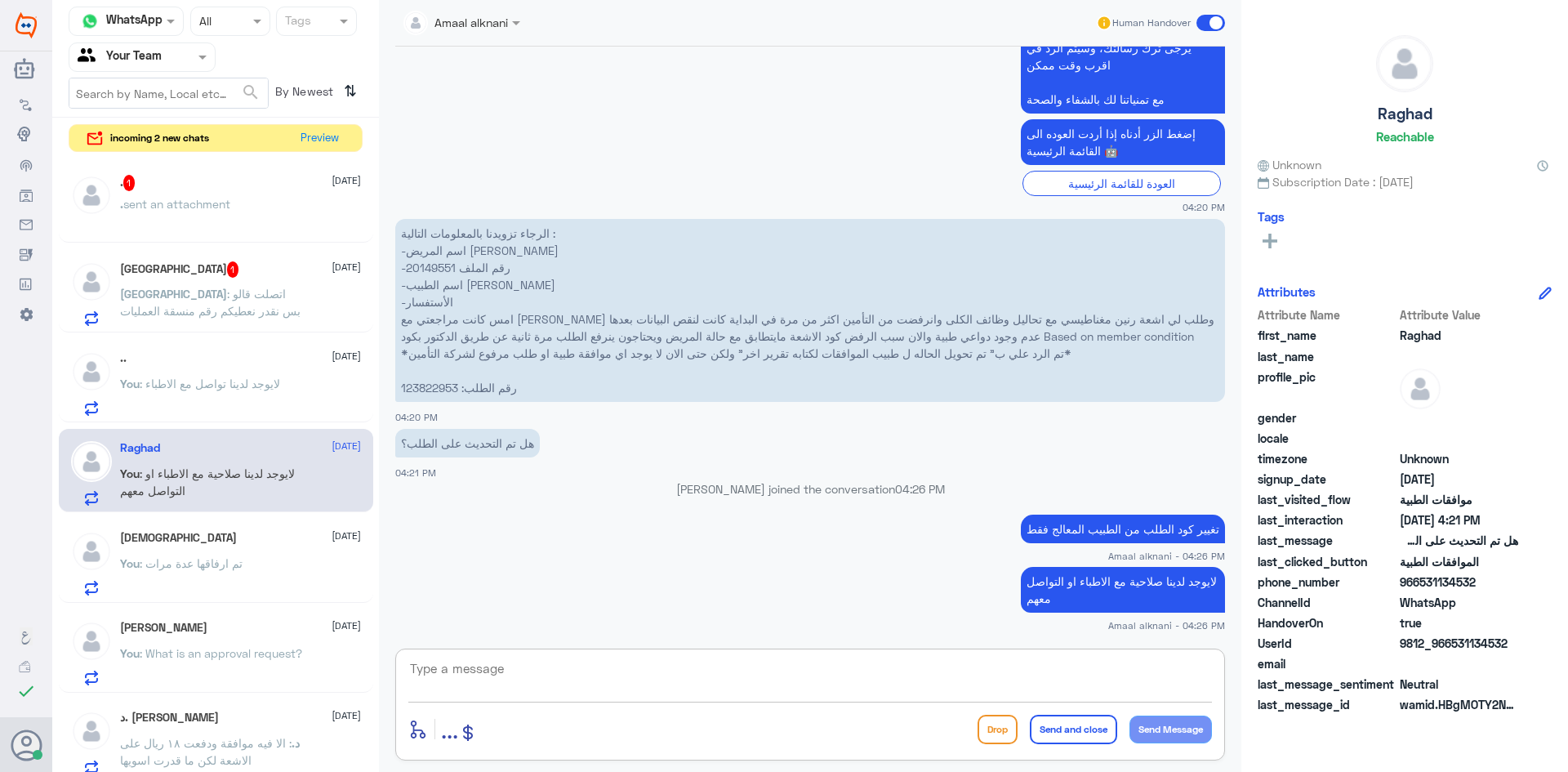
click at [692, 686] on textarea at bounding box center [811, 677] width 804 height 40
click at [230, 301] on p "[GEOGRAPHIC_DATA] : اتصلت قالو بس نقدر نعطيكم رقم منسقة العمليات" at bounding box center [212, 306] width 184 height 41
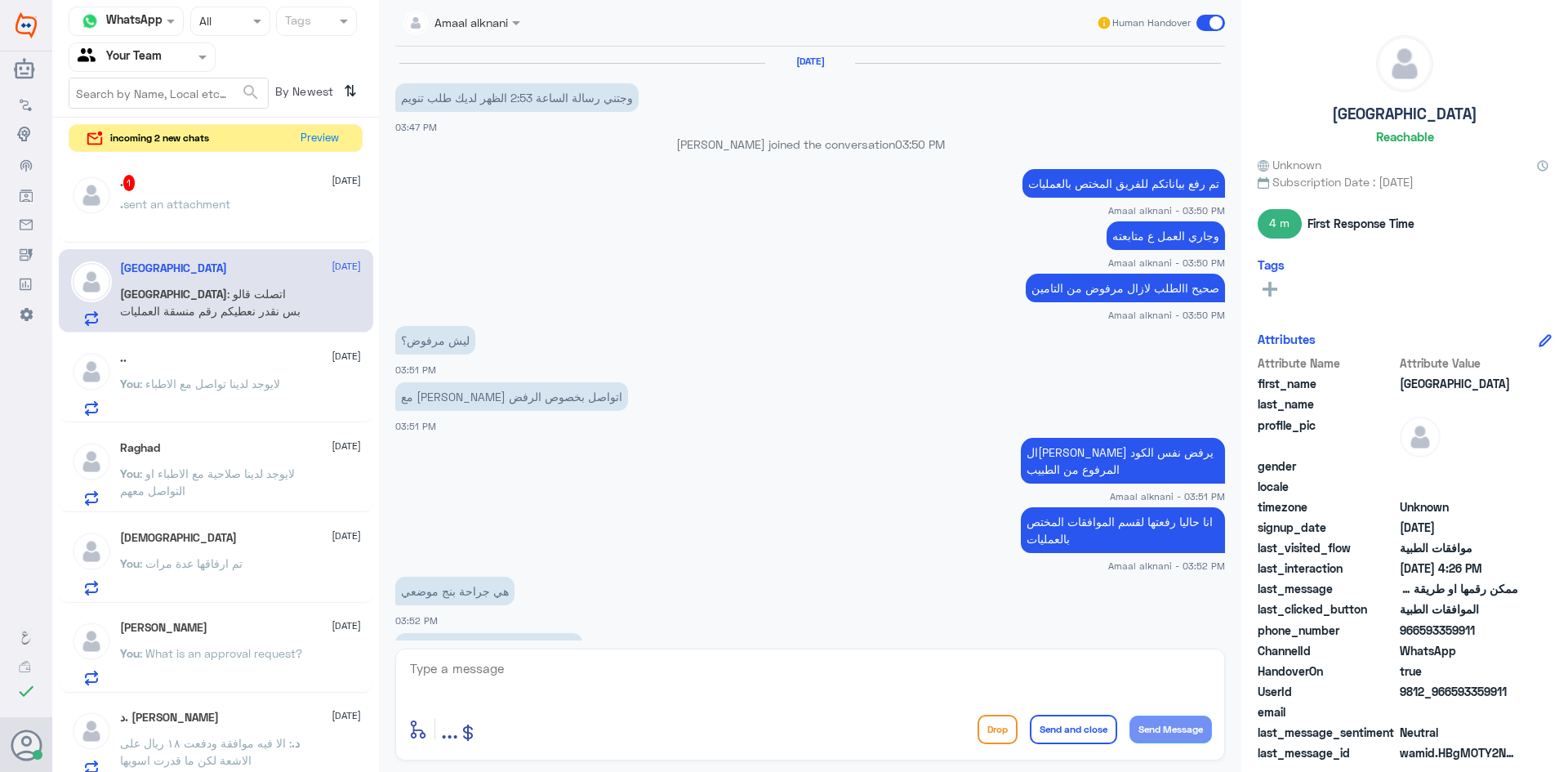
scroll to position [606, 0]
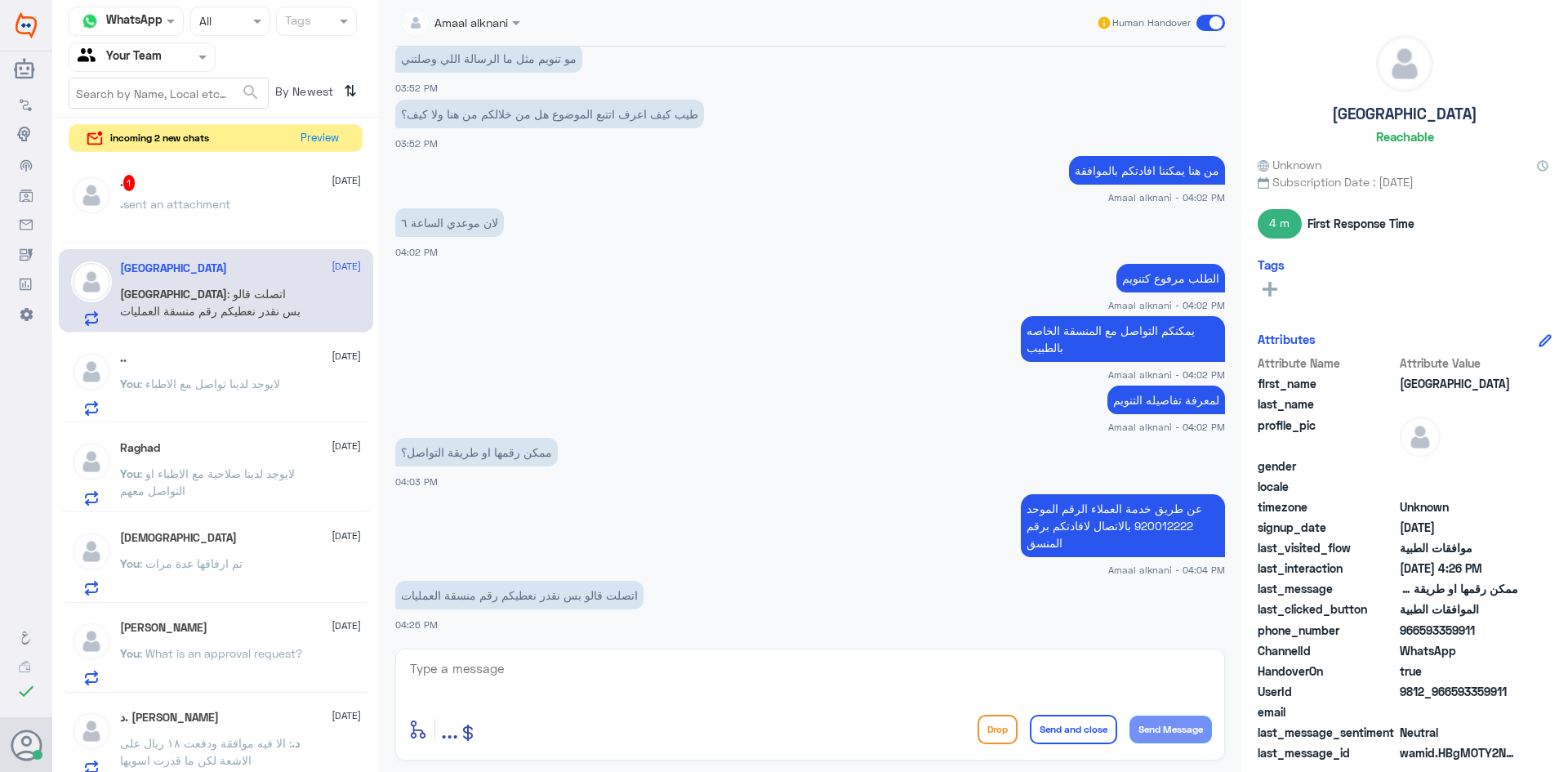
click at [602, 709] on div "enter flow name ... Drop Send and close Send Message" at bounding box center [810, 704] width 830 height 112
click at [548, 684] on textarea at bounding box center [811, 677] width 804 height 40
type textarea "صحيح"
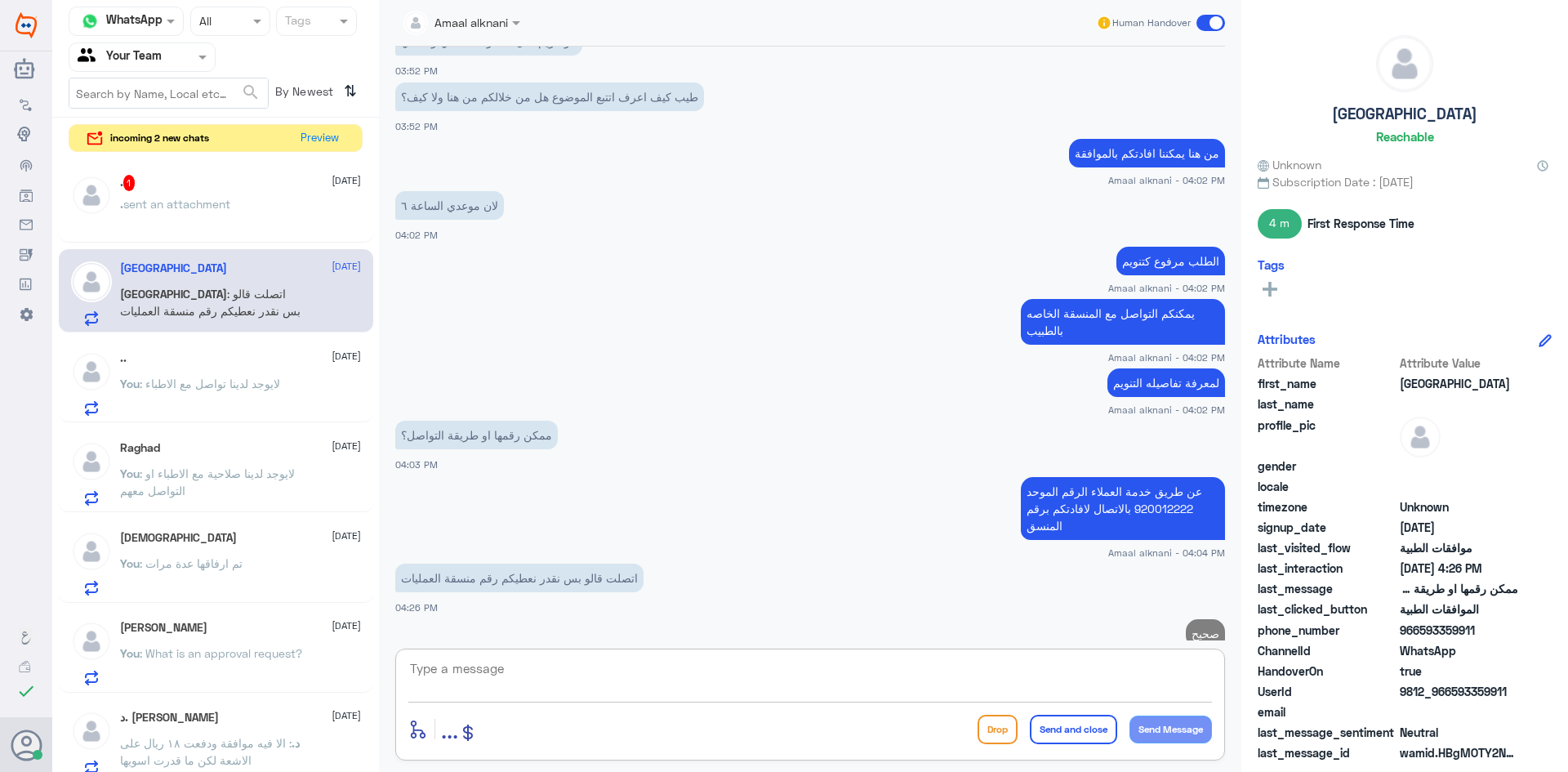
scroll to position [659, 0]
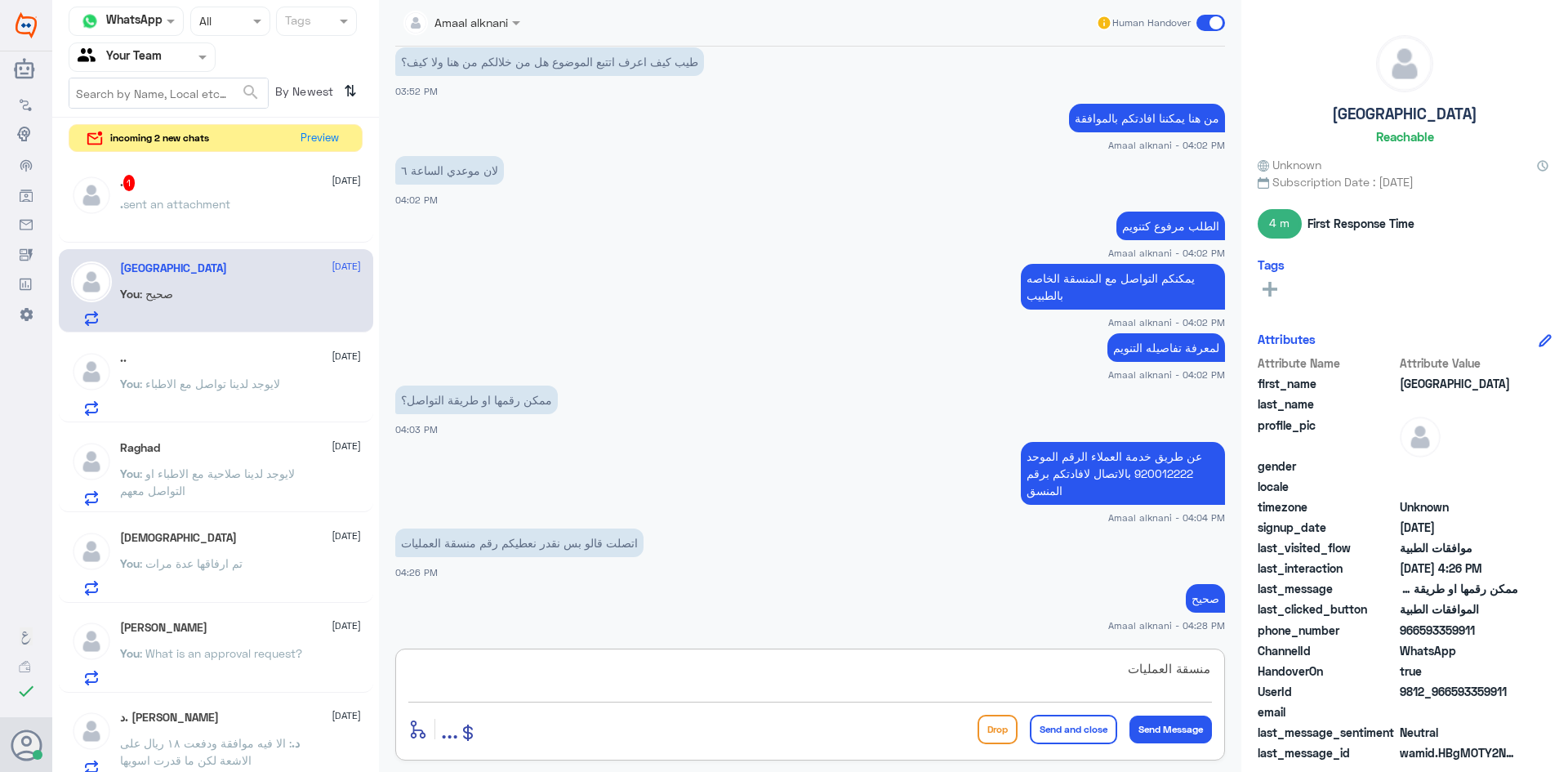
type textarea "منسقة العمليات"
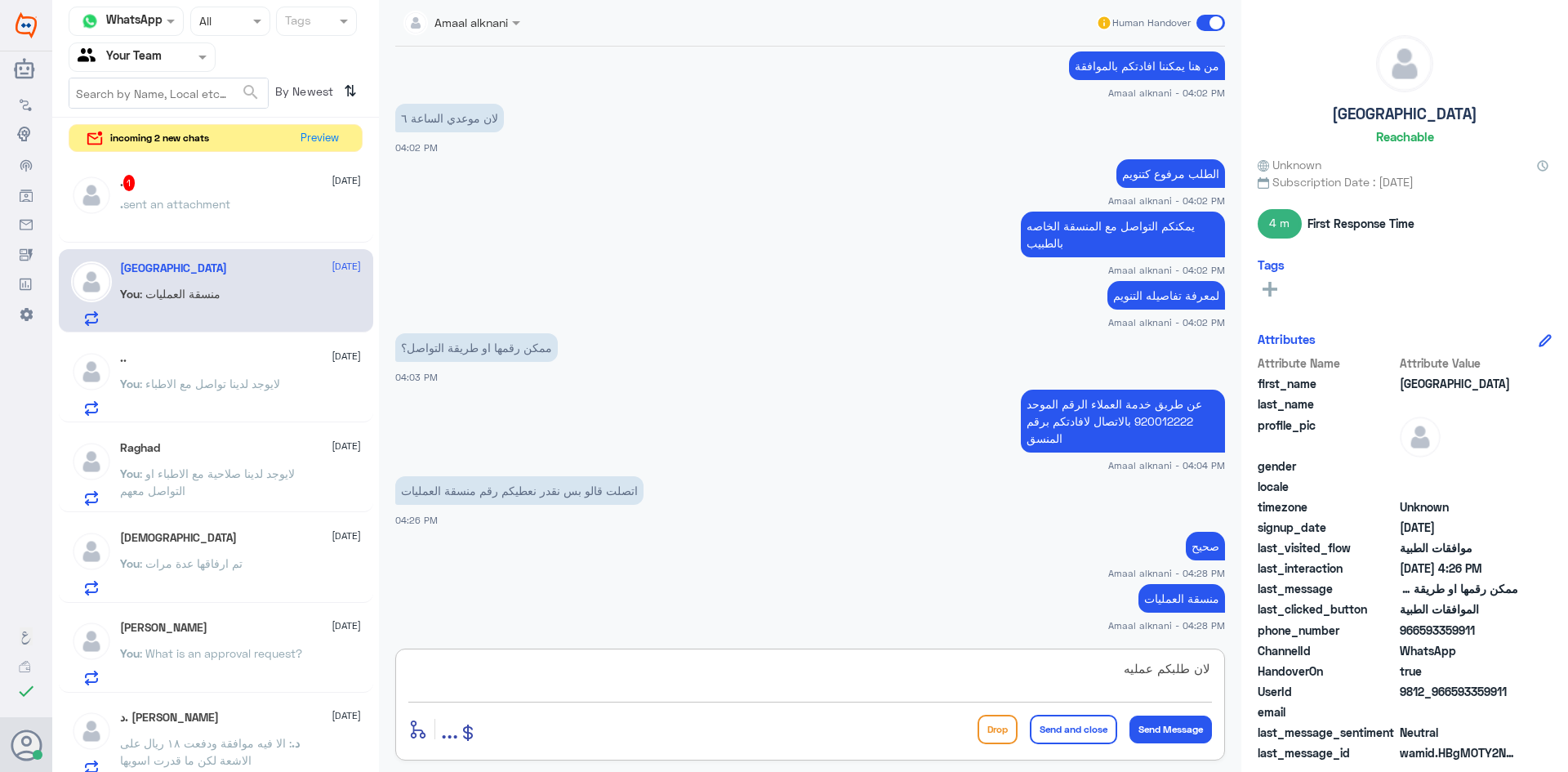
type textarea "لان طلبكم عمليه"
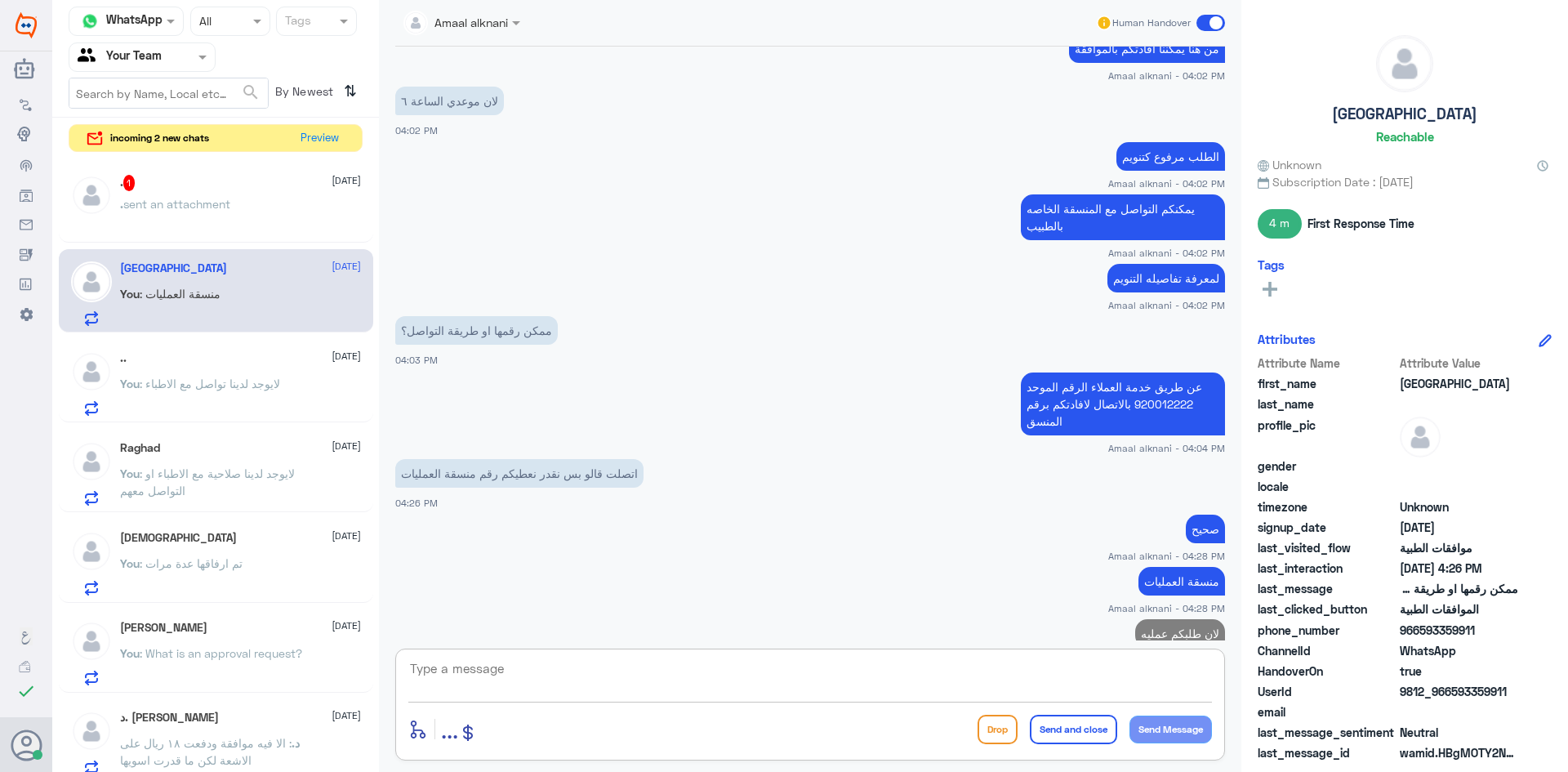
scroll to position [764, 0]
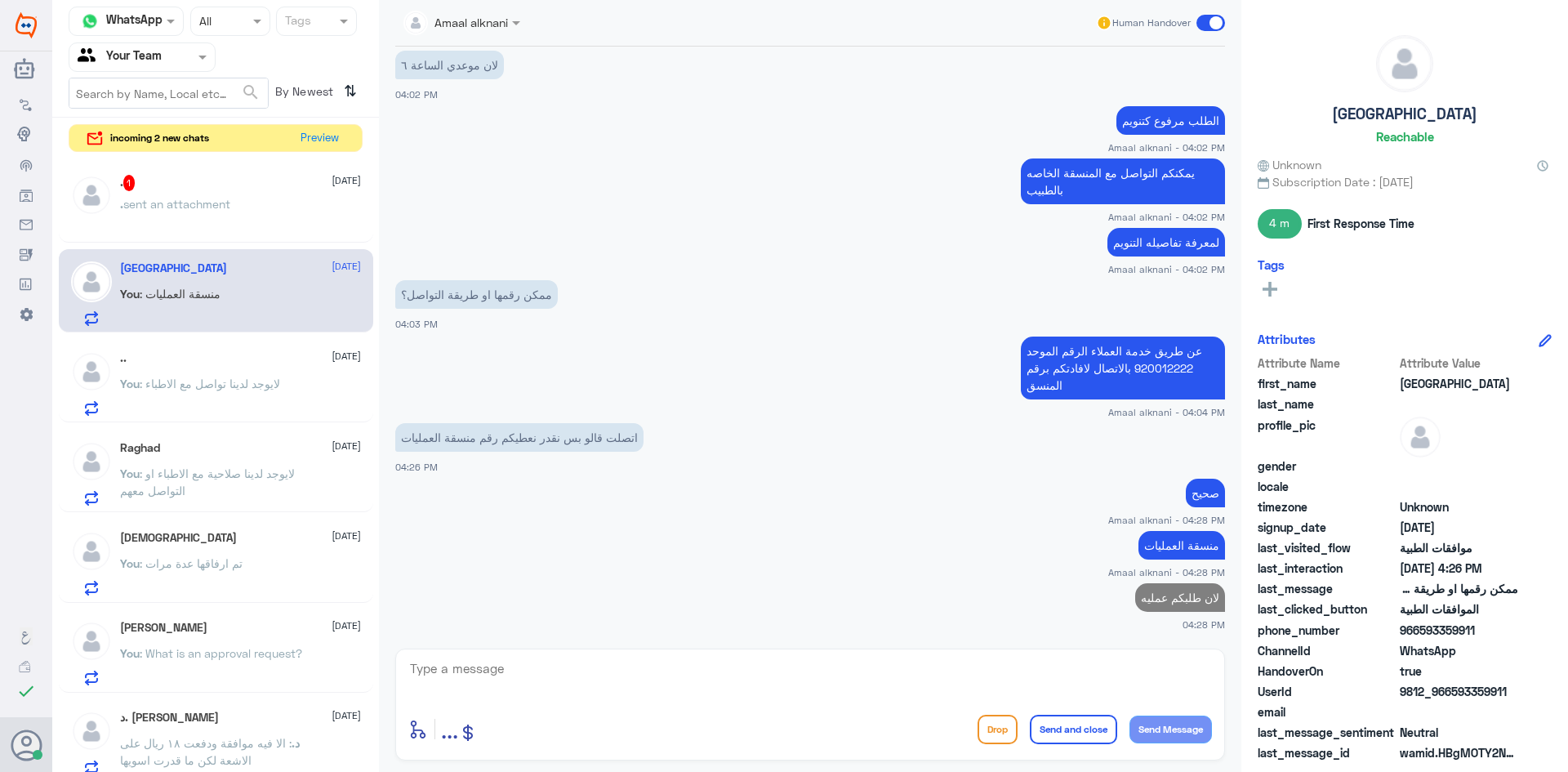
click at [228, 190] on div ". 1 [DATE]" at bounding box center [240, 183] width 241 height 16
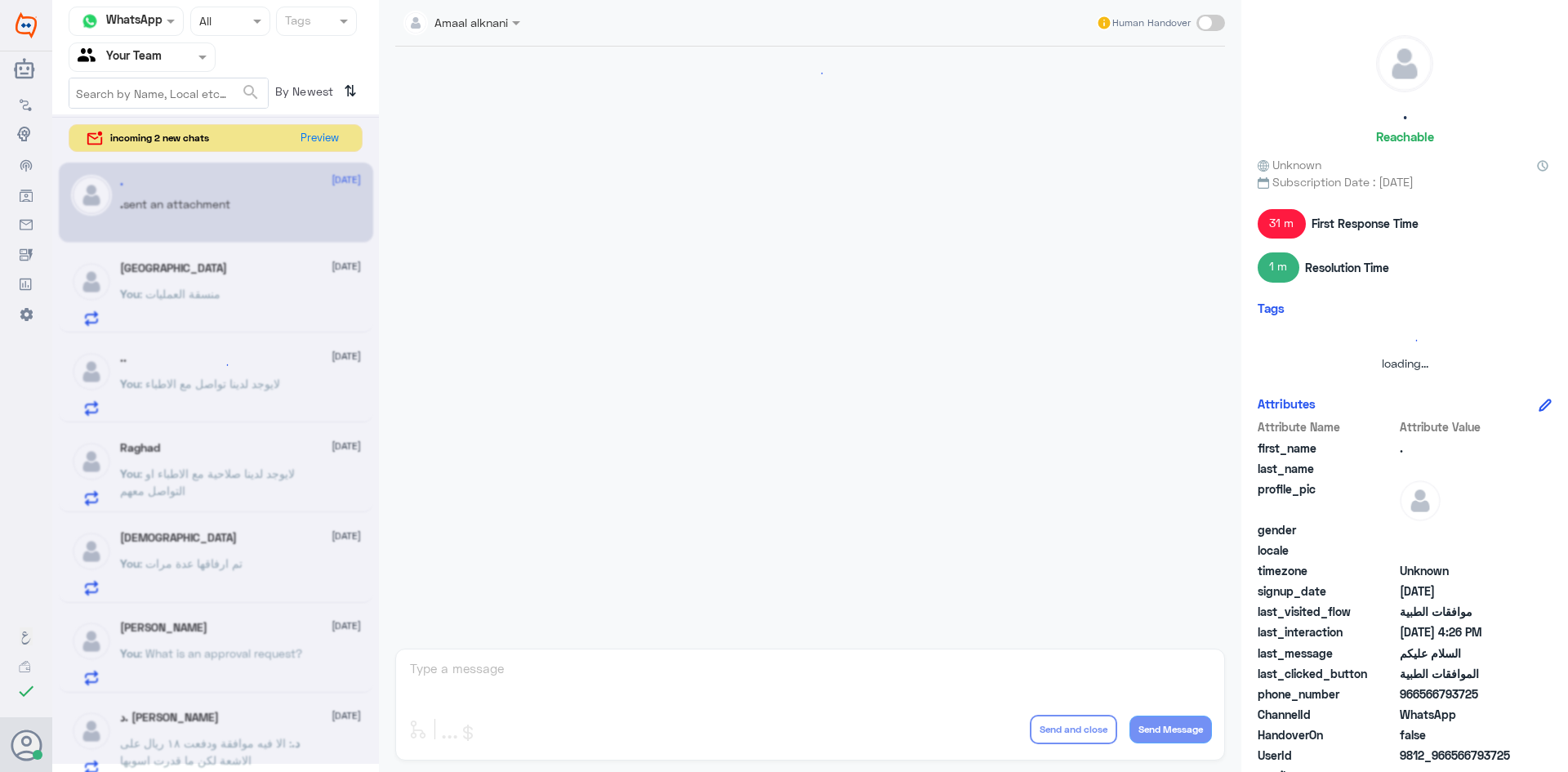
scroll to position [1189, 0]
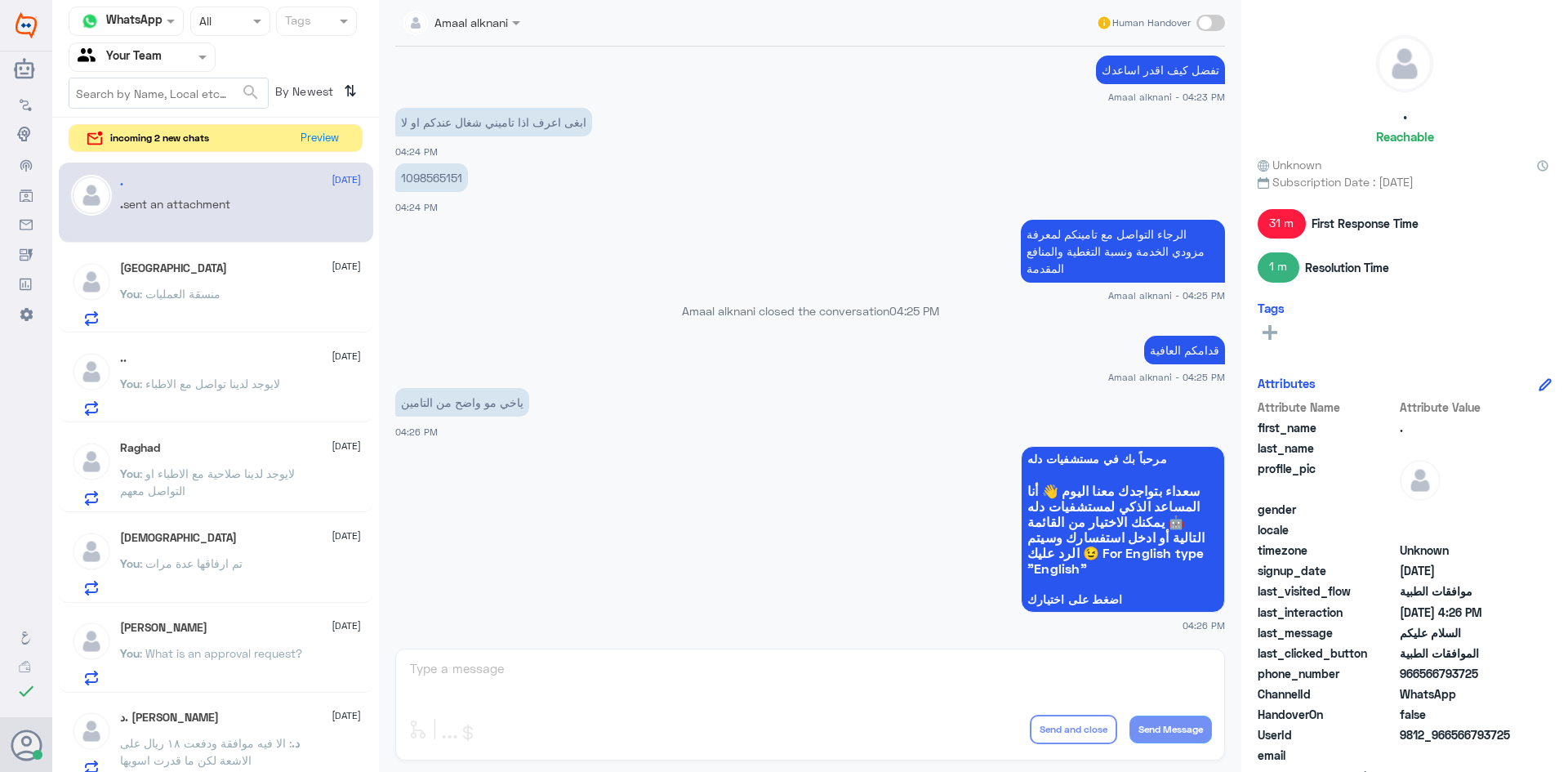
click at [484, 688] on div "Amaal alknani Human Handover [DATE] [PERSON_NAME] 1098565151 0566793725 عيادة ا…" at bounding box center [810, 389] width 862 height 777
click at [471, 676] on div "Amaal alknani Human Handover [DATE] [PERSON_NAME] 1098565151 0566793725 عيادة ا…" at bounding box center [810, 389] width 862 height 777
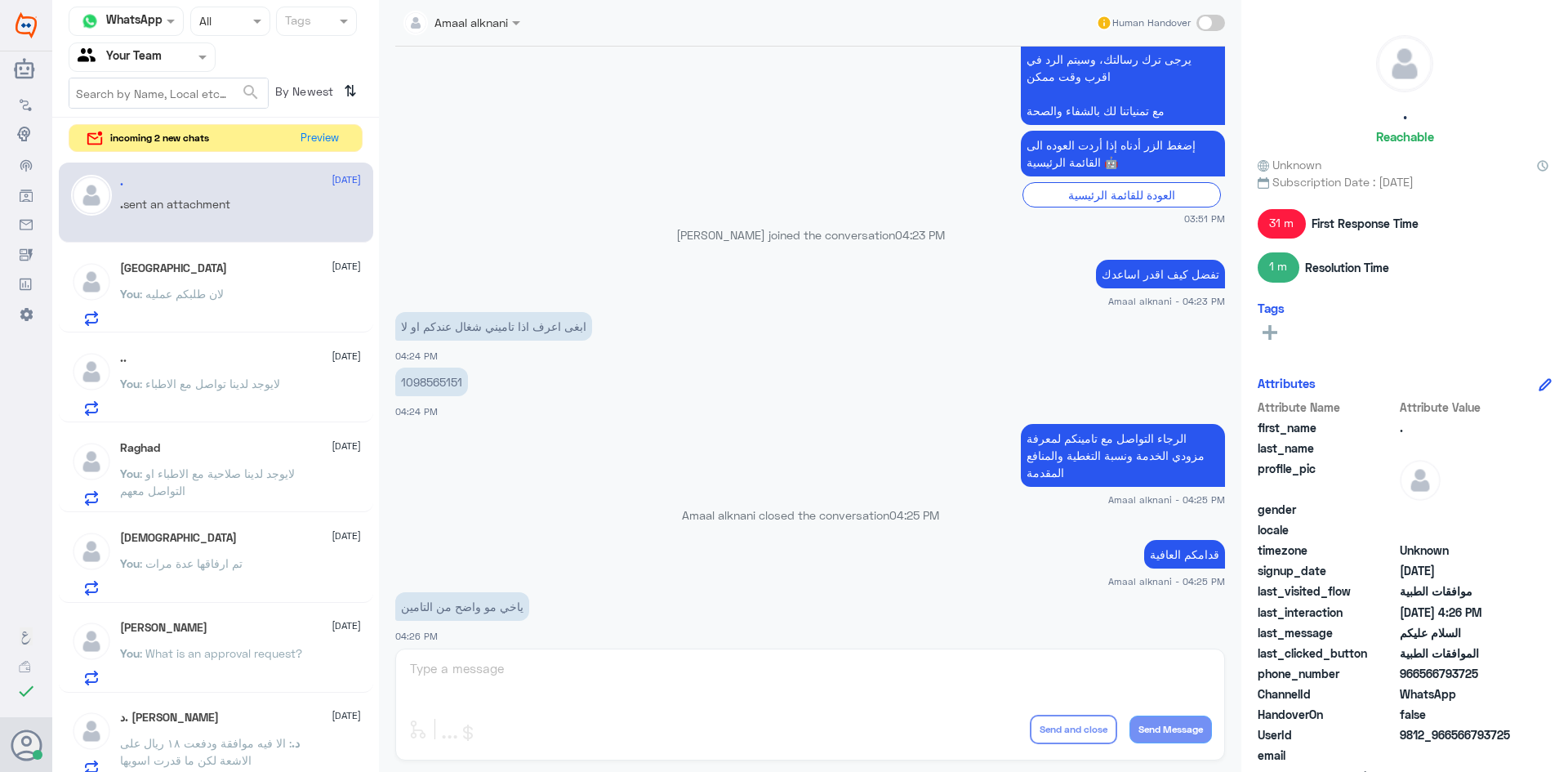
scroll to position [945, 0]
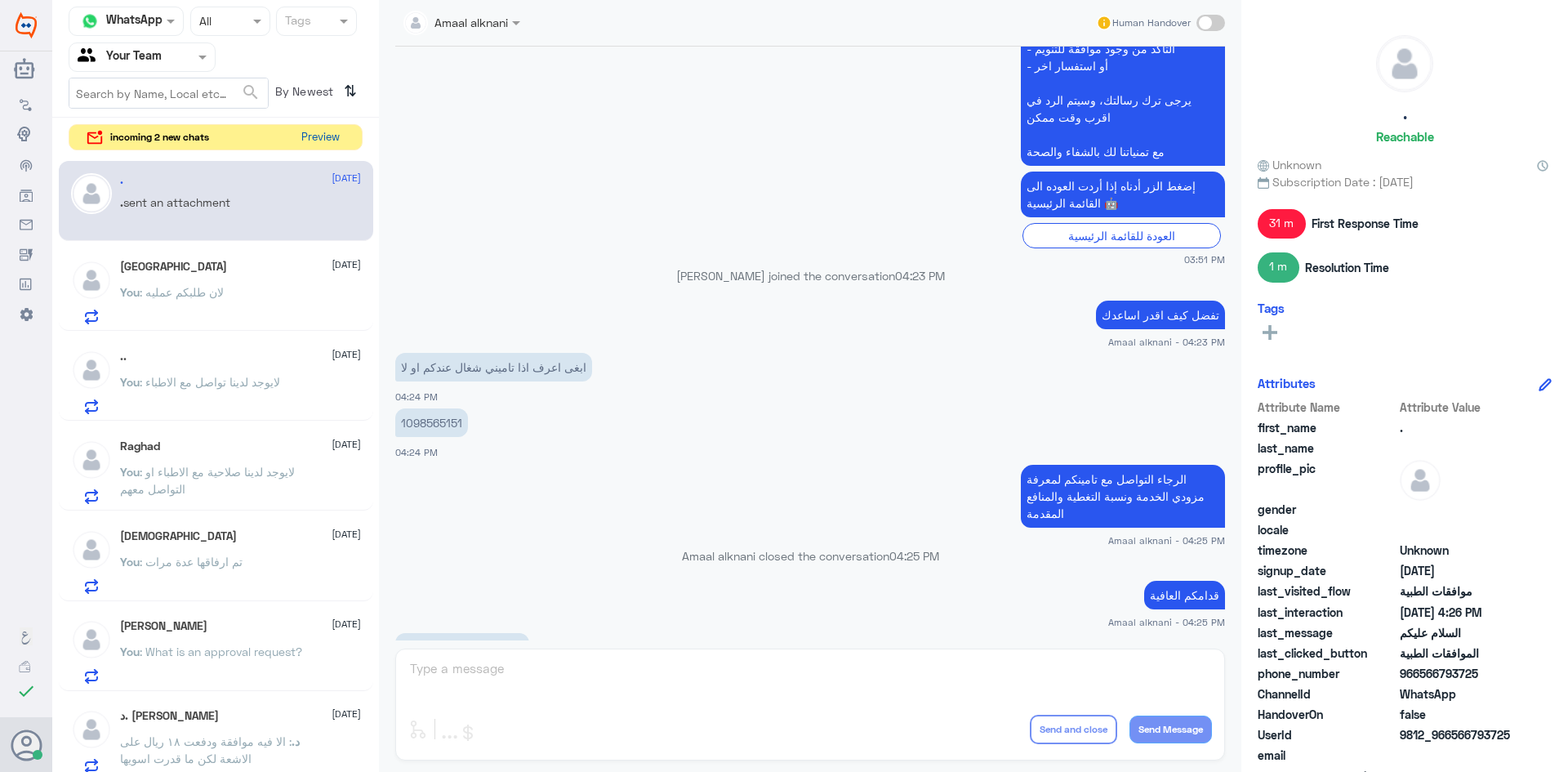
click at [322, 138] on button "Preview" at bounding box center [320, 138] width 51 height 25
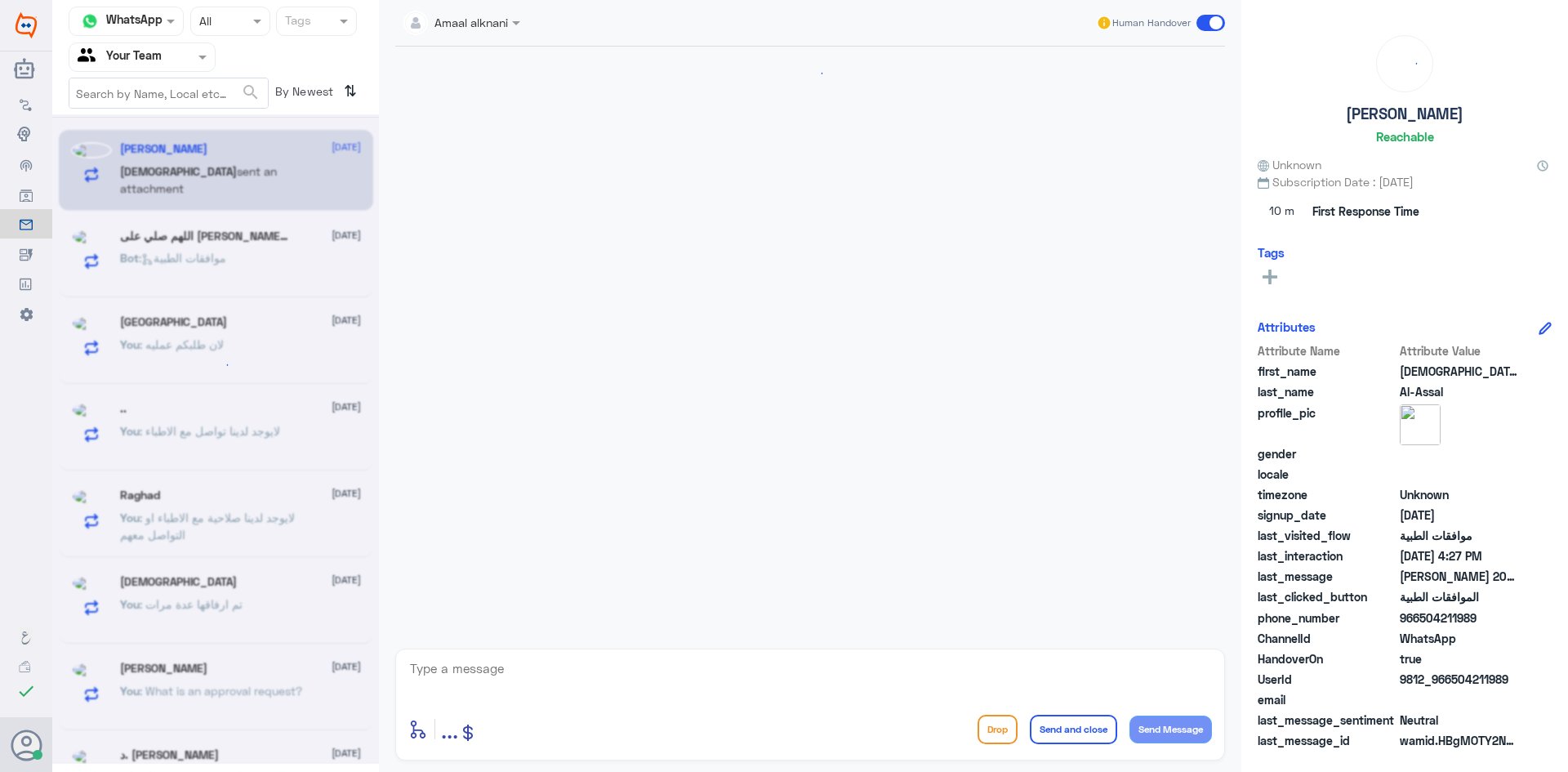
scroll to position [296, 0]
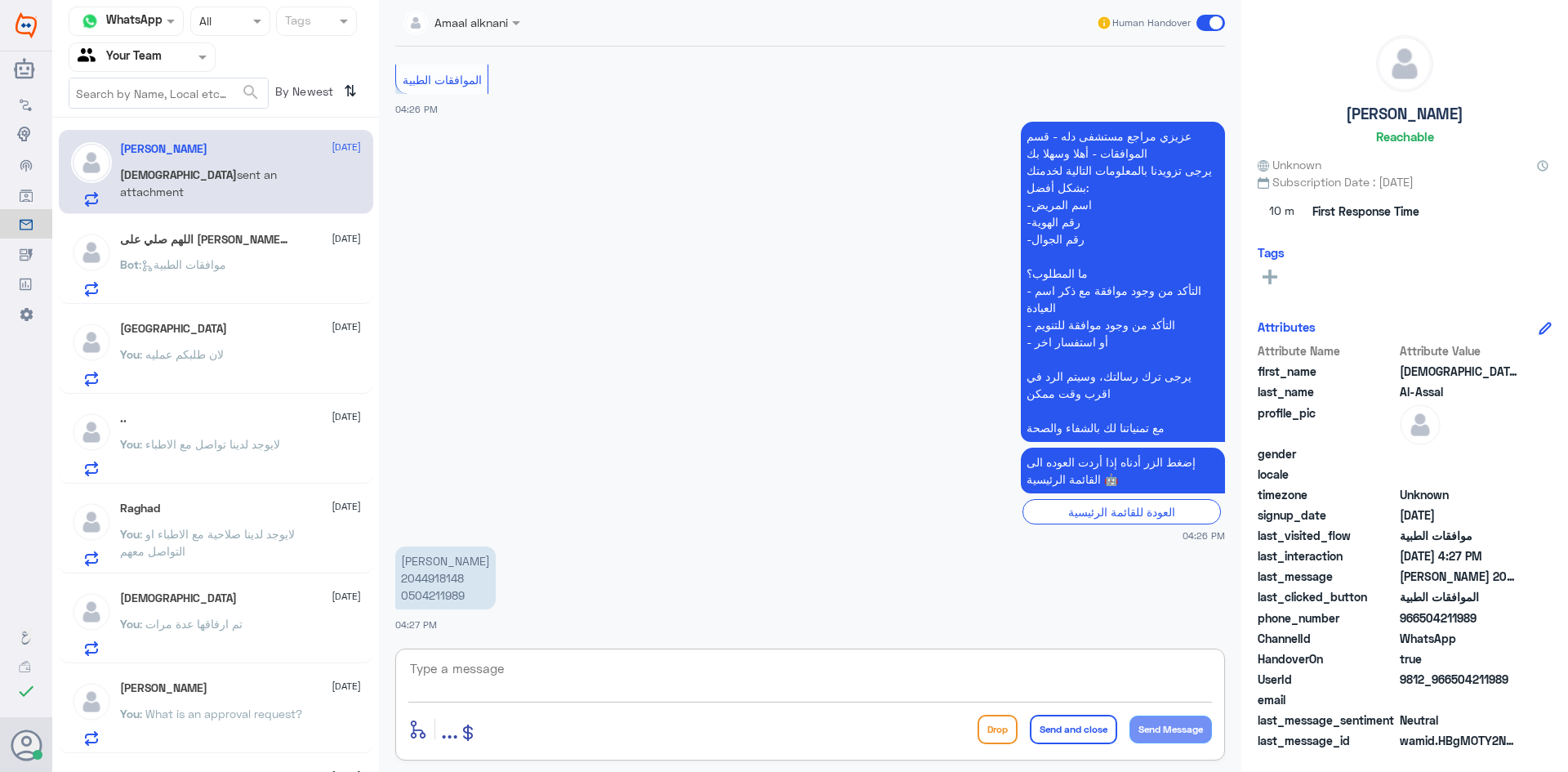
click at [498, 672] on textarea at bounding box center [811, 677] width 804 height 40
click at [228, 240] on h5 "اللهم صلي على محمد 1" at bounding box center [205, 240] width 169 height 16
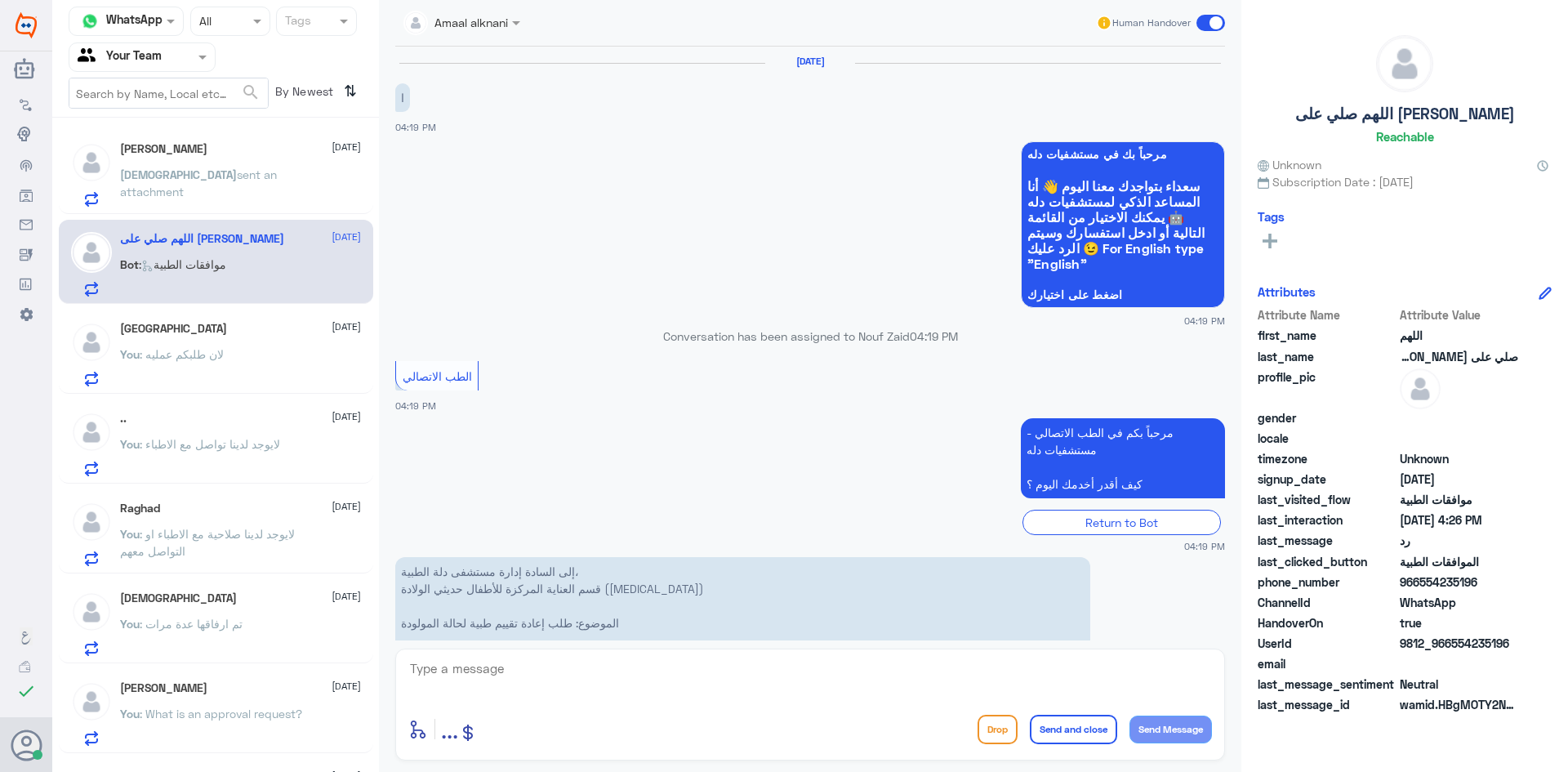
scroll to position [1257, 0]
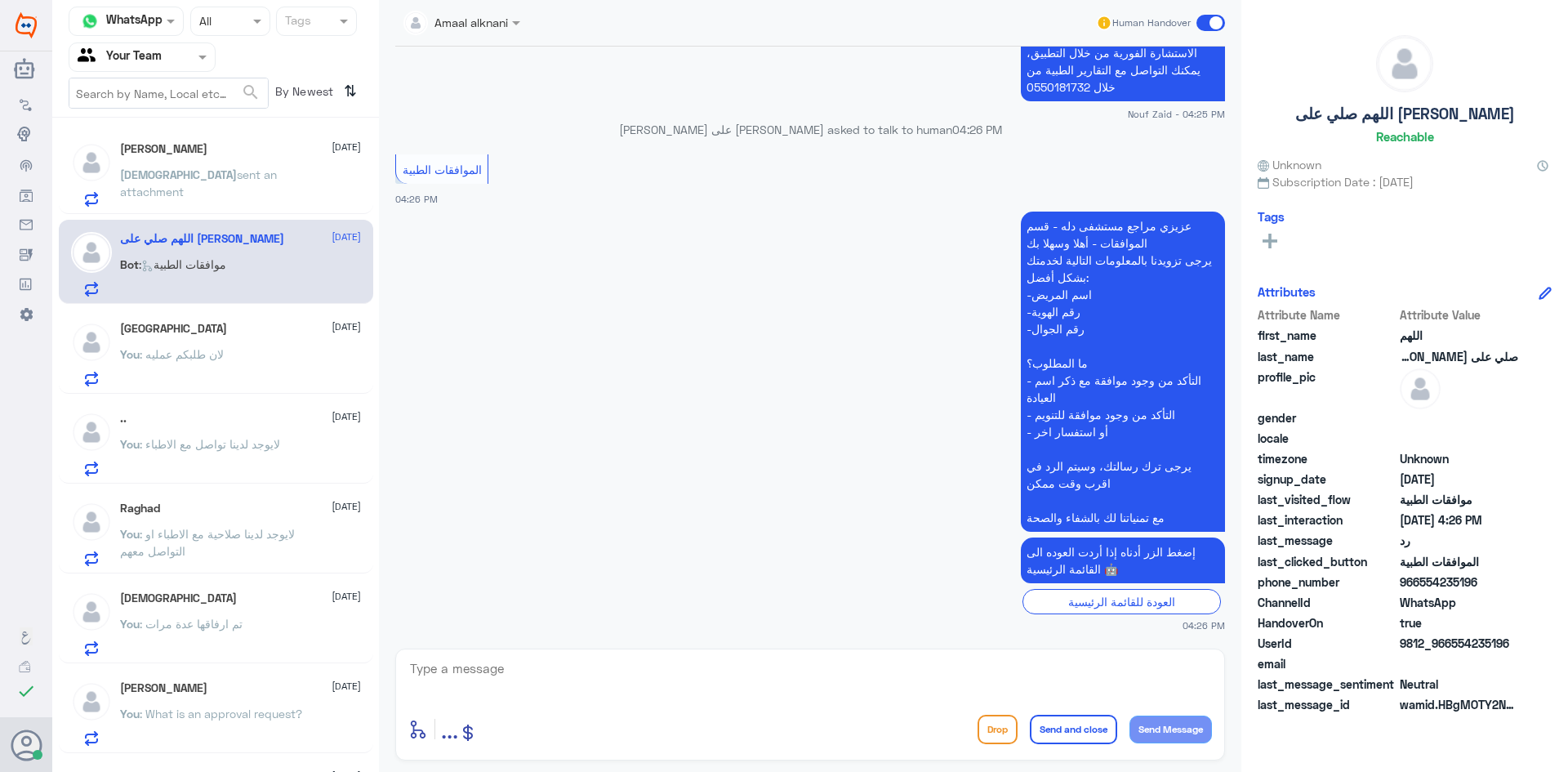
click at [503, 690] on textarea at bounding box center [811, 677] width 804 height 40
type textarea "تفضل كيف اقدر اساعدك"
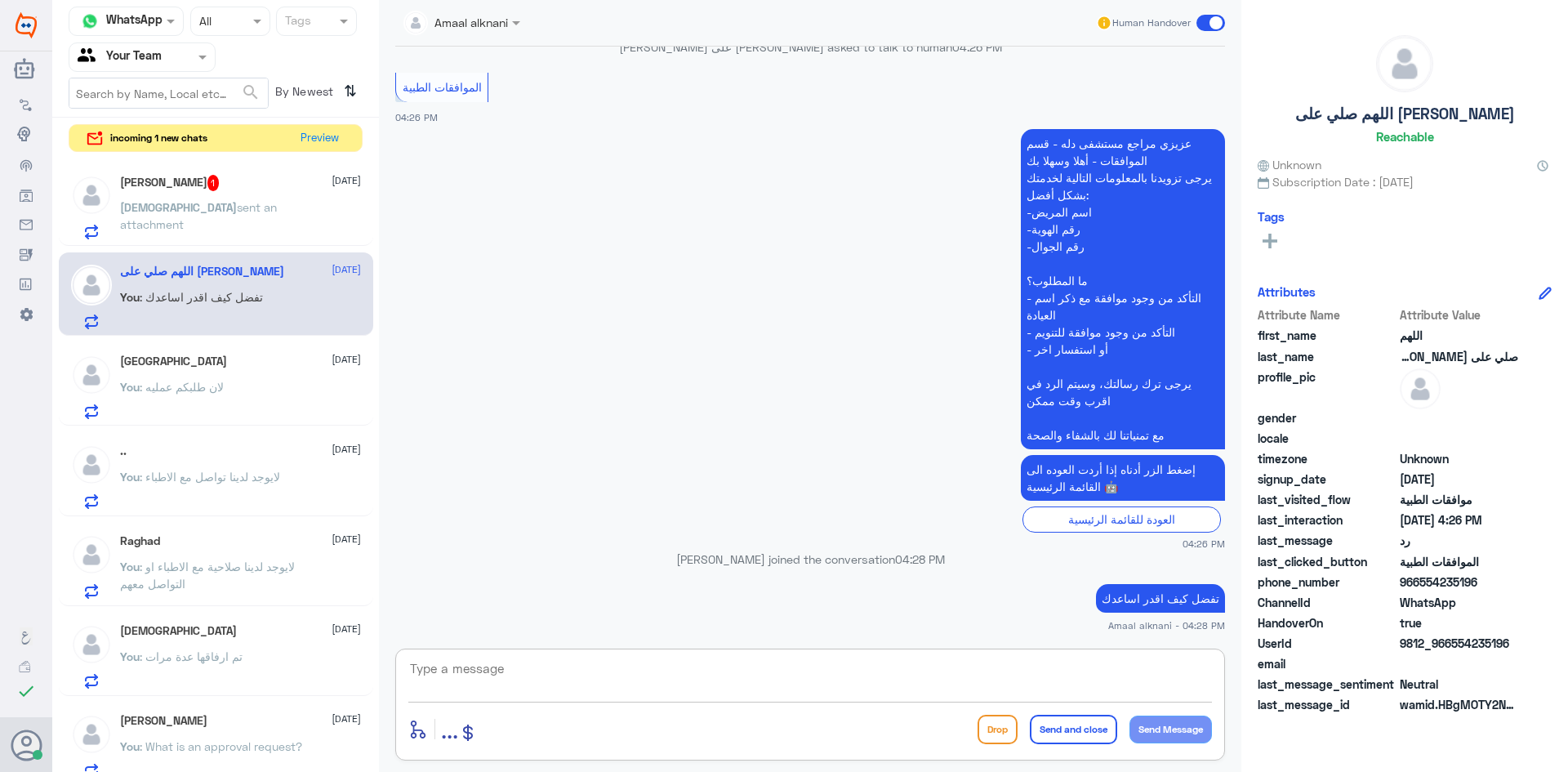
click at [220, 189] on h5 "[PERSON_NAME]Assal 1" at bounding box center [170, 183] width 100 height 16
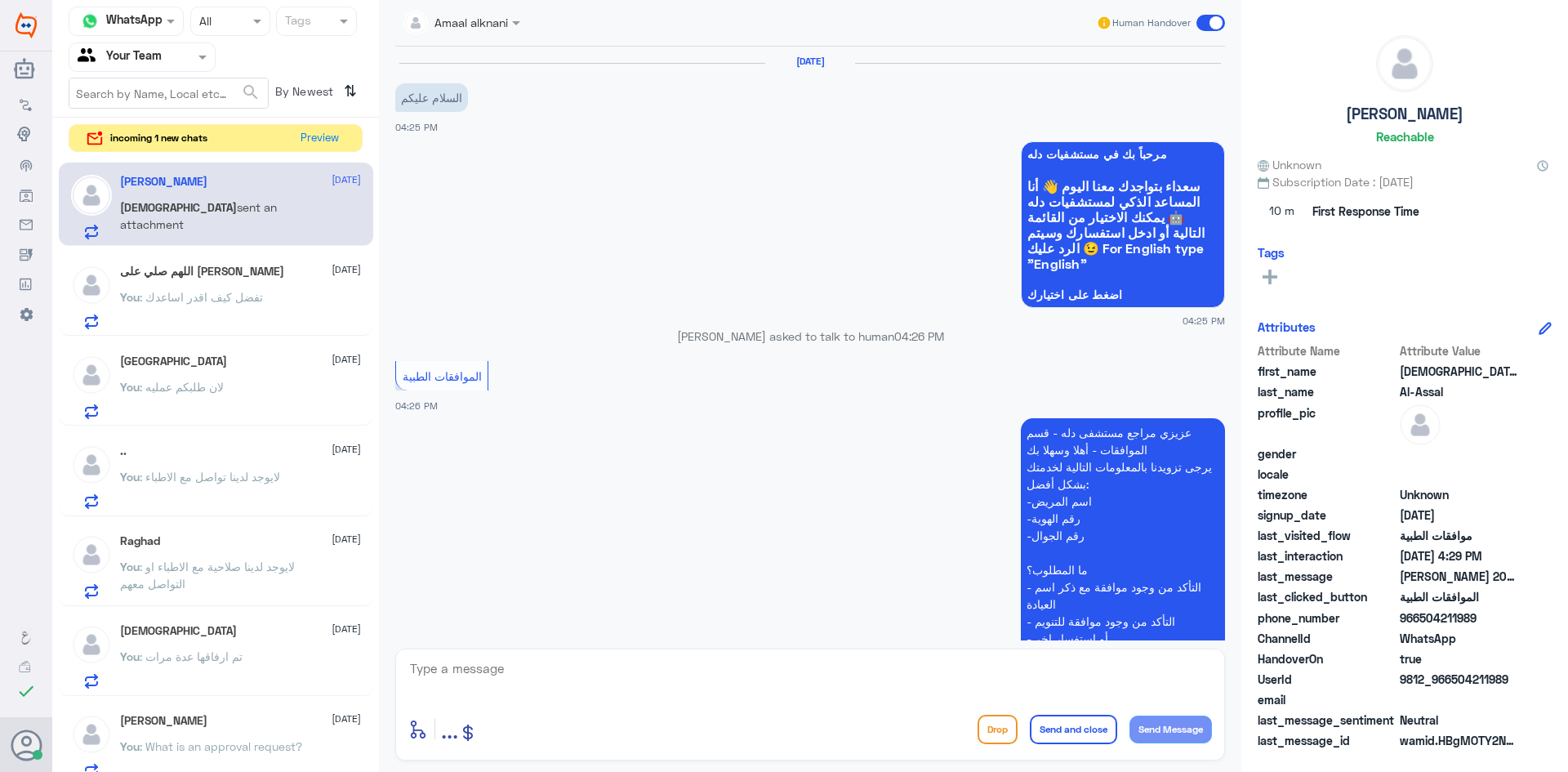
scroll to position [353, 0]
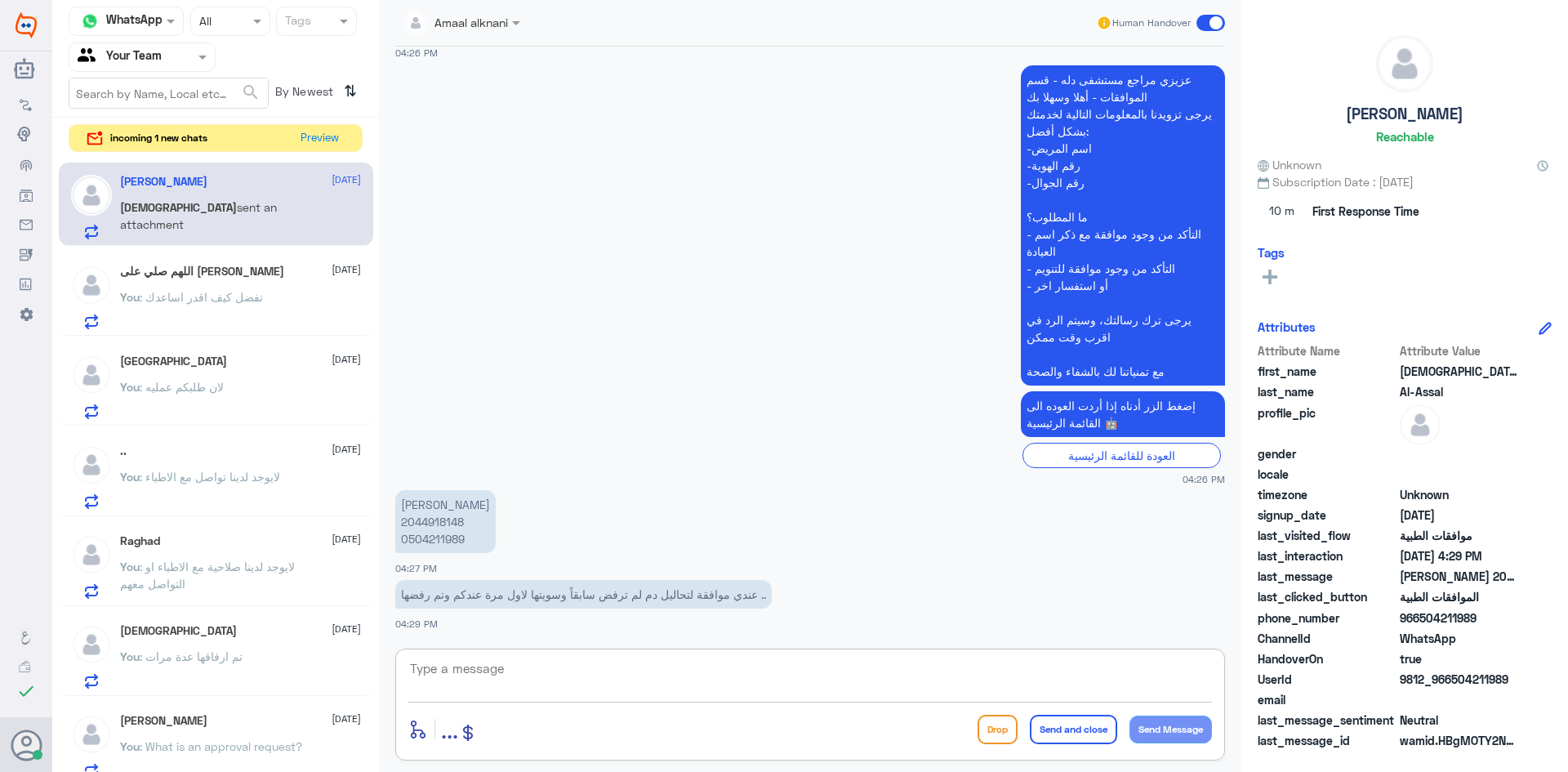
click at [548, 695] on textarea at bounding box center [811, 677] width 804 height 40
click at [649, 700] on div at bounding box center [811, 680] width 804 height 44
click at [437, 532] on p "[PERSON_NAME] 2044918148 0504211989" at bounding box center [445, 521] width 101 height 63
copy p "0504211989"
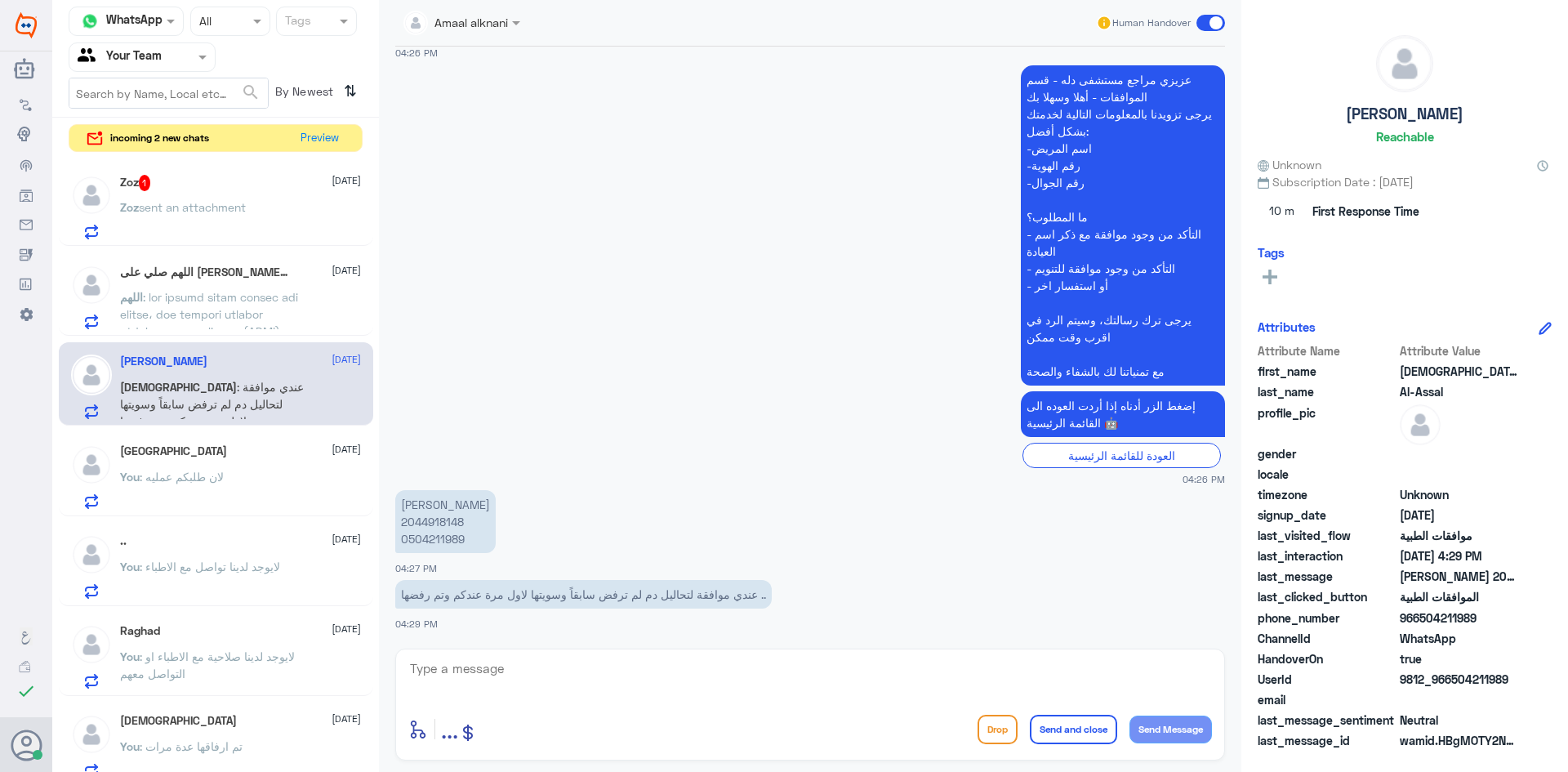
click at [220, 393] on span ": عندي موافقة لتحاليل دم لم ترفض سابقاً وسويتها لاول مرة عندكم وتم رفضها .." at bounding box center [212, 404] width 184 height 48
click at [201, 468] on p "You : لان طلبكم عمليه" at bounding box center [172, 488] width 104 height 41
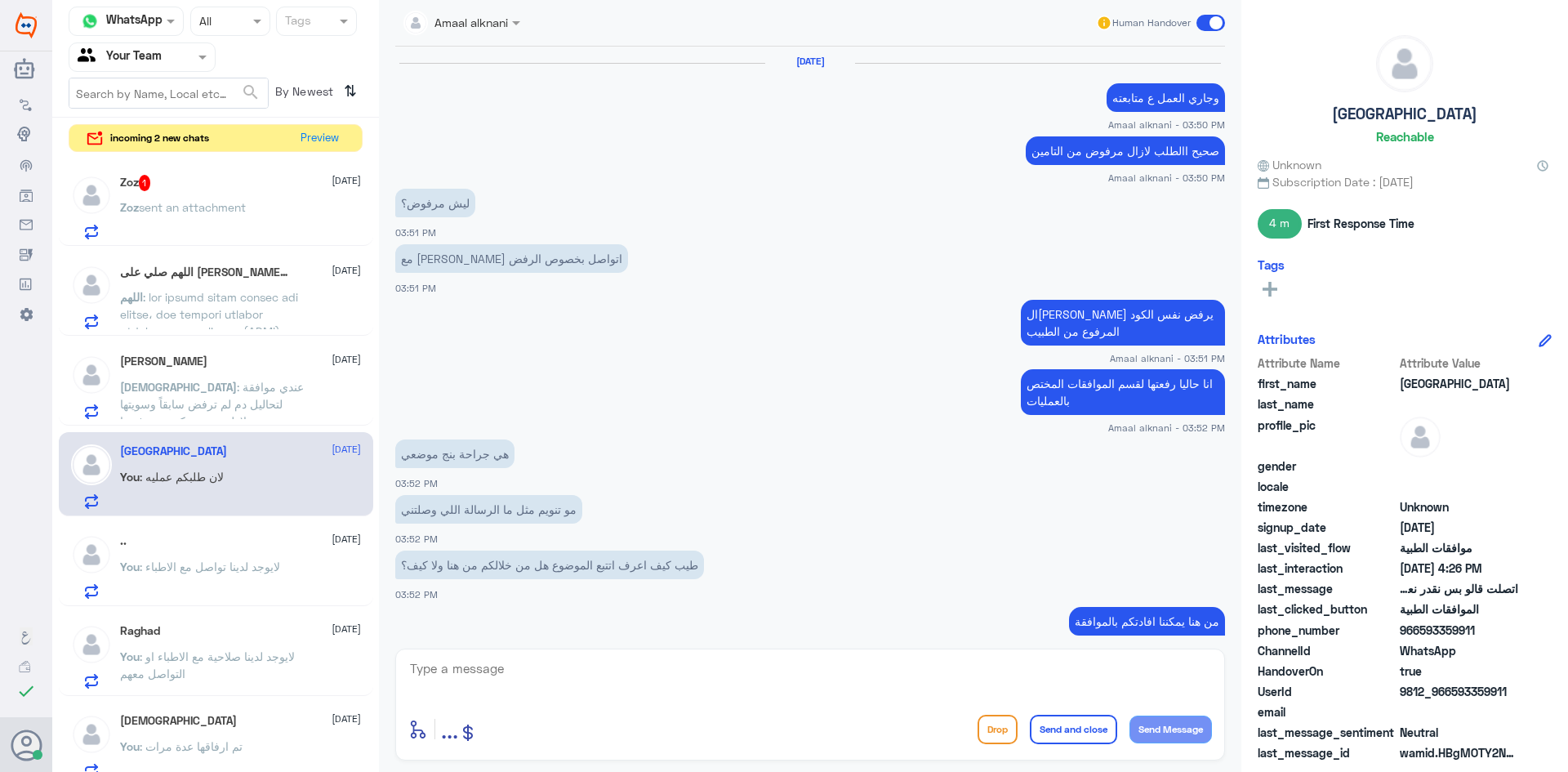
scroll to position [609, 0]
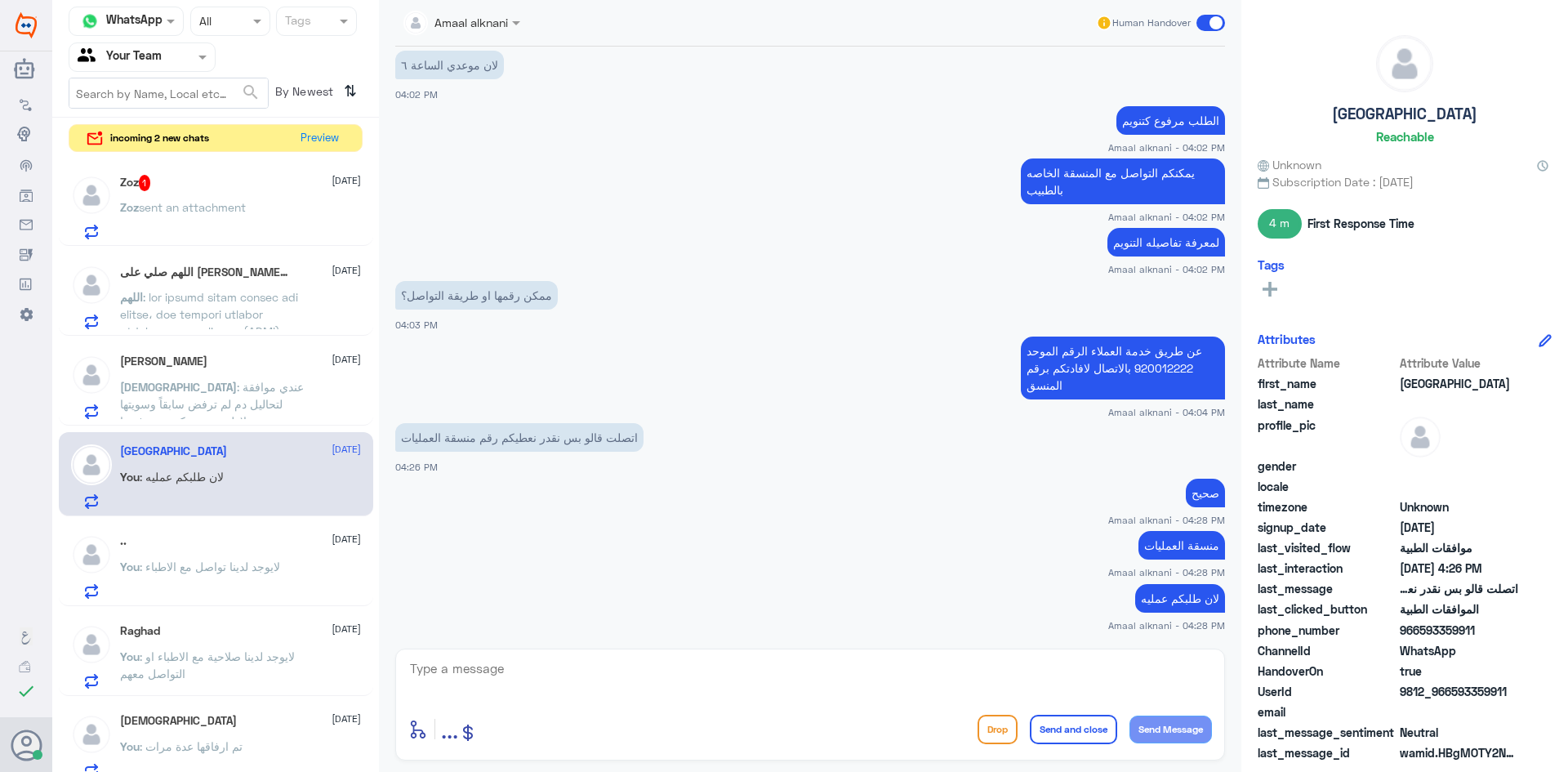
click at [204, 541] on div ".. [DATE]" at bounding box center [240, 541] width 241 height 14
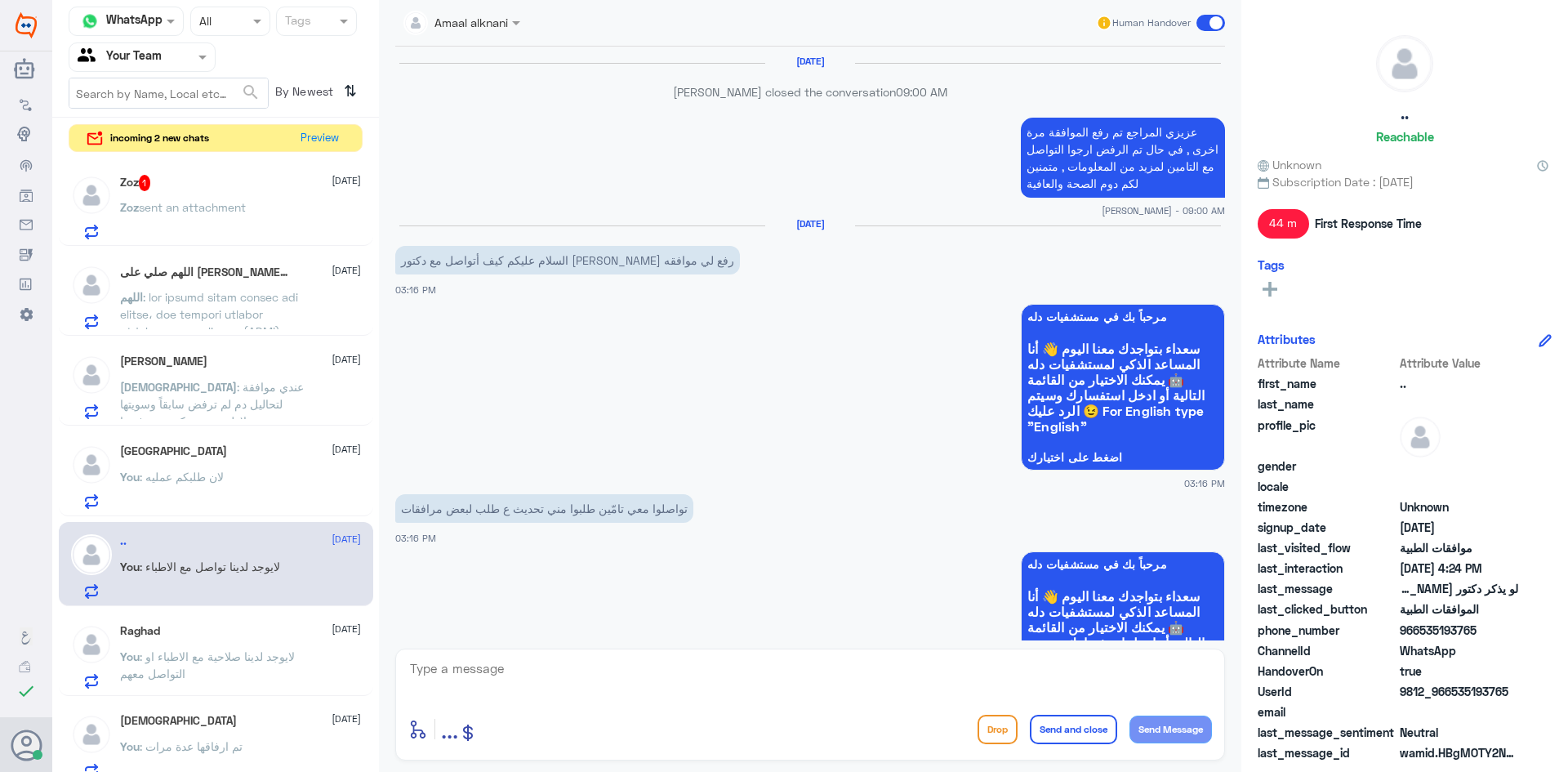
scroll to position [1273, 0]
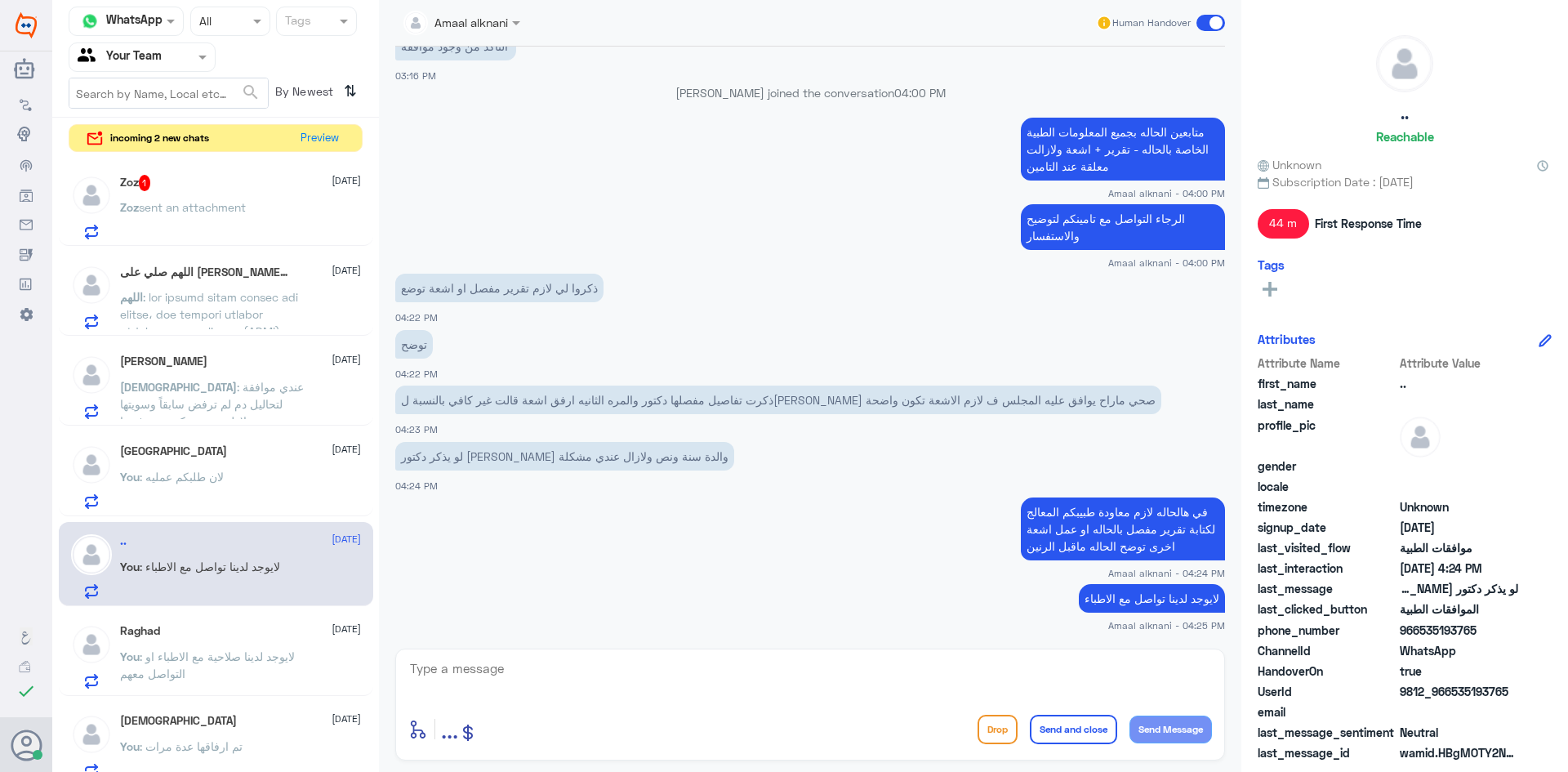
click at [190, 252] on div "اللهم صلي على [PERSON_NAME] 1 [DATE] اللهم" at bounding box center [216, 294] width 315 height 84
click at [168, 299] on span at bounding box center [212, 623] width 183 height 666
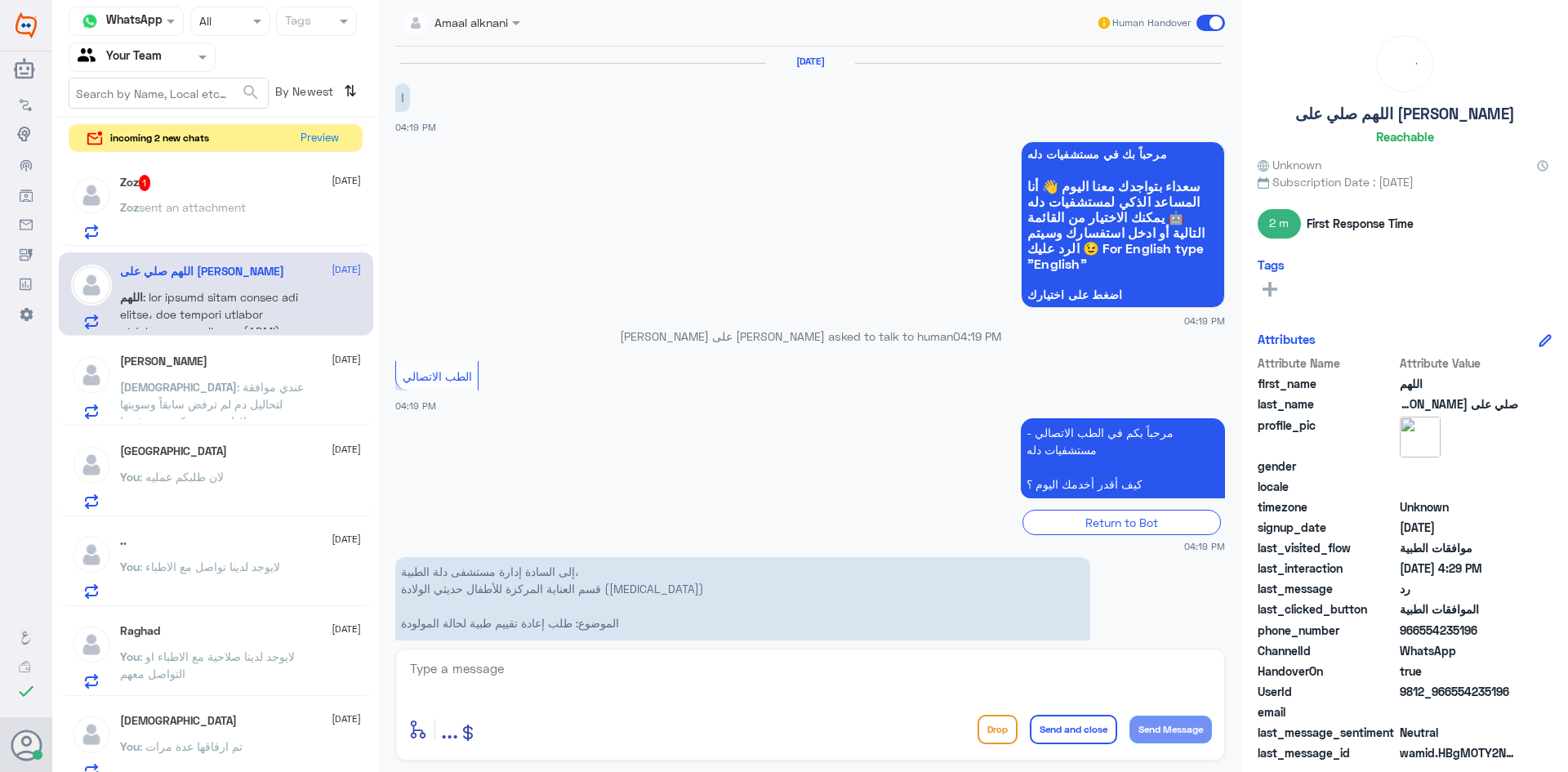
scroll to position [1893, 0]
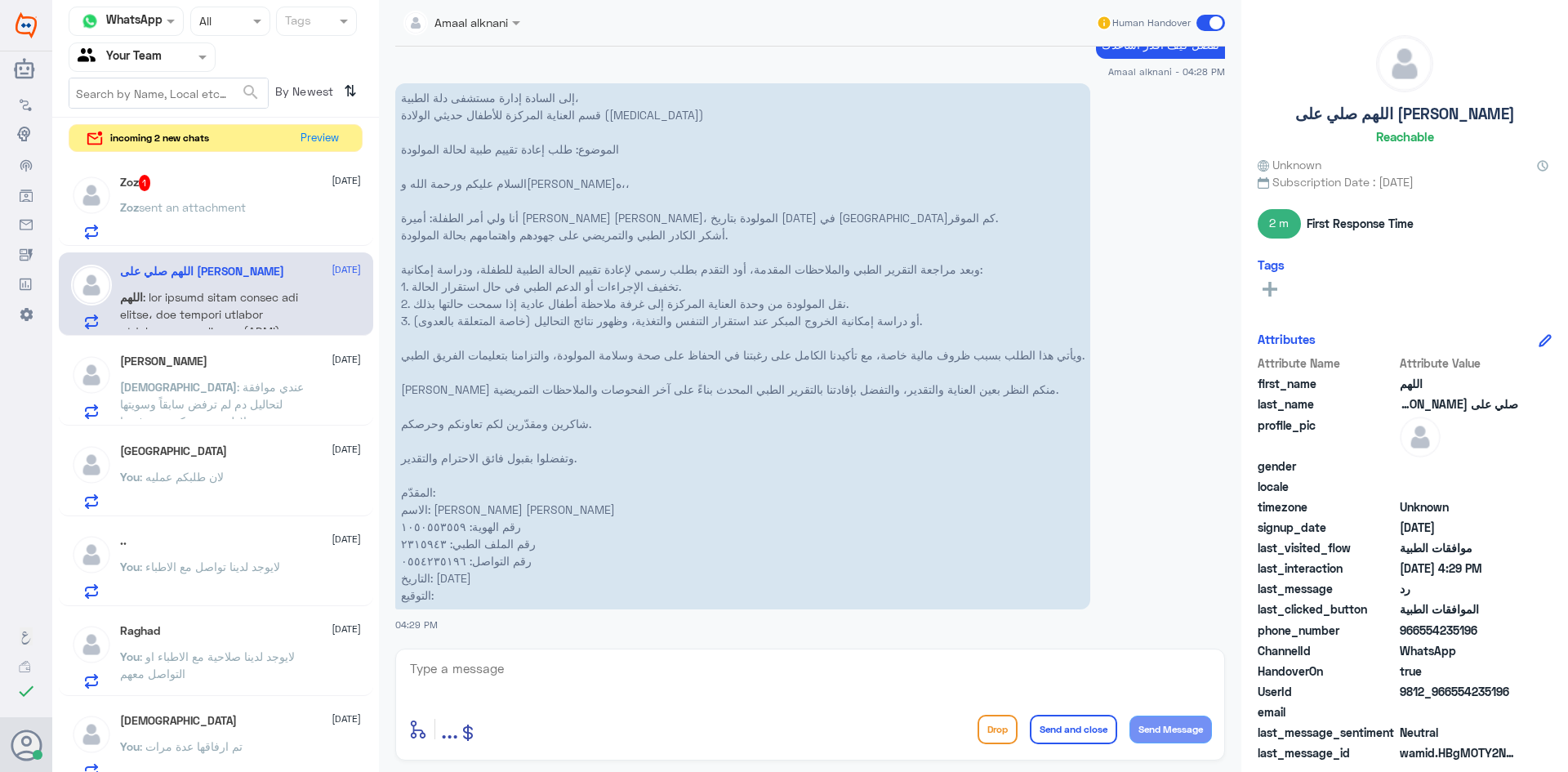
click at [185, 199] on p "Zoz sent an attachment" at bounding box center [183, 219] width 126 height 41
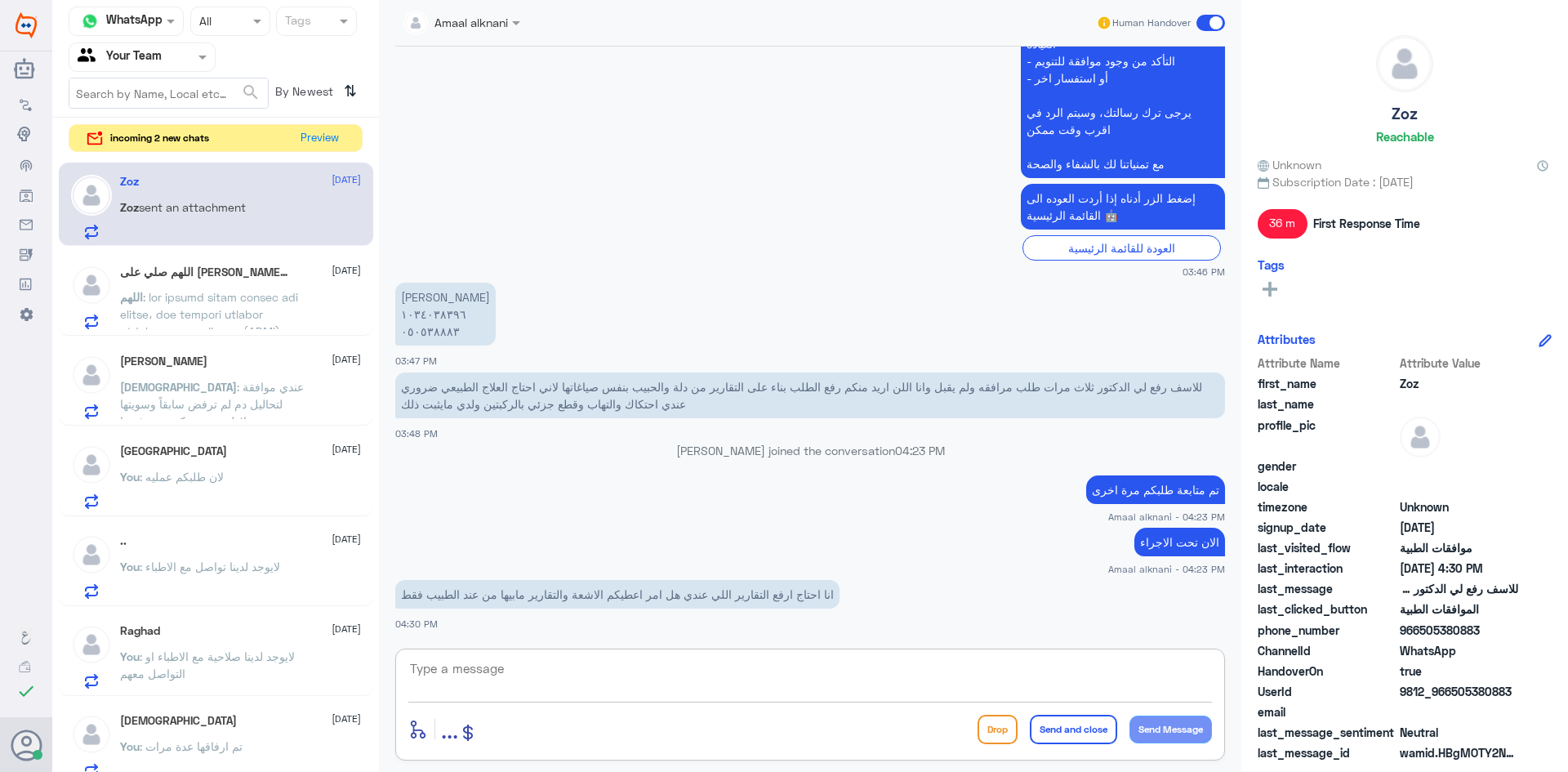
click at [635, 687] on textarea at bounding box center [811, 677] width 804 height 40
click at [430, 678] on textarea at bounding box center [811, 677] width 804 height 40
type textarea "تقدرين ترسلينها هنا ؟"
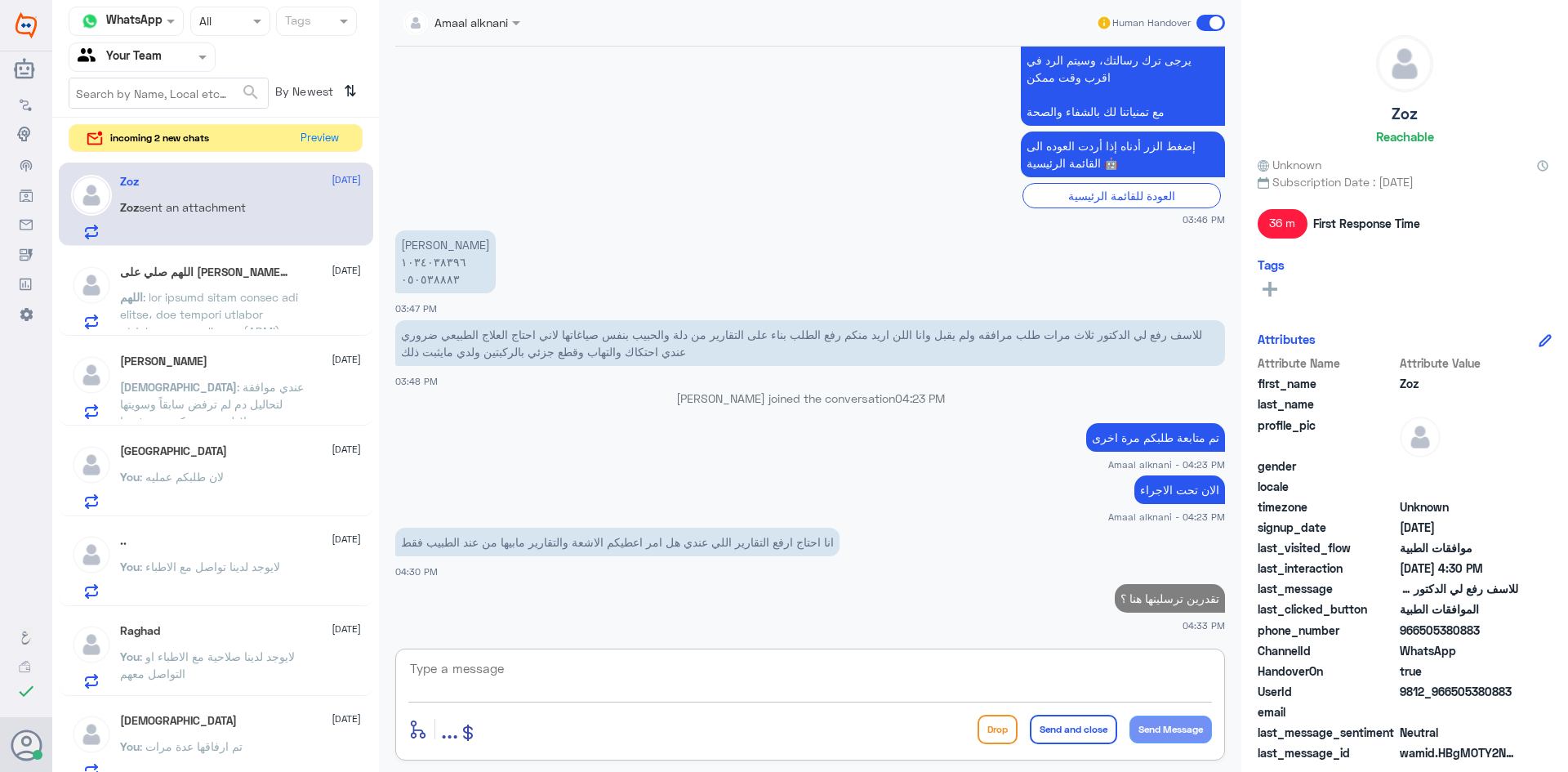
click at [233, 209] on span "sent an attachment" at bounding box center [192, 207] width 107 height 14
click at [228, 268] on h5 "اللهم صلي على محمد 1" at bounding box center [205, 273] width 169 height 16
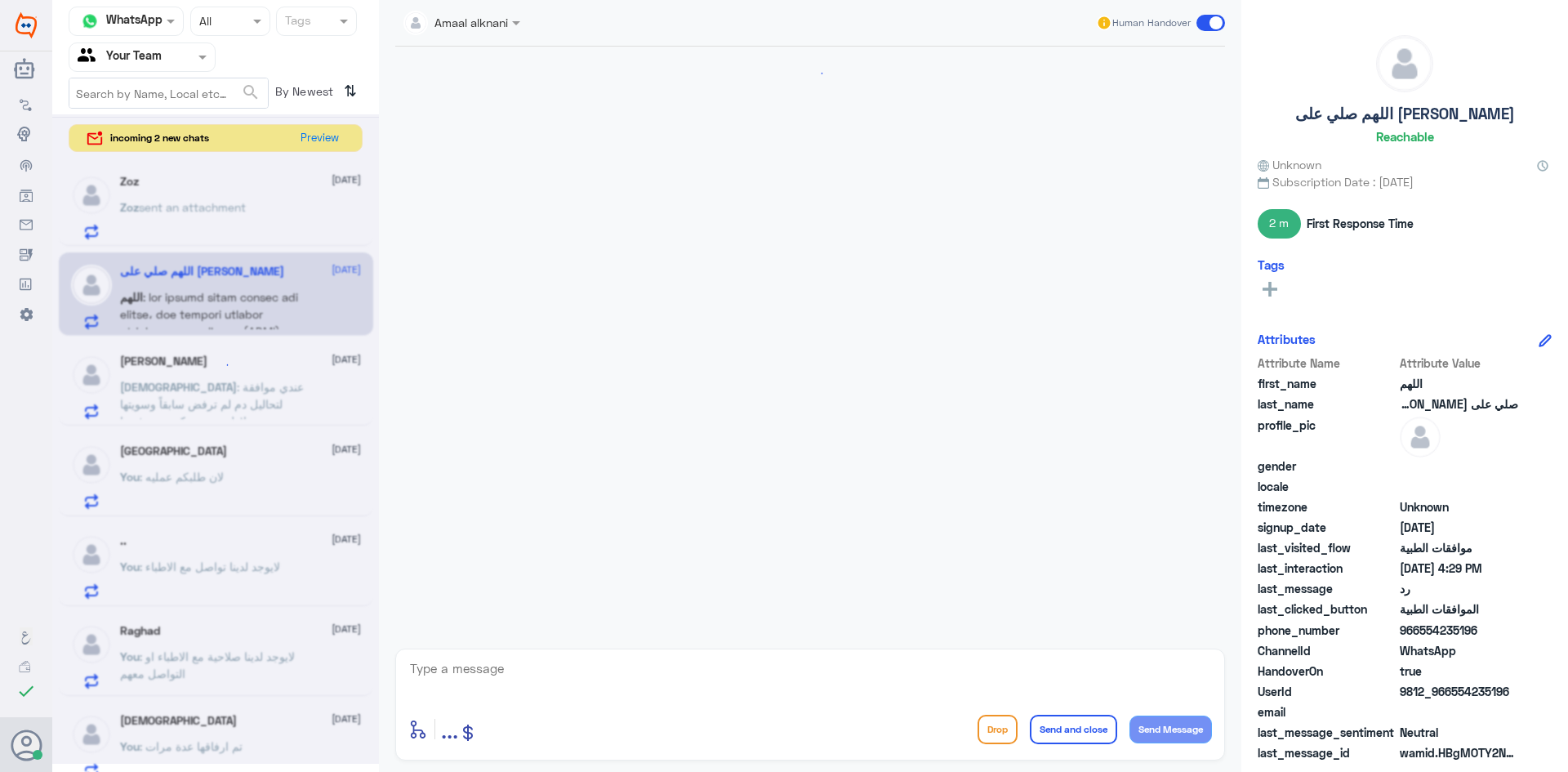
scroll to position [1893, 0]
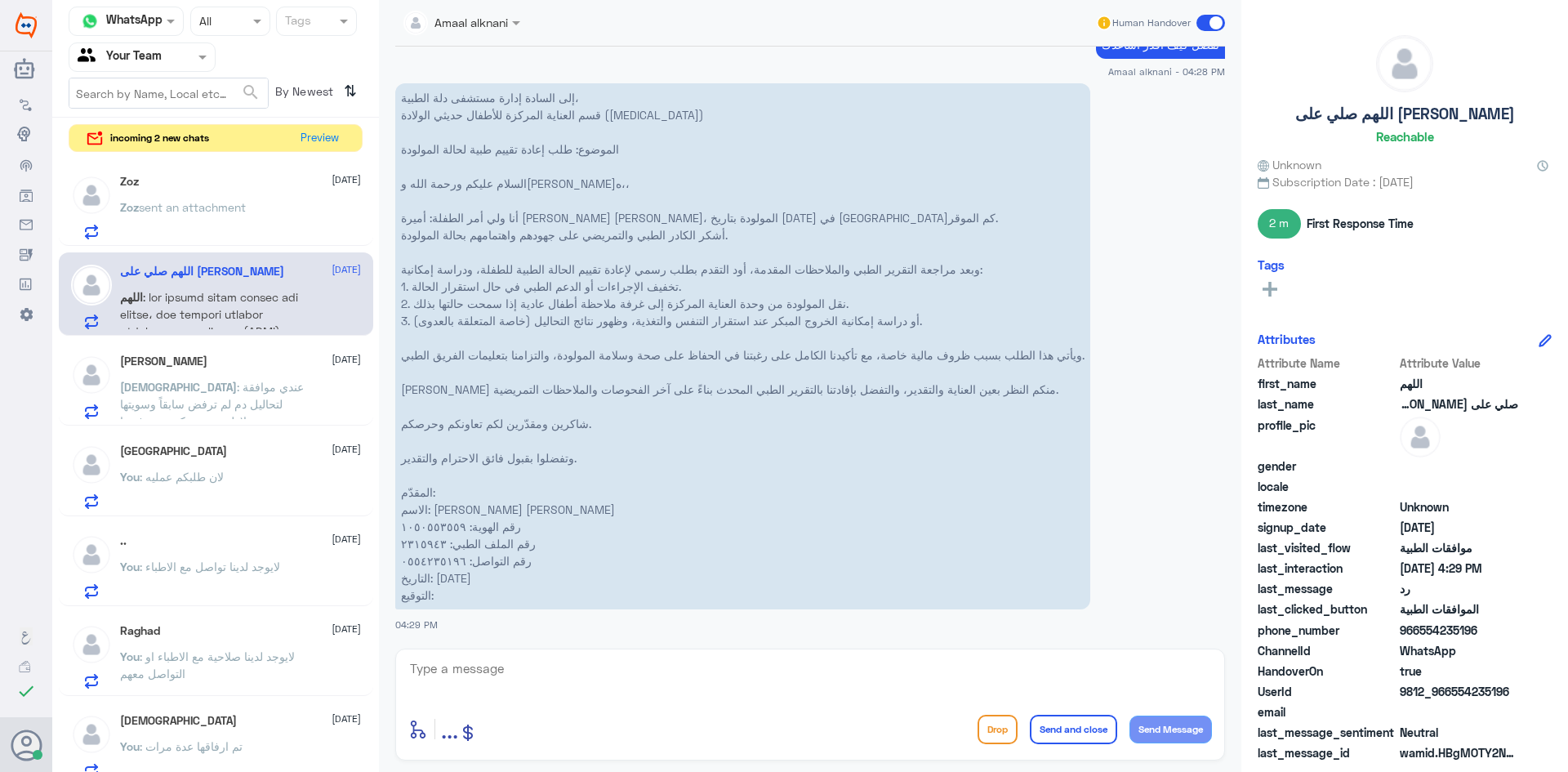
click at [234, 351] on div "[PERSON_NAME] [DATE] [PERSON_NAME] : عندي موافقة لتحاليل دم لم ترفض سابقاً وسوي…" at bounding box center [216, 383] width 315 height 84
click at [237, 396] on span ": عندي موافقة لتحاليل دم لم ترفض سابقاً وسويتها لاول مرة عندكم وتم رفضها .." at bounding box center [212, 404] width 184 height 48
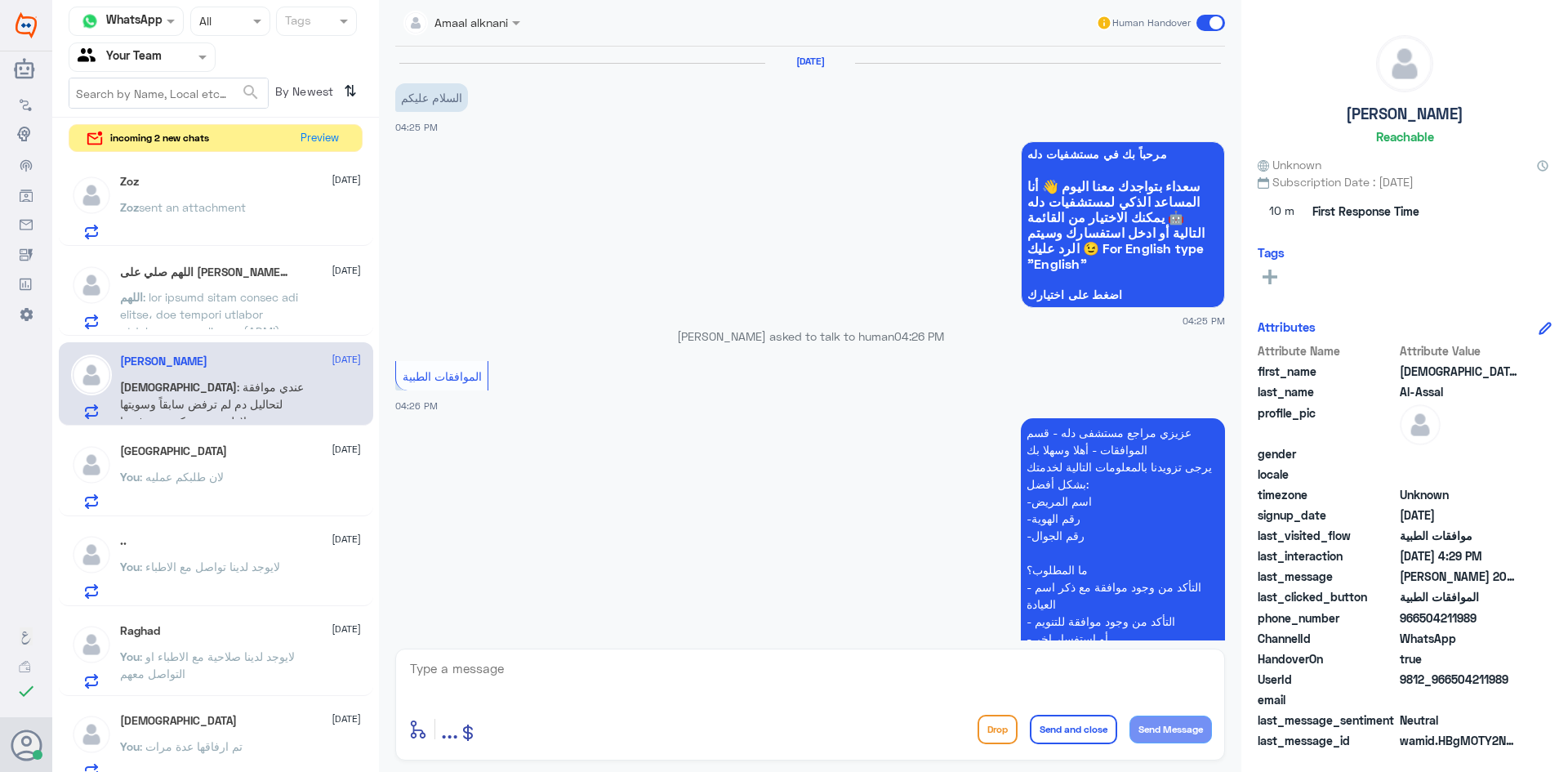
scroll to position [353, 0]
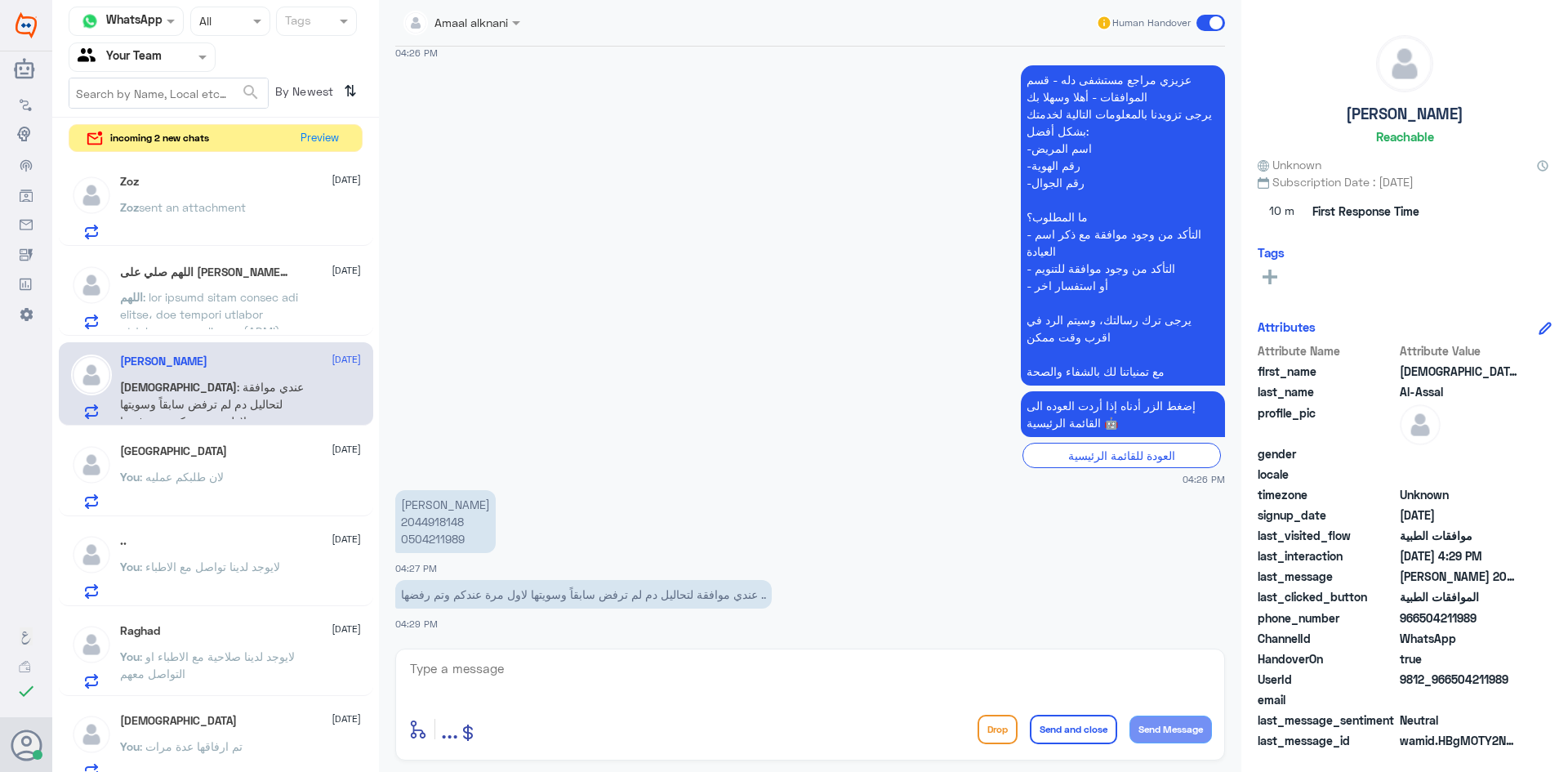
click at [207, 465] on div "Haifa [DATE] You : لان طلبكم عمليه" at bounding box center [240, 477] width 241 height 64
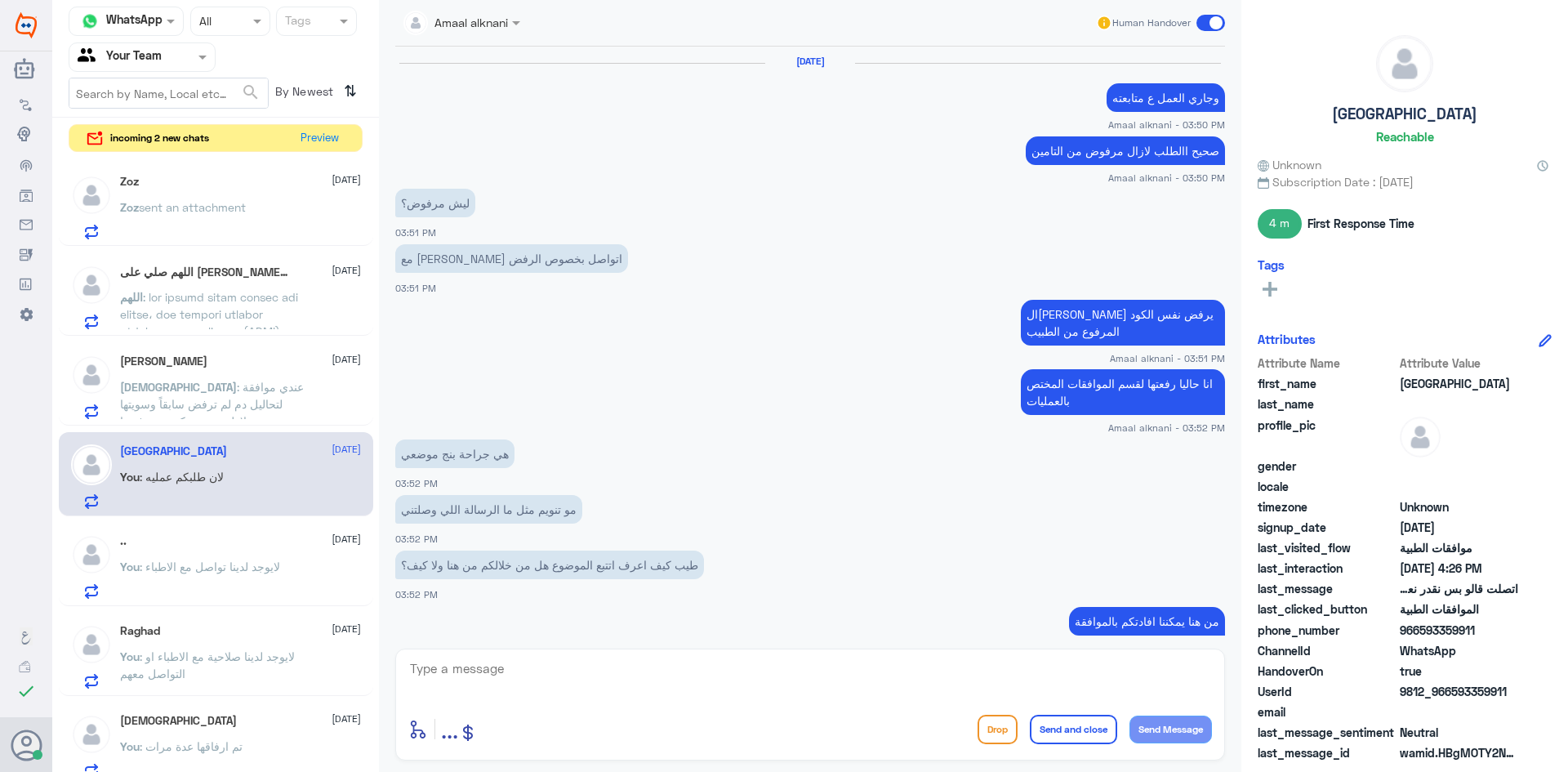
scroll to position [609, 0]
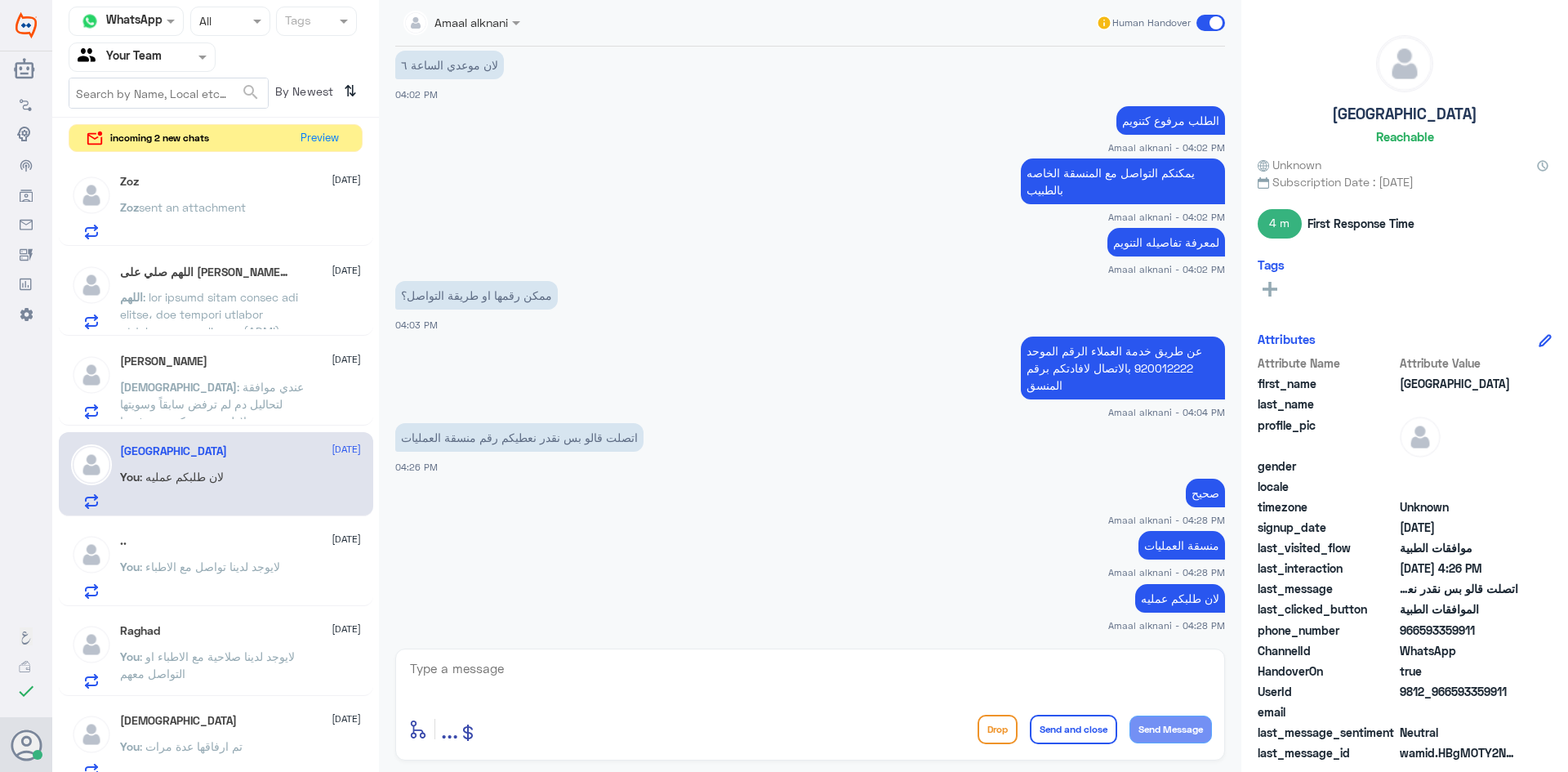
click at [222, 557] on div ".. [DATE] You : لايوجد لدينا تواصل مع الاطباء" at bounding box center [240, 566] width 241 height 64
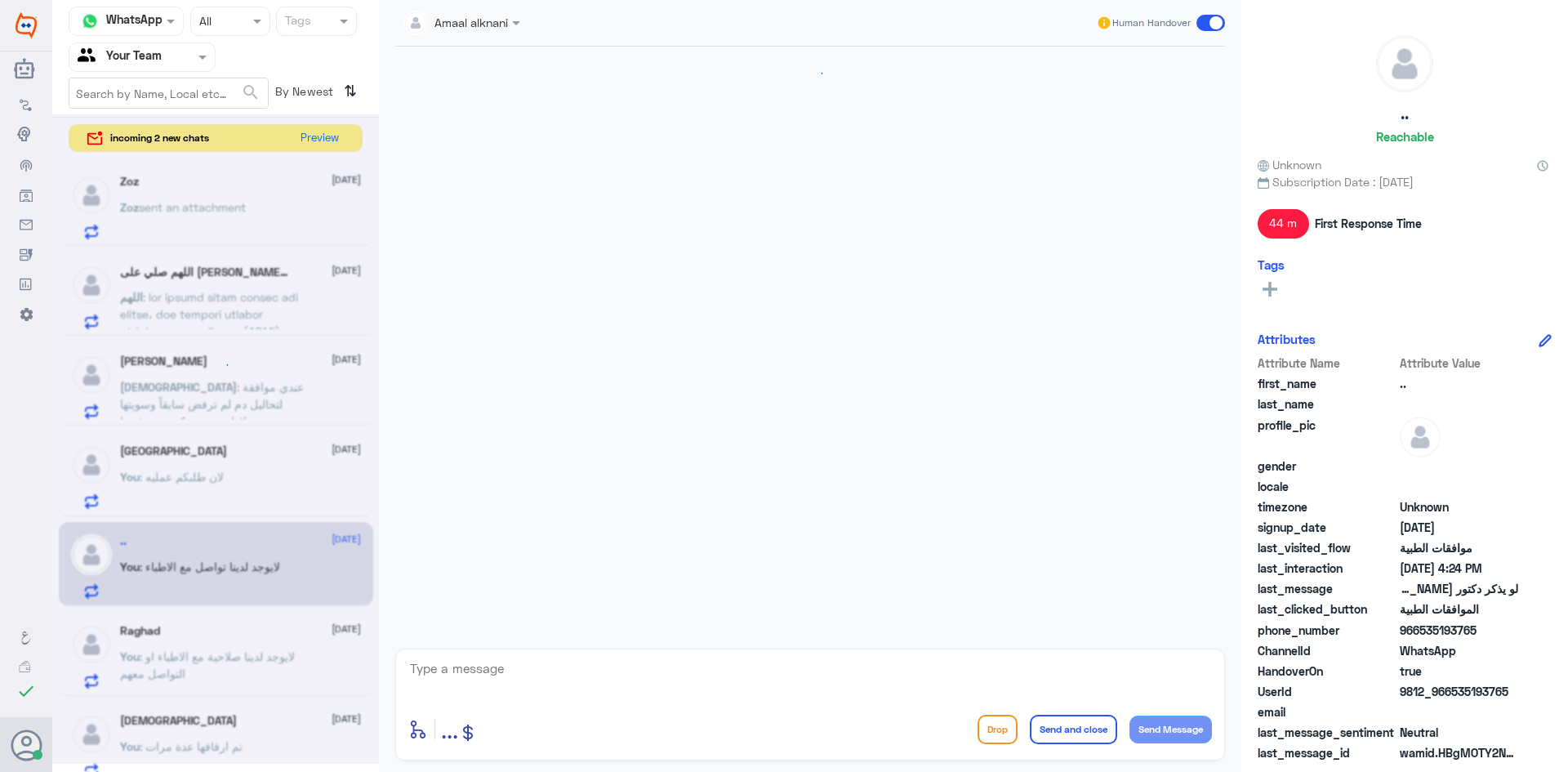
scroll to position [1273, 0]
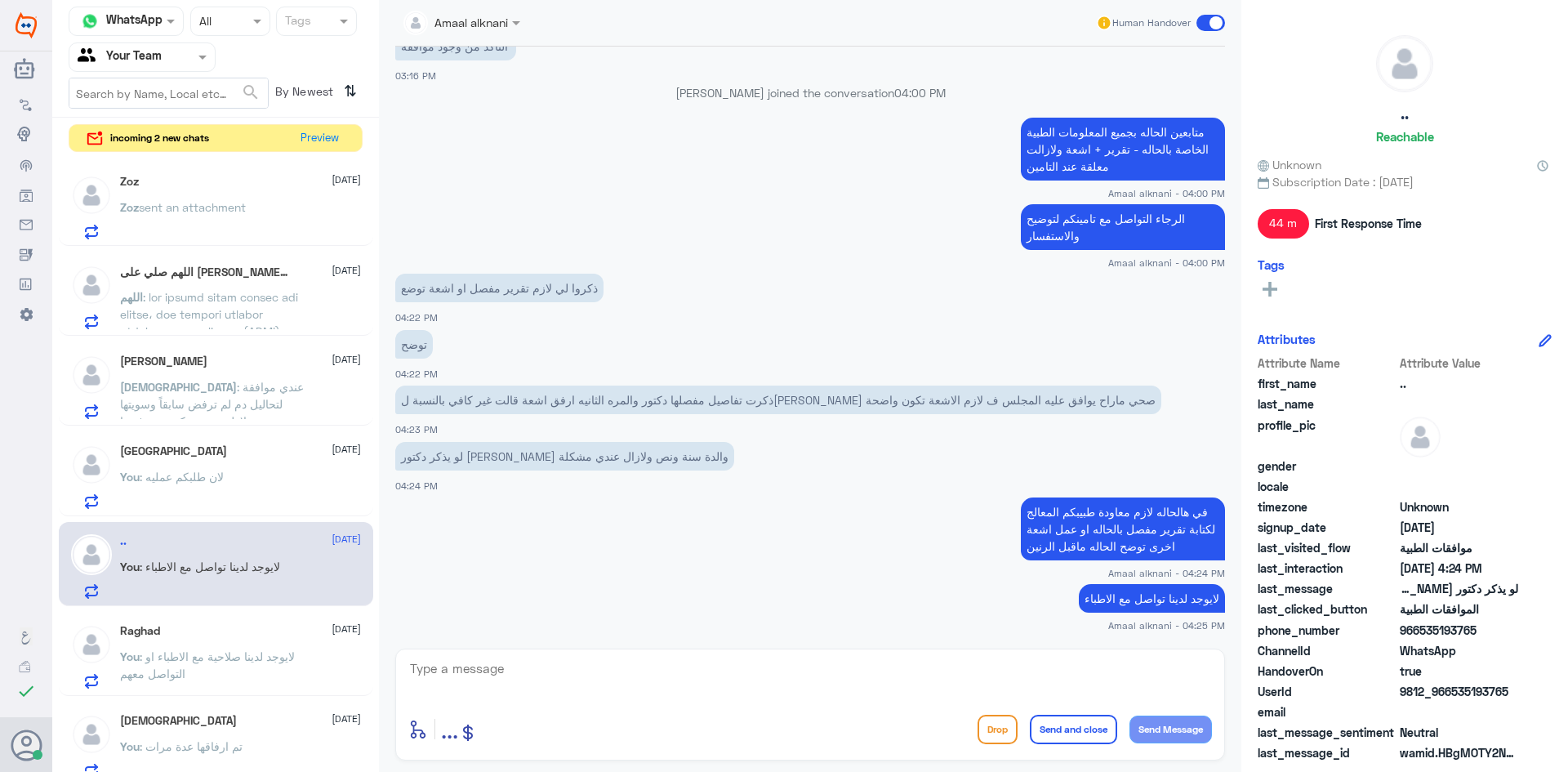
click at [227, 636] on div "Raghad [DATE]" at bounding box center [240, 631] width 241 height 14
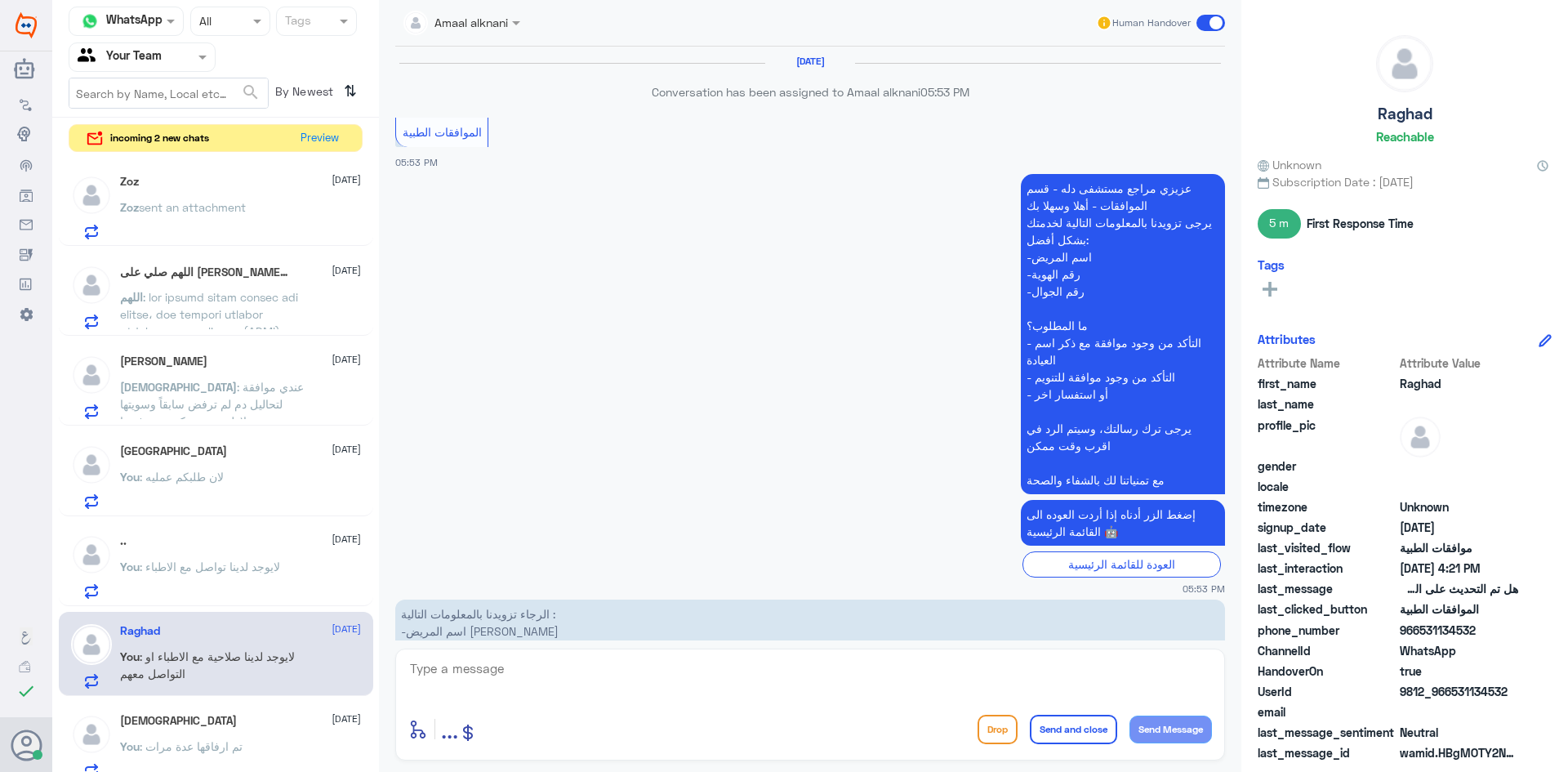
scroll to position [1890, 0]
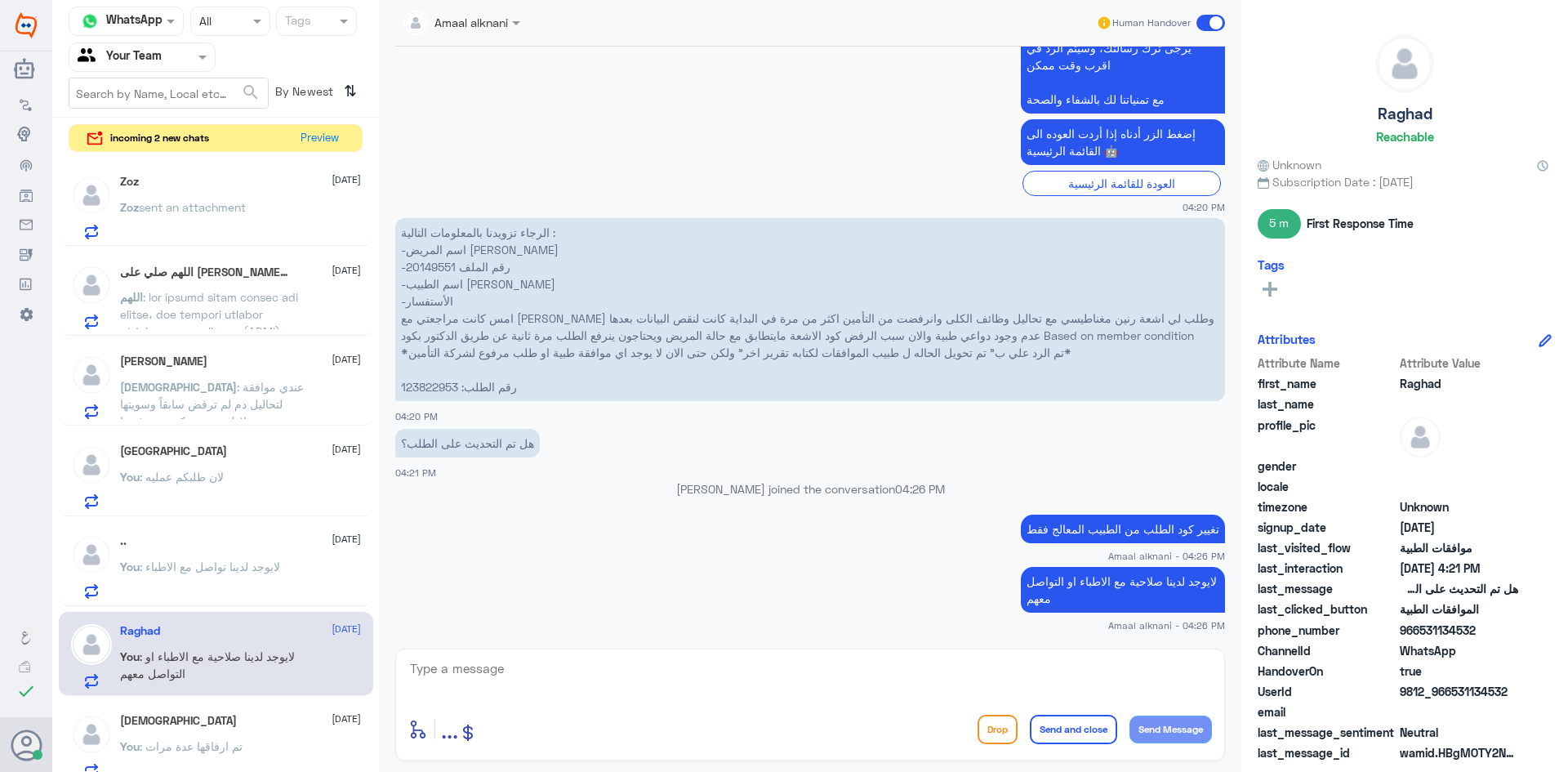
click at [217, 545] on div ".. [DATE]" at bounding box center [240, 541] width 241 height 14
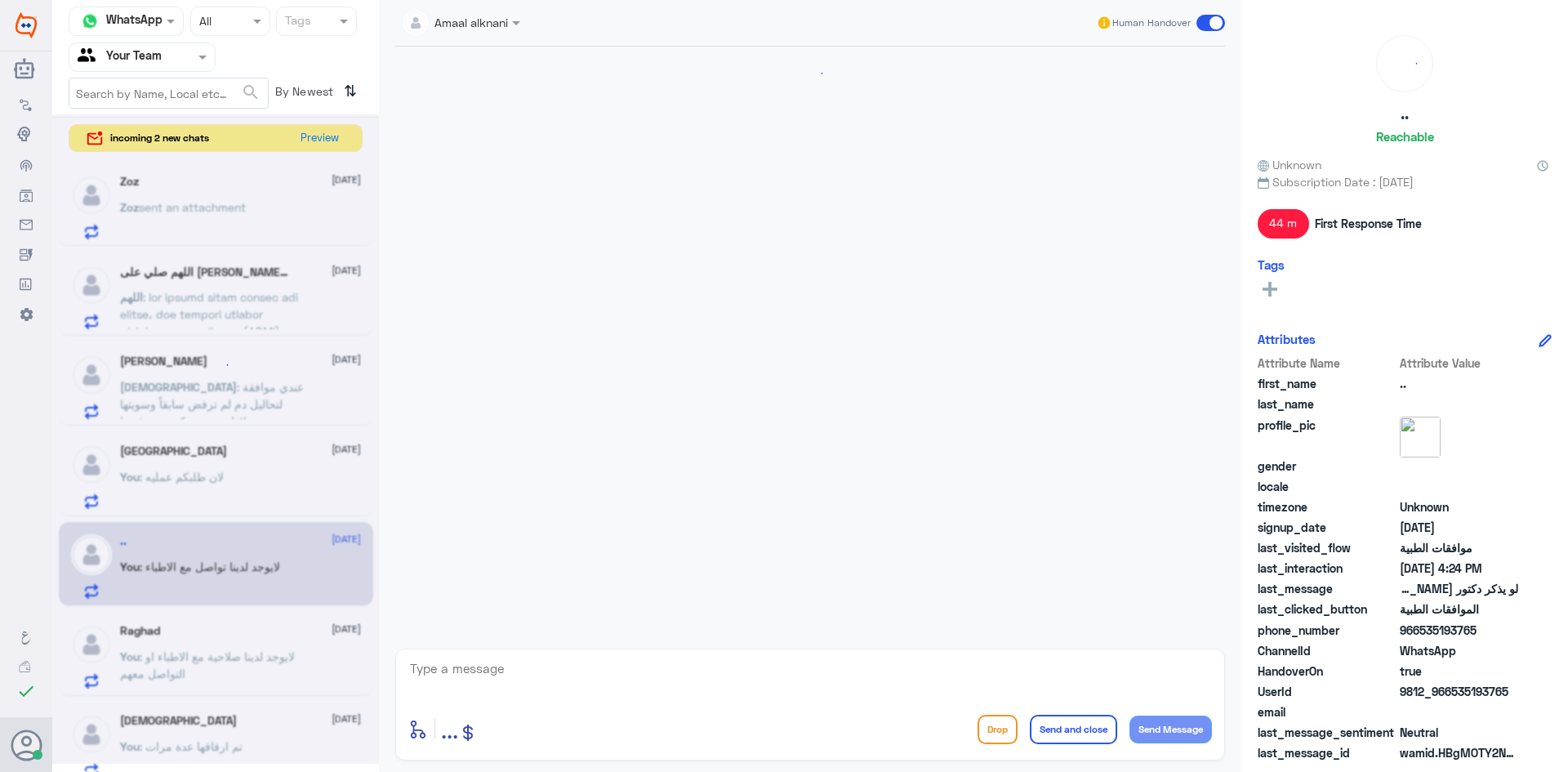
scroll to position [1273, 0]
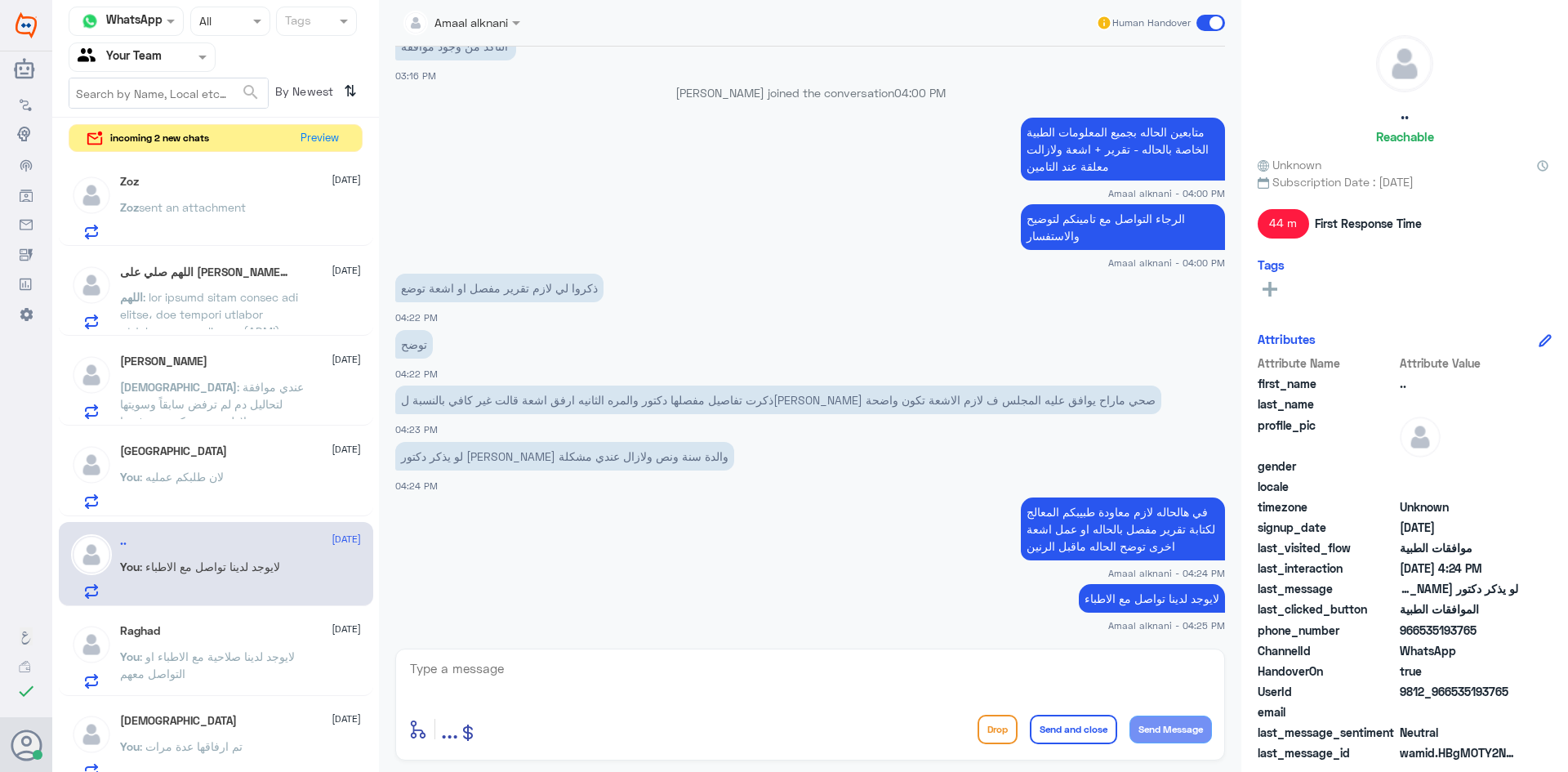
click at [207, 663] on span ": لايوجد لدينا صلاحية مع الاطباء او التواصل معهم" at bounding box center [207, 664] width 175 height 31
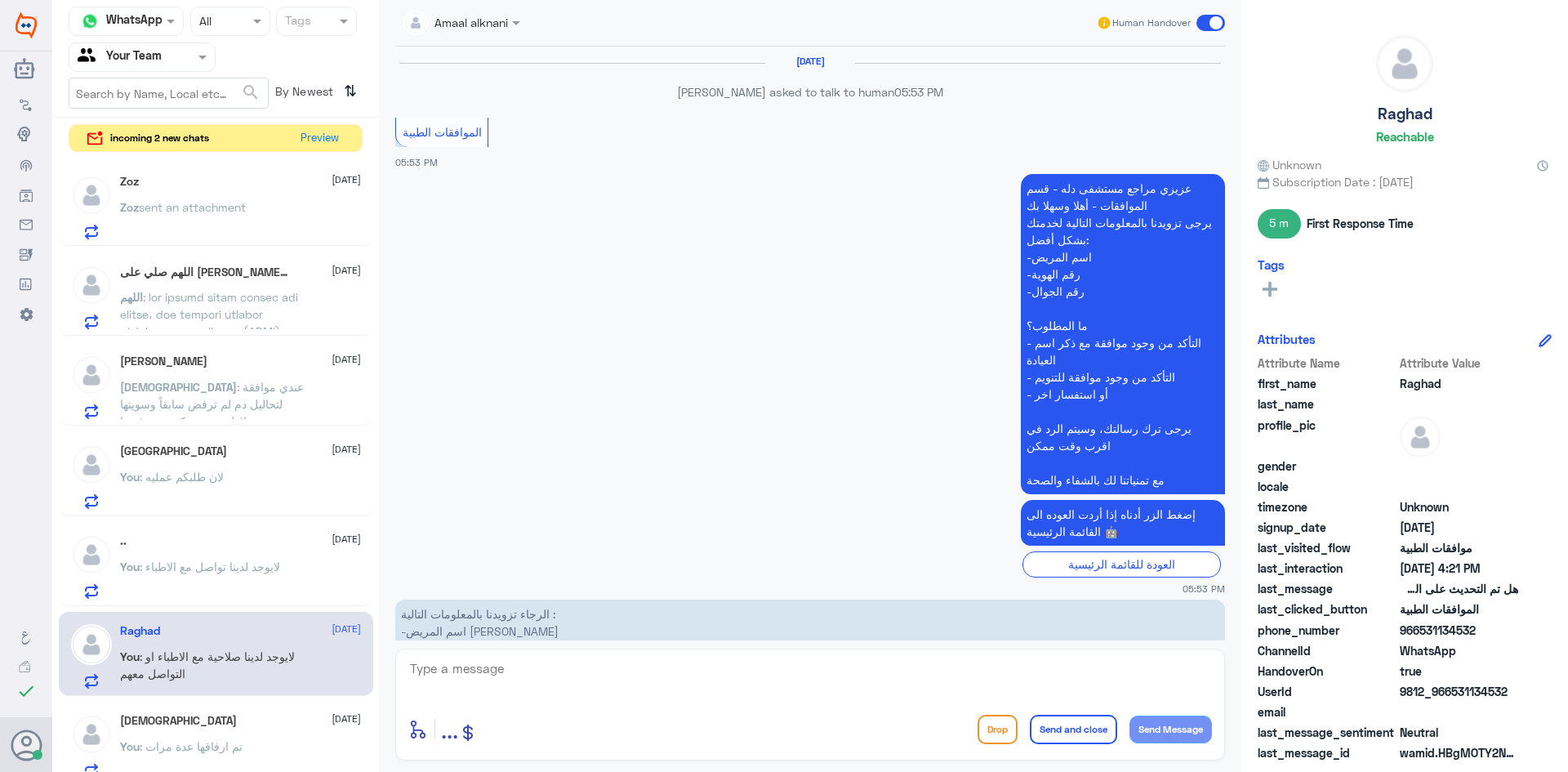
scroll to position [1890, 0]
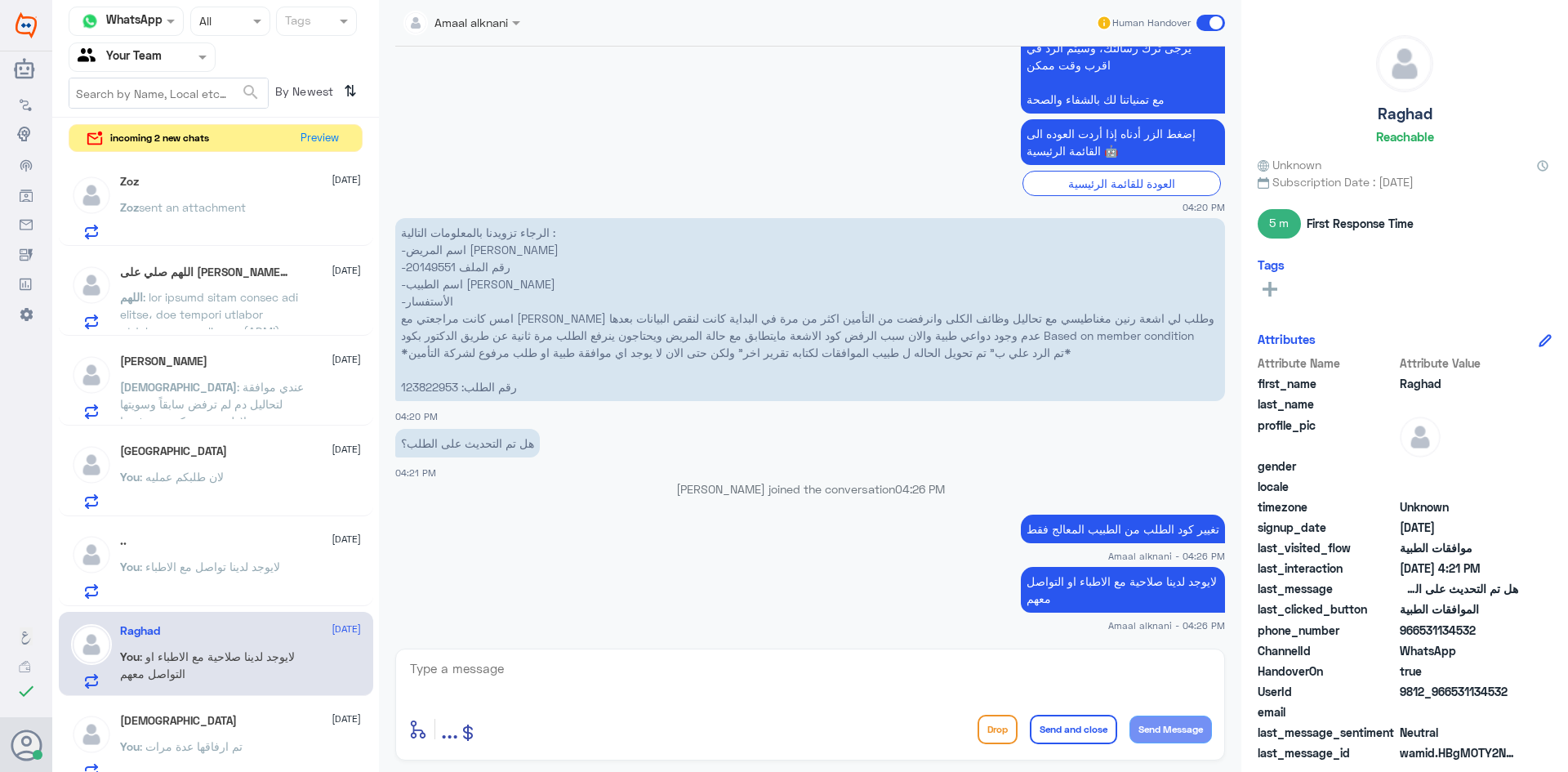
click at [534, 661] on textarea at bounding box center [811, 677] width 804 height 40
paste textarea "د [PERSON_NAME] عيادته بكرة المساء , تحويلة 1417 , بكرة ان شاء الله بتواصل معاه…"
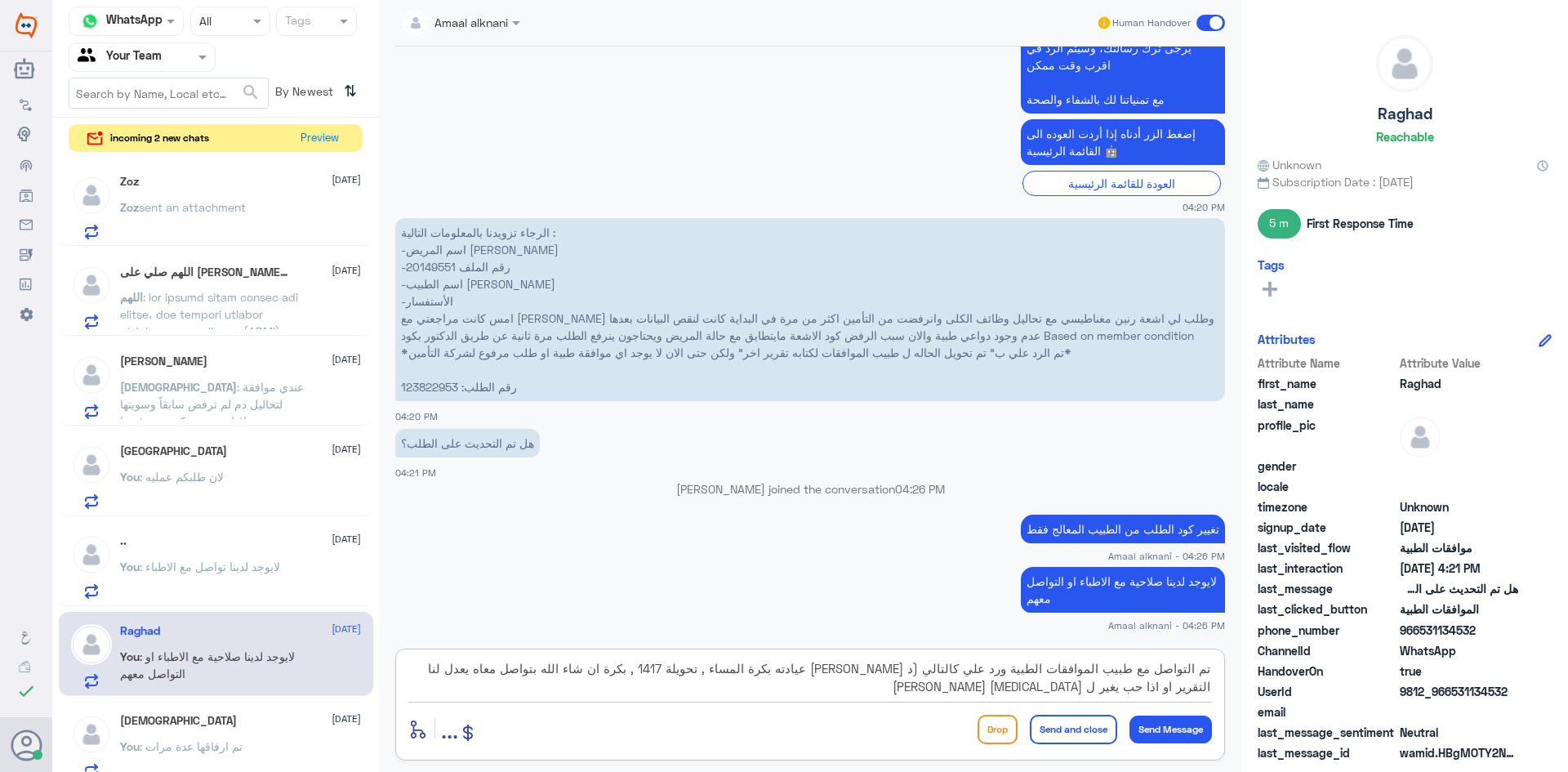
drag, startPoint x: 768, startPoint y: 671, endPoint x: 726, endPoint y: 669, distance: 42.0
click at [726, 669] on textarea "تم التواصل مع طبيب الموافقات الطبية ورد علي كالتالي (د [PERSON_NAME] عيادته بكر…" at bounding box center [811, 677] width 804 height 40
click at [775, 665] on textarea "تم التواصل مع طبيب الموافقات الطبية ورد علي كالتالي (د [PERSON_NAME] عيادته بكر…" at bounding box center [811, 677] width 804 height 40
type textarea "تم التواصل مع طبيب الموافقات الطبية ورد علي كالتالي (د [PERSON_NAME] عيادته بكر…"
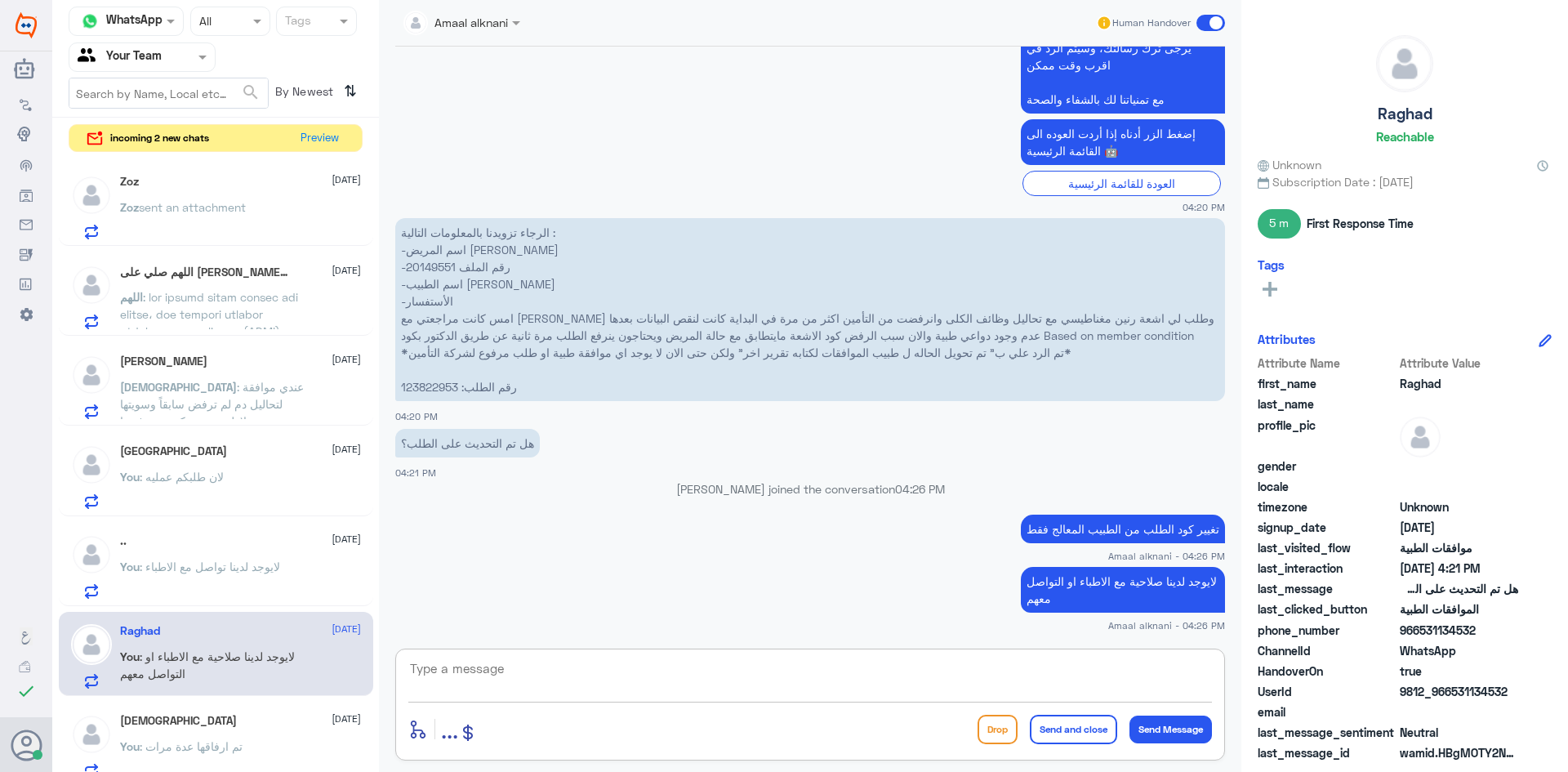
scroll to position [2010, 0]
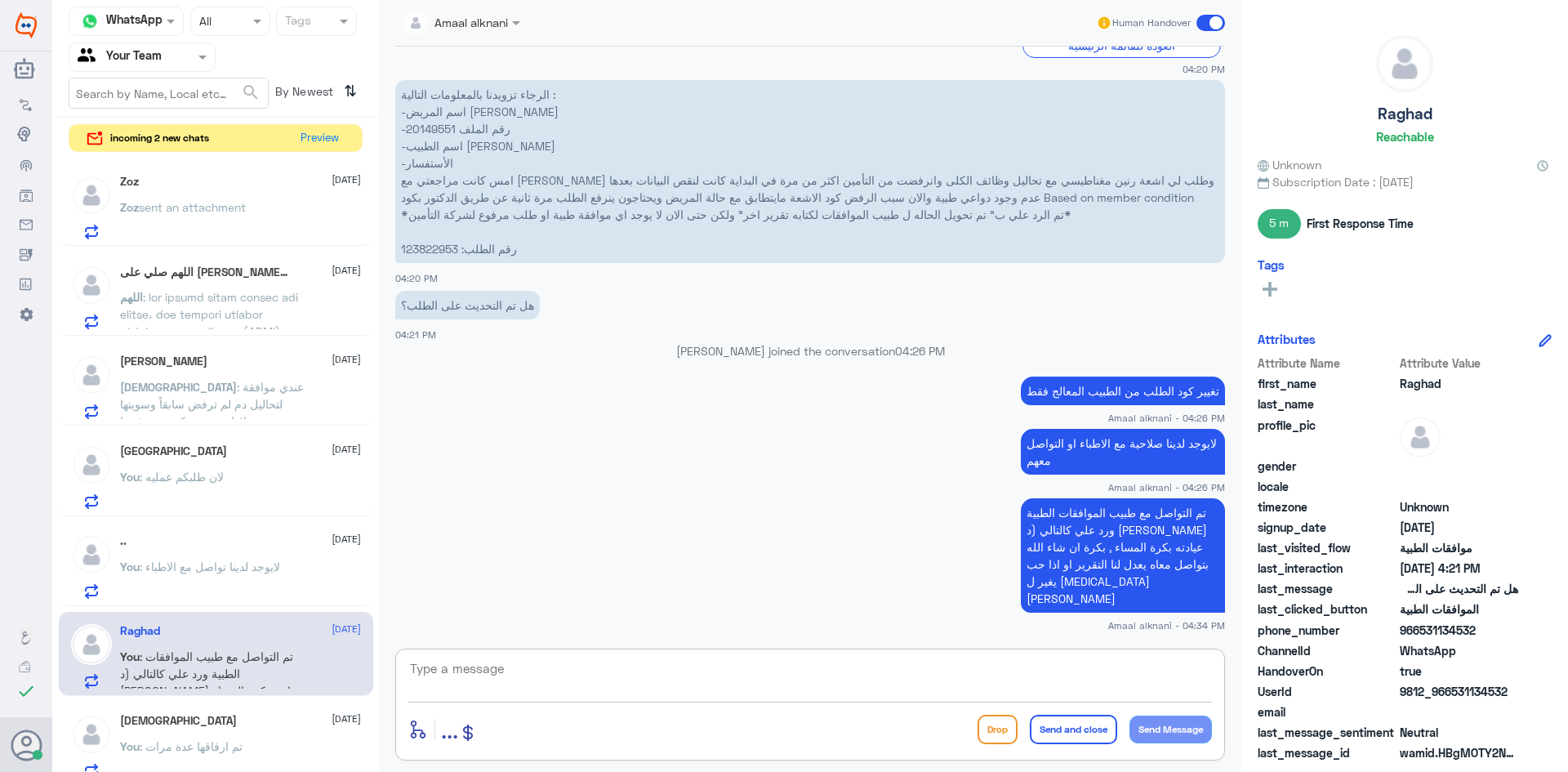
click at [579, 690] on textarea at bounding box center [811, 677] width 804 height 40
type textarea "ا"
type textarea "يمكنكم المتابعة معنا [DATE] ان شاء[DEMOGRAPHIC_DATA]"
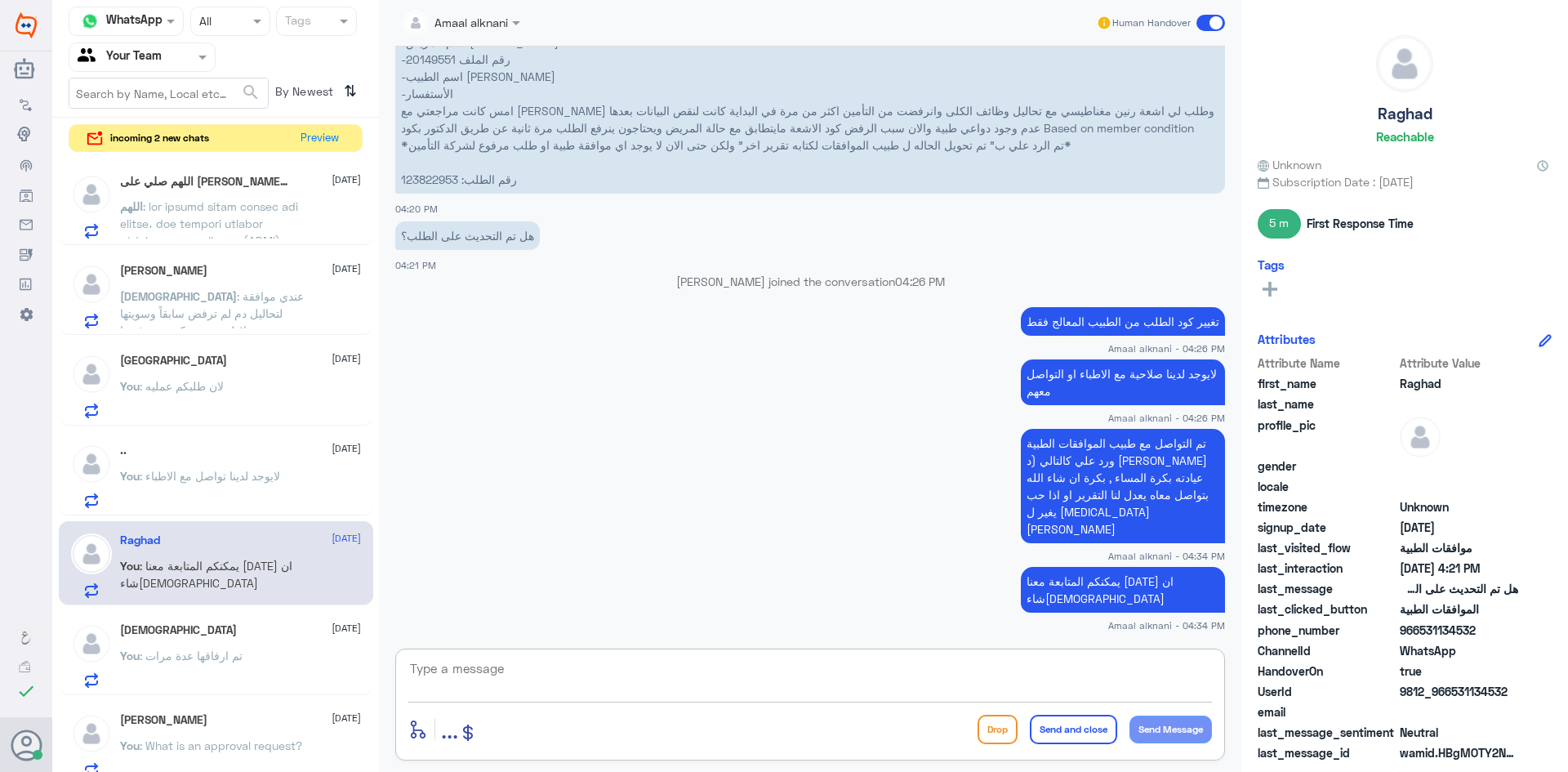
scroll to position [0, 0]
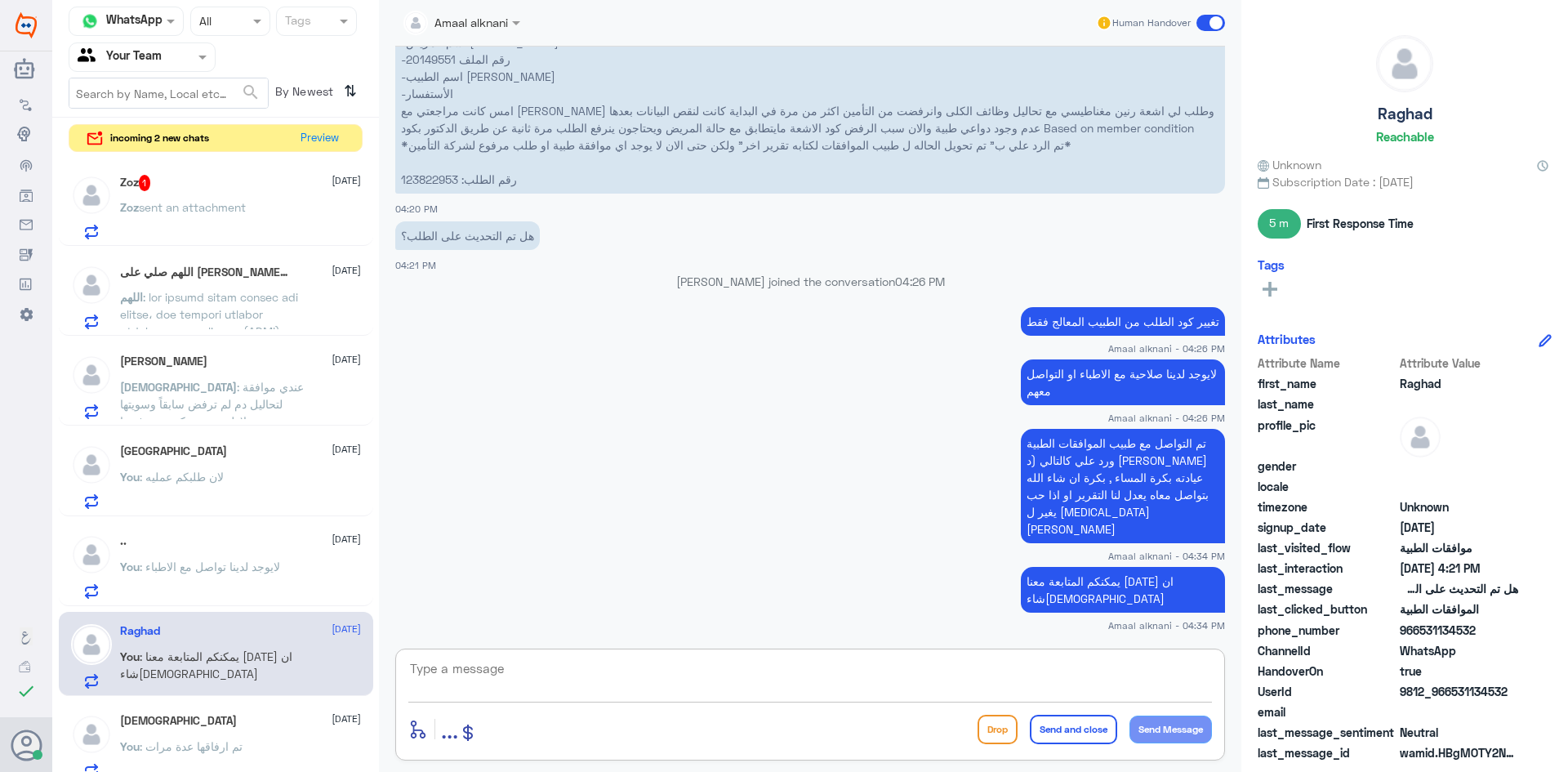
click at [189, 301] on span at bounding box center [212, 623] width 183 height 666
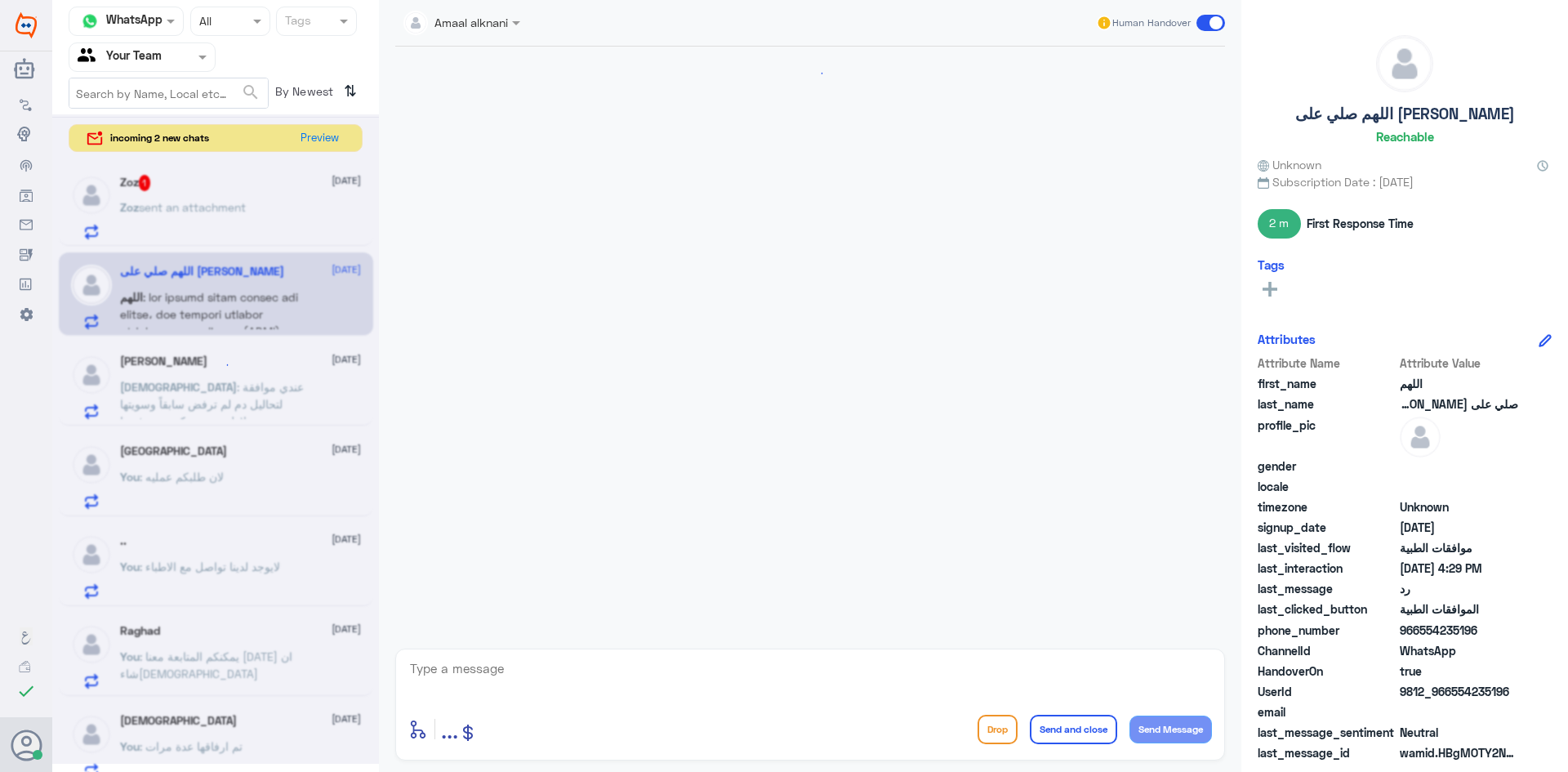
scroll to position [1893, 0]
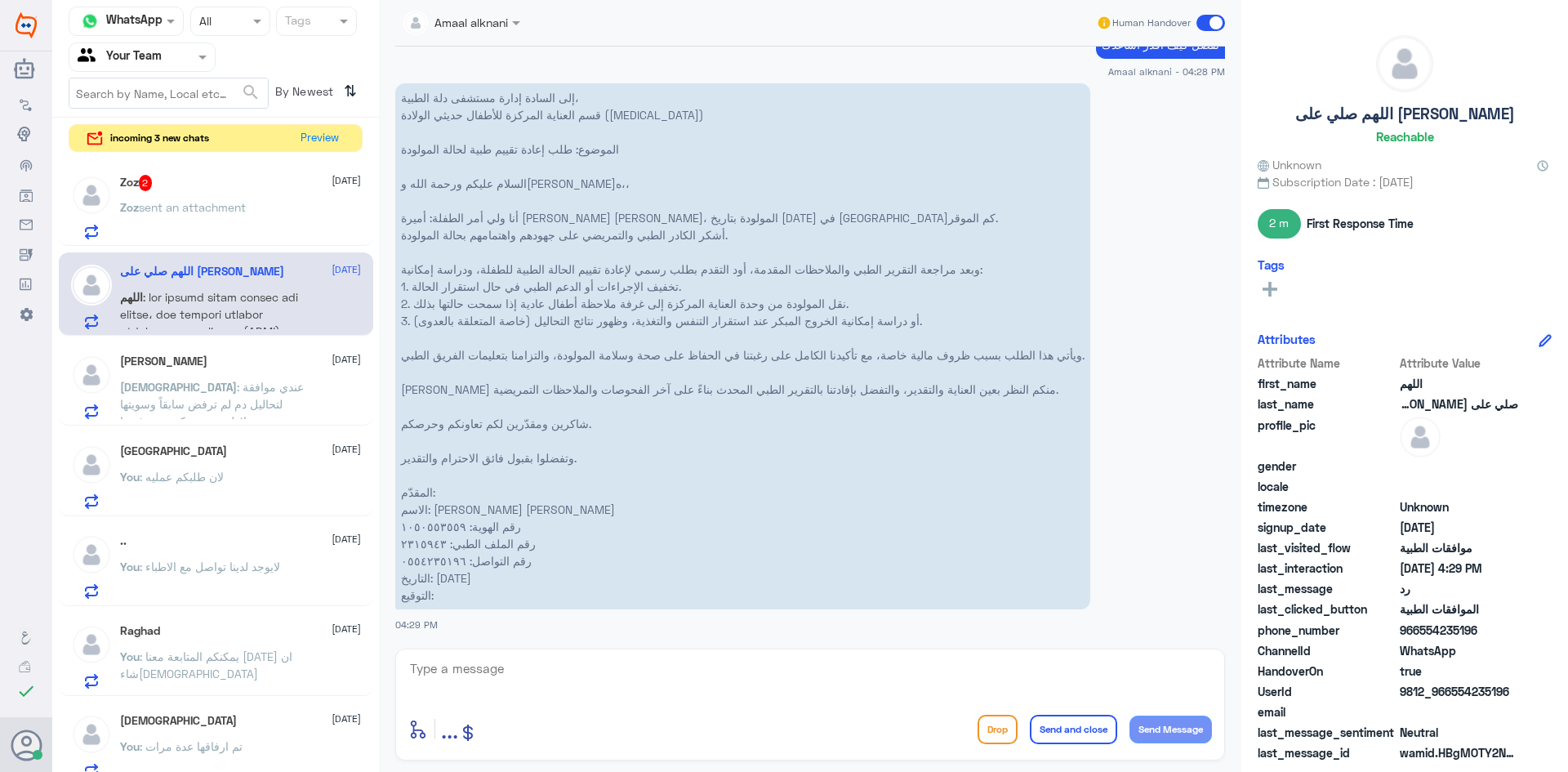
click at [1026, 505] on p "إلى السادة إدارة مستشفى دلة الطبية، قسم العناية المركزة للأطفال حديثي الولادة (…" at bounding box center [742, 346] width 695 height 527
click at [155, 190] on div "Zoz 2 [DATE]" at bounding box center [240, 183] width 241 height 16
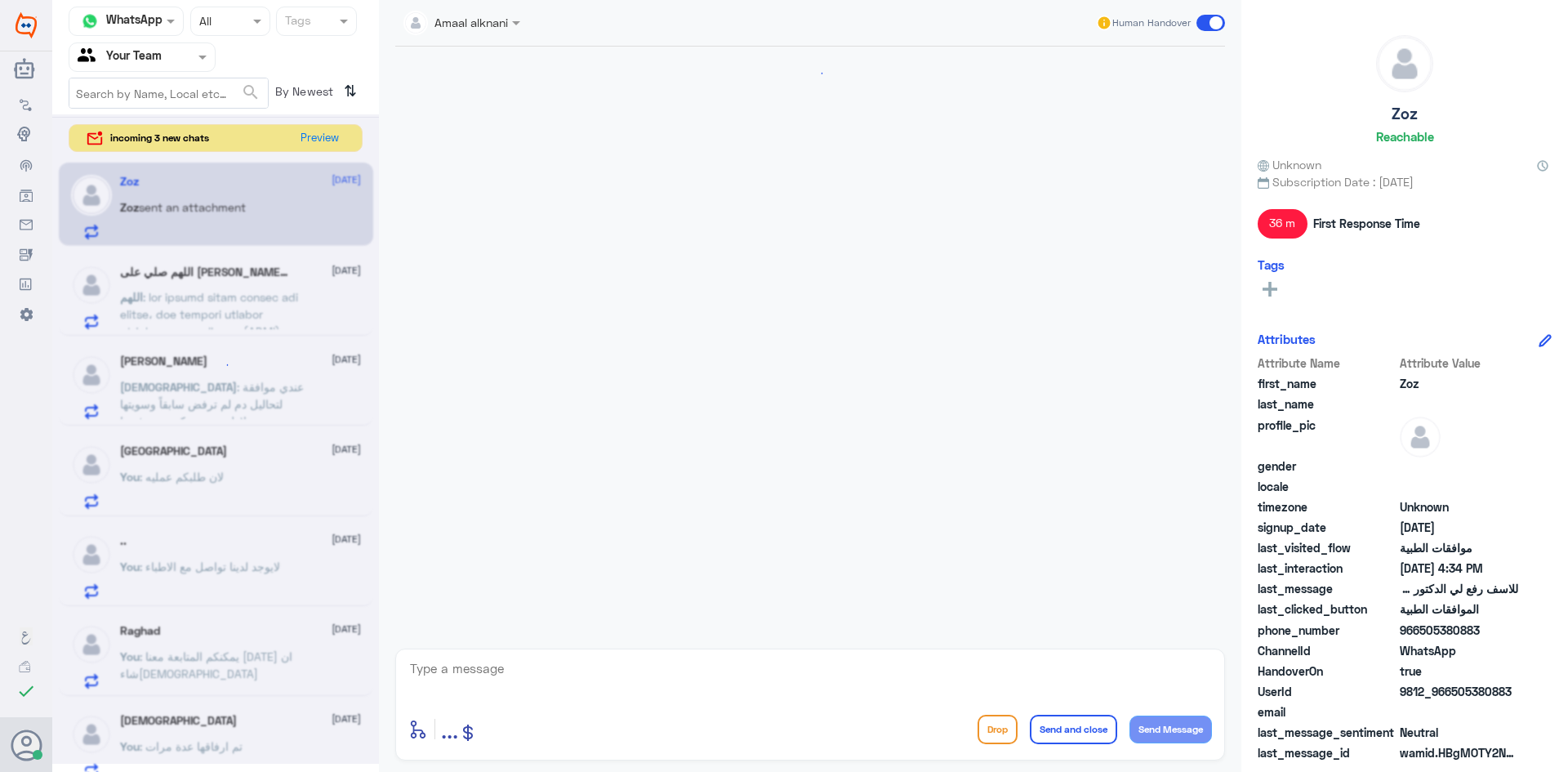
scroll to position [753, 0]
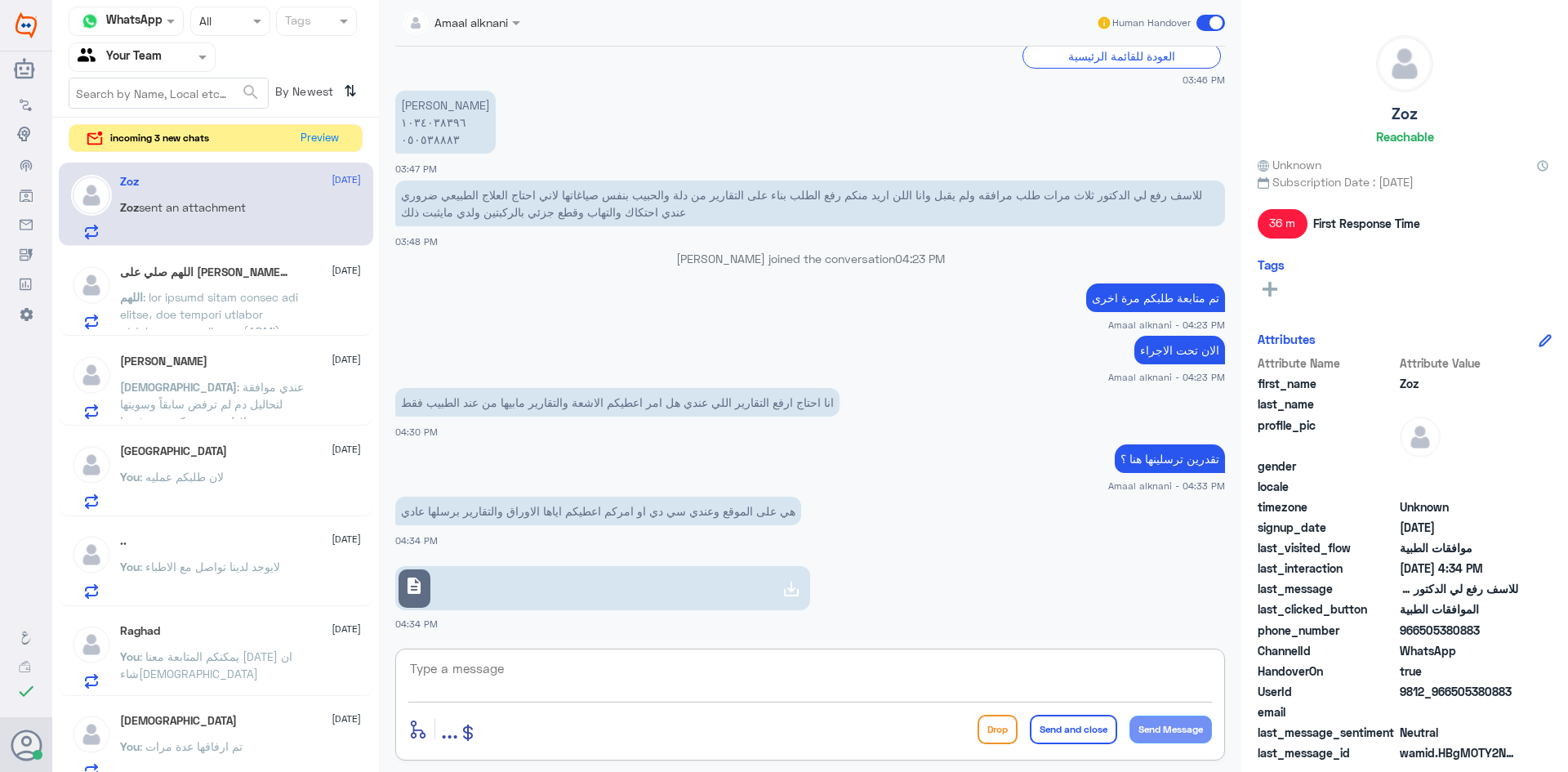
click at [635, 678] on textarea at bounding box center [811, 677] width 804 height 40
type textarea "السي دي بالنسبة الموافقات مانقدر نرفقه فقط التقارير"
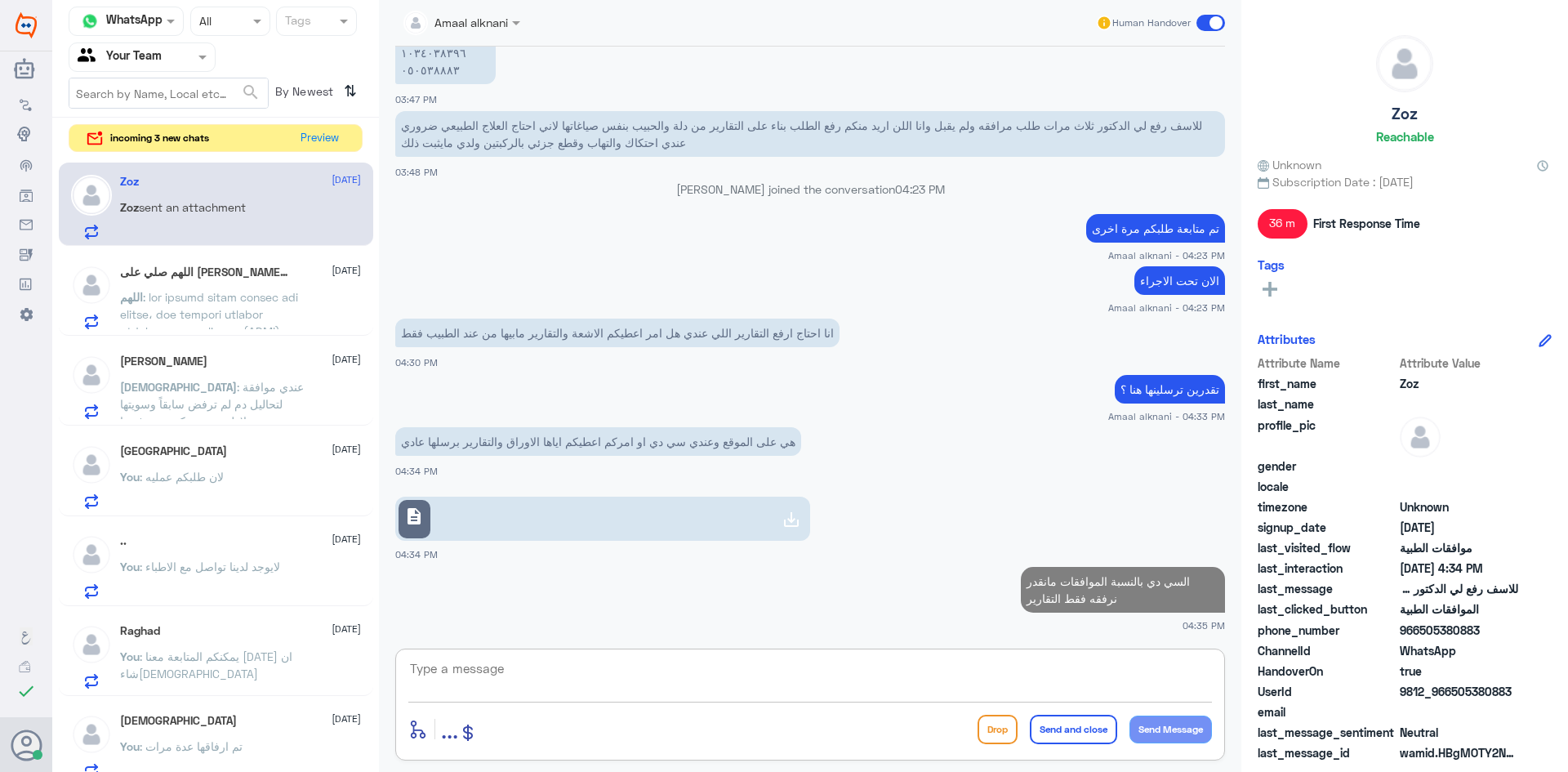
click at [741, 512] on link "description" at bounding box center [602, 519] width 415 height 44
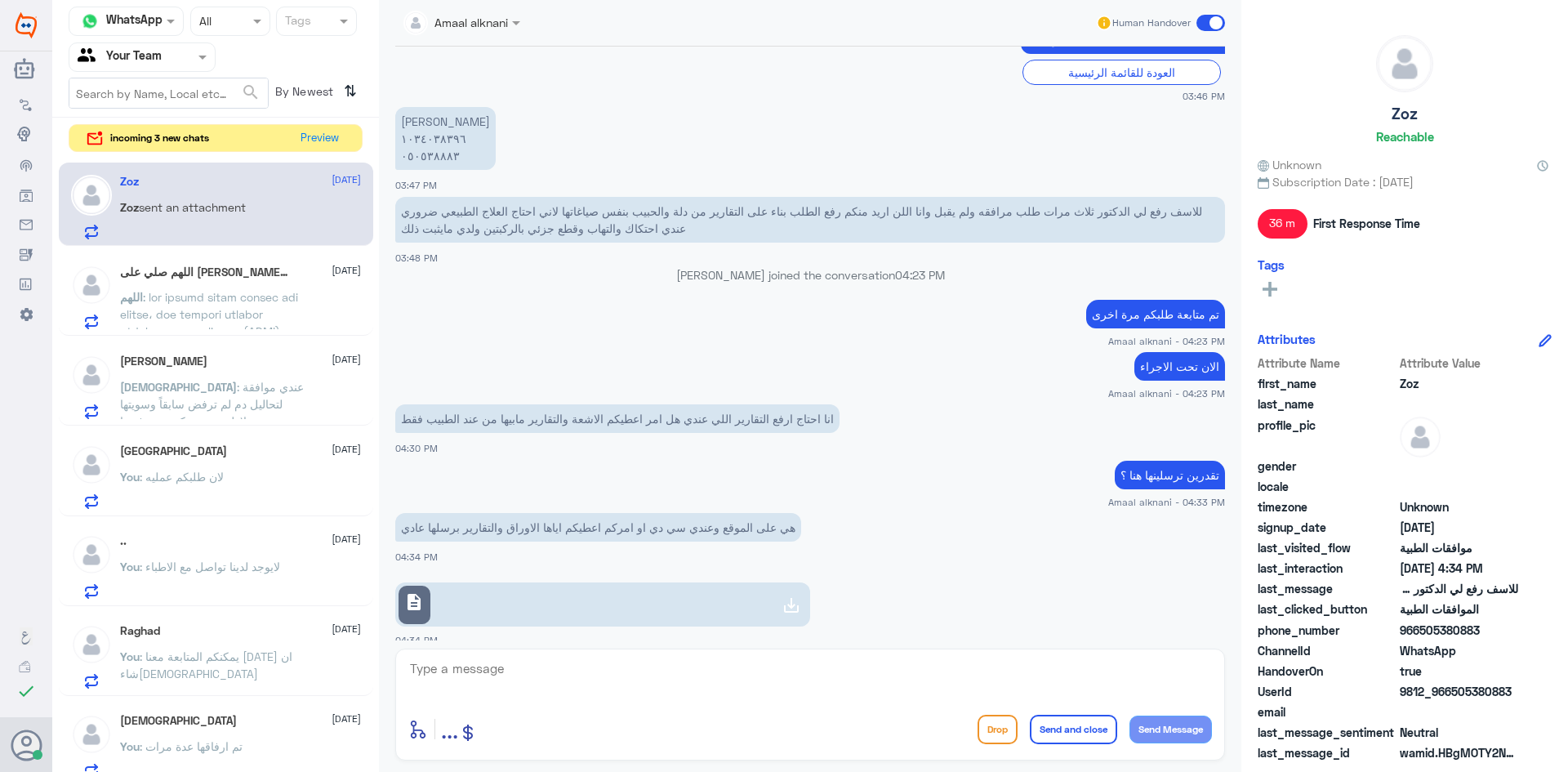
scroll to position [659, 0]
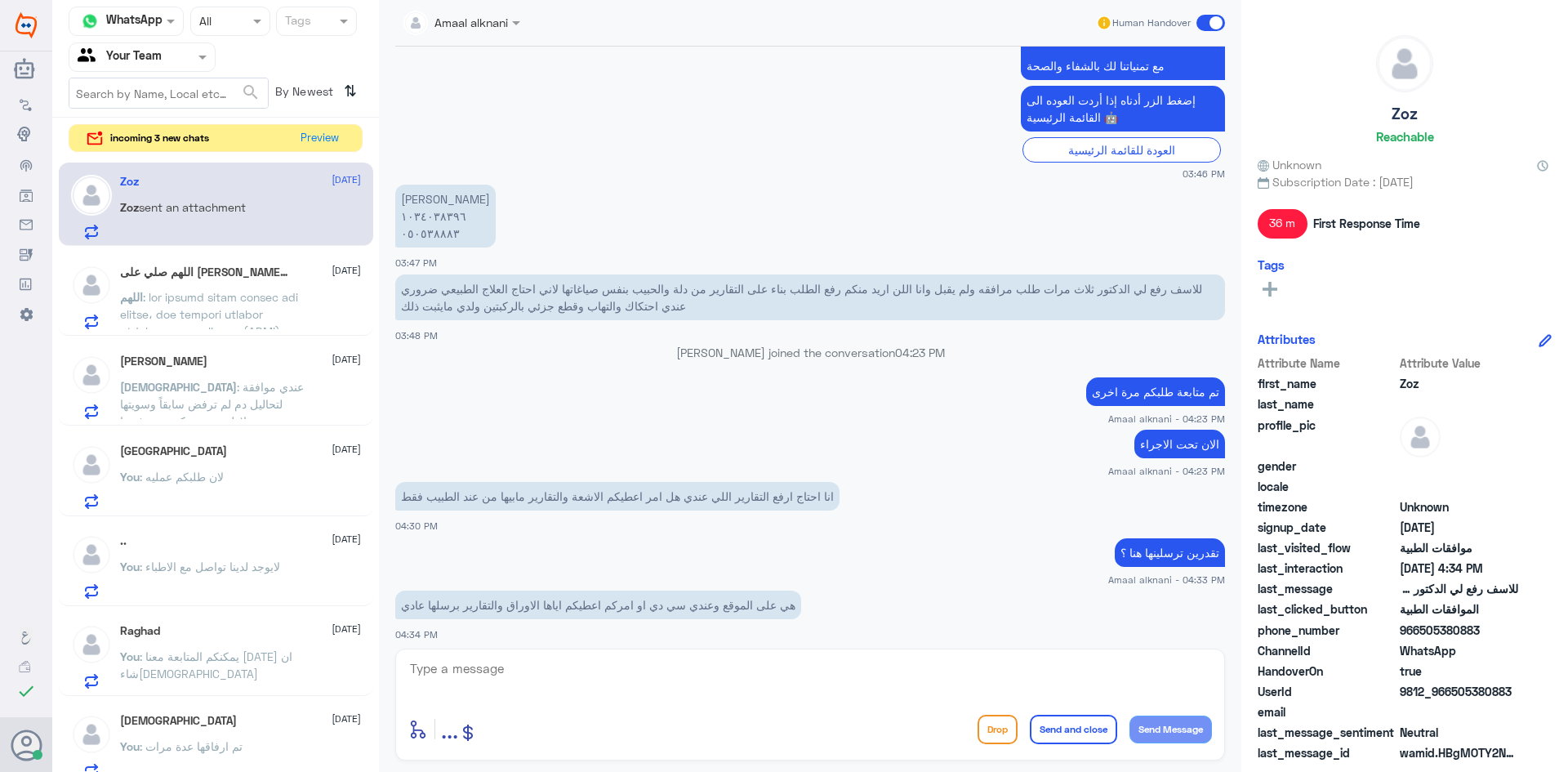
click at [509, 676] on textarea at bounding box center [811, 677] width 804 height 40
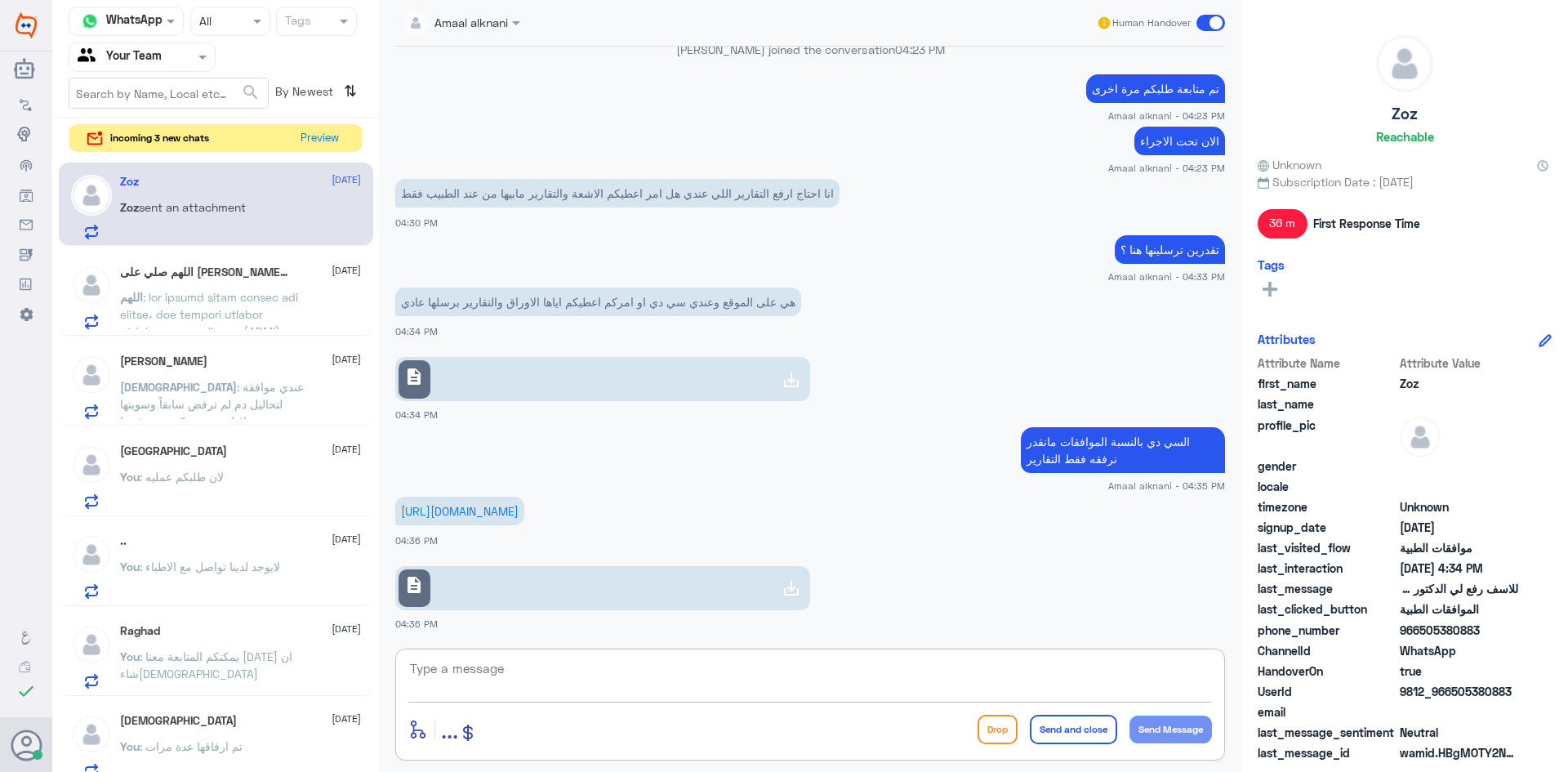
click at [549, 598] on link "description" at bounding box center [602, 588] width 415 height 44
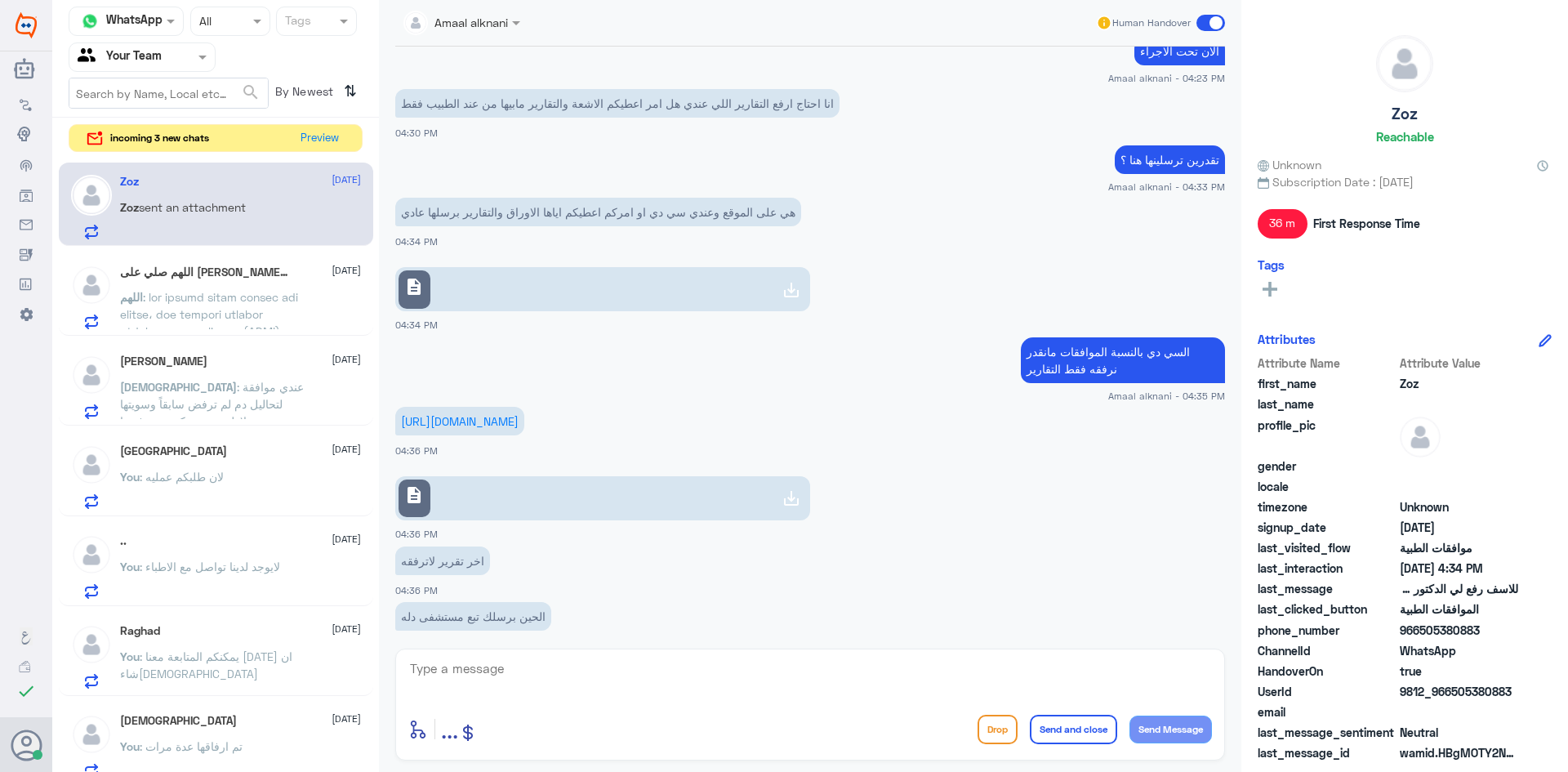
scroll to position [1107, 0]
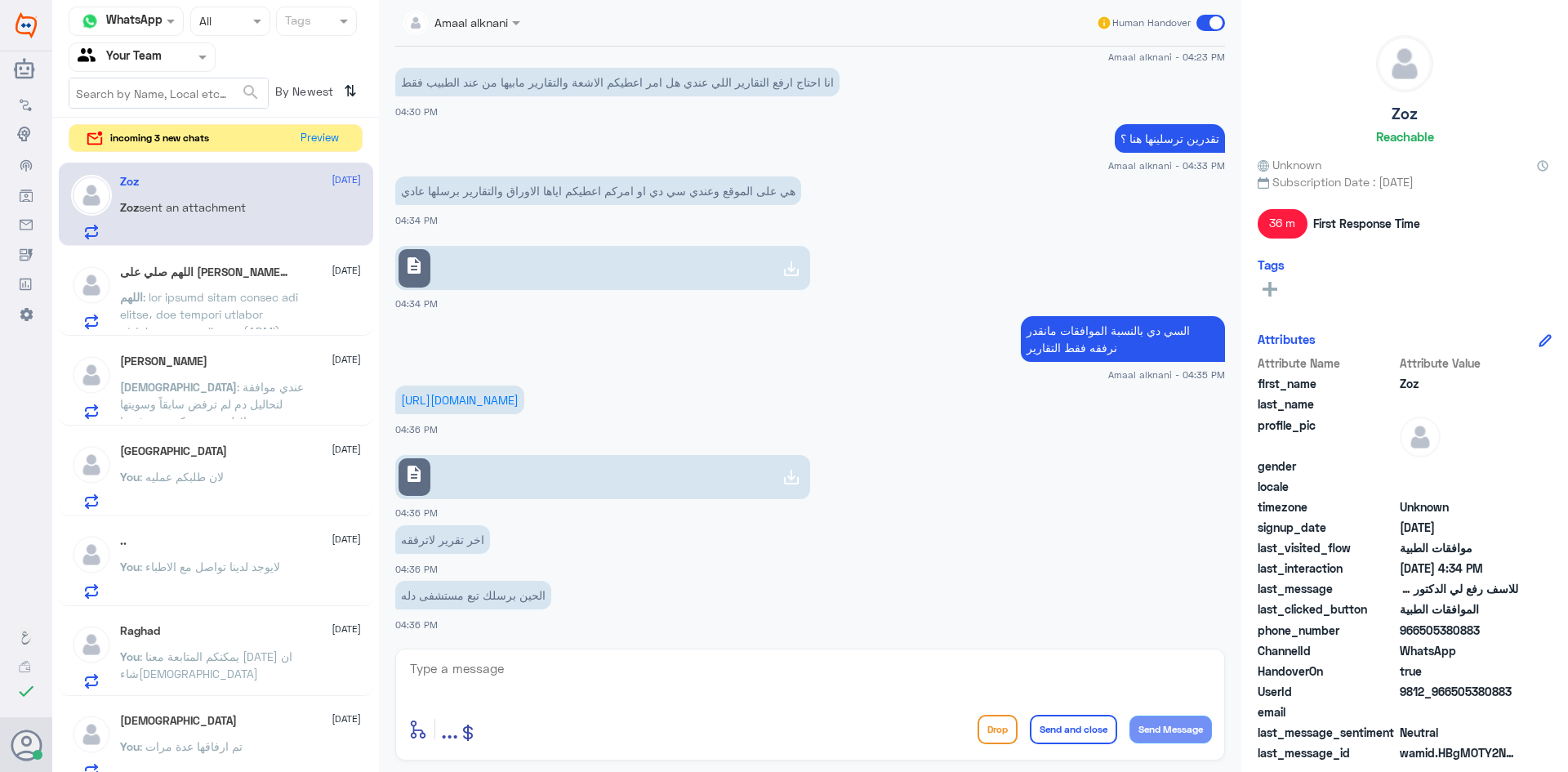
click at [544, 692] on textarea at bounding box center [811, 677] width 804 height 40
click at [542, 691] on textarea at bounding box center [811, 677] width 804 height 40
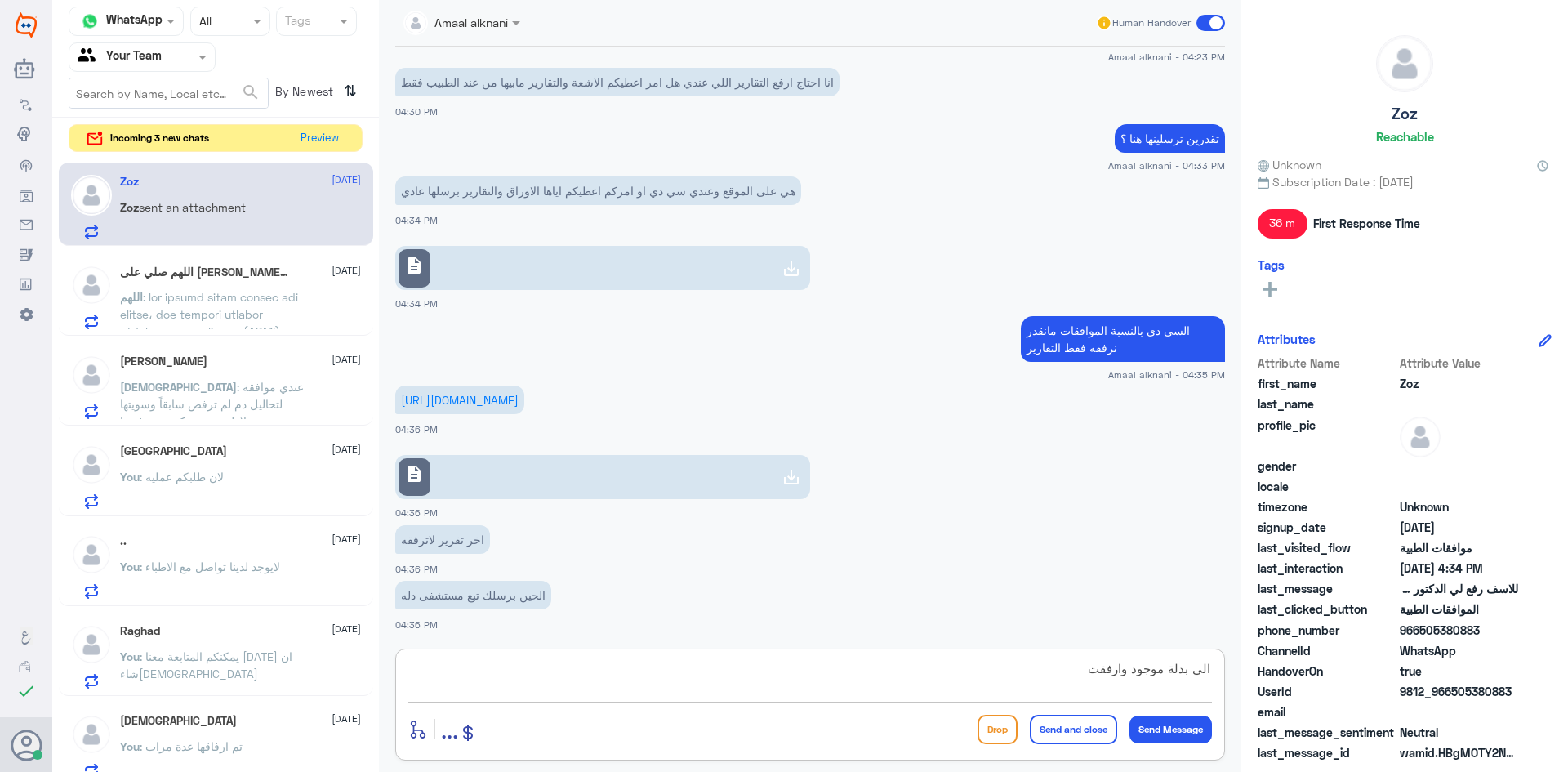
type textarea "الي بدلة موجود وارفقته"
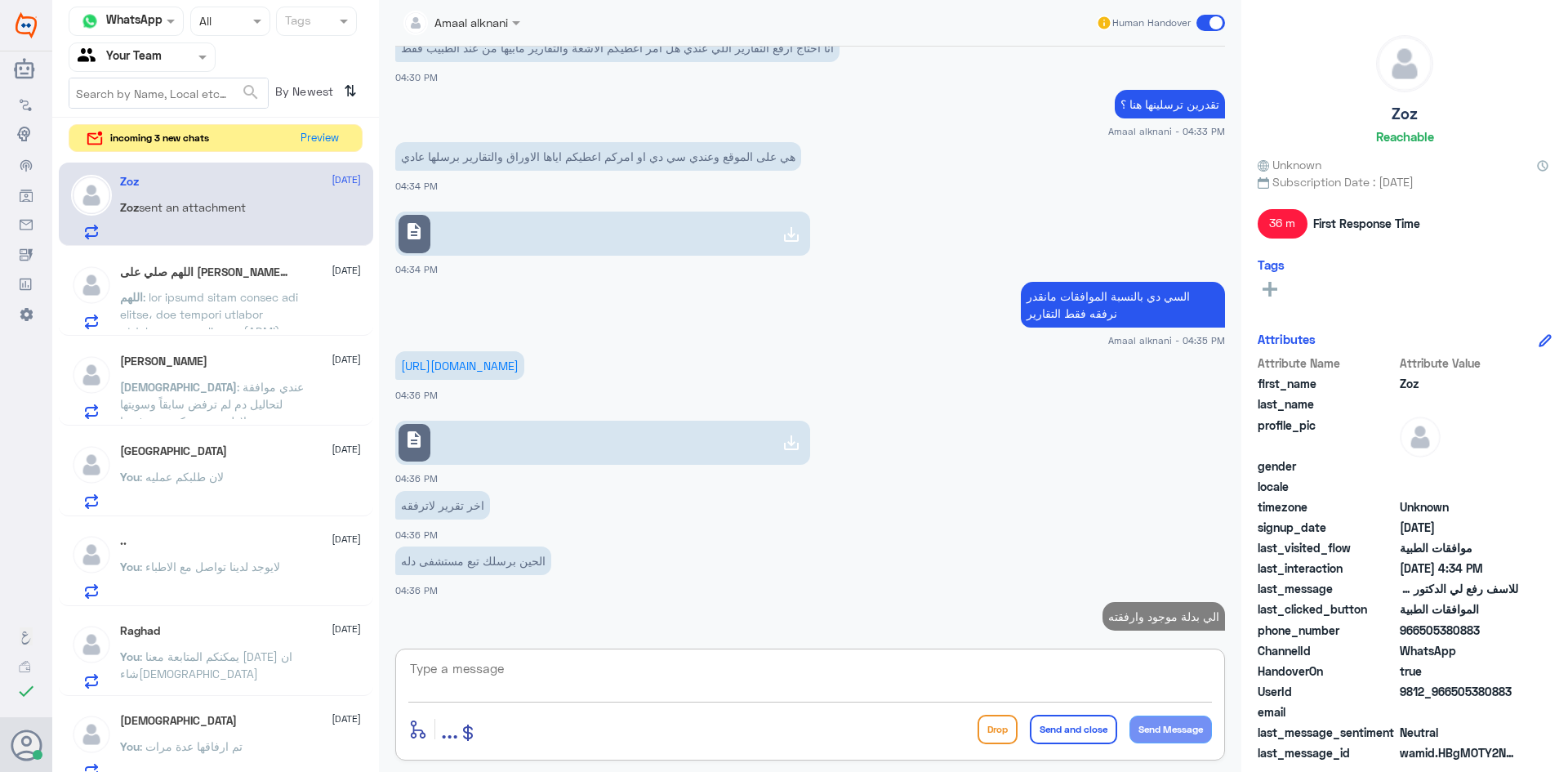
scroll to position [1160, 0]
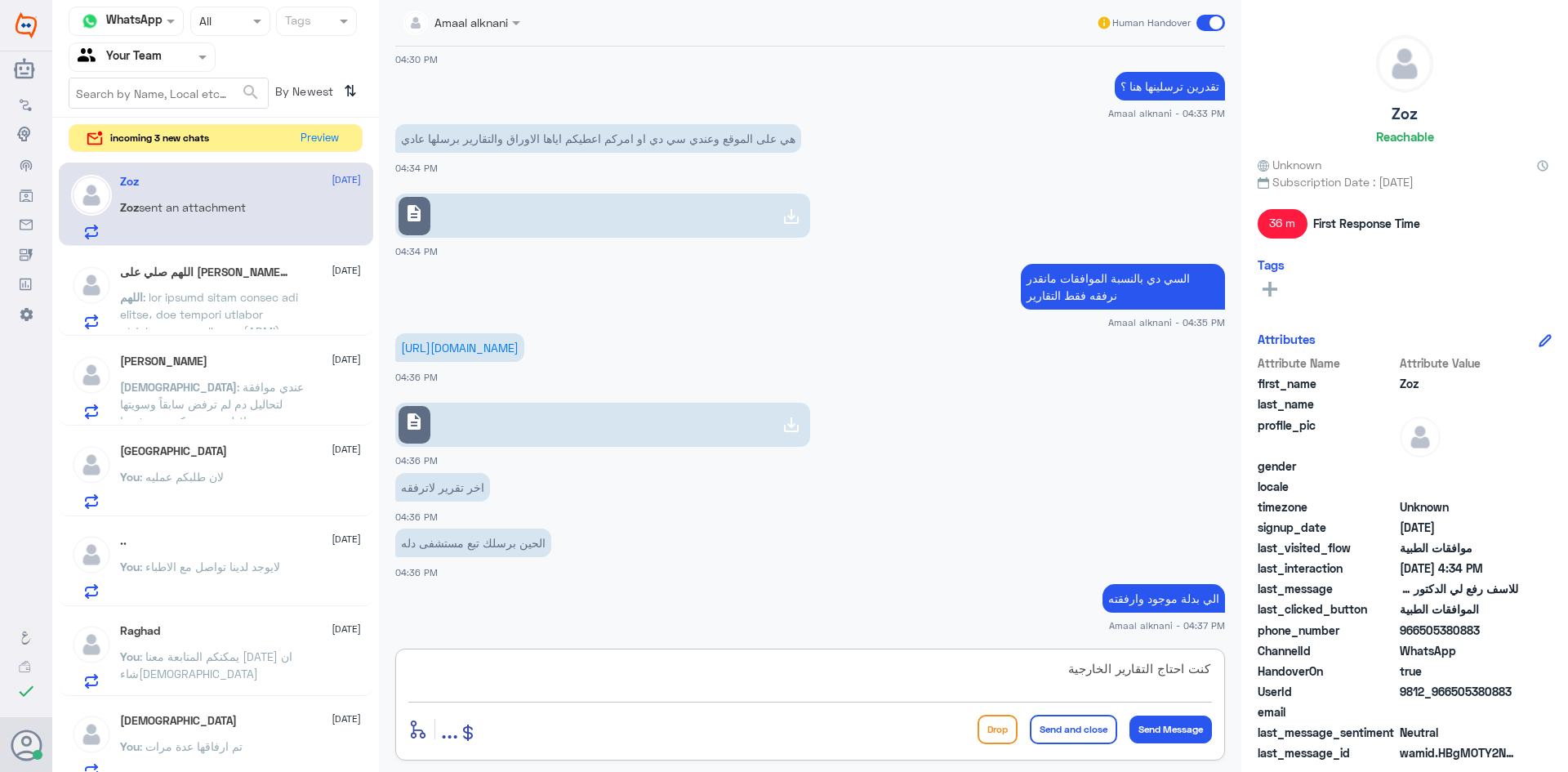
type textarea "كنت احتاج التقارير الخارجية"
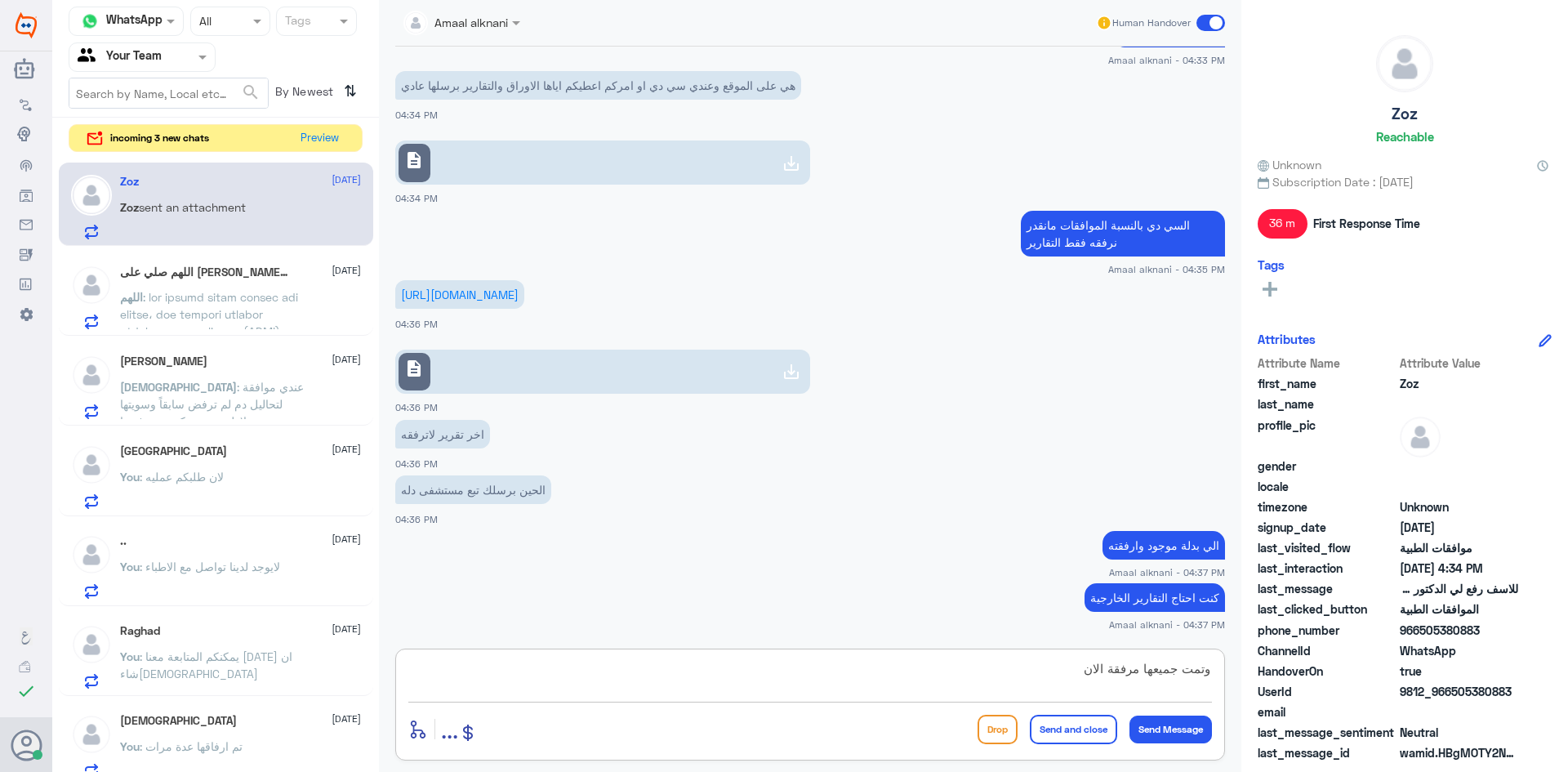
type textarea "وتمت جميعها مرفقة الان"
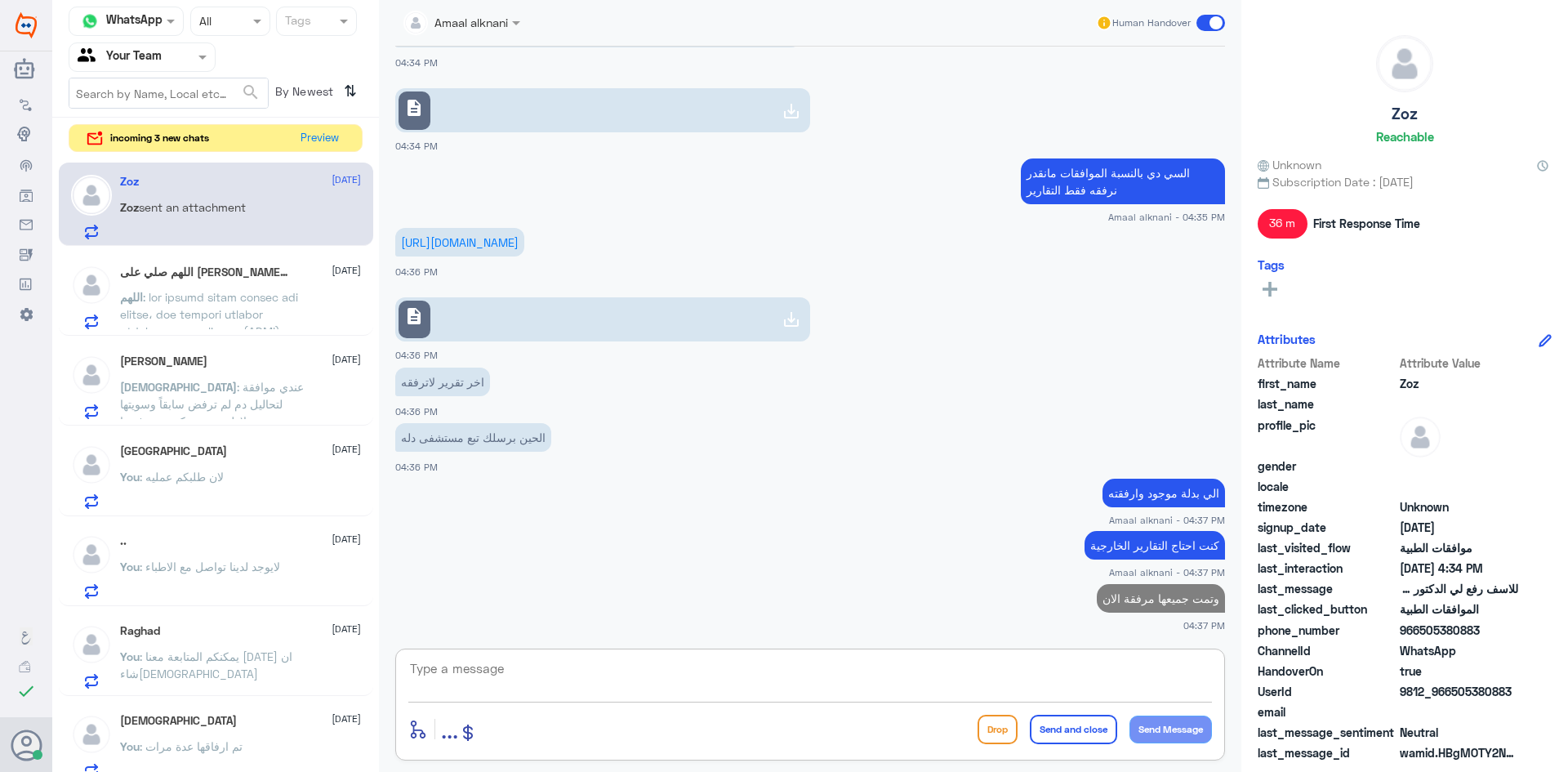
click at [528, 680] on textarea at bounding box center [811, 677] width 804 height 40
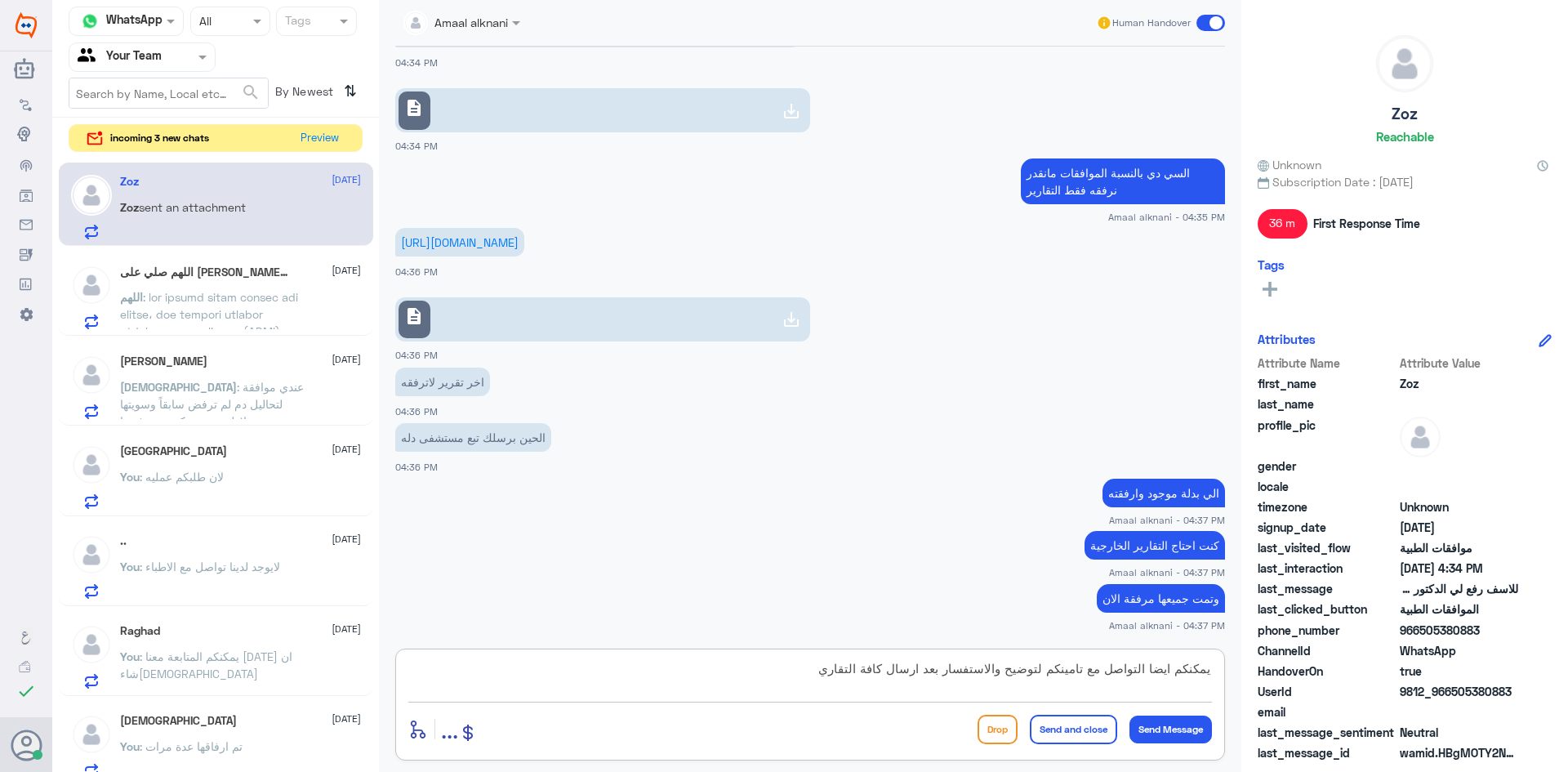
type textarea "يمكنكم ايضا التواصل مع تامينكم لتوضيح والاستفسار بعد ارسال كافة التقارير"
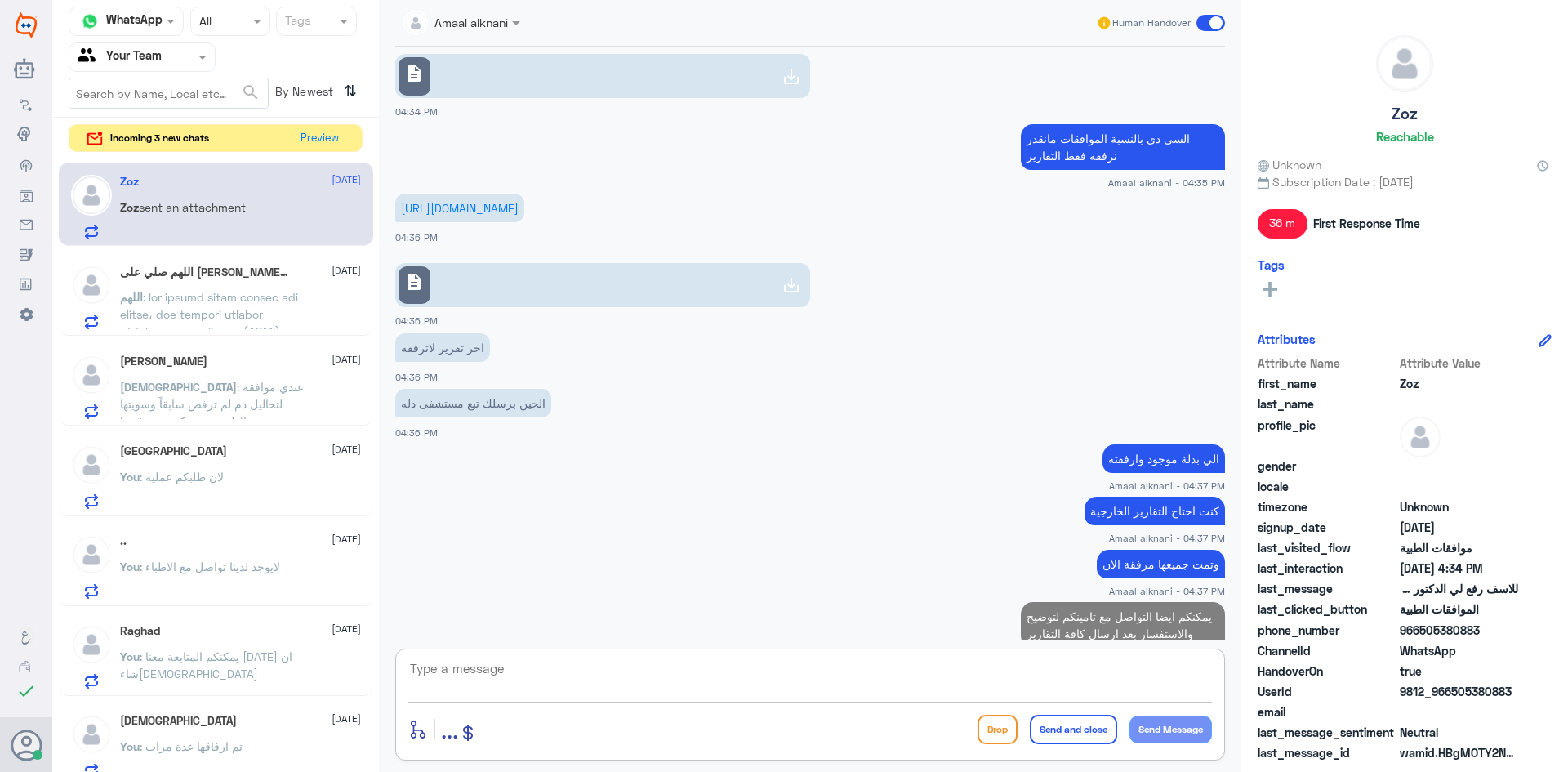
scroll to position [1351, 0]
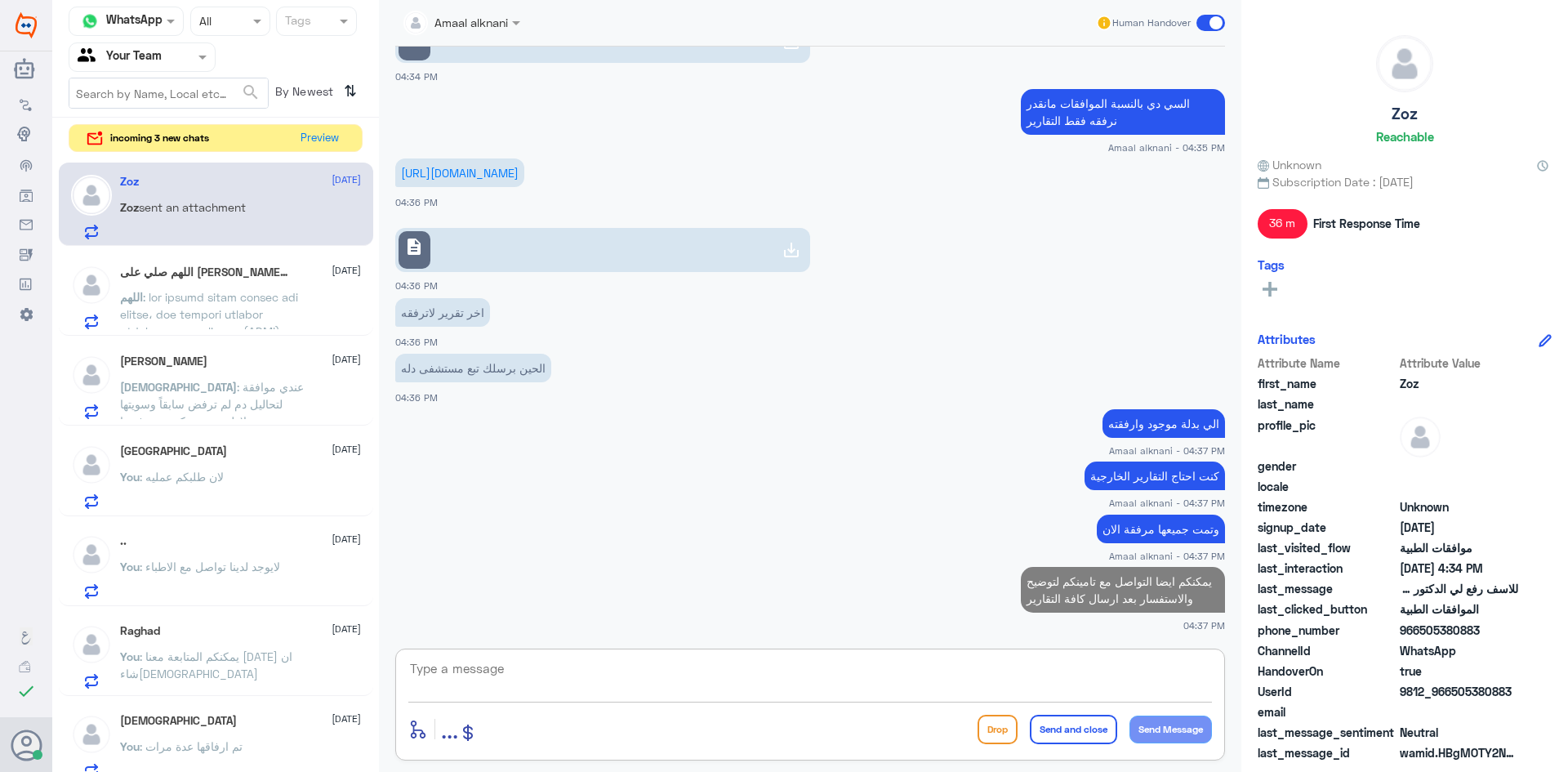
click at [228, 304] on p "اللهم" at bounding box center [212, 309] width 184 height 41
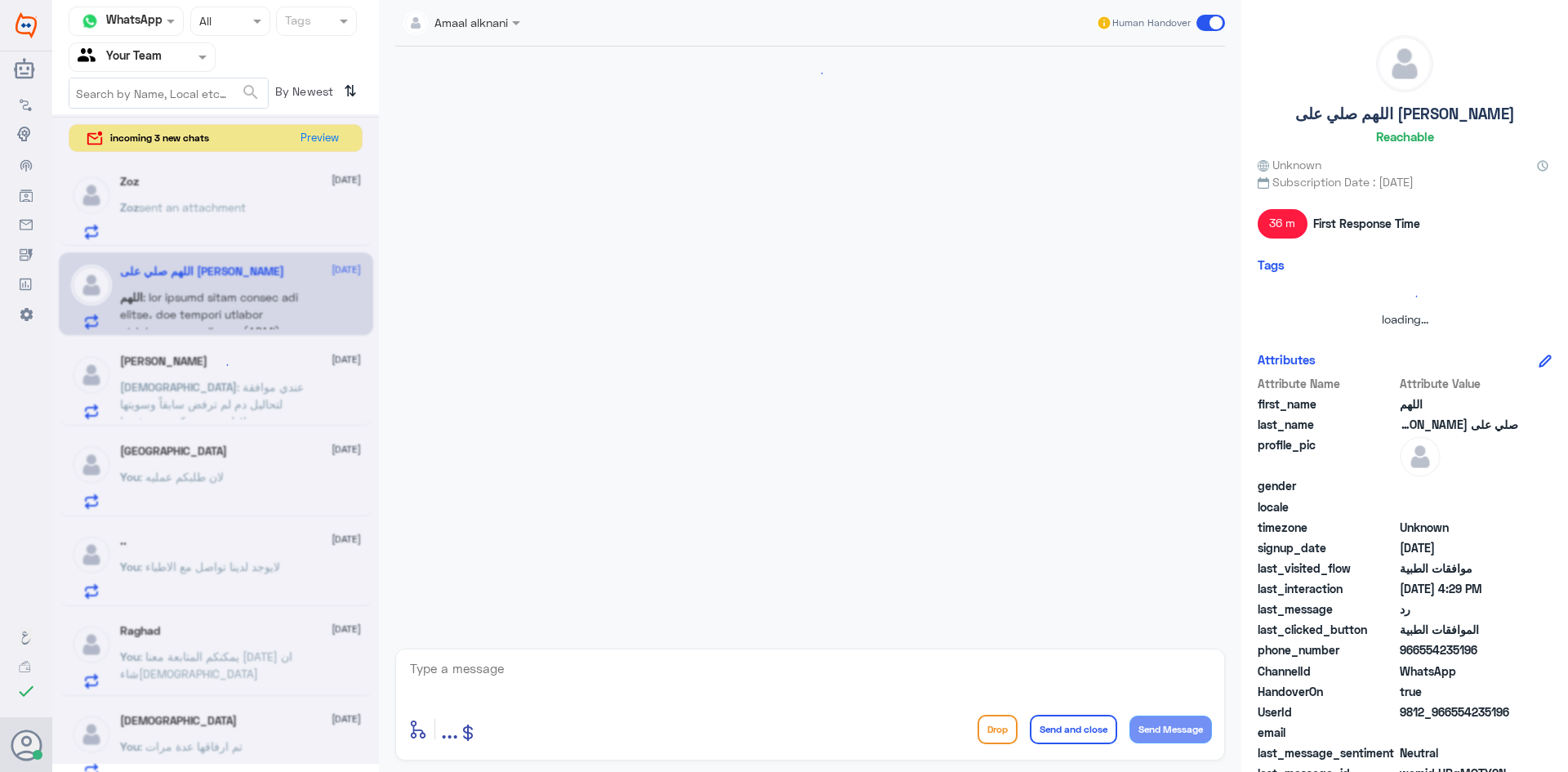
scroll to position [1893, 0]
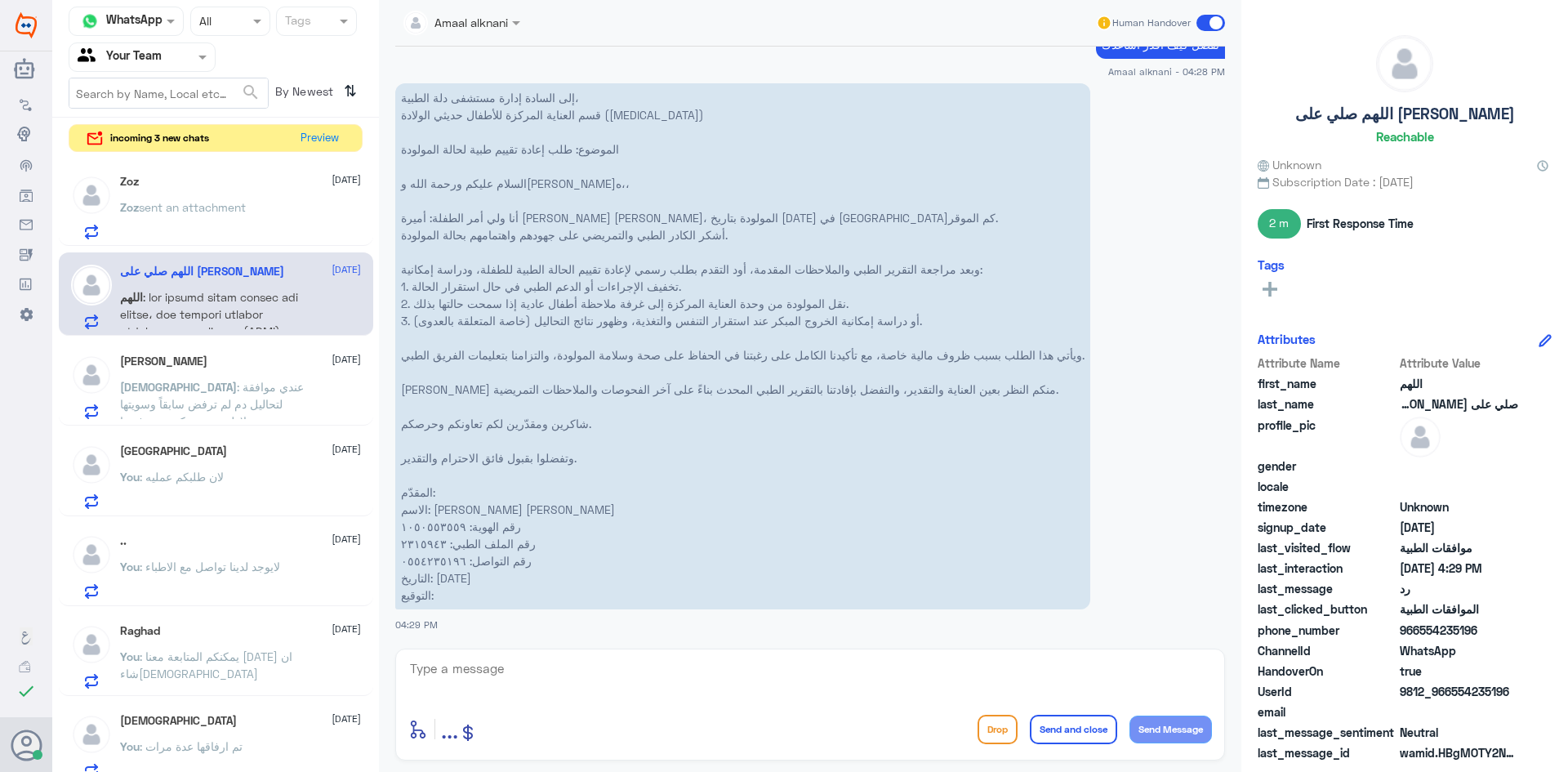
click at [525, 669] on textarea at bounding box center [811, 677] width 804 height 40
click at [201, 388] on span ": عندي موافقة لتحاليل دم لم ترفض سابقاً وسويتها لاول مرة عندكم وتم رفضها .." at bounding box center [212, 404] width 184 height 48
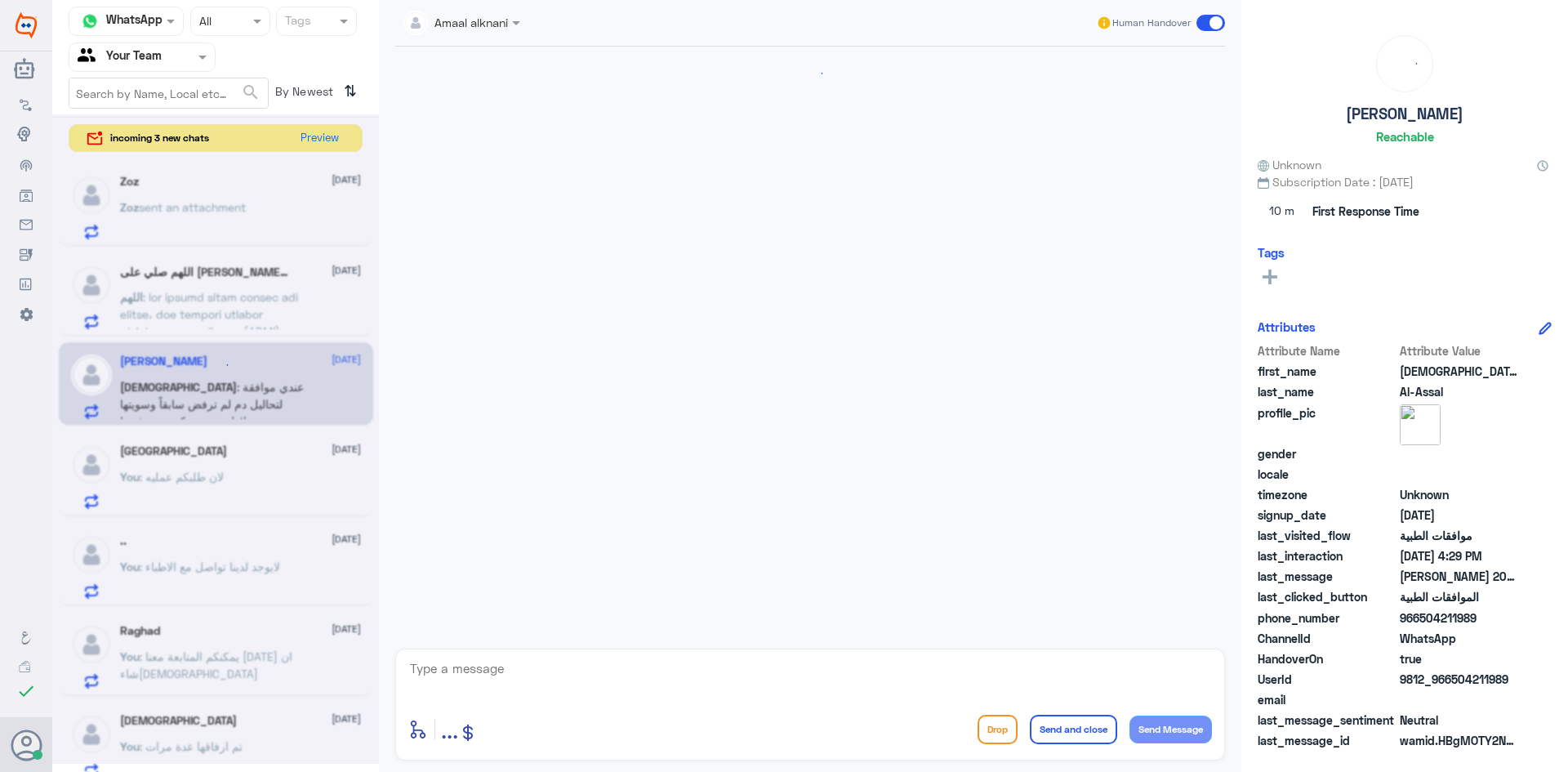
scroll to position [353, 0]
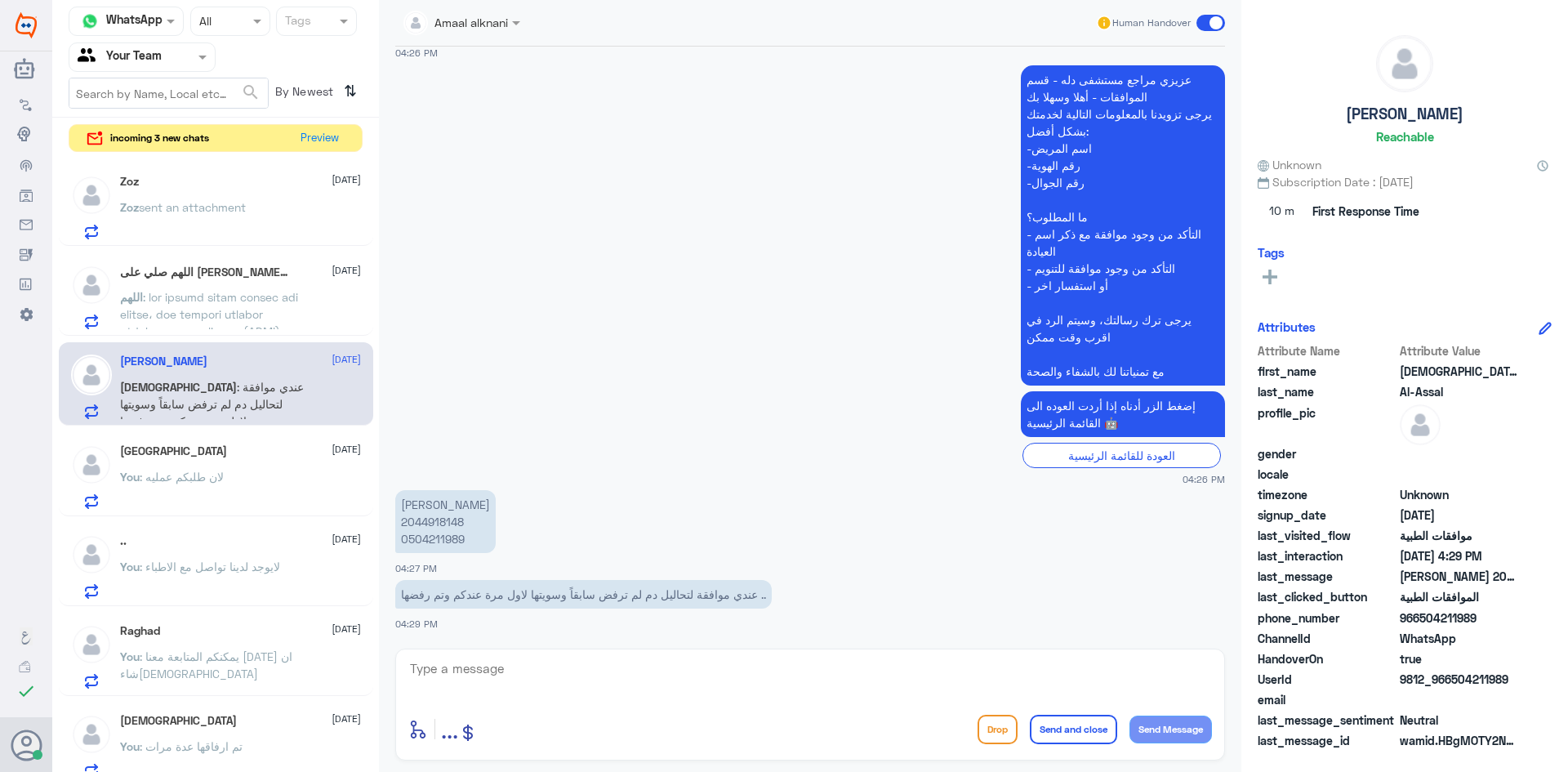
click at [223, 468] on p "You : لان طلبكم عمليه" at bounding box center [172, 488] width 104 height 41
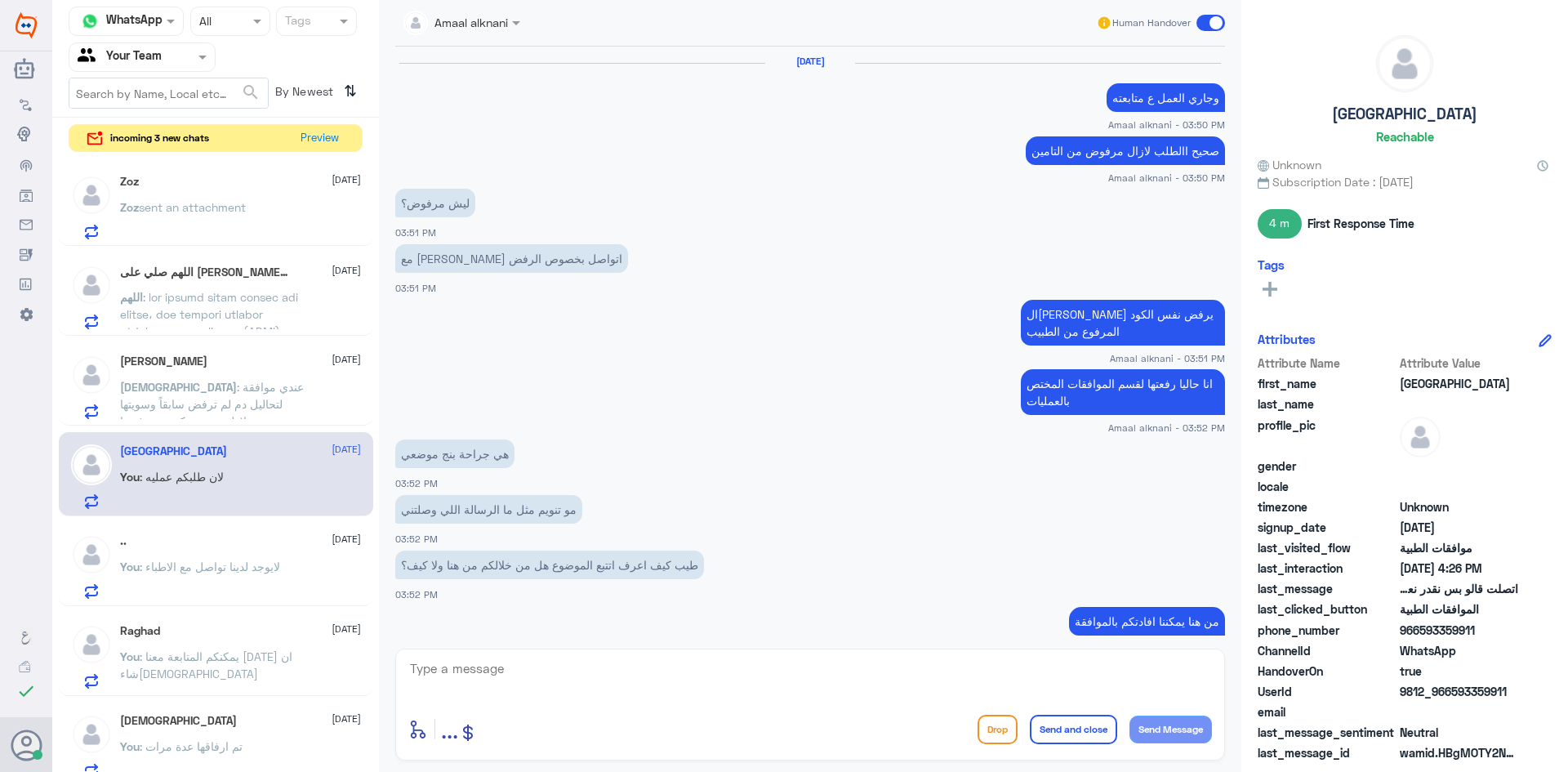
scroll to position [609, 0]
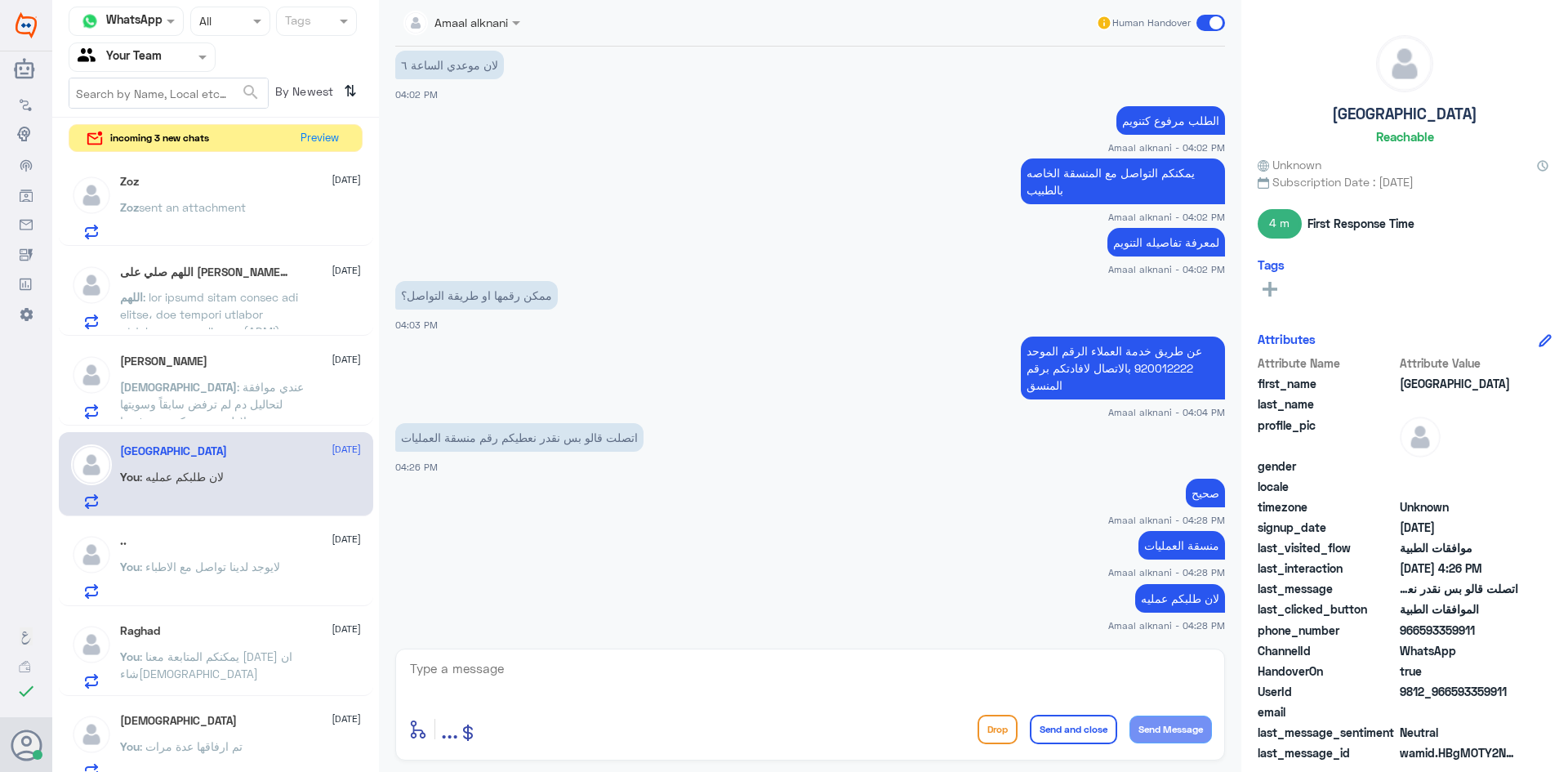
click at [227, 299] on span at bounding box center [212, 623] width 183 height 666
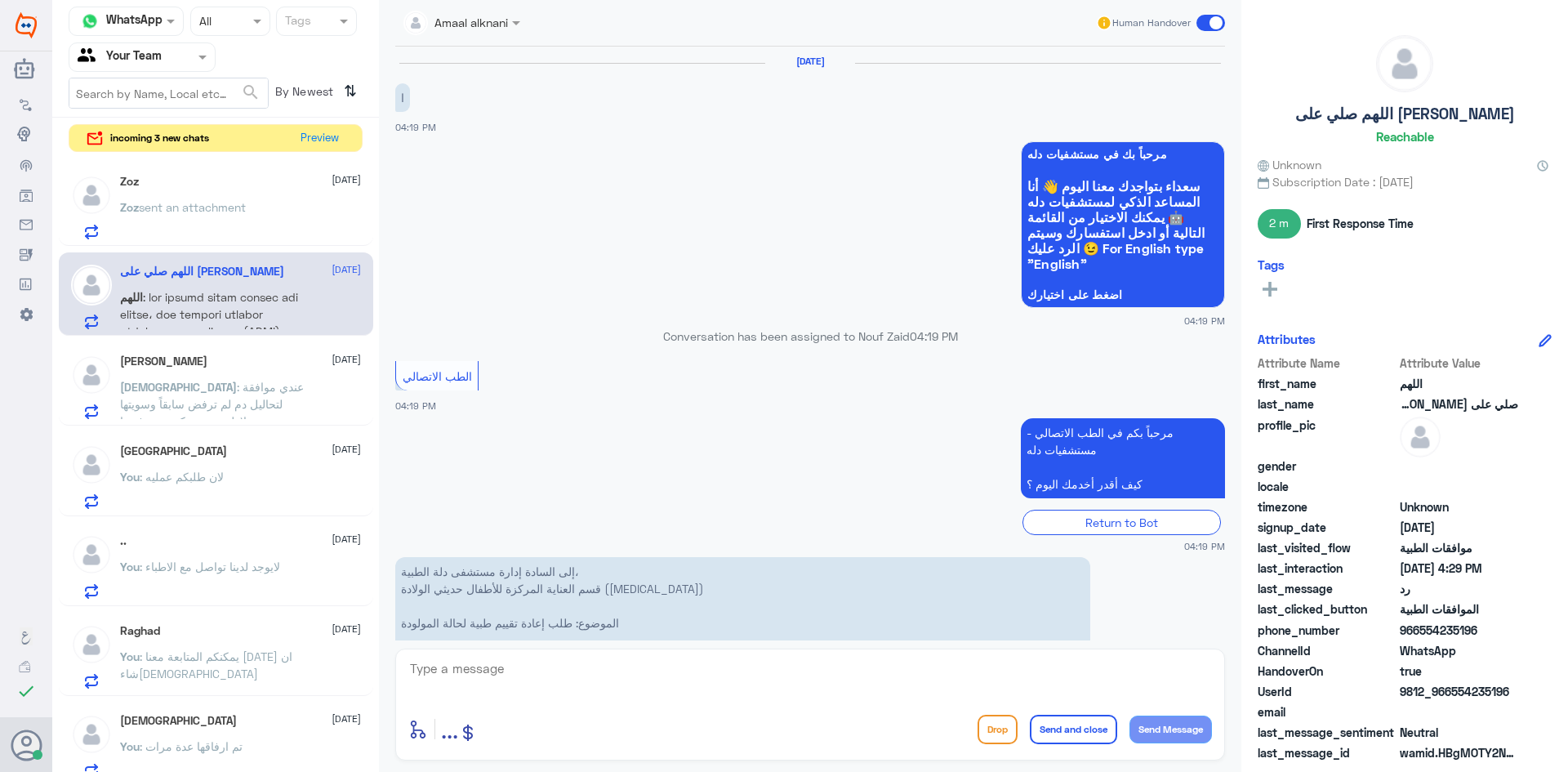
scroll to position [1893, 0]
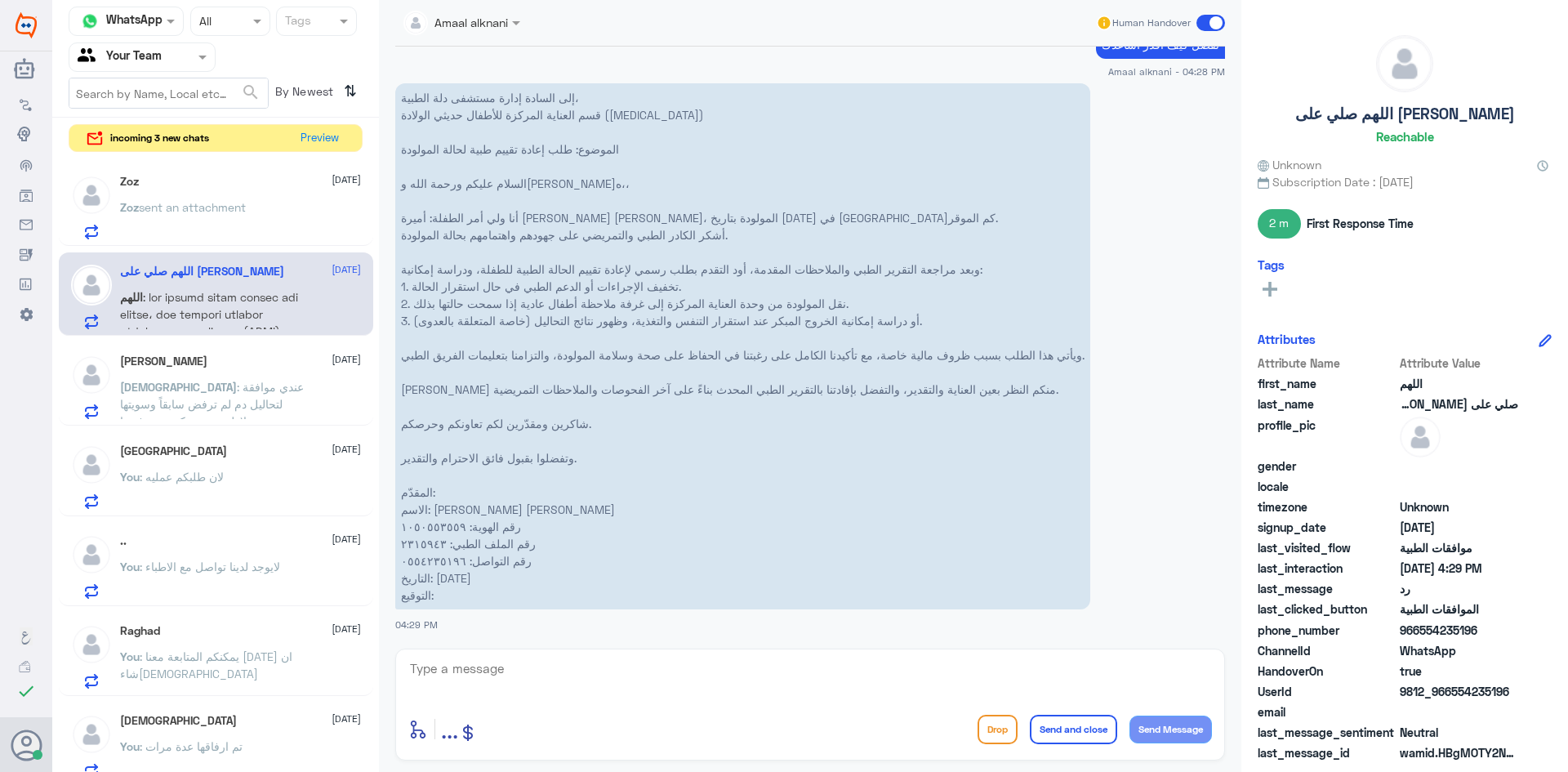
click at [504, 659] on textarea at bounding box center [811, 677] width 804 height 40
click at [207, 394] on p "[PERSON_NAME] : عندي موافقة لتحاليل دم لم ترفض سابقاً وسويتها لاول مرة عندكم وت…" at bounding box center [212, 399] width 184 height 41
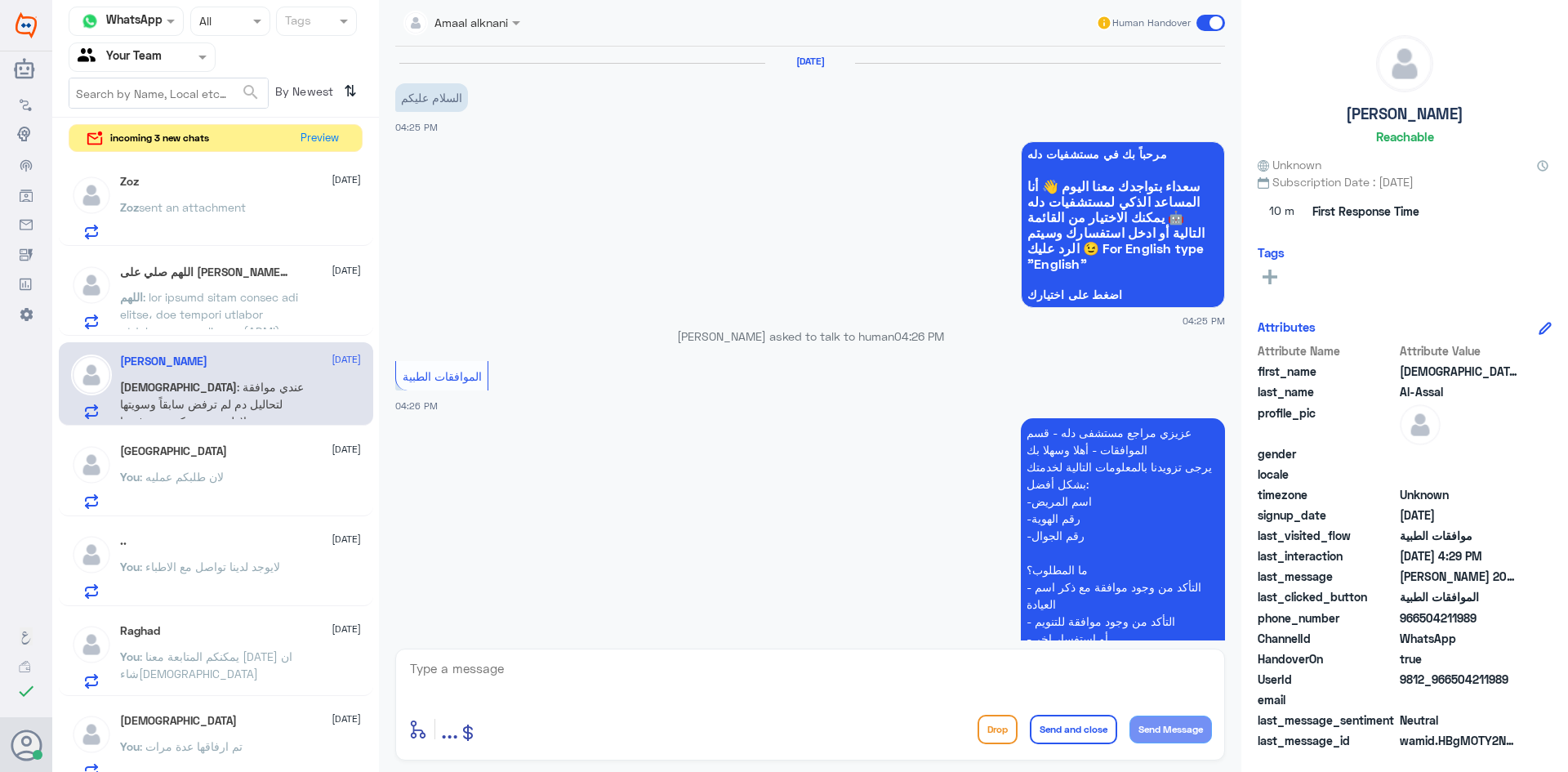
scroll to position [353, 0]
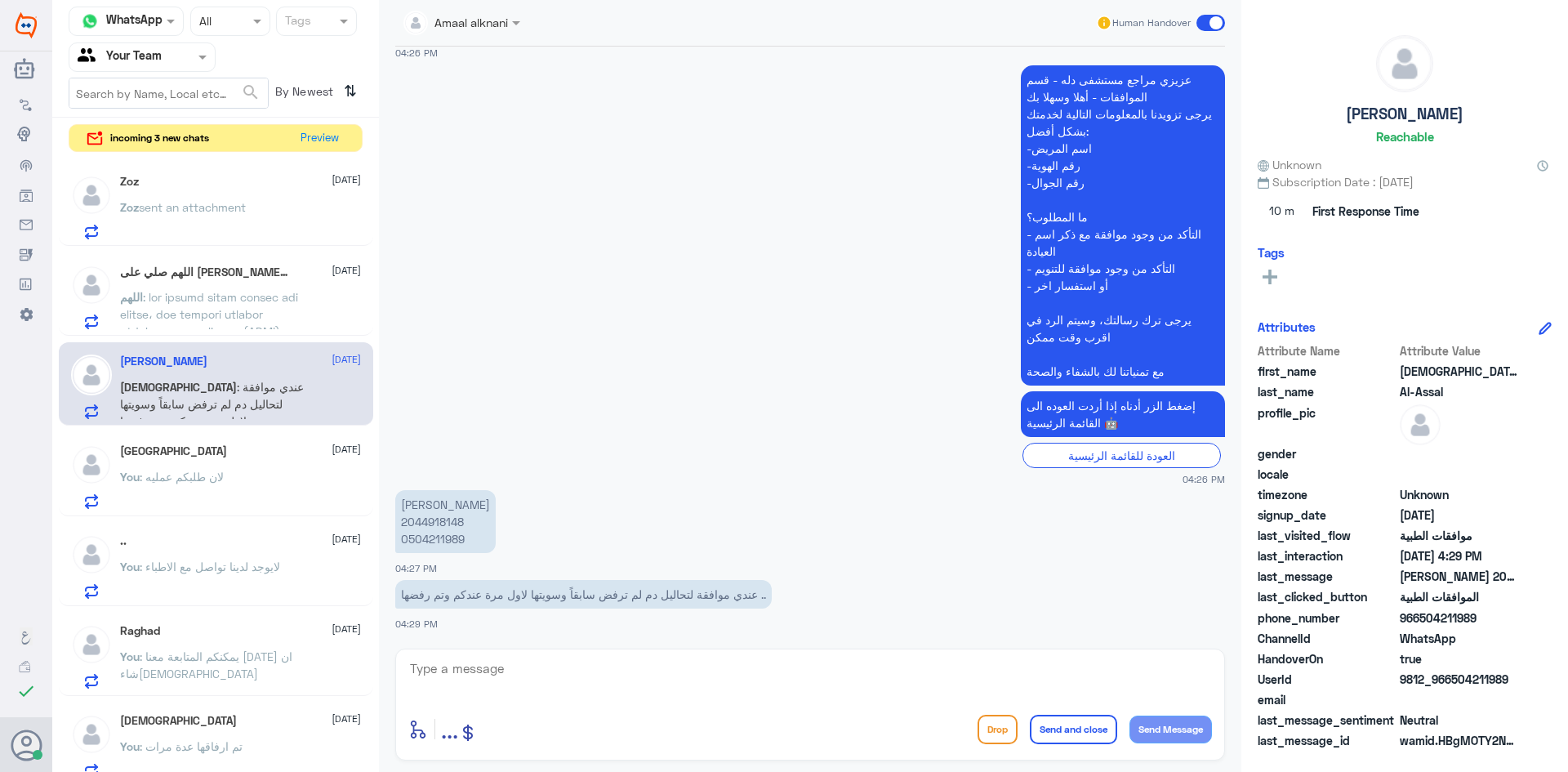
click at [465, 680] on textarea at bounding box center [811, 677] width 804 height 40
type textarea "تم متابعة طلبكم الان مره اخرى تحت الاجراء"
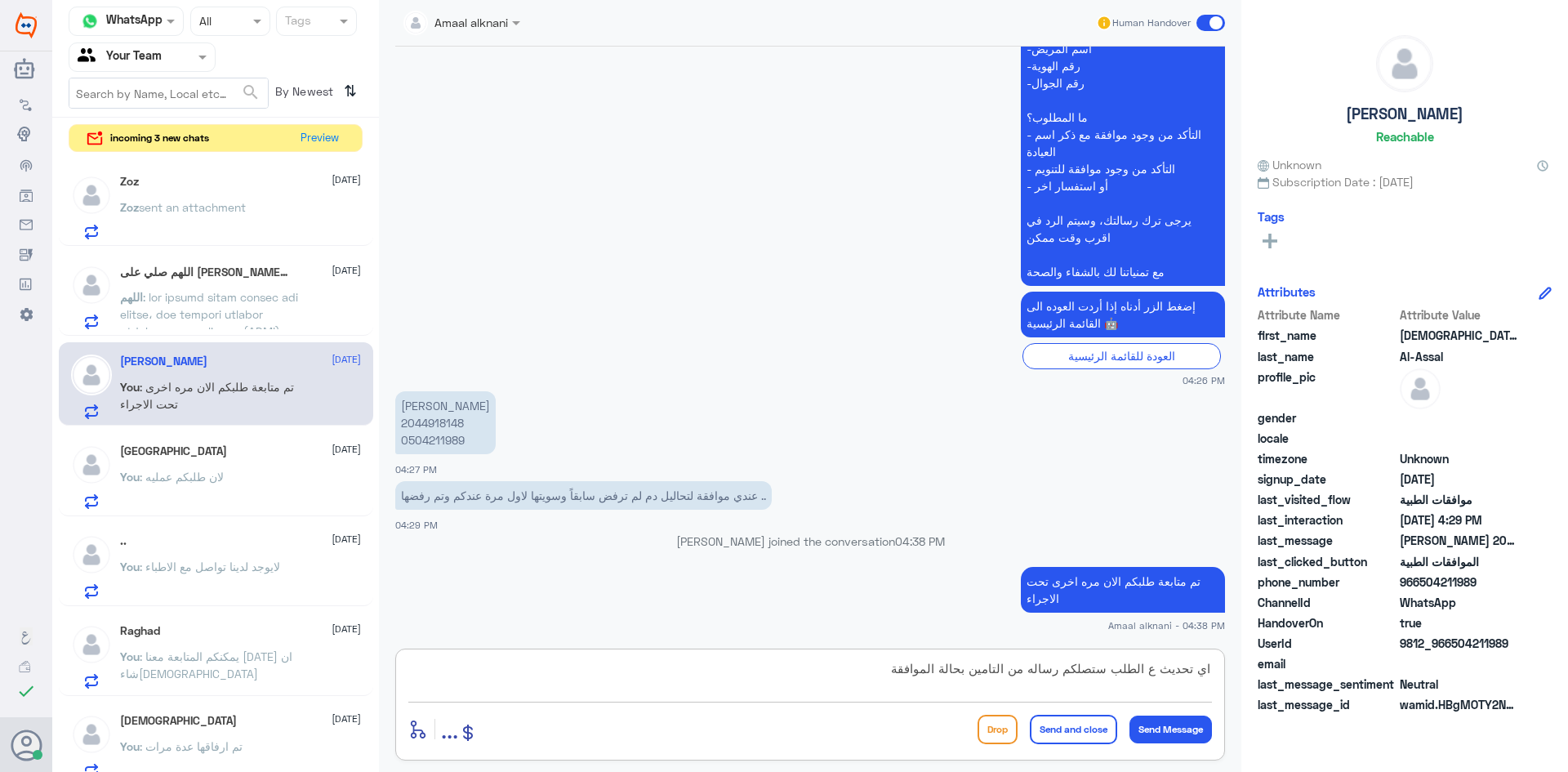
type textarea "اي تحديث ع الطلب ستصلكم رساله من التامين بحالة الموافقة"
